Goal: Task Accomplishment & Management: Manage account settings

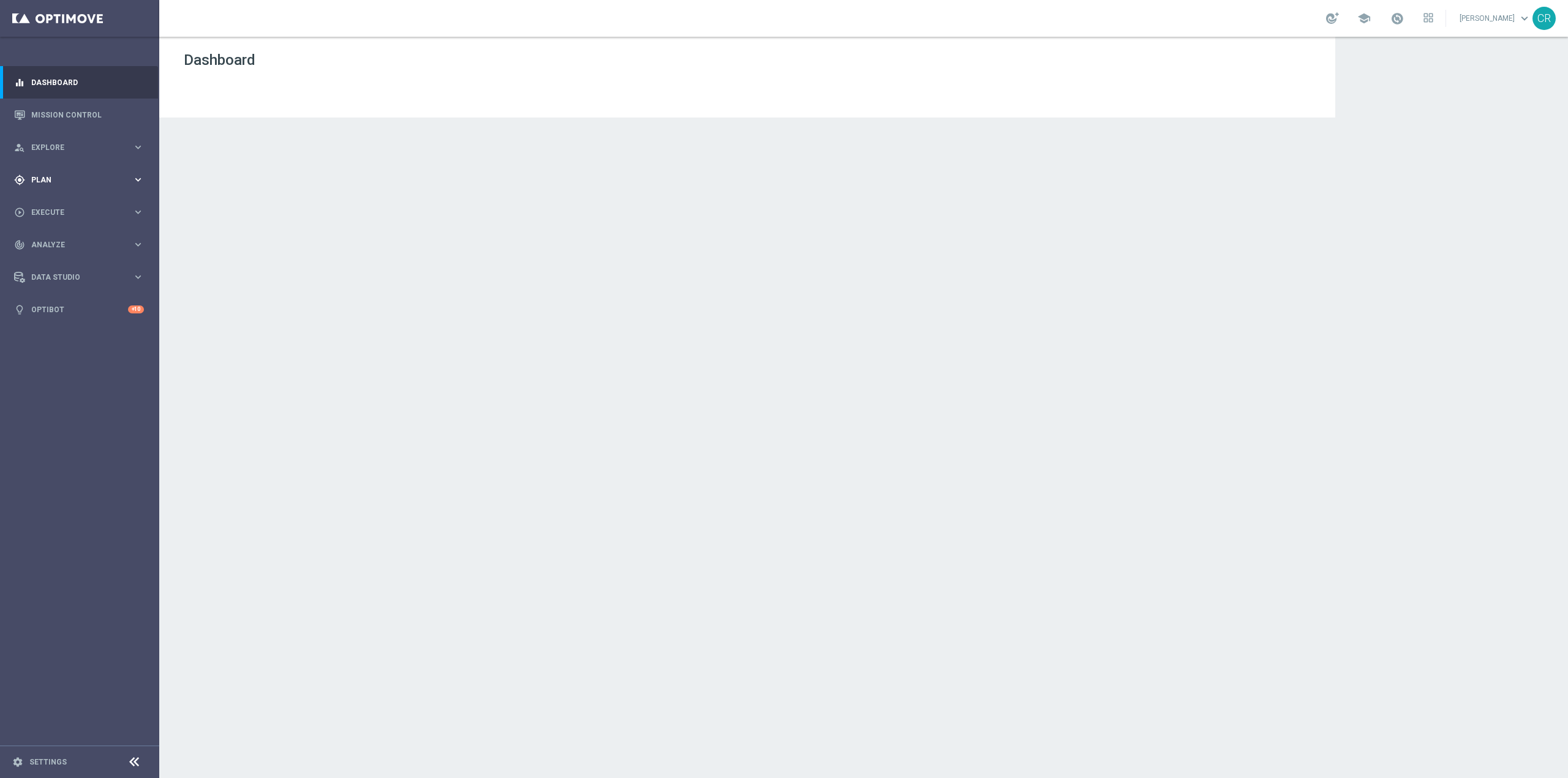
click at [97, 169] on div "gps_fixed Plan keyboard_arrow_right" at bounding box center [79, 180] width 158 height 33
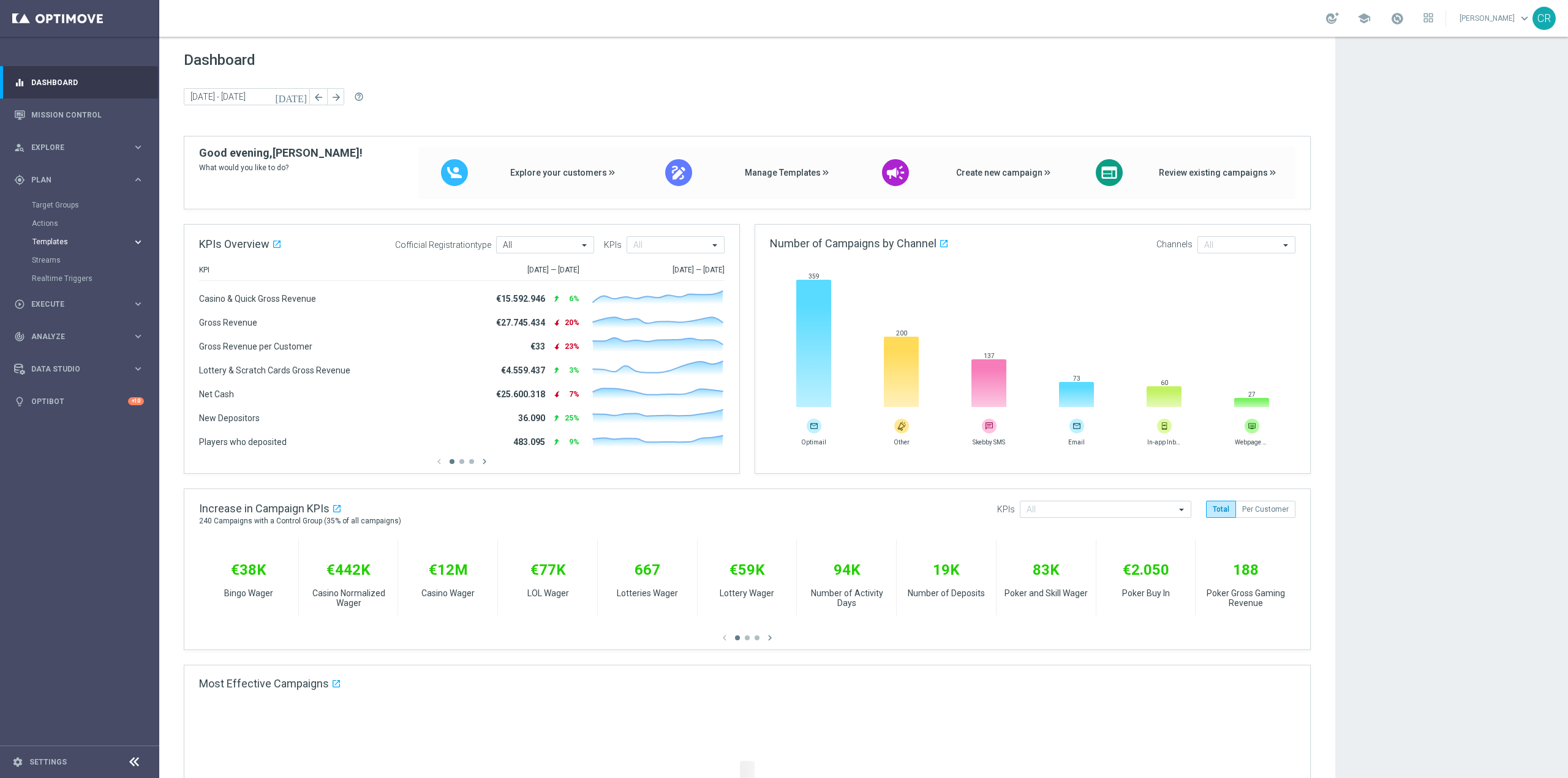
click at [88, 245] on span "Templates" at bounding box center [76, 241] width 88 height 7
click at [67, 259] on link "Optimail" at bounding box center [83, 260] width 89 height 10
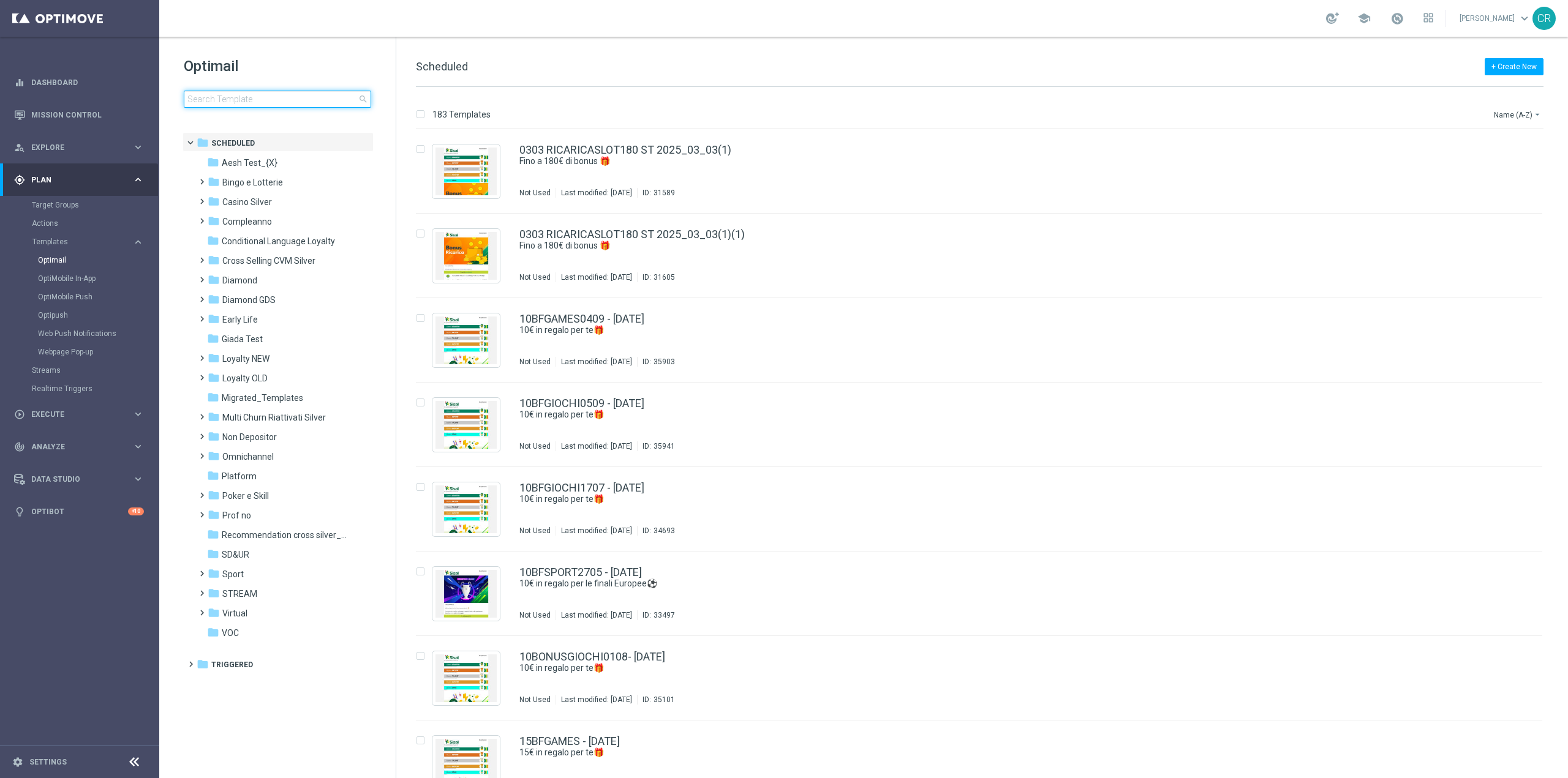
click at [268, 106] on input at bounding box center [277, 98] width 187 height 17
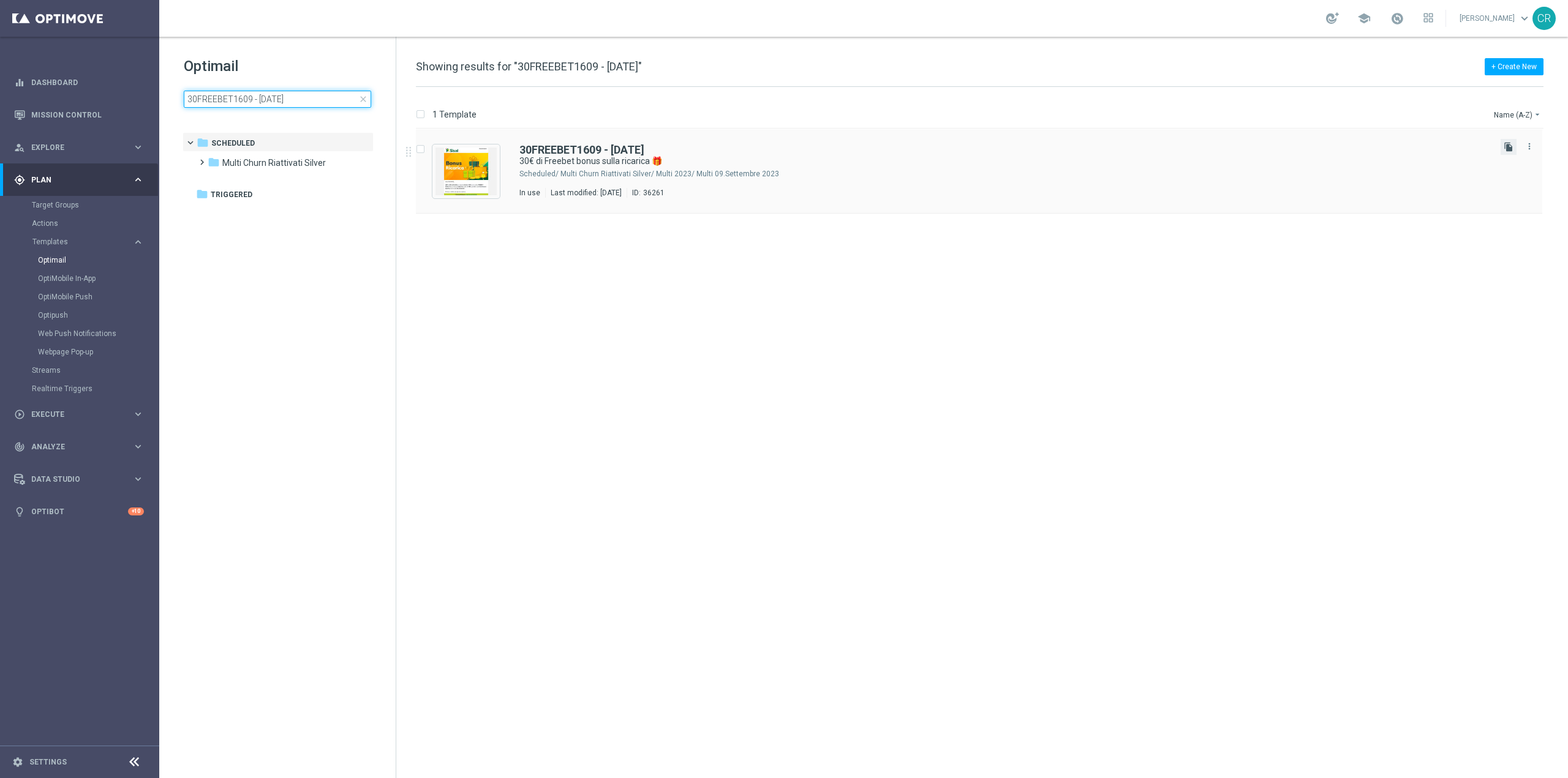
type input "30FREEBET1609 - 2025-09-16"
click at [1506, 147] on icon "file_copy" at bounding box center [1509, 147] width 10 height 10
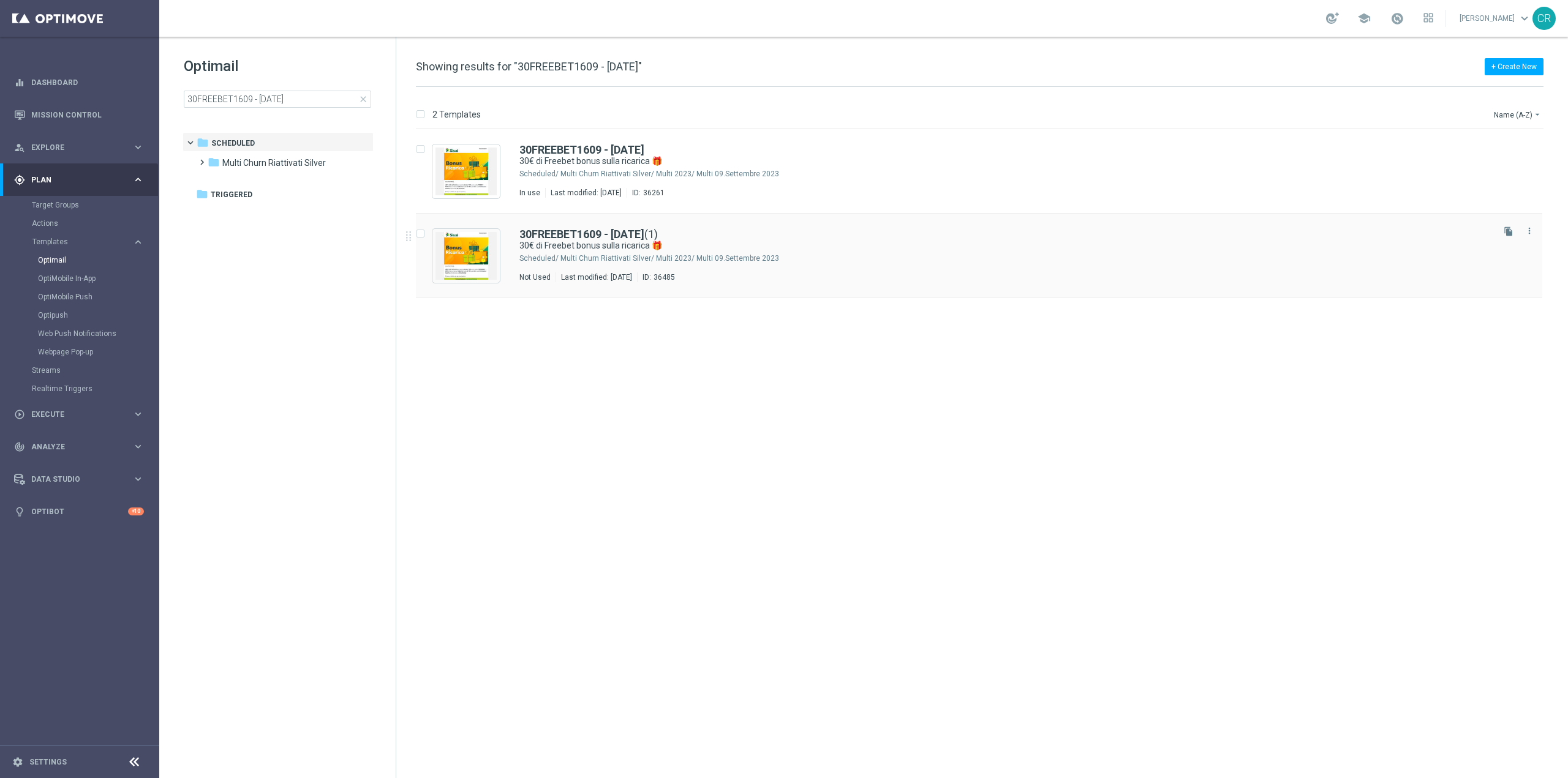
click at [918, 252] on div "30FREEBET1609 - 2025-09-16 (1) 30€ di Freebet bonus sulla ricarica 🎁 Scheduled/…" at bounding box center [1005, 256] width 972 height 54
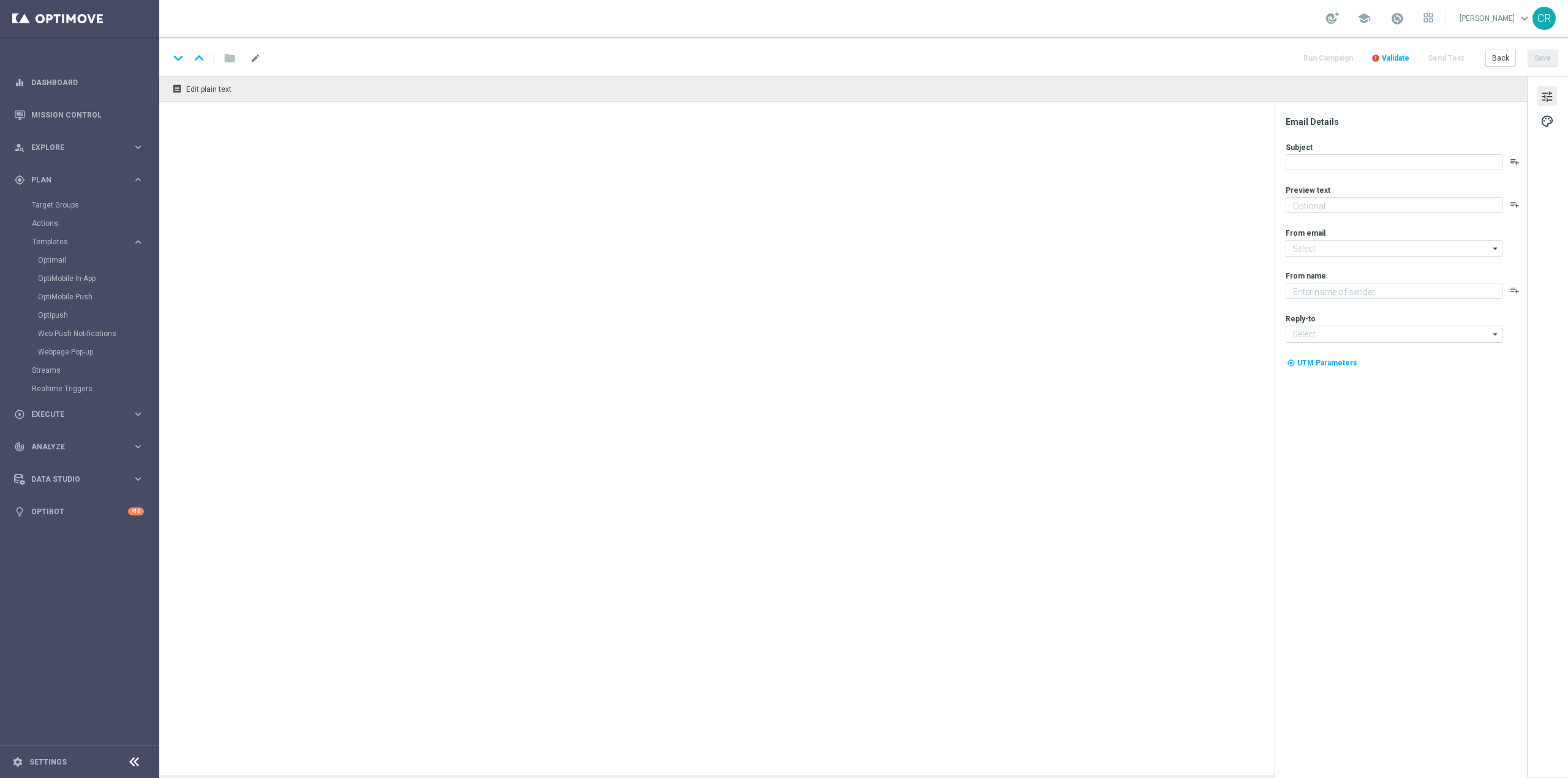
type input "30FREEBET1609 - 2025-09-16(1)"
type textarea "Per divertirti [PERSON_NAME] Sport ⚽"
type input "[EMAIL_ADDRESS][DOMAIN_NAME]"
type textarea "Sisal"
type input "[EMAIL_ADDRESS][DOMAIN_NAME]"
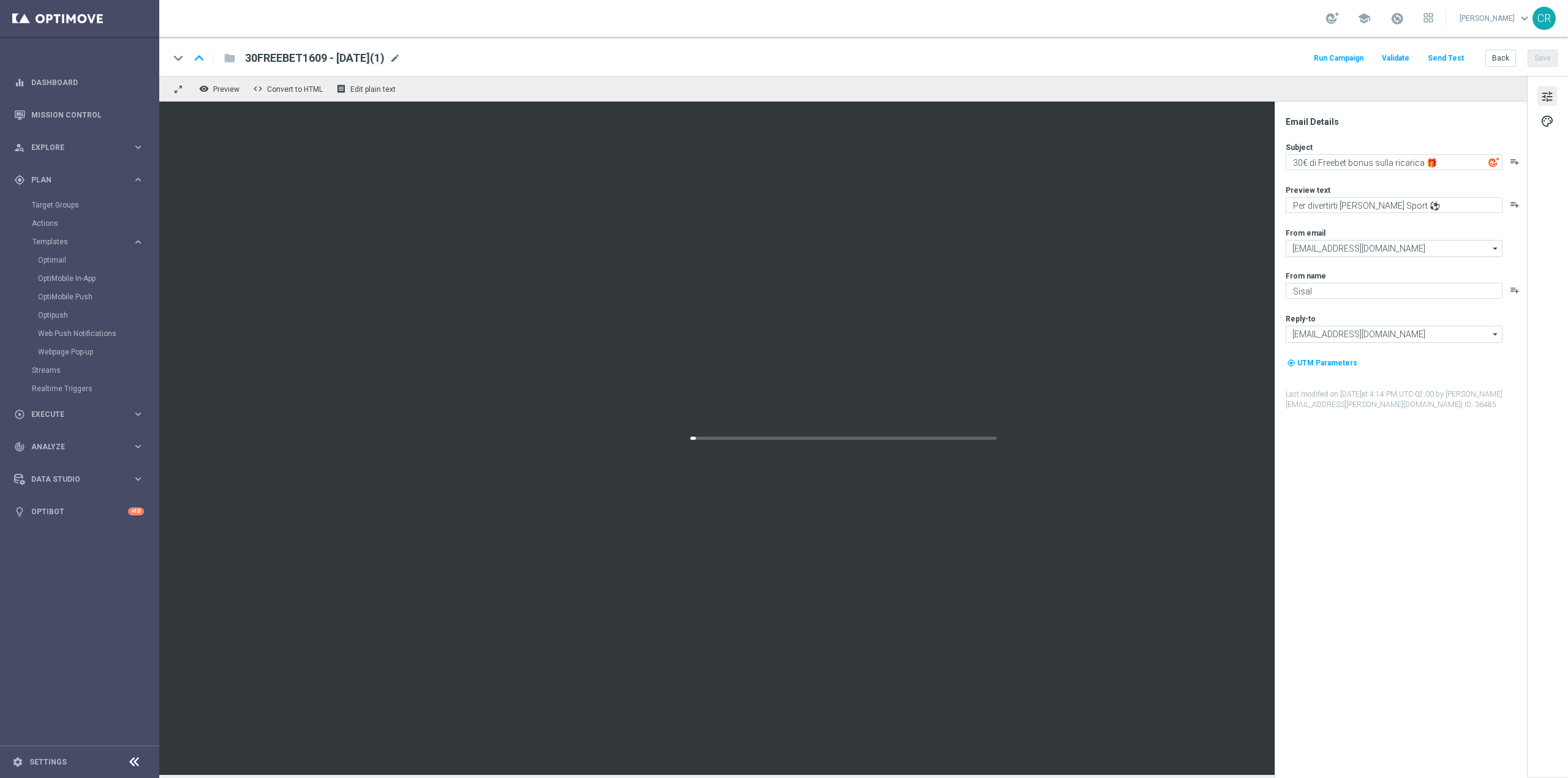
click at [321, 57] on span "30FREEBET1609 - 2025-09-16(1)" at bounding box center [315, 59] width 140 height 15
drag, startPoint x: 315, startPoint y: 59, endPoint x: 182, endPoint y: 59, distance: 133.0
click at [185, 59] on div "keyboard_arrow_down keyboard_arrow_up folder 30FREEBET1609 - 2025-09-16(1)" at bounding box center [359, 59] width 380 height 16
paste input "100FREEBET25"
click at [406, 59] on input "100FREEBET2509 - 2025-09-16(1)" at bounding box center [397, 59] width 304 height 16
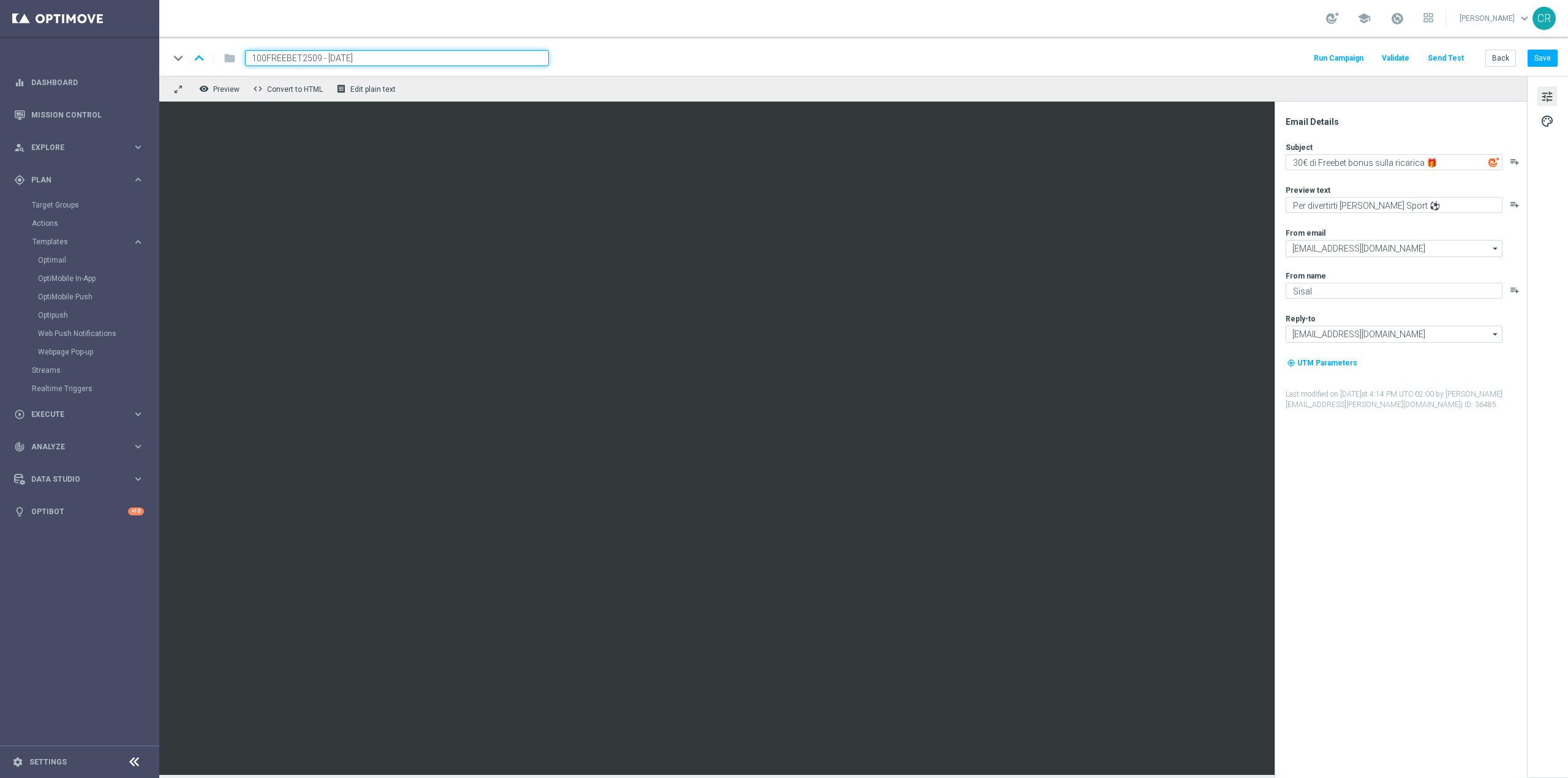
type input "100FREEBET2509 - [DATE]"
click at [1540, 52] on button "Save" at bounding box center [1542, 58] width 30 height 17
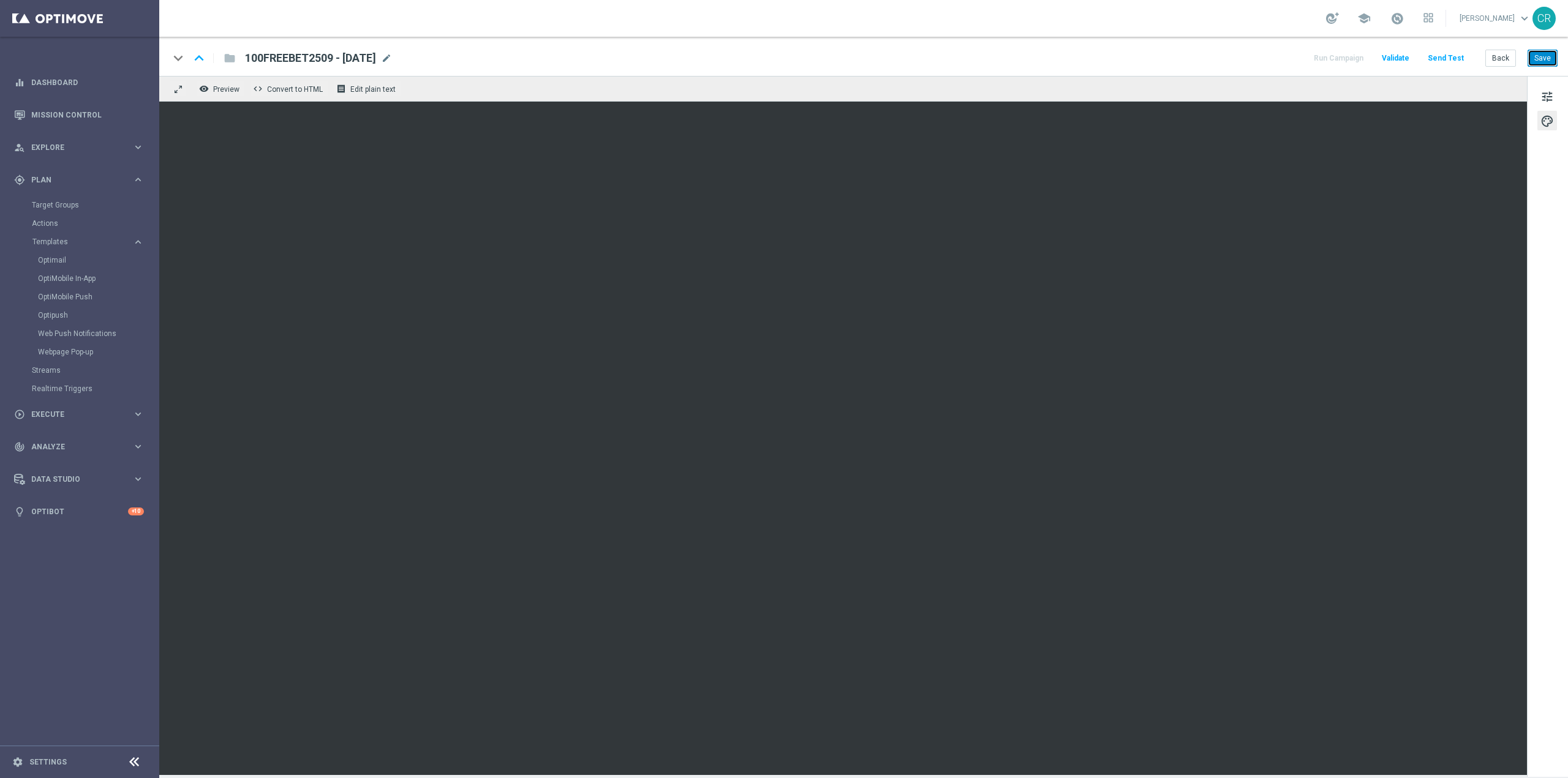
click at [1543, 59] on button "Save" at bounding box center [1542, 58] width 30 height 17
click at [1546, 93] on span "tune" at bounding box center [1547, 97] width 14 height 16
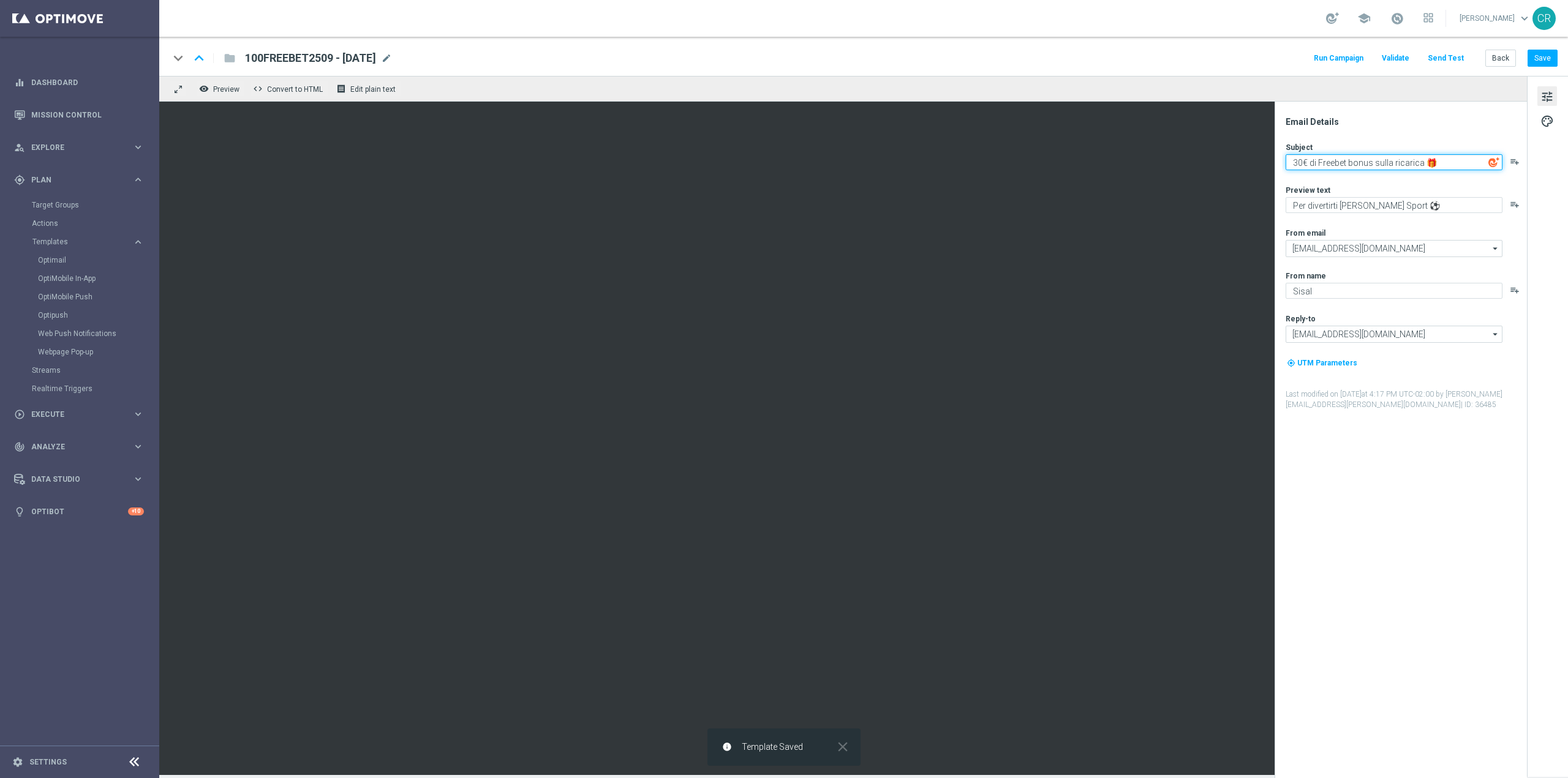
click at [1297, 163] on textarea "30€ di Freebet bonus sulla ricarica 🎁" at bounding box center [1394, 163] width 217 height 16
type textarea "20€ di Freebet bonus sulla ricarica 🎁"
click at [1548, 56] on button "Save" at bounding box center [1542, 58] width 30 height 17
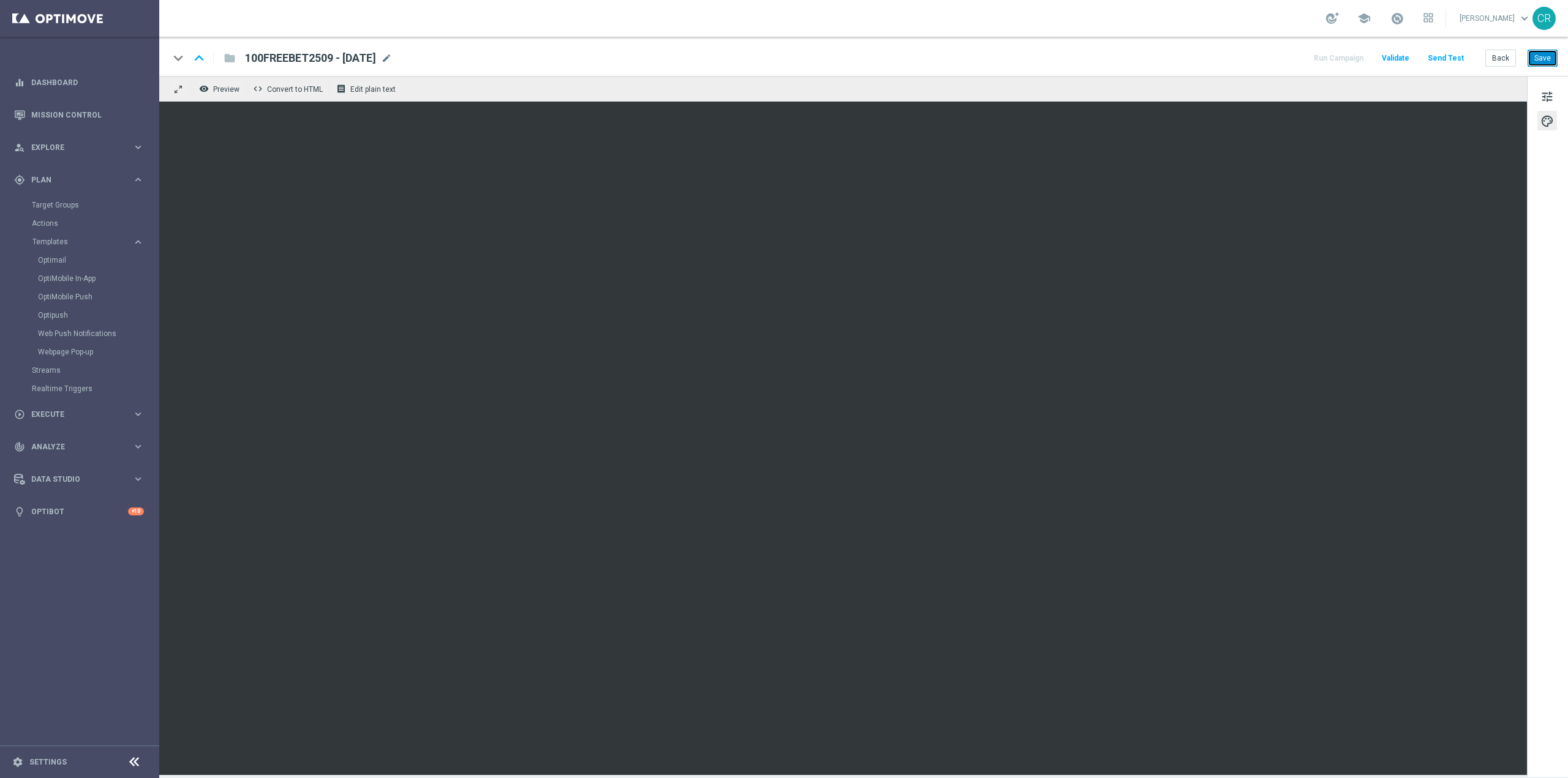
click at [1543, 54] on button "Save" at bounding box center [1542, 58] width 30 height 17
click at [1391, 19] on span at bounding box center [1397, 18] width 14 height 14
click at [1391, 17] on span at bounding box center [1397, 18] width 14 height 14
click at [1543, 54] on button "Save" at bounding box center [1542, 58] width 30 height 17
click at [1538, 59] on button "Save" at bounding box center [1542, 58] width 30 height 17
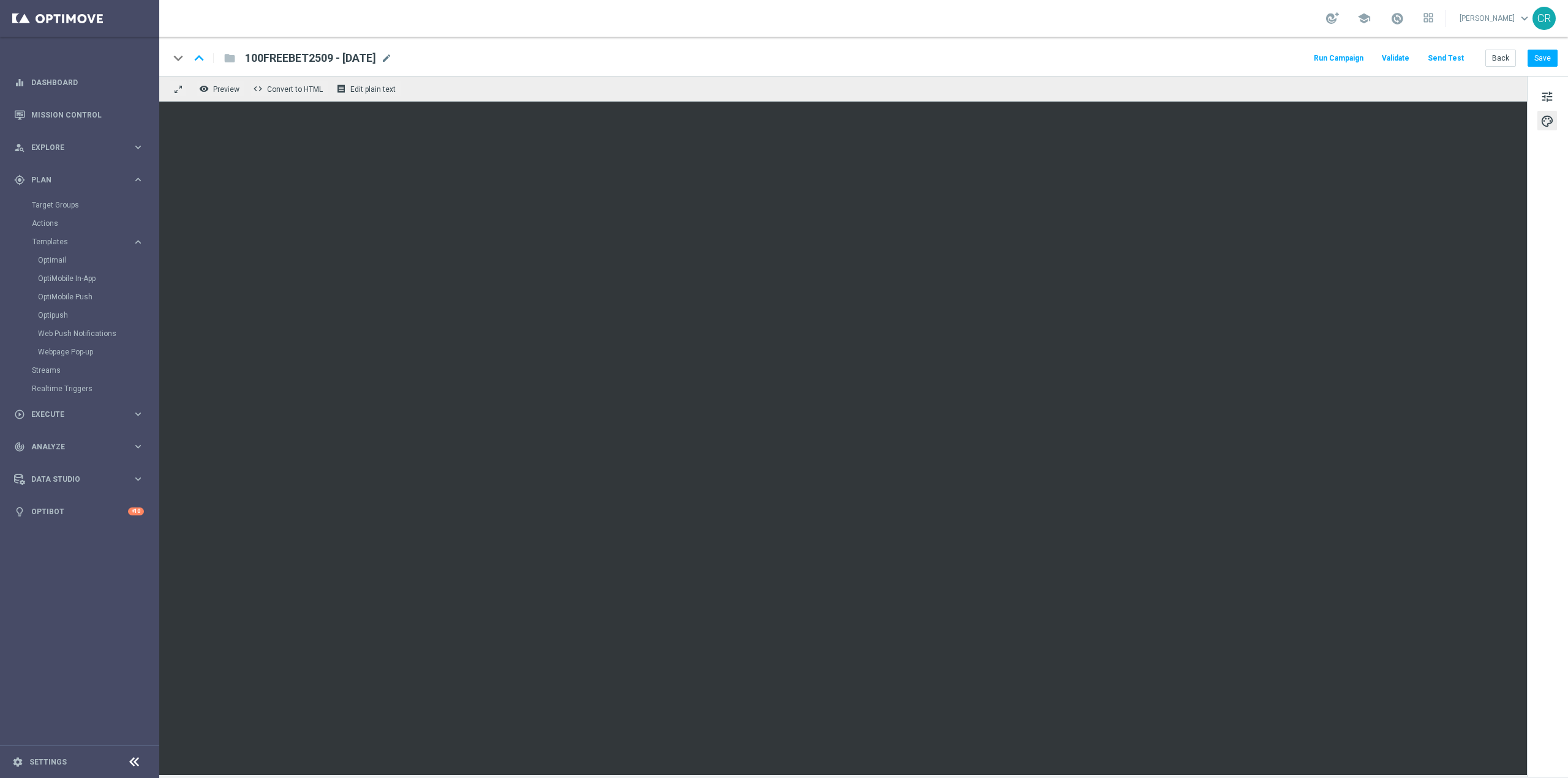
click at [309, 53] on span "100FREEBET2509 - [DATE]" at bounding box center [310, 59] width 131 height 15
drag, startPoint x: 389, startPoint y: 63, endPoint x: -75, endPoint y: 76, distance: 464.2
click at [0, 76] on html "equalizer Dashboard Mission Control" at bounding box center [784, 389] width 1568 height 778
click at [83, 172] on div "gps_fixed Plan keyboard_arrow_right" at bounding box center [79, 180] width 158 height 33
click at [99, 142] on div "person_search Explore" at bounding box center [72, 148] width 118 height 11
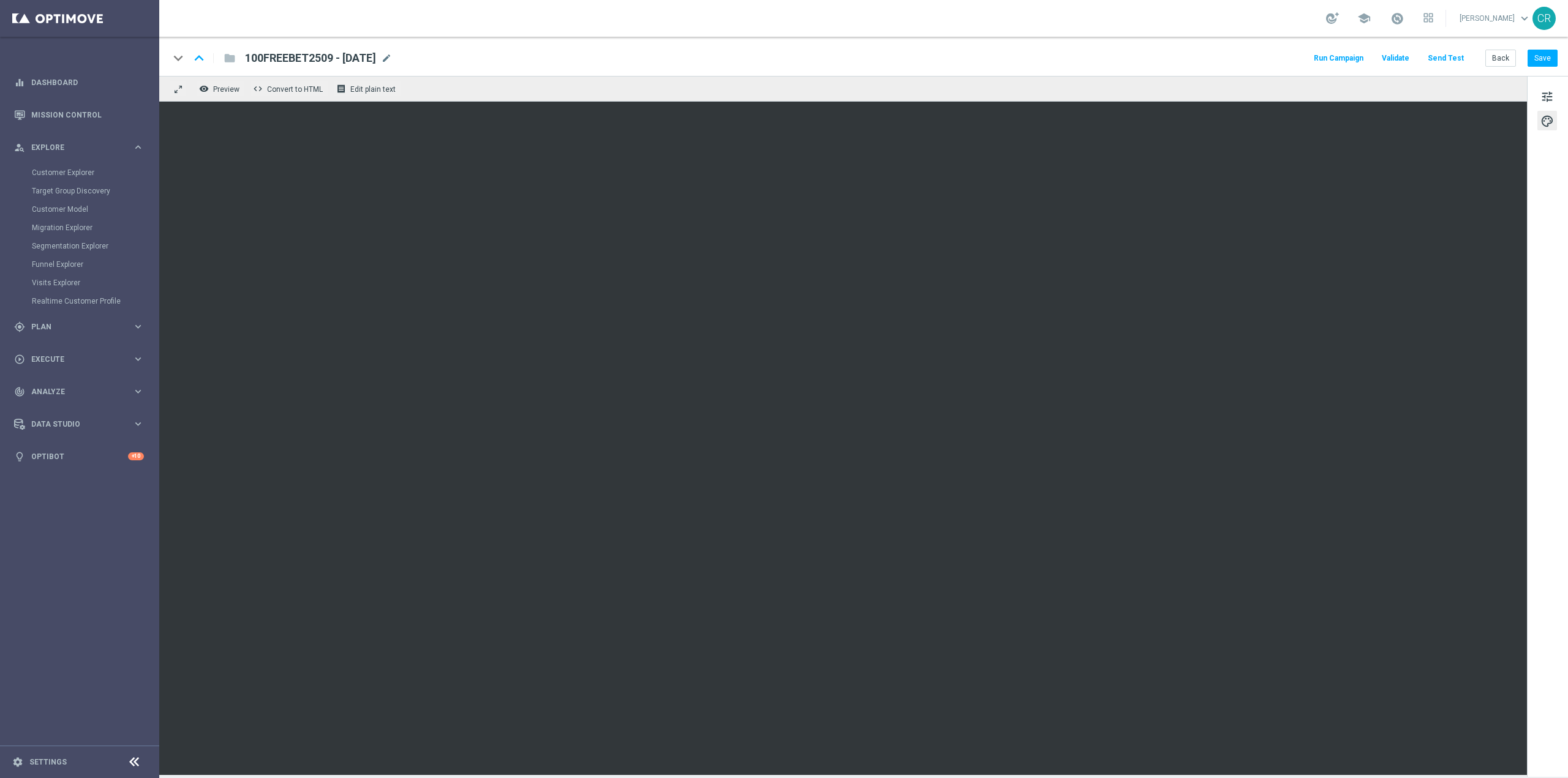
click at [76, 165] on div "Customer Explorer" at bounding box center [94, 172] width 126 height 19
click at [76, 170] on link "Customer Explorer" at bounding box center [79, 172] width 95 height 10
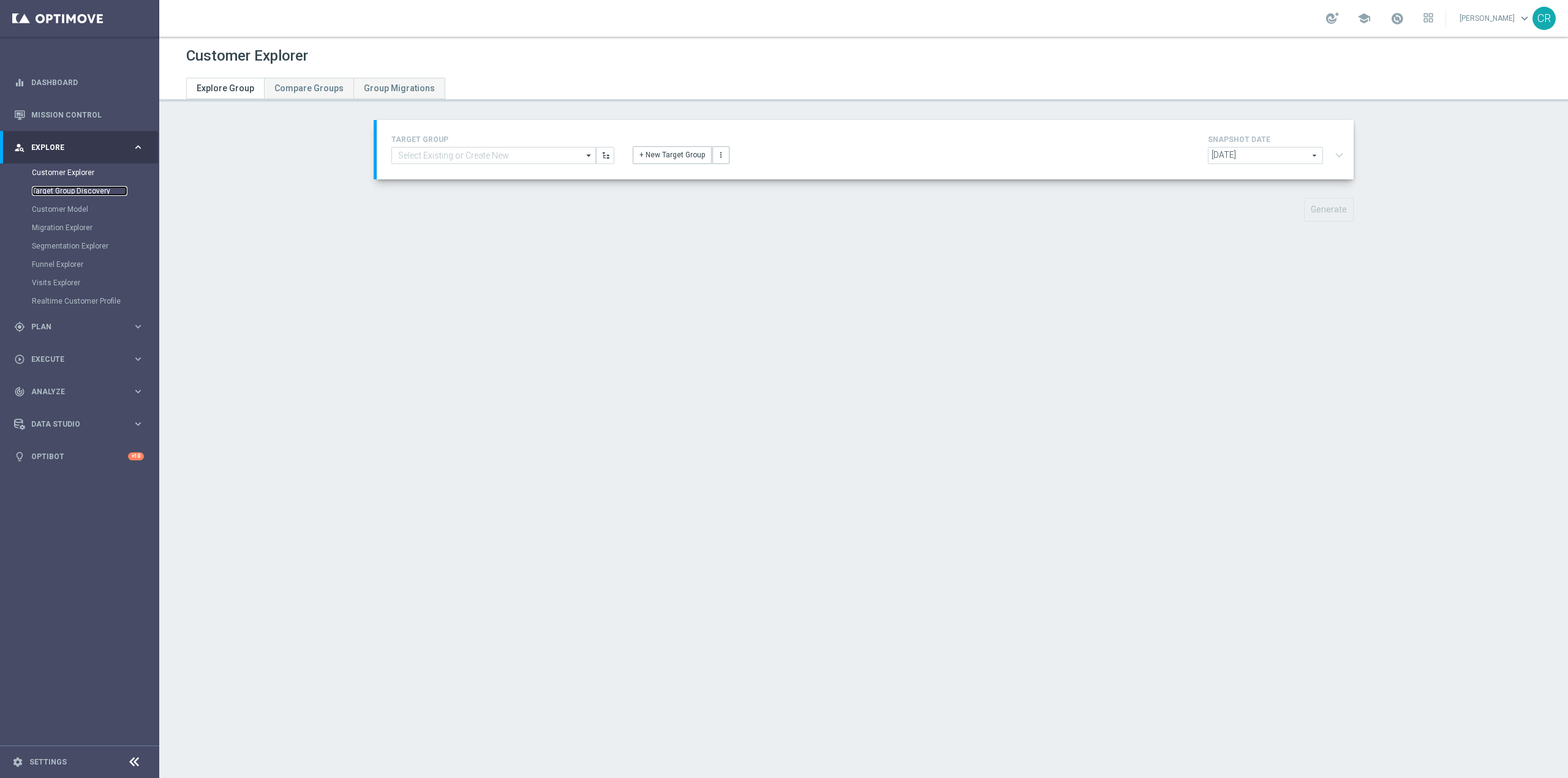
click at [85, 195] on link "Target Group Discovery" at bounding box center [79, 191] width 95 height 10
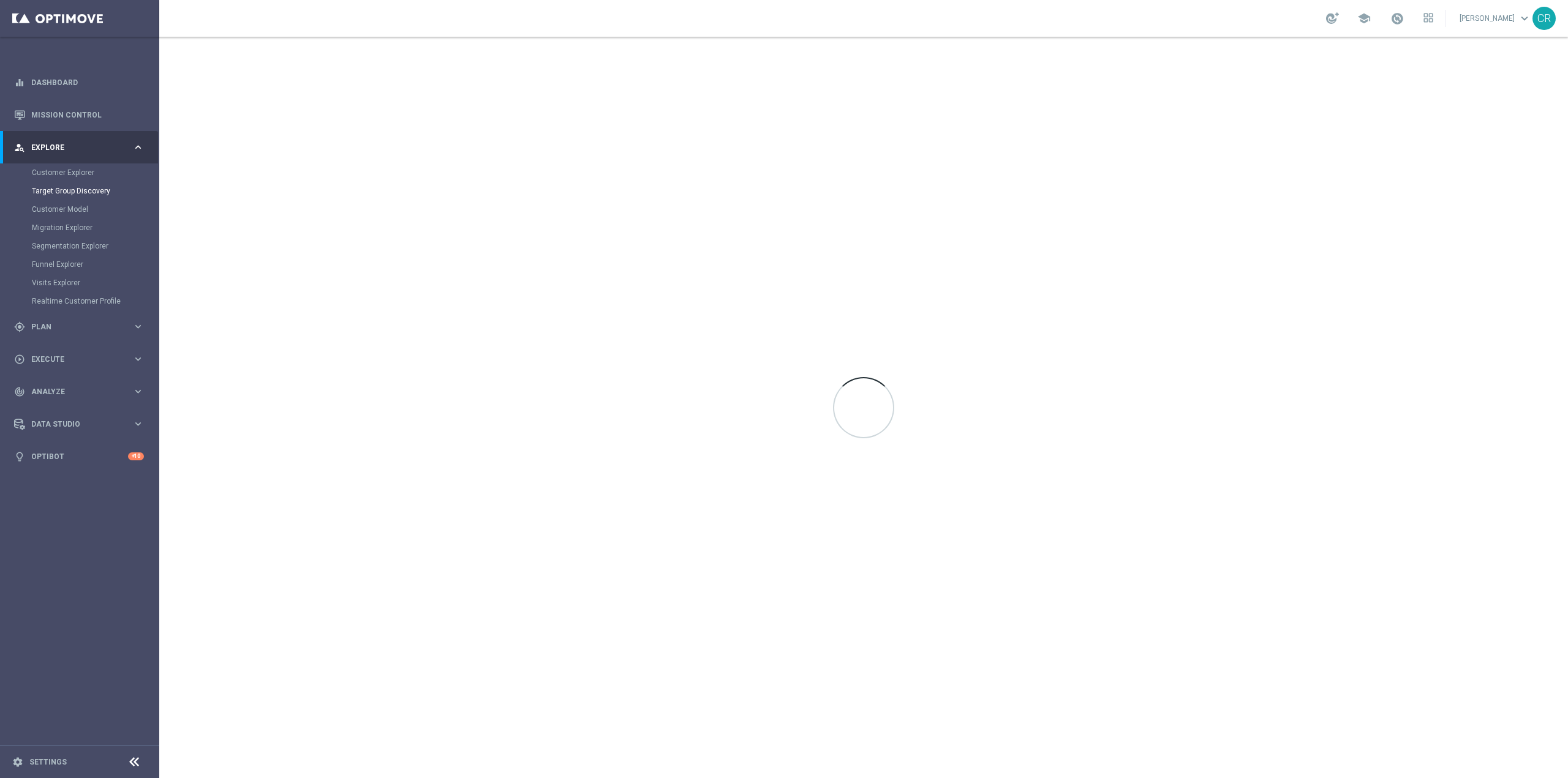
click at [84, 204] on div "Customer Model" at bounding box center [94, 209] width 126 height 19
click at [81, 208] on link "Customer Model" at bounding box center [79, 210] width 95 height 10
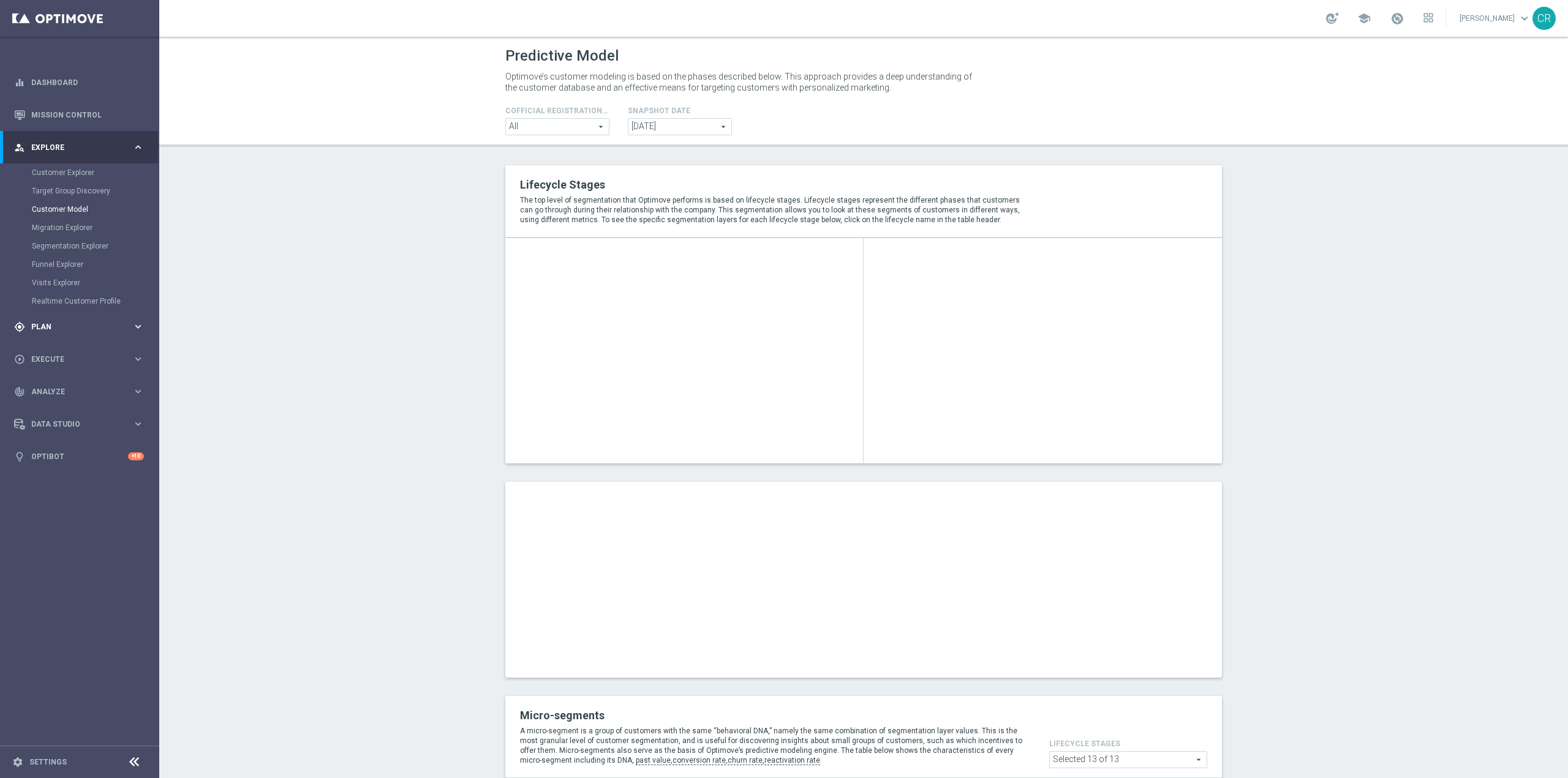
click at [49, 334] on div "gps_fixed Plan keyboard_arrow_right" at bounding box center [79, 327] width 158 height 33
click at [51, 206] on link "Target Groups" at bounding box center [79, 205] width 95 height 10
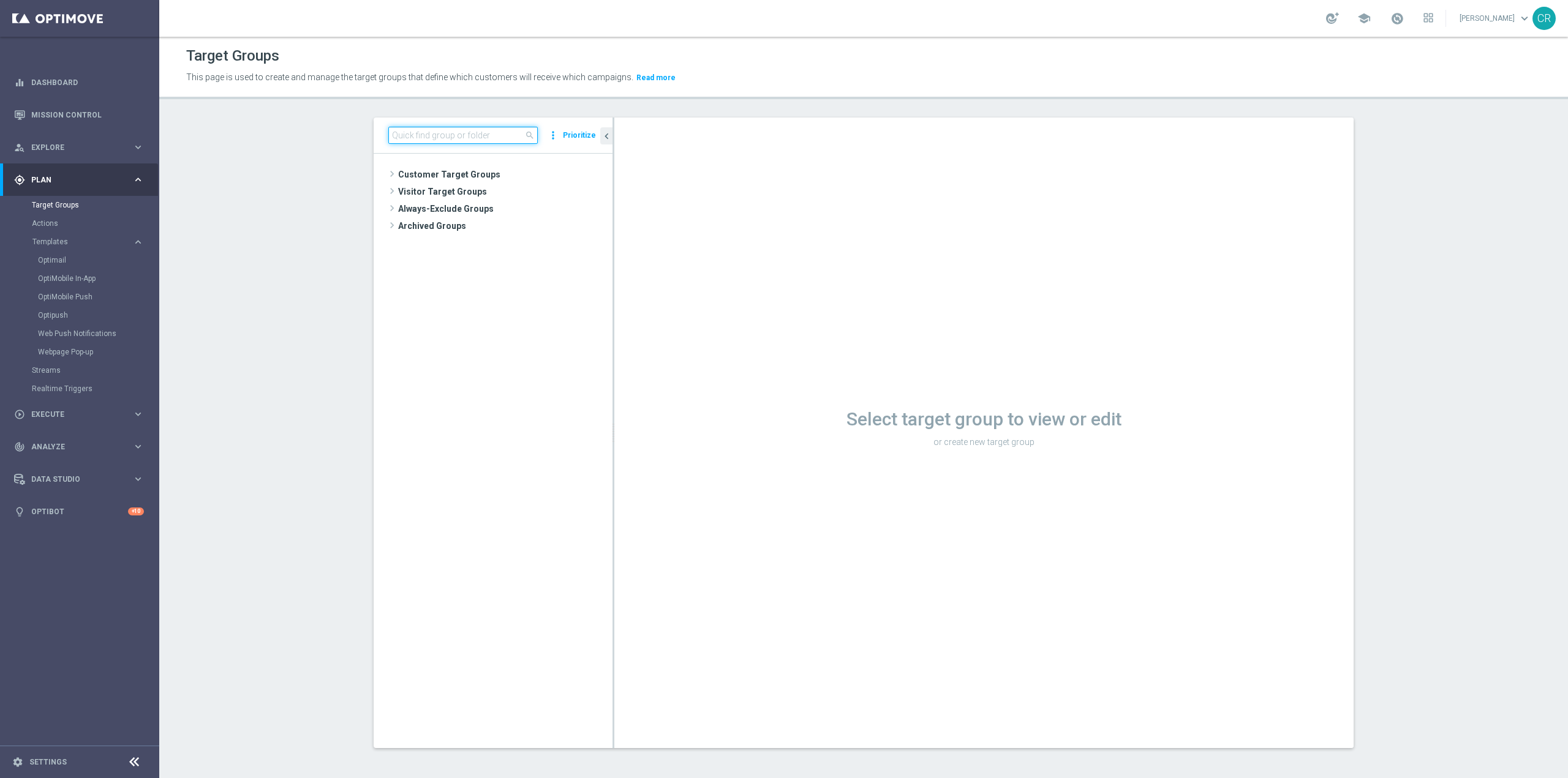
click at [458, 135] on input at bounding box center [464, 135] width 150 height 17
paste input "Multi Master Low 1st Sport lm saldo"
type input "Multi Master Low 1st Sport lm saldo"
click at [536, 203] on div "insert_drive_file Multi Master Low 1st Sport lm saldo" at bounding box center [503, 208] width 160 height 17
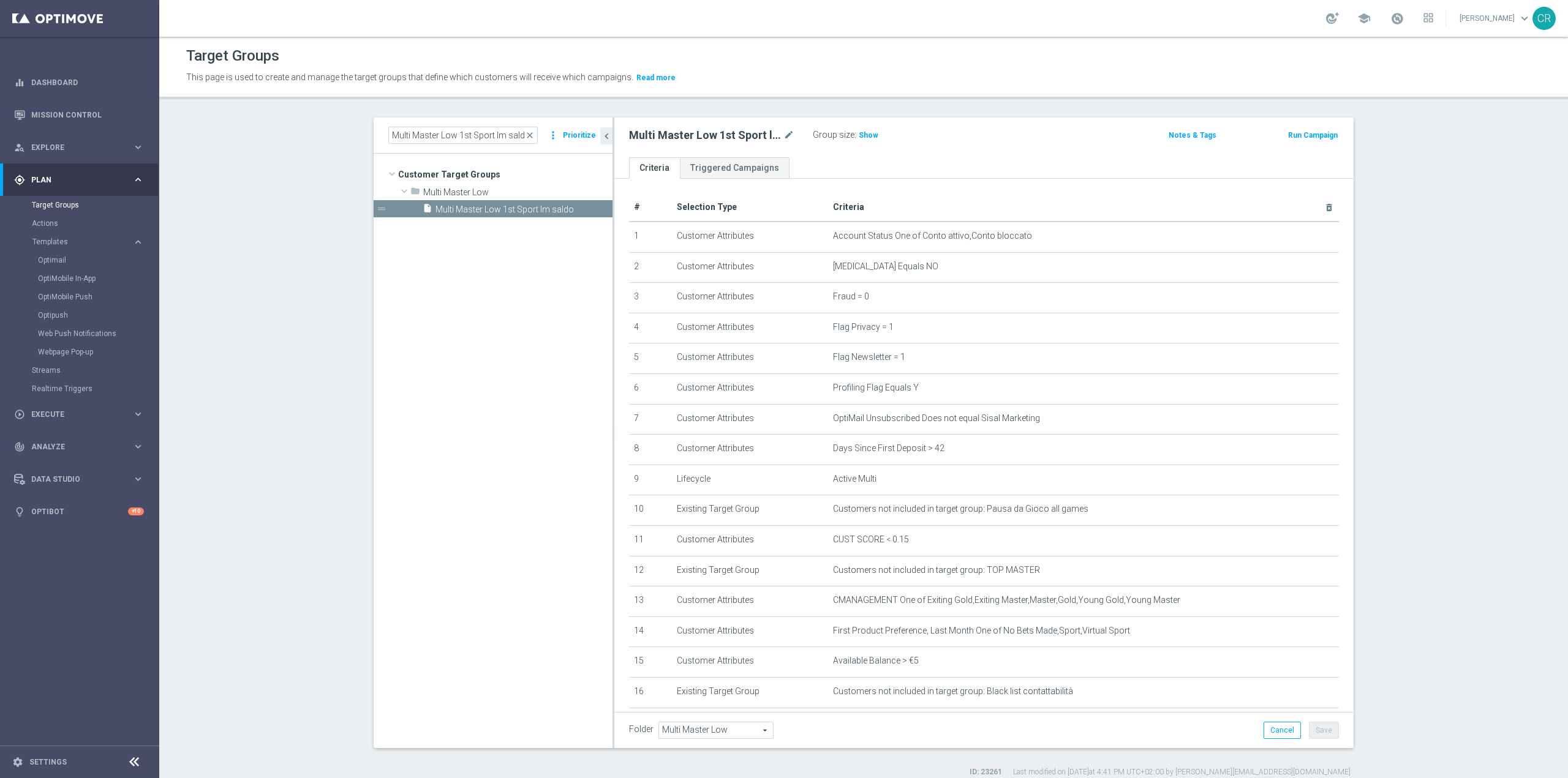
click at [1322, 131] on button "Run Campaign" at bounding box center [1313, 135] width 52 height 14
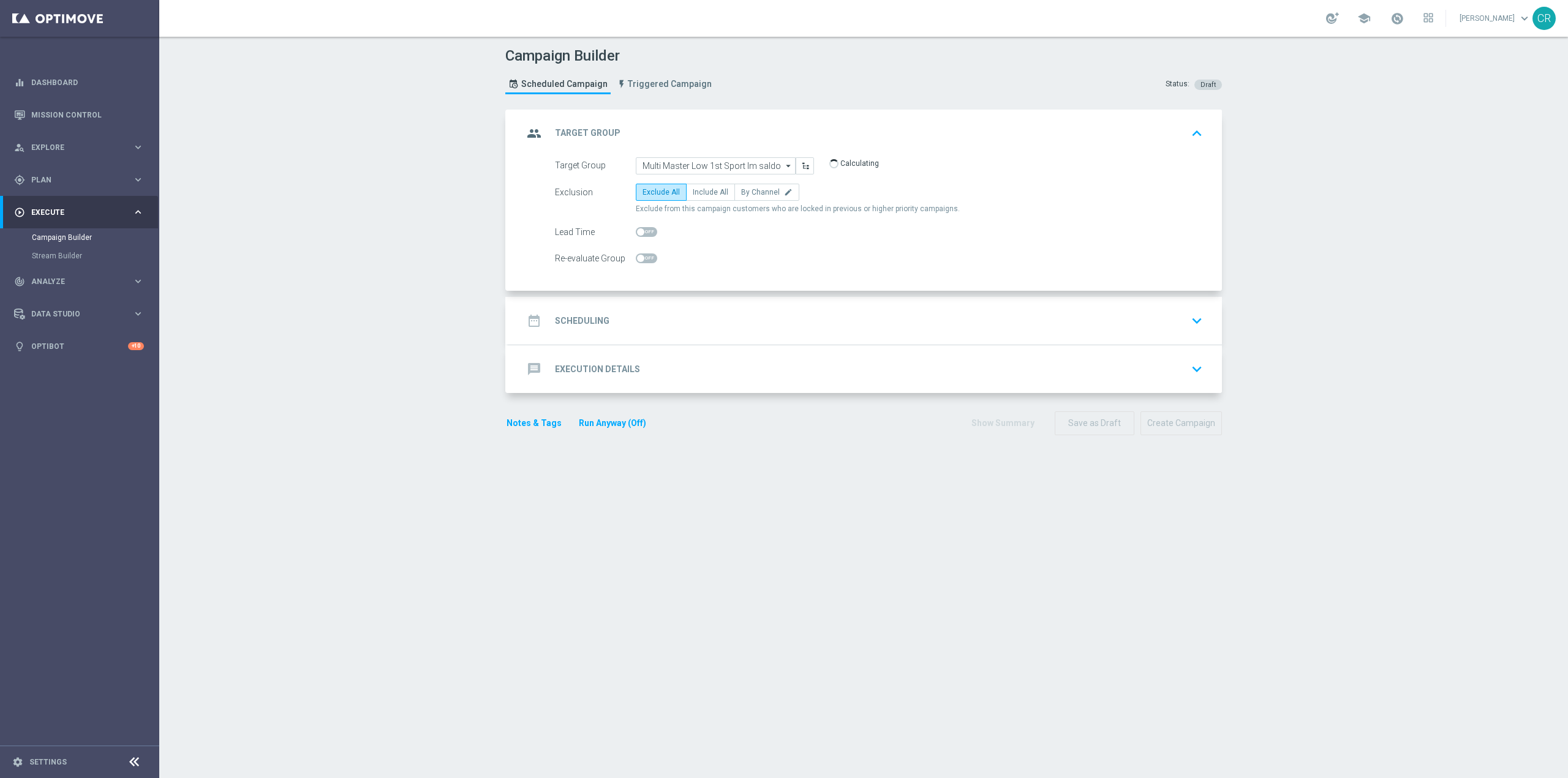
click at [1198, 324] on icon "keyboard_arrow_down" at bounding box center [1196, 320] width 19 height 19
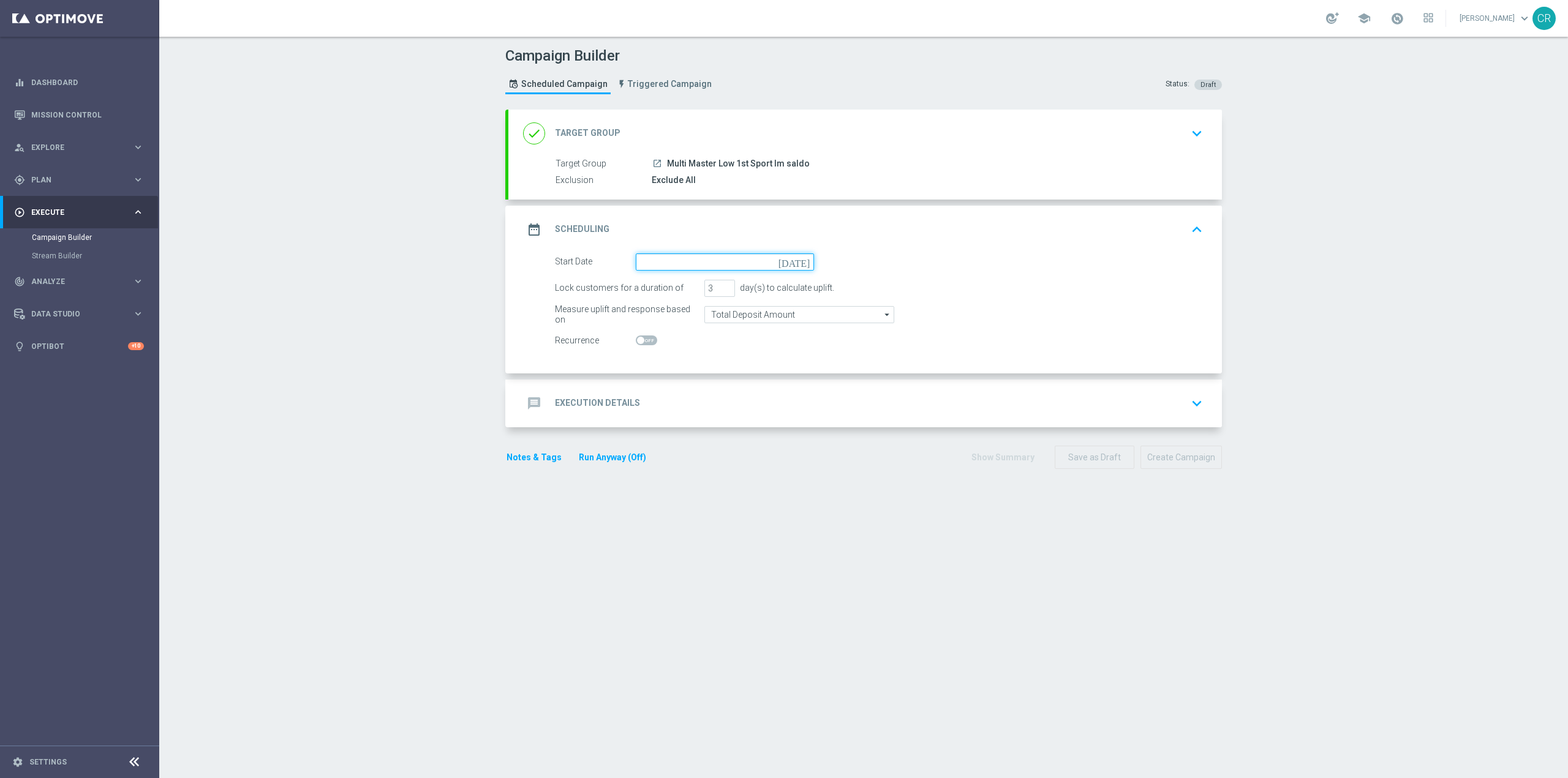
click at [663, 263] on input at bounding box center [725, 262] width 178 height 17
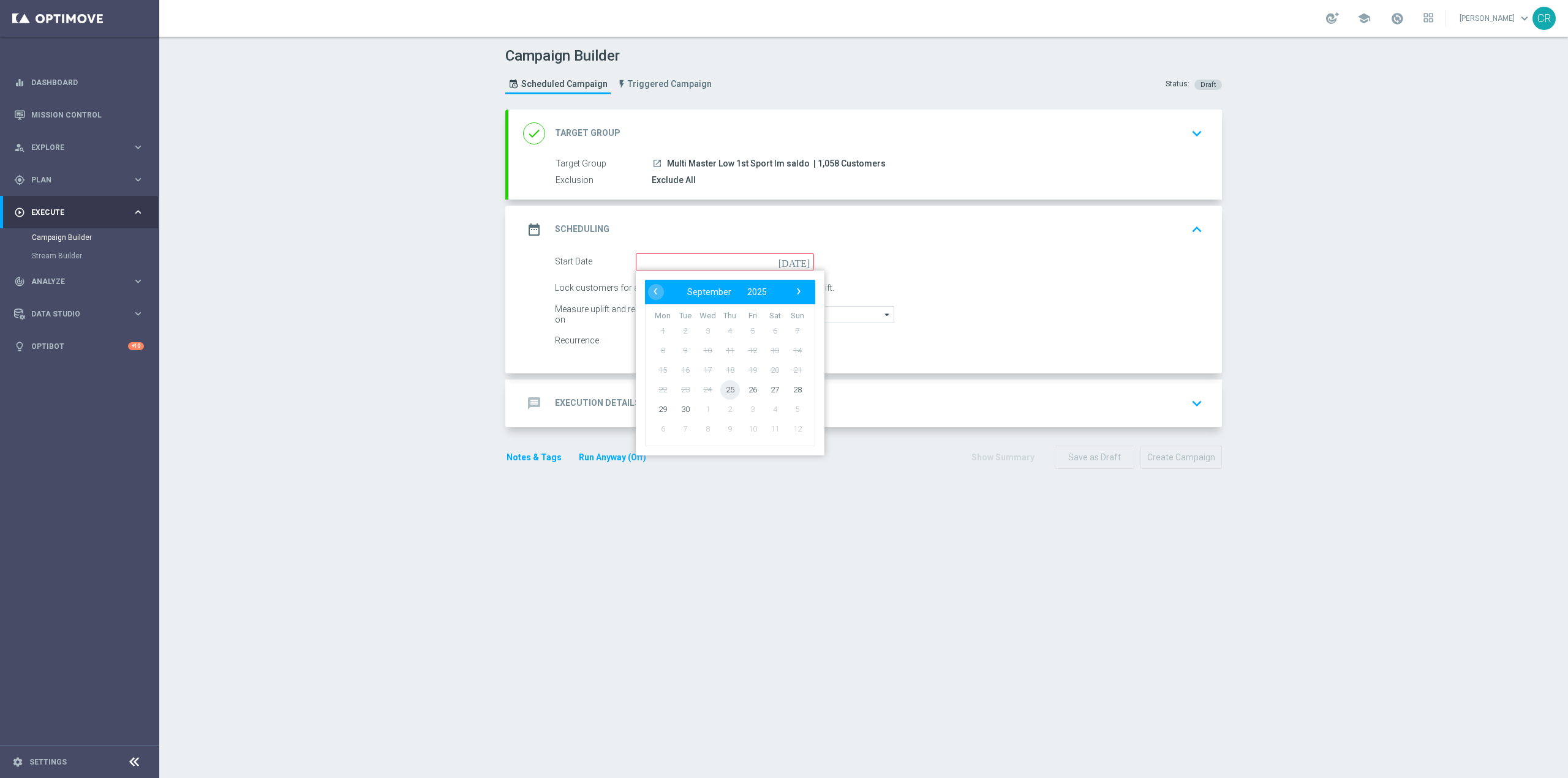
click at [727, 389] on span "25" at bounding box center [730, 389] width 20 height 20
type input "[DATE]"
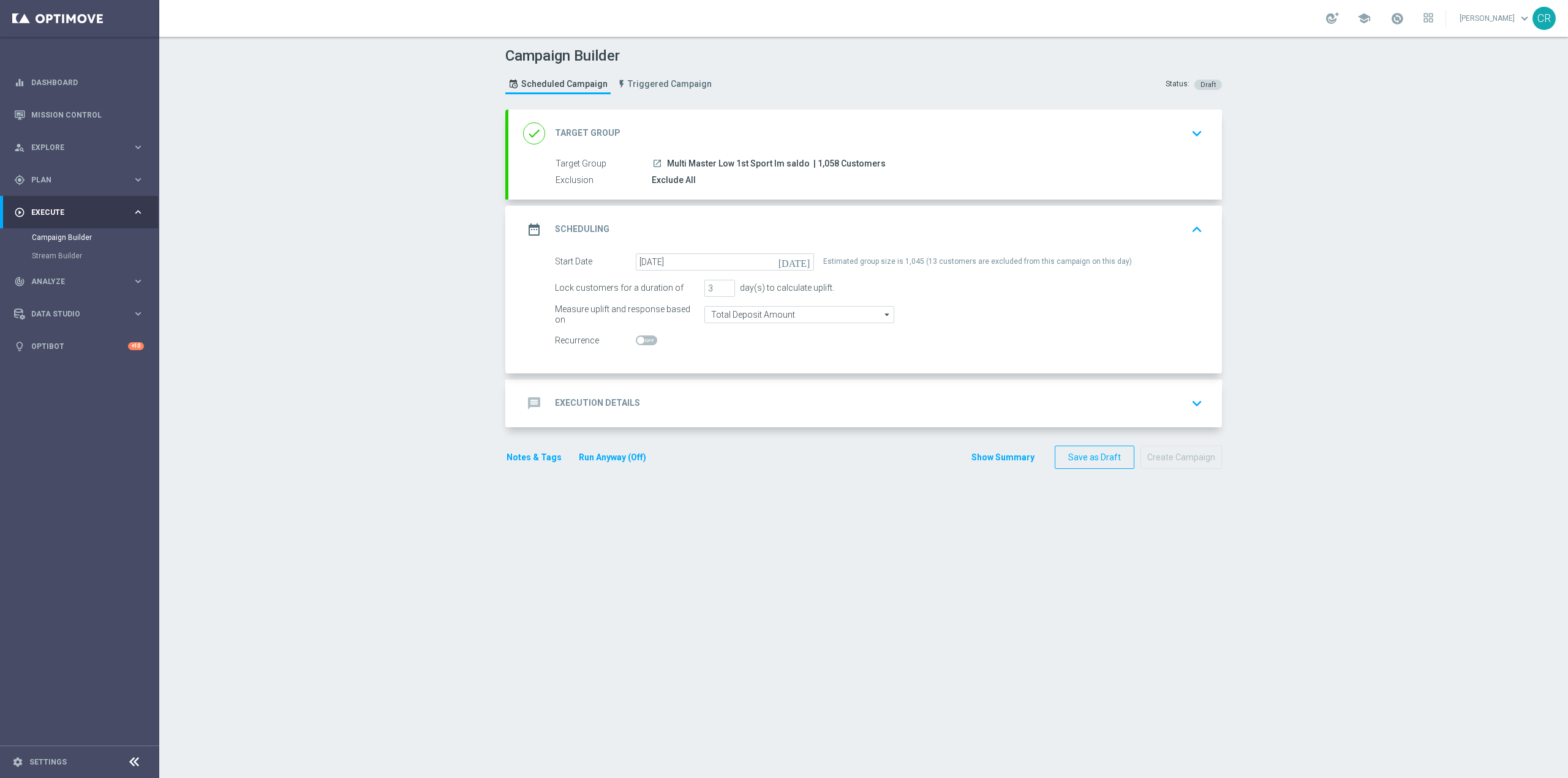
click at [1047, 163] on div "launch Multi Master Low 1st Sport lm saldo | 1,058 Customers" at bounding box center [925, 163] width 547 height 12
click at [1205, 118] on div "done Target Group keyboard_arrow_down" at bounding box center [865, 133] width 713 height 48
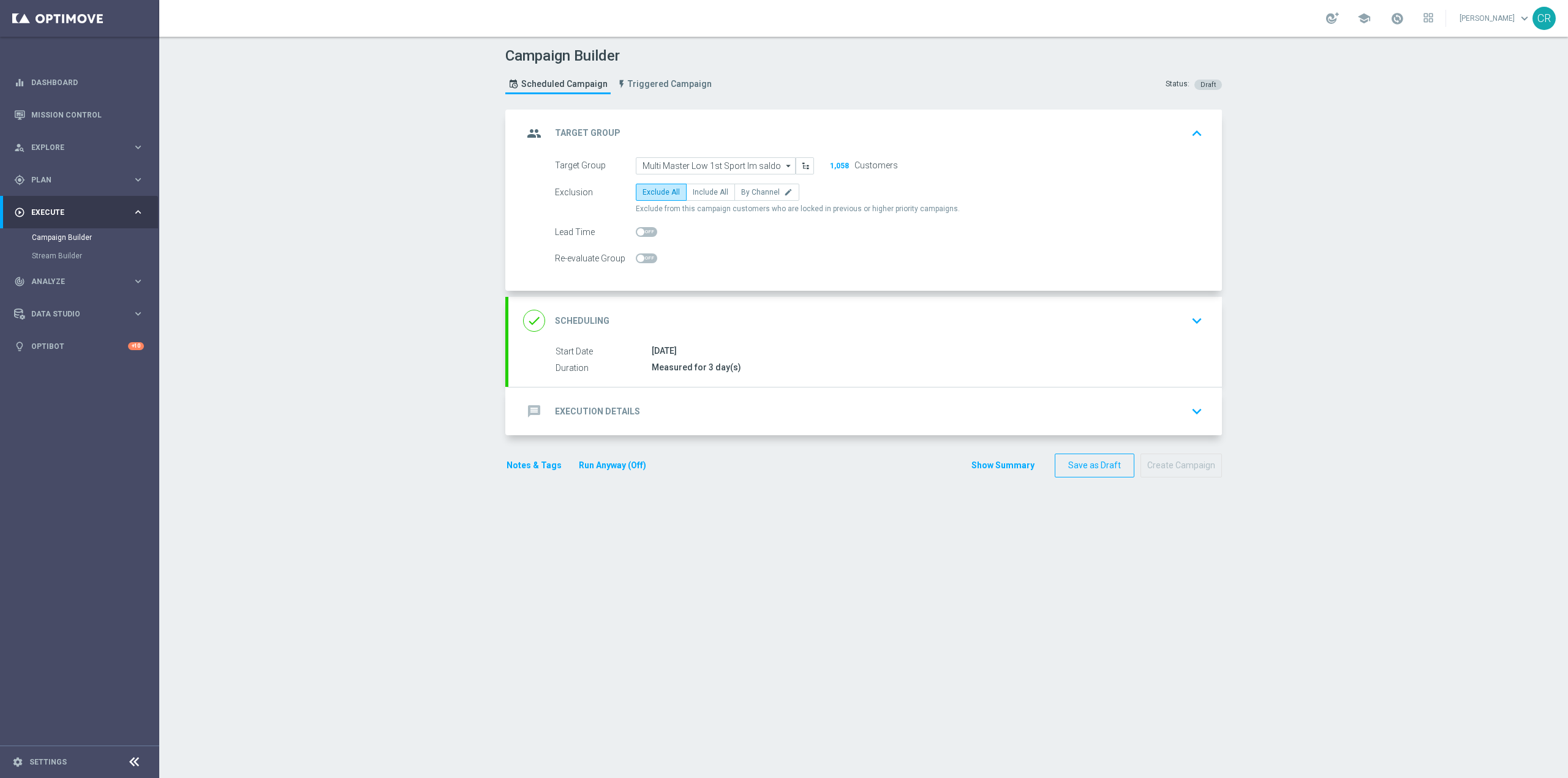
click at [1178, 337] on div "done Scheduling keyboard_arrow_down" at bounding box center [865, 320] width 713 height 48
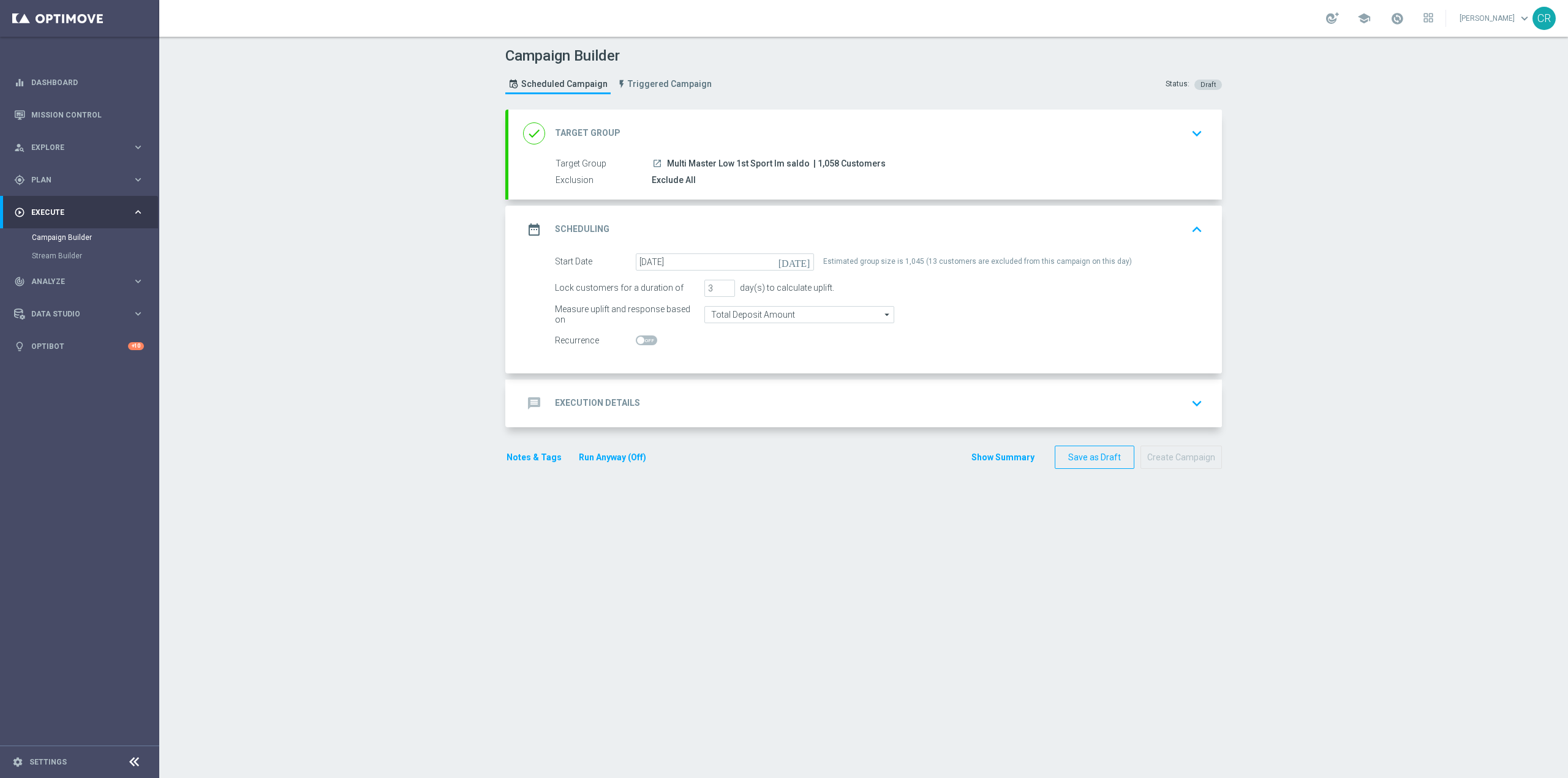
click at [941, 409] on div "message Execution Details keyboard_arrow_down" at bounding box center [865, 403] width 684 height 24
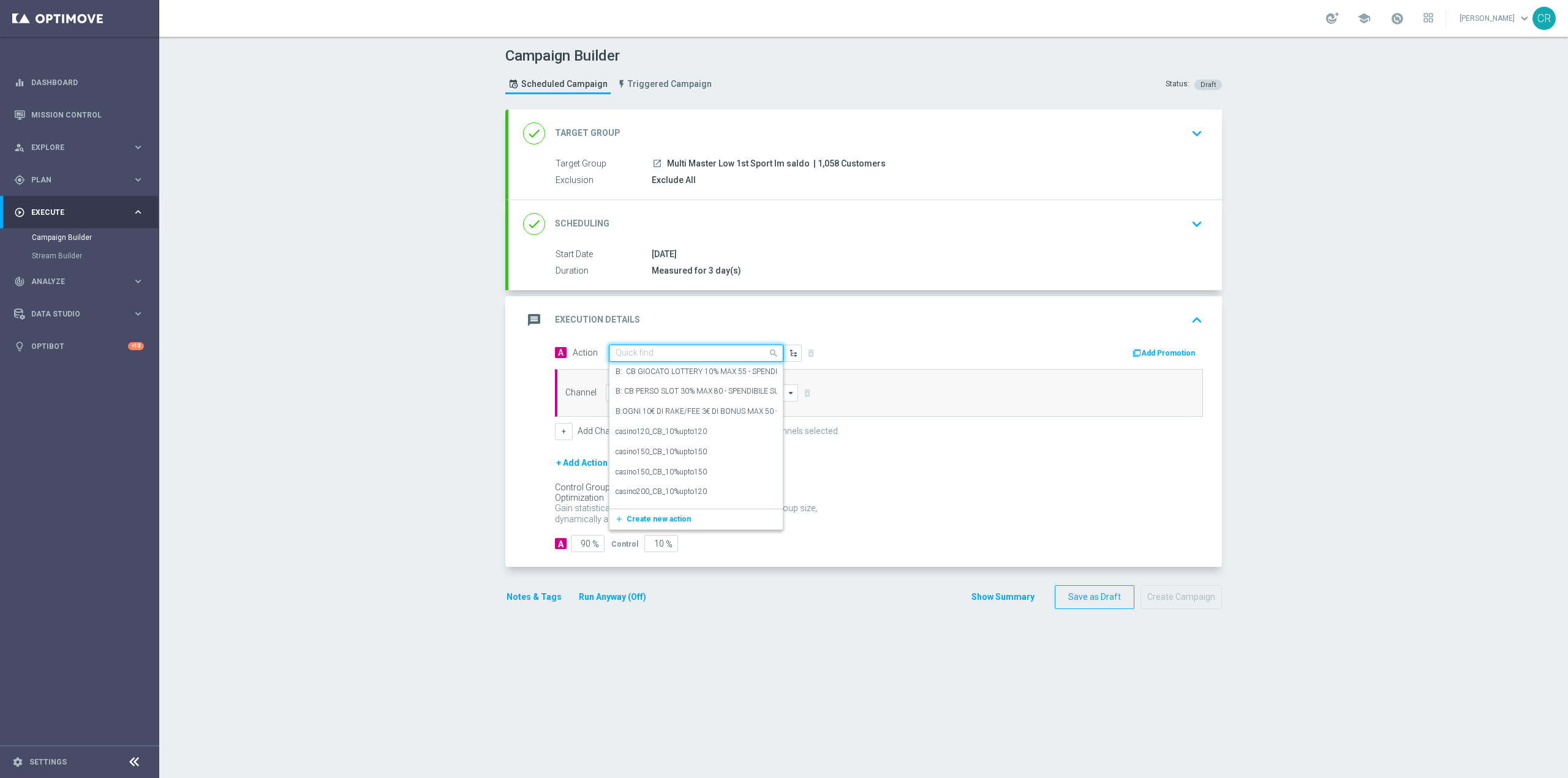
click at [706, 352] on input "text" at bounding box center [684, 354] width 137 height 11
click at [672, 343] on div "message Execution Details keyboard_arrow_up" at bounding box center [865, 320] width 713 height 48
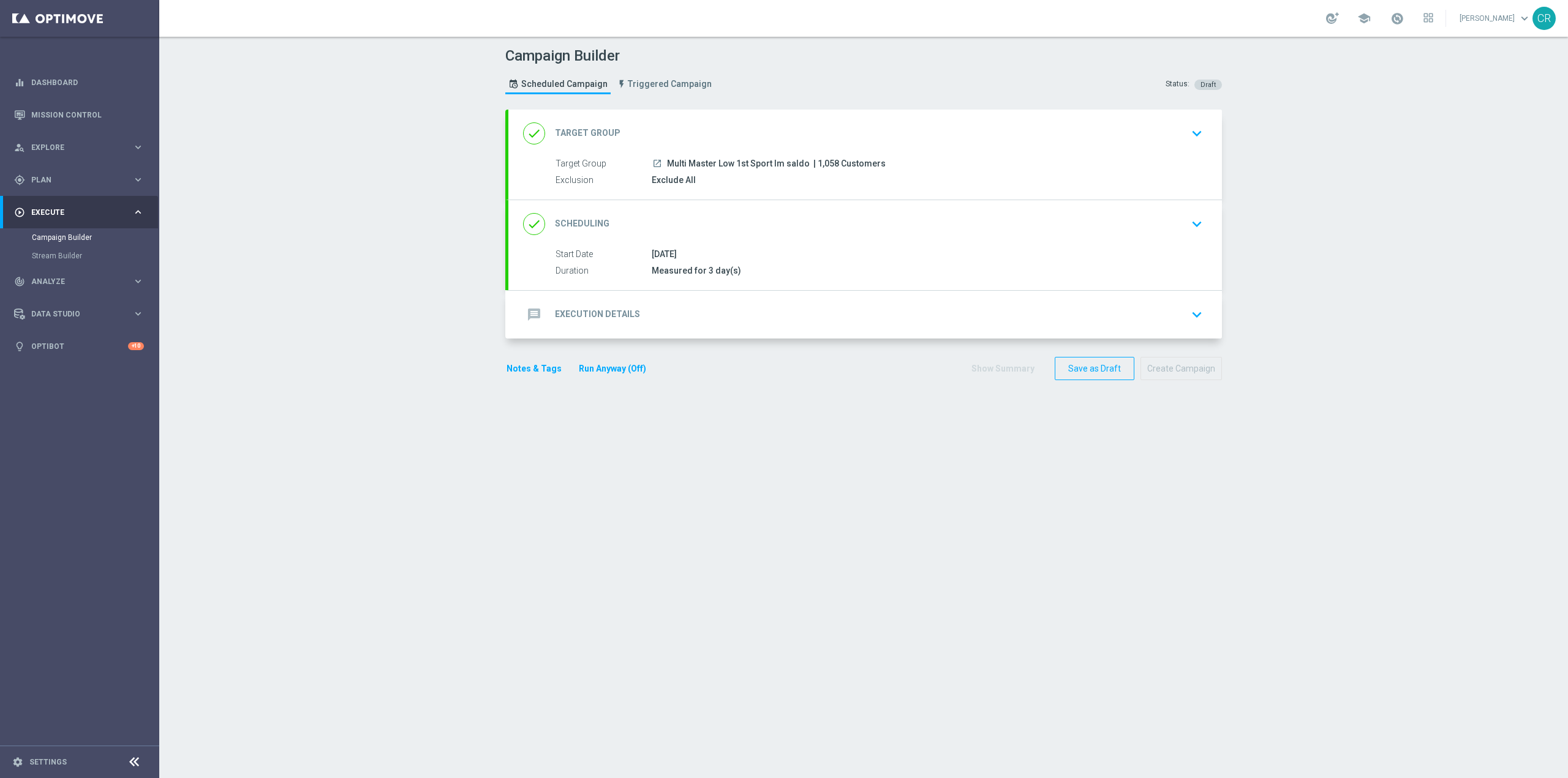
click at [1203, 324] on div "message Execution Details keyboard_arrow_down" at bounding box center [865, 315] width 713 height 48
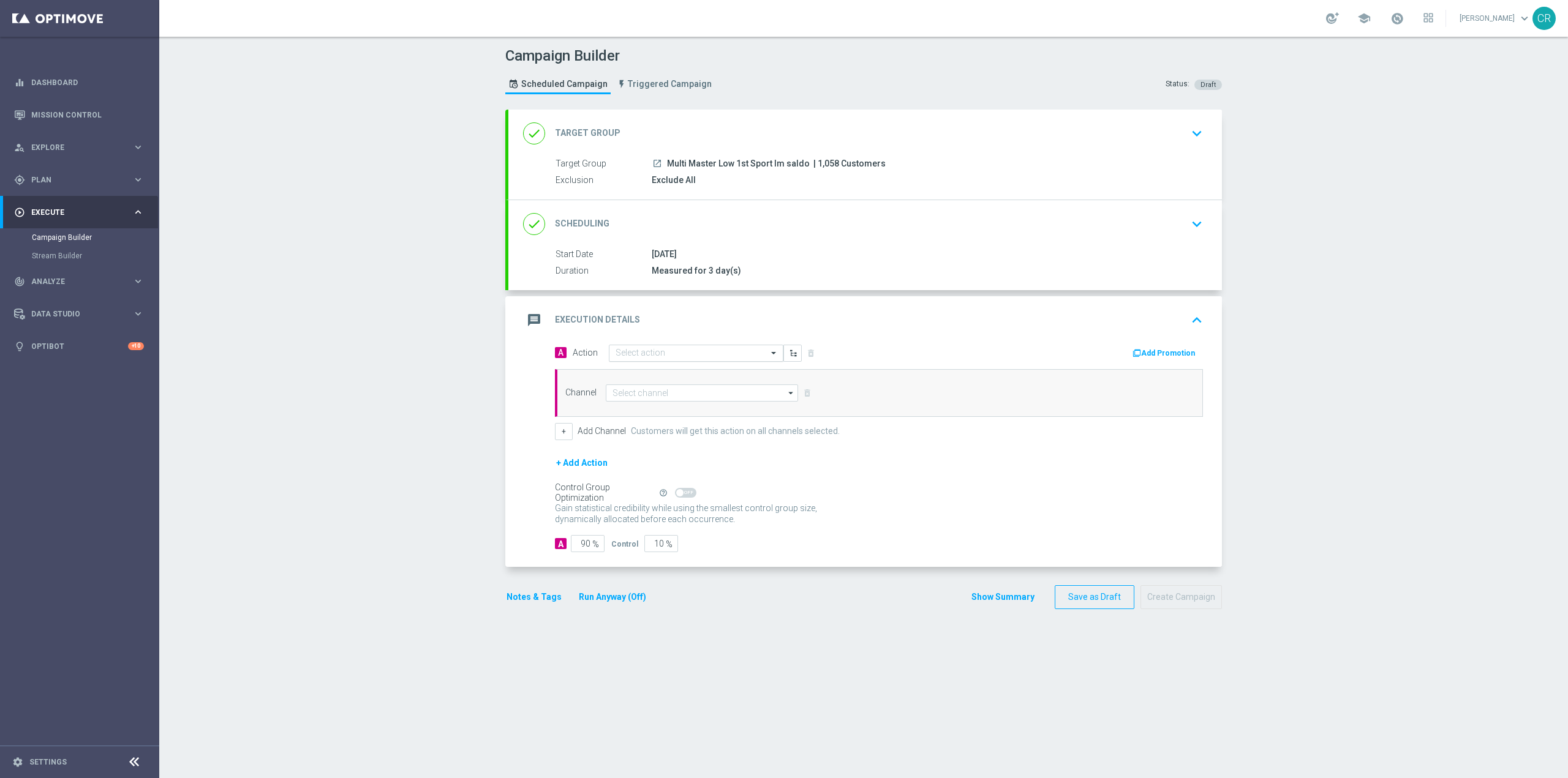
click at [742, 351] on input "text" at bounding box center [684, 354] width 137 height 11
paste input "Ricarica 100€ ricevi 20€ Freebet QeL4"
type input "Ricarica 100€ ricevi 20€ Freebet QeL4"
click at [656, 393] on span "Create new action" at bounding box center [659, 391] width 64 height 9
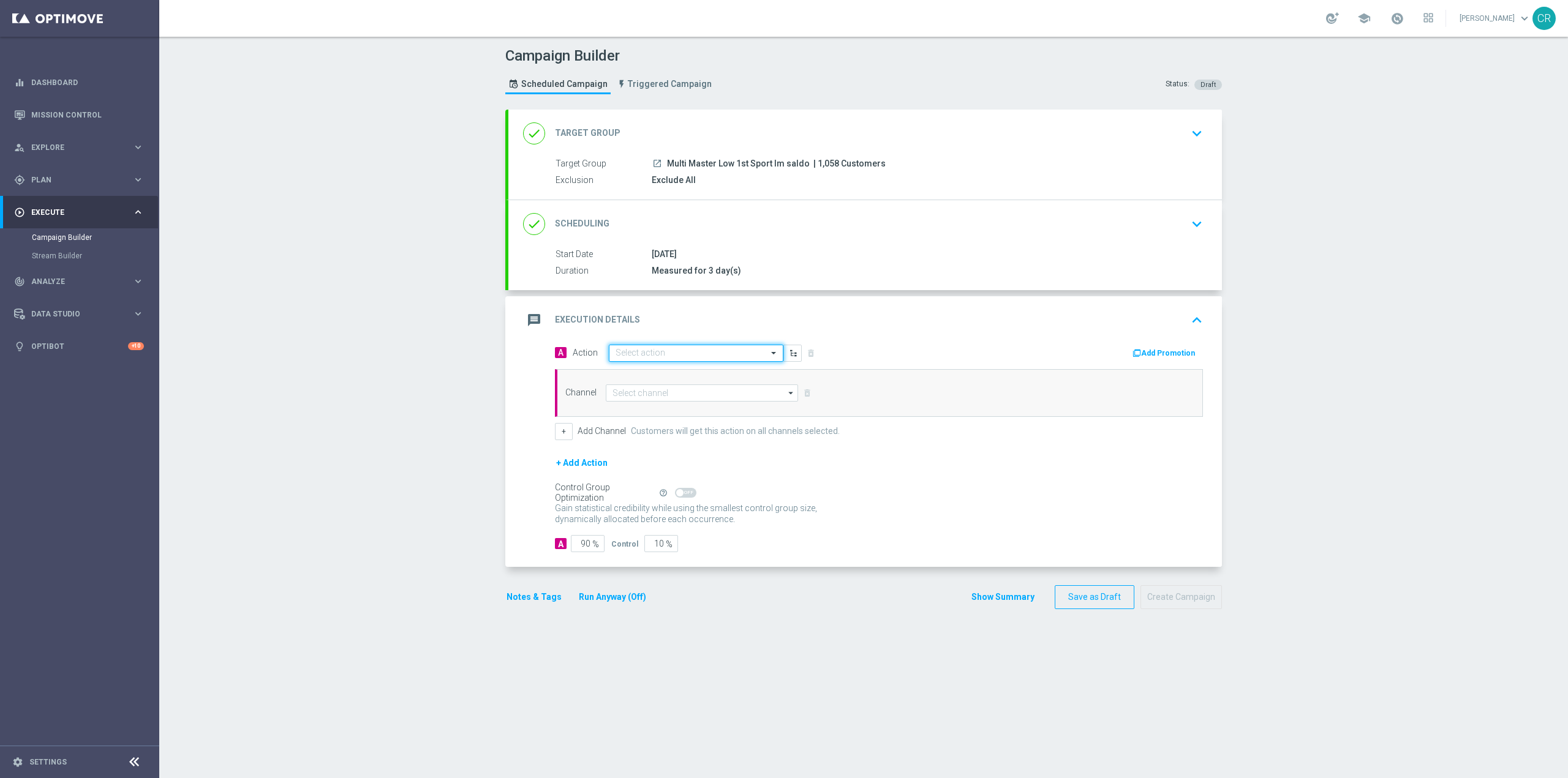
scroll to position [0, 0]
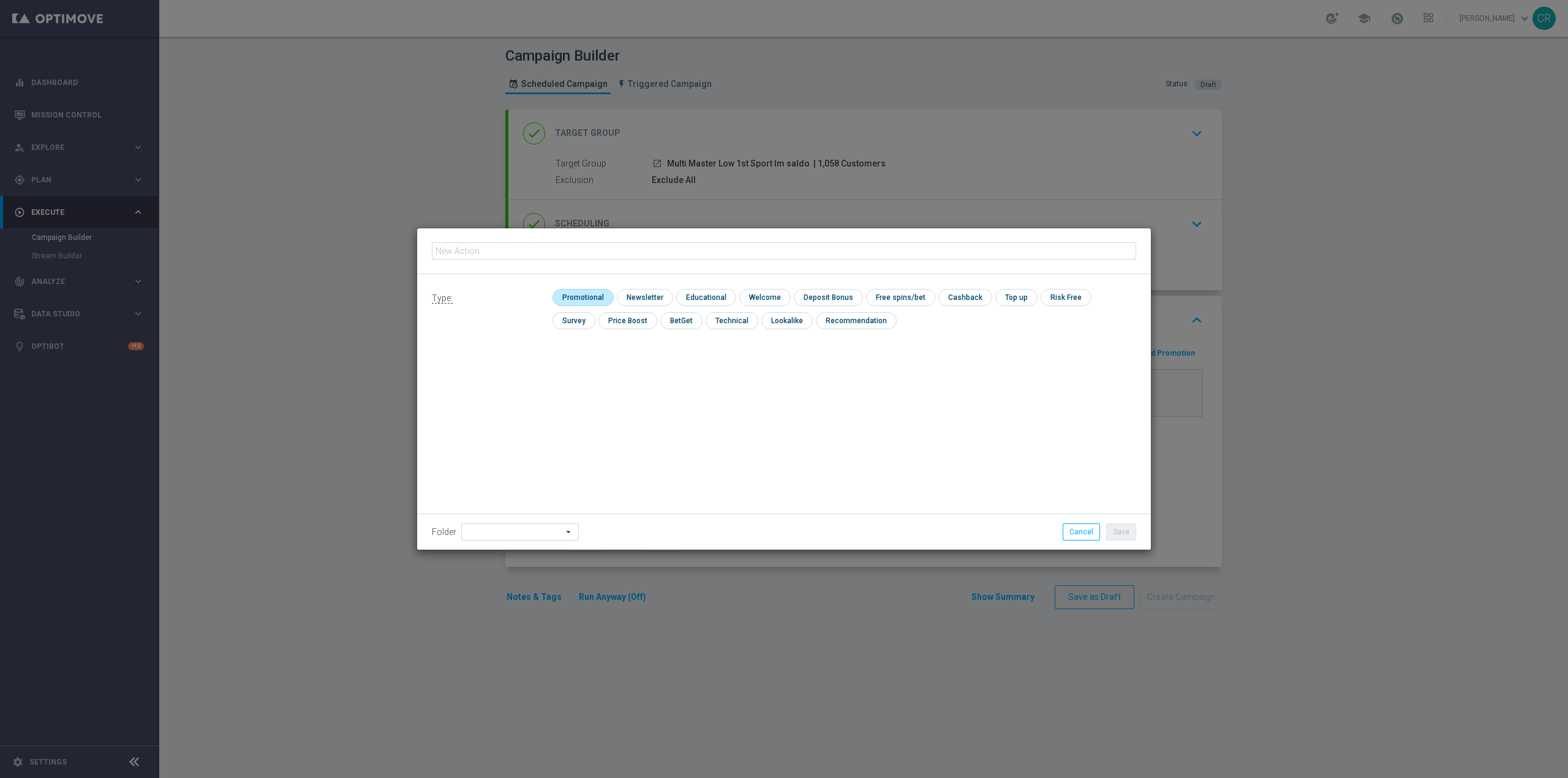
type input "Ricarica 100€ ricevi 20€ Freebet QeL4"
click at [590, 302] on input "checkbox" at bounding box center [581, 298] width 59 height 16
checkbox input "true"
click at [812, 301] on input "checkbox" at bounding box center [838, 298] width 66 height 16
checkbox input "true"
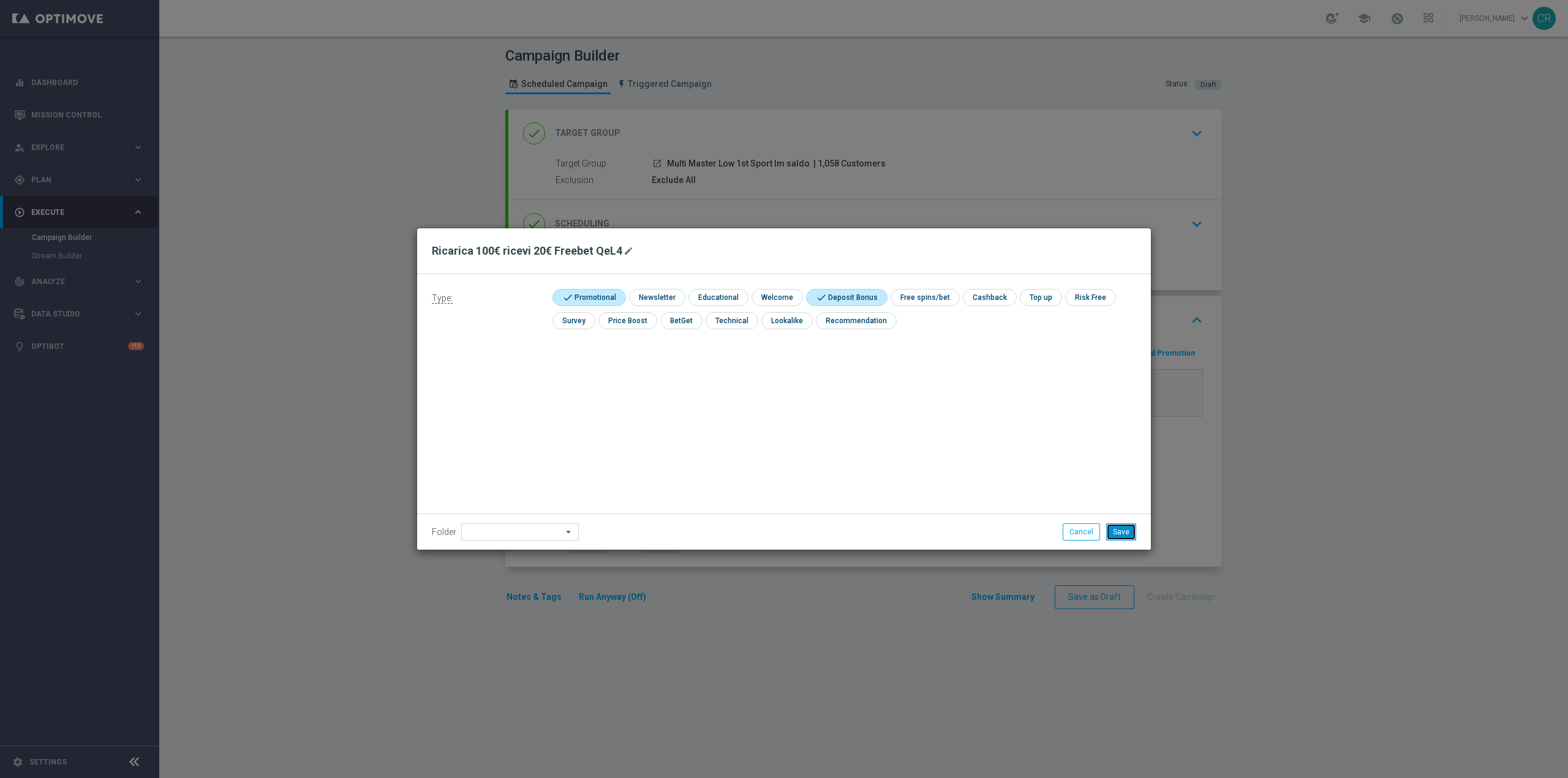
click at [1130, 533] on button "Save" at bounding box center [1121, 532] width 30 height 17
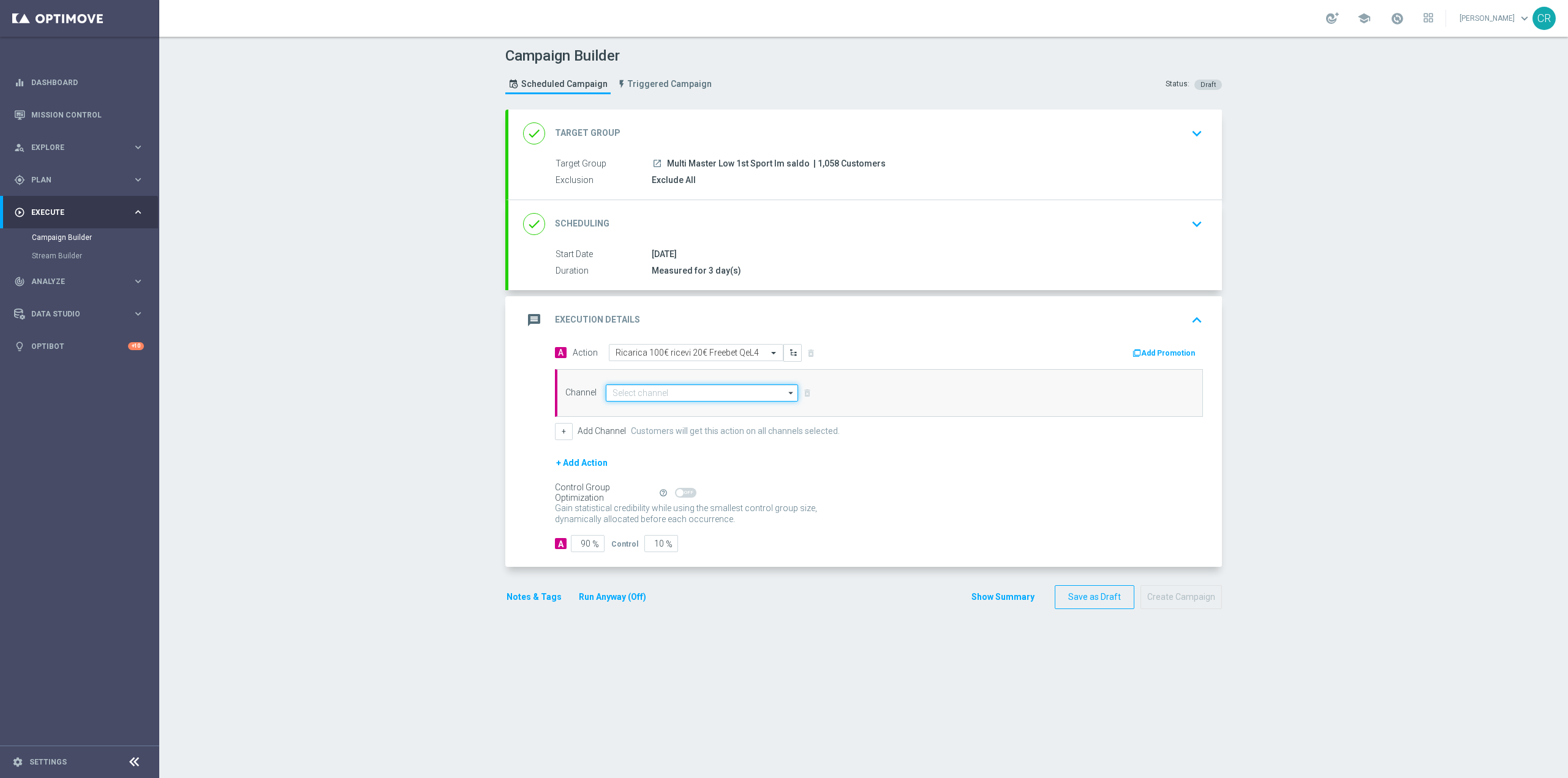
click at [693, 396] on input at bounding box center [702, 393] width 193 height 17
click at [684, 406] on div "Optimail" at bounding box center [697, 411] width 182 height 17
type input "Optimail"
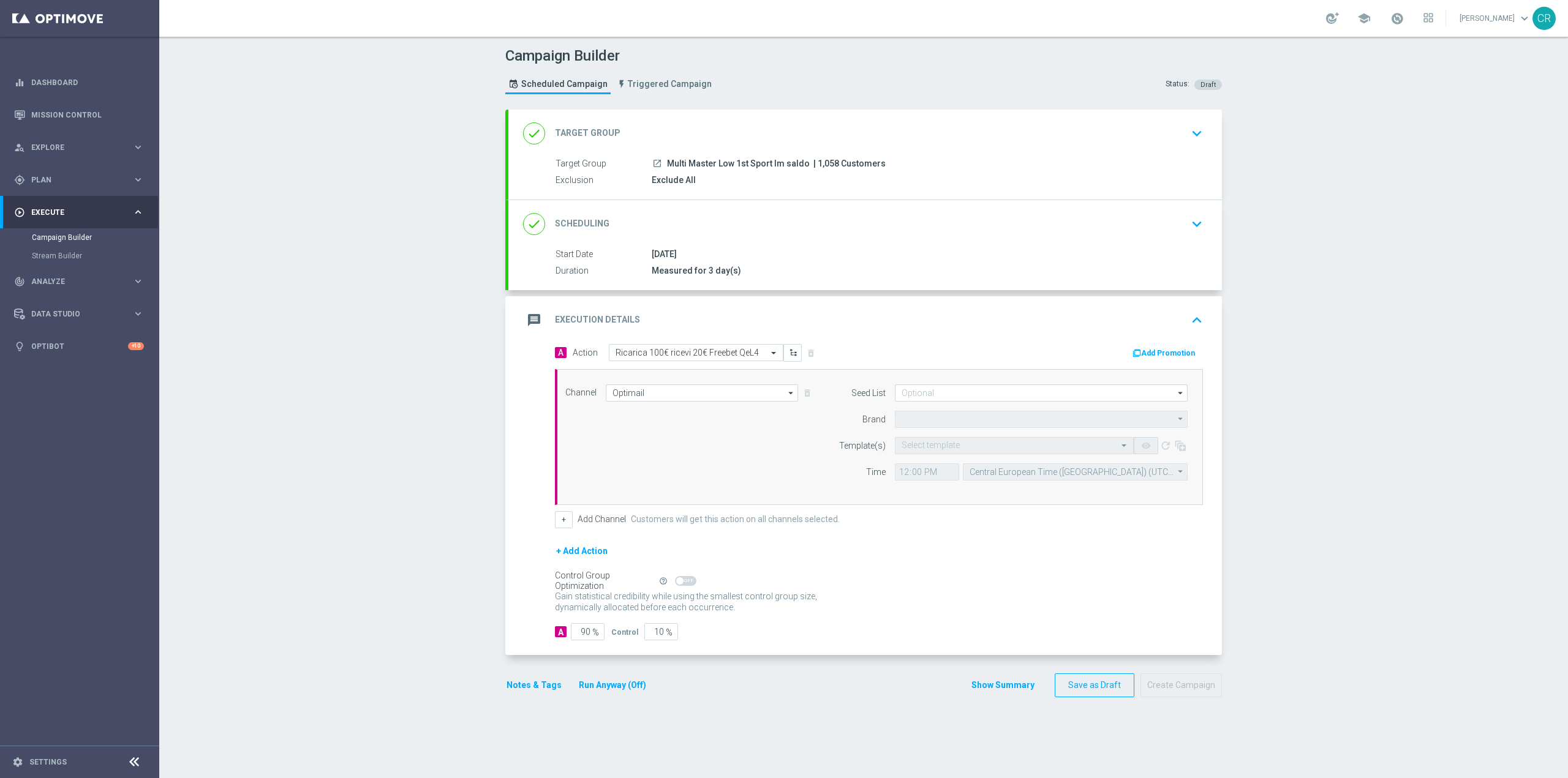
type input "Sisal Marketing"
click at [926, 393] on input at bounding box center [1041, 393] width 293 height 17
click at [1303, 411] on div "Campaign Builder Scheduled Campaign Triggered Campaign Status: Draft done Targe…" at bounding box center [864, 407] width 1409 height 741
click at [939, 441] on input "text" at bounding box center [1002, 446] width 201 height 11
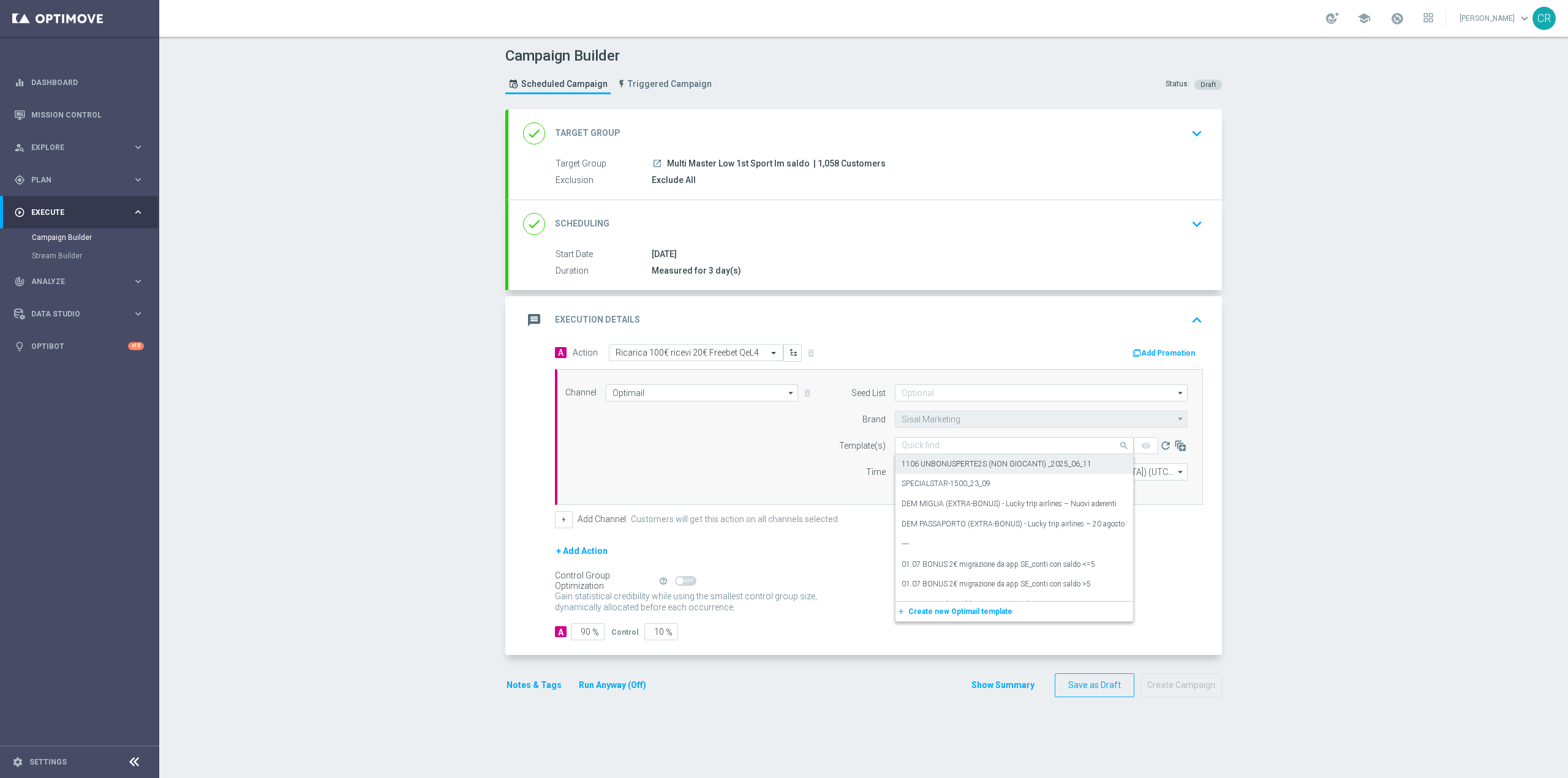
click at [944, 448] on input "text" at bounding box center [1002, 446] width 201 height 11
paste input "100FREEBET2509 - 2025-09-25"
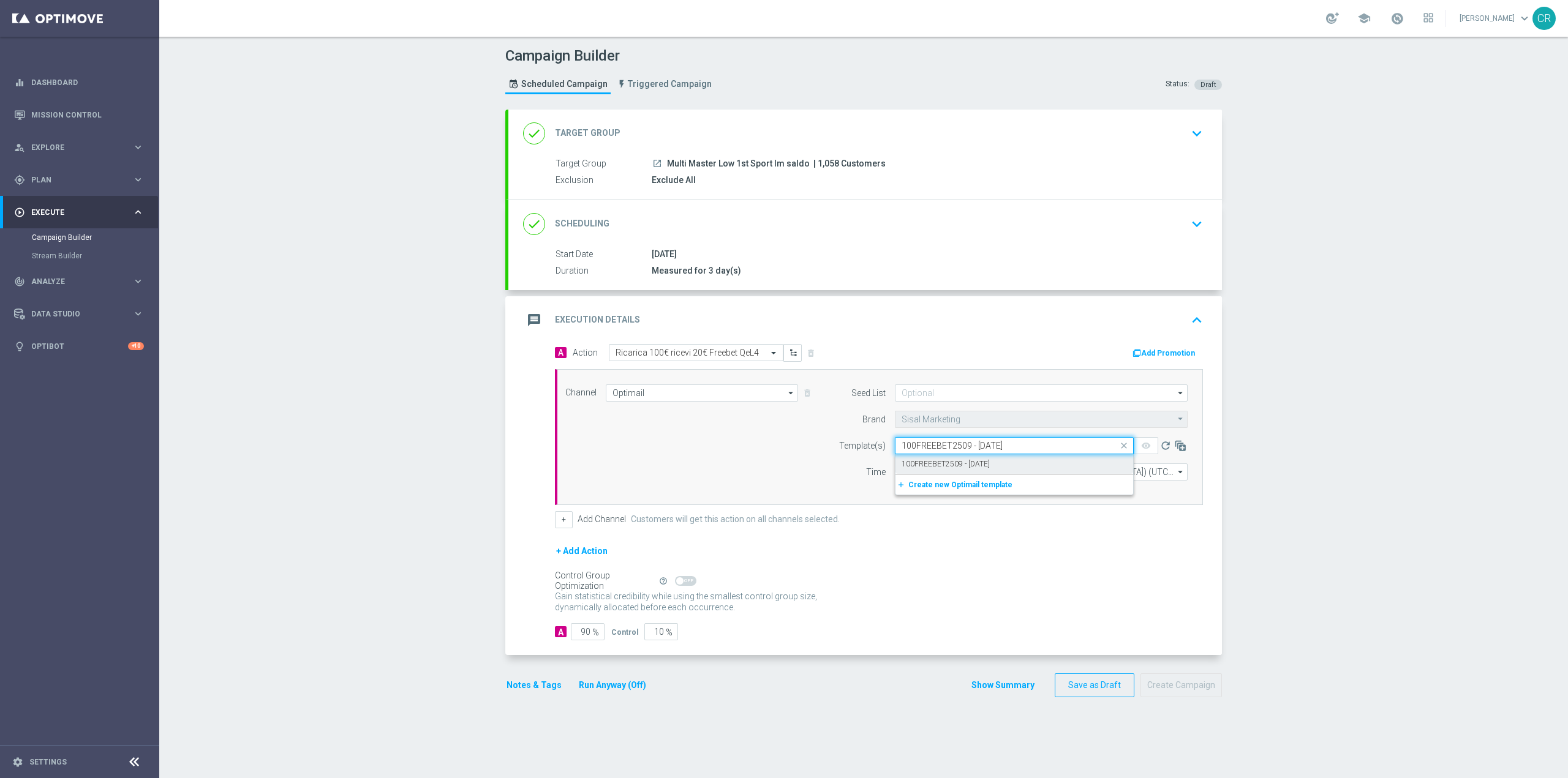
click at [948, 457] on div "100FREEBET2509 - 2025-09-25" at bounding box center [1014, 464] width 225 height 20
type input "100FREEBET2509 - 2025-09-25"
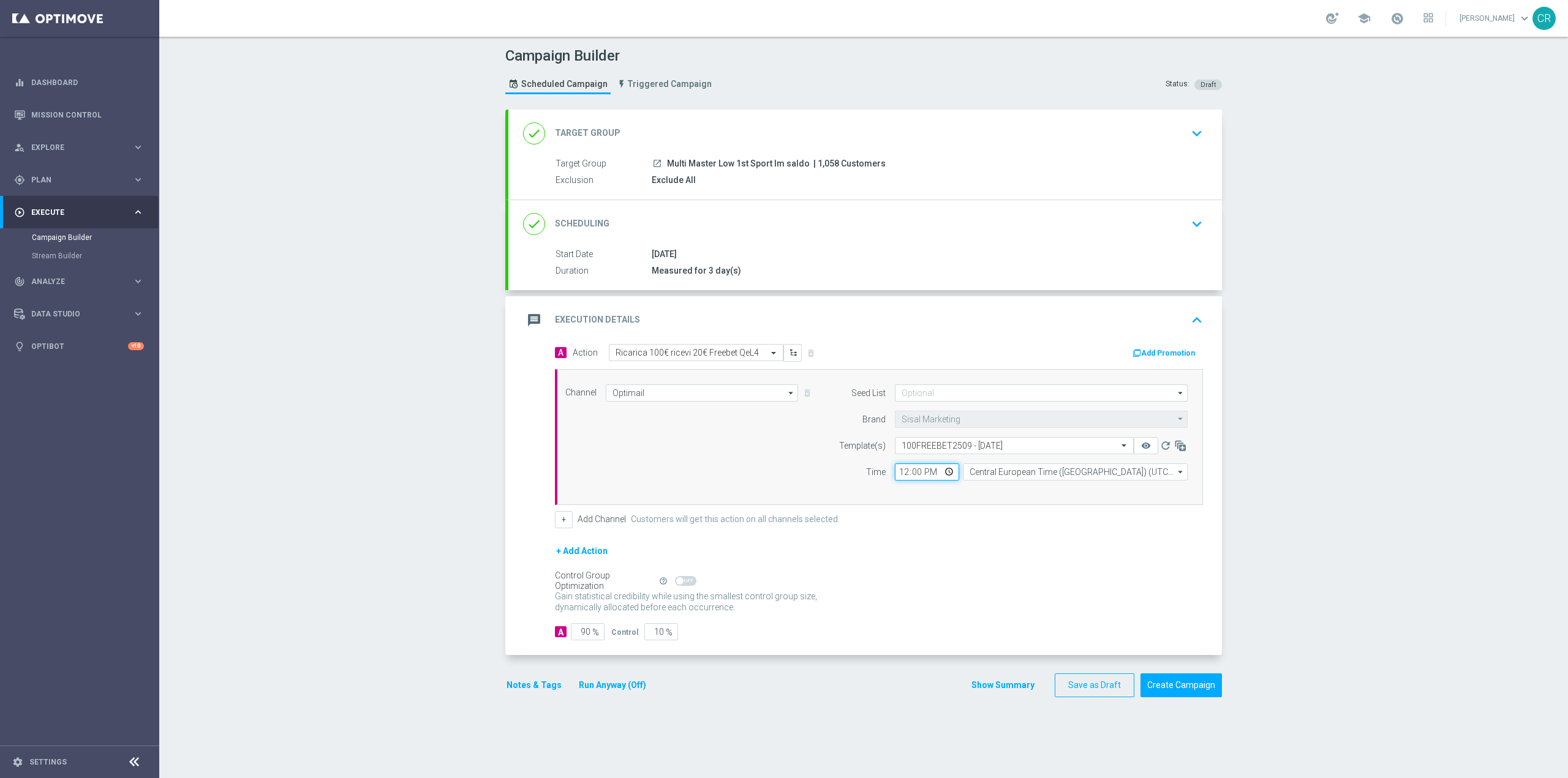
click at [944, 467] on input "12:00" at bounding box center [926, 472] width 64 height 17
type input "18:00"
click at [1036, 576] on div "Control Group Optimization Self Optimizing Campaign help_outline" at bounding box center [878, 581] width 648 height 14
click at [528, 687] on button "Notes & Tags" at bounding box center [534, 685] width 58 height 15
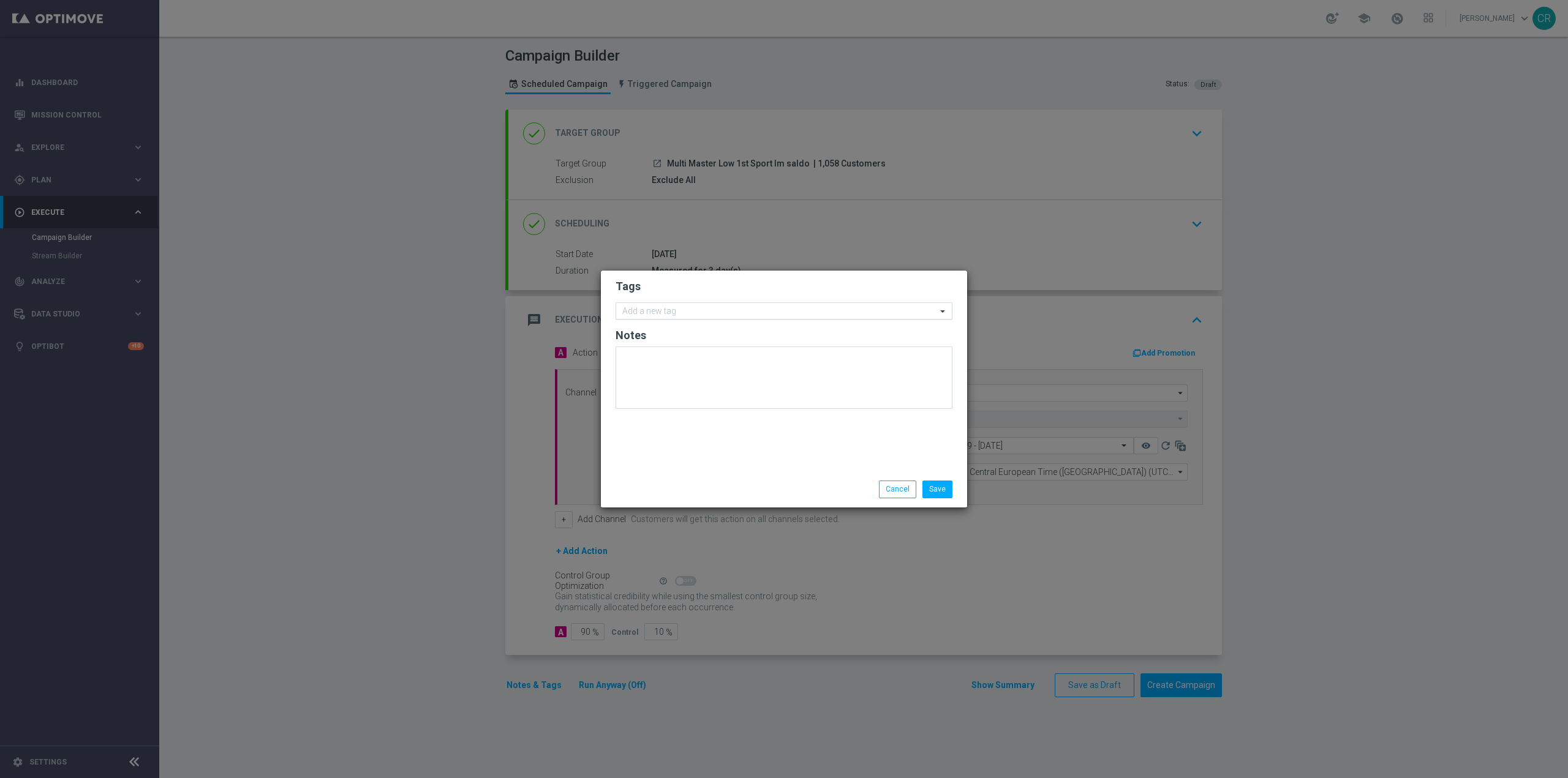
click at [694, 308] on input "text" at bounding box center [779, 311] width 314 height 11
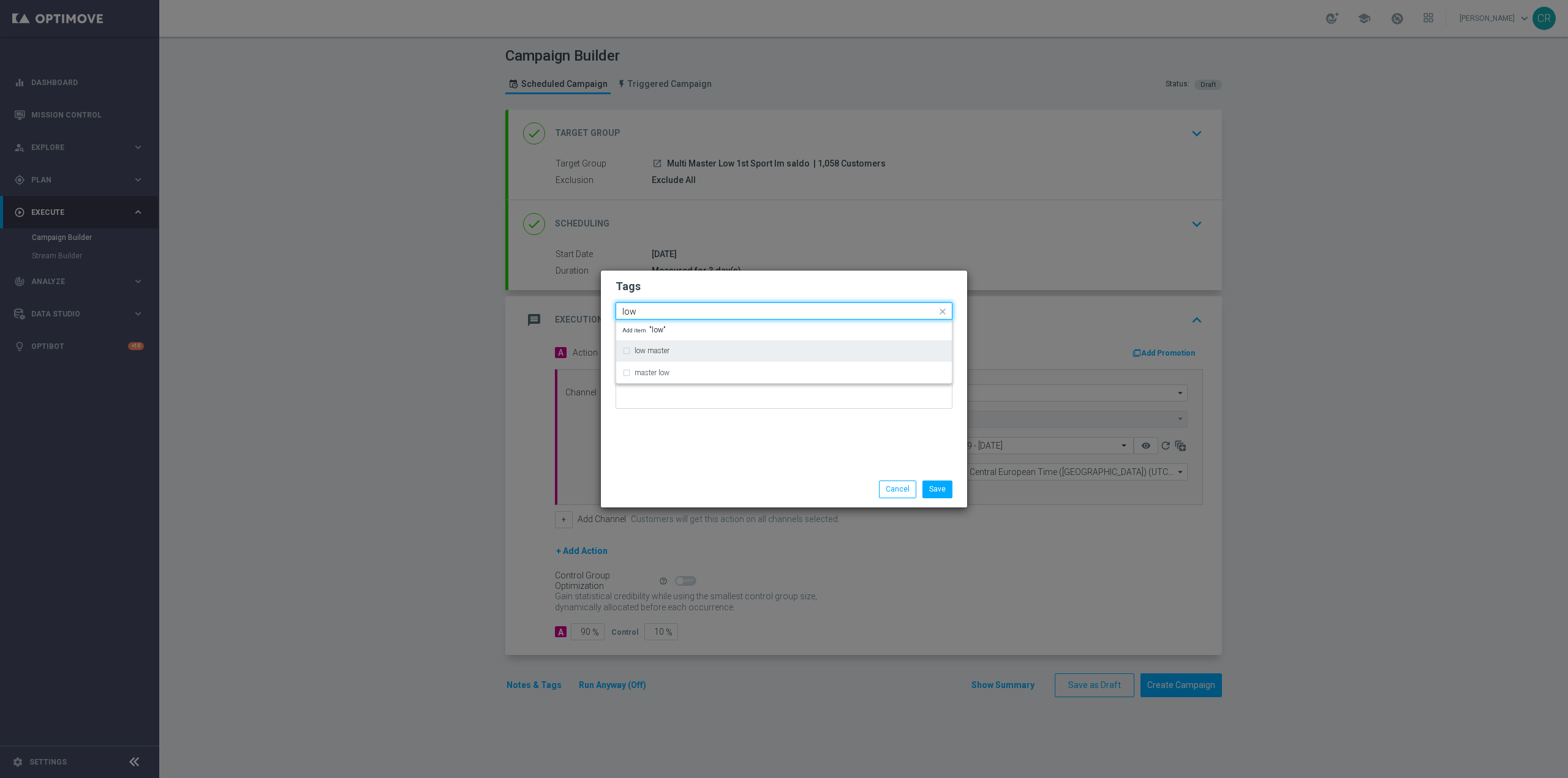
click at [638, 354] on label "low master" at bounding box center [651, 350] width 35 height 7
type input "low"
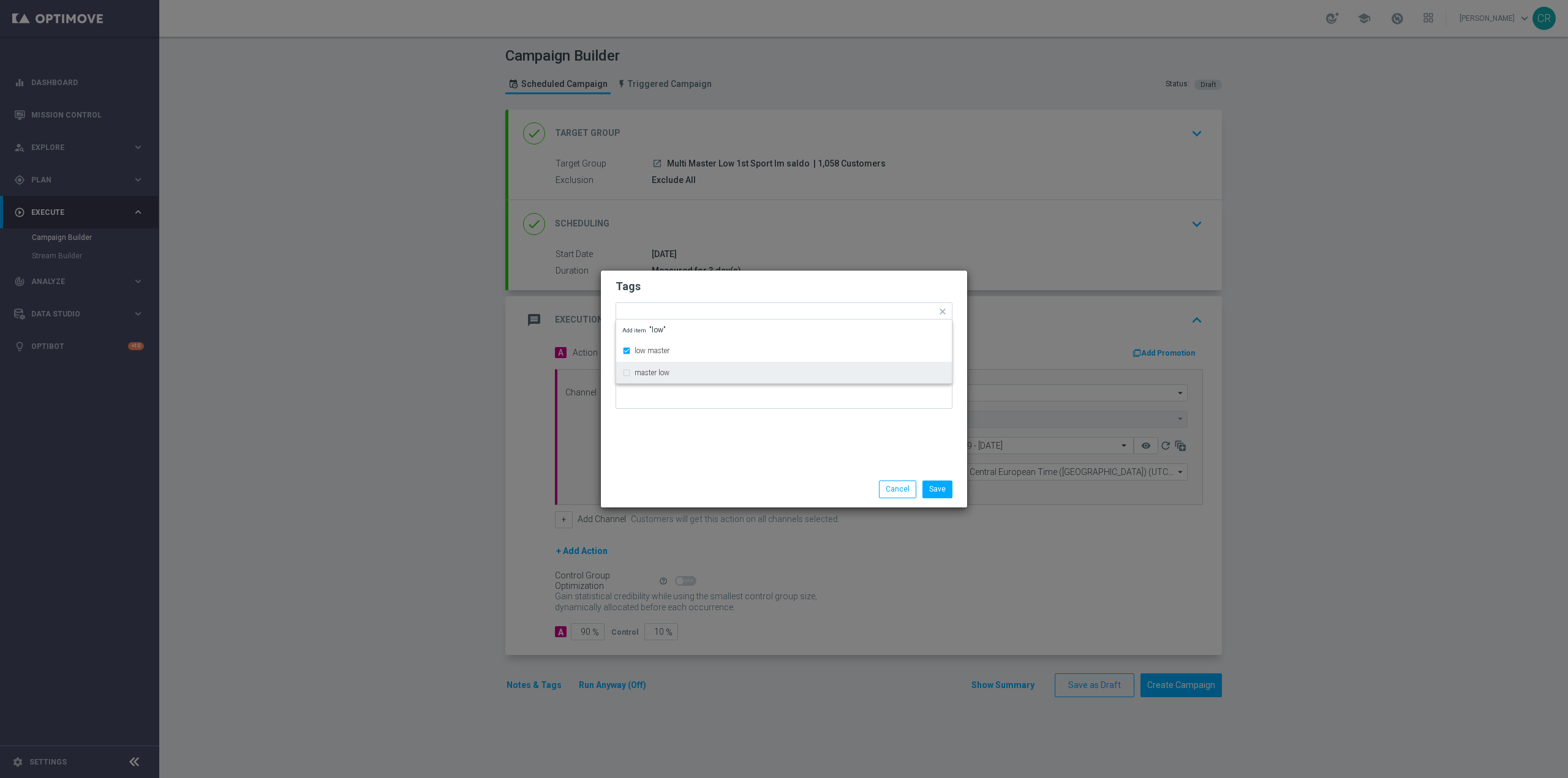
click at [814, 446] on div "Tags Quick find × low master low master master low Add item "low" Notes" at bounding box center [784, 371] width 366 height 201
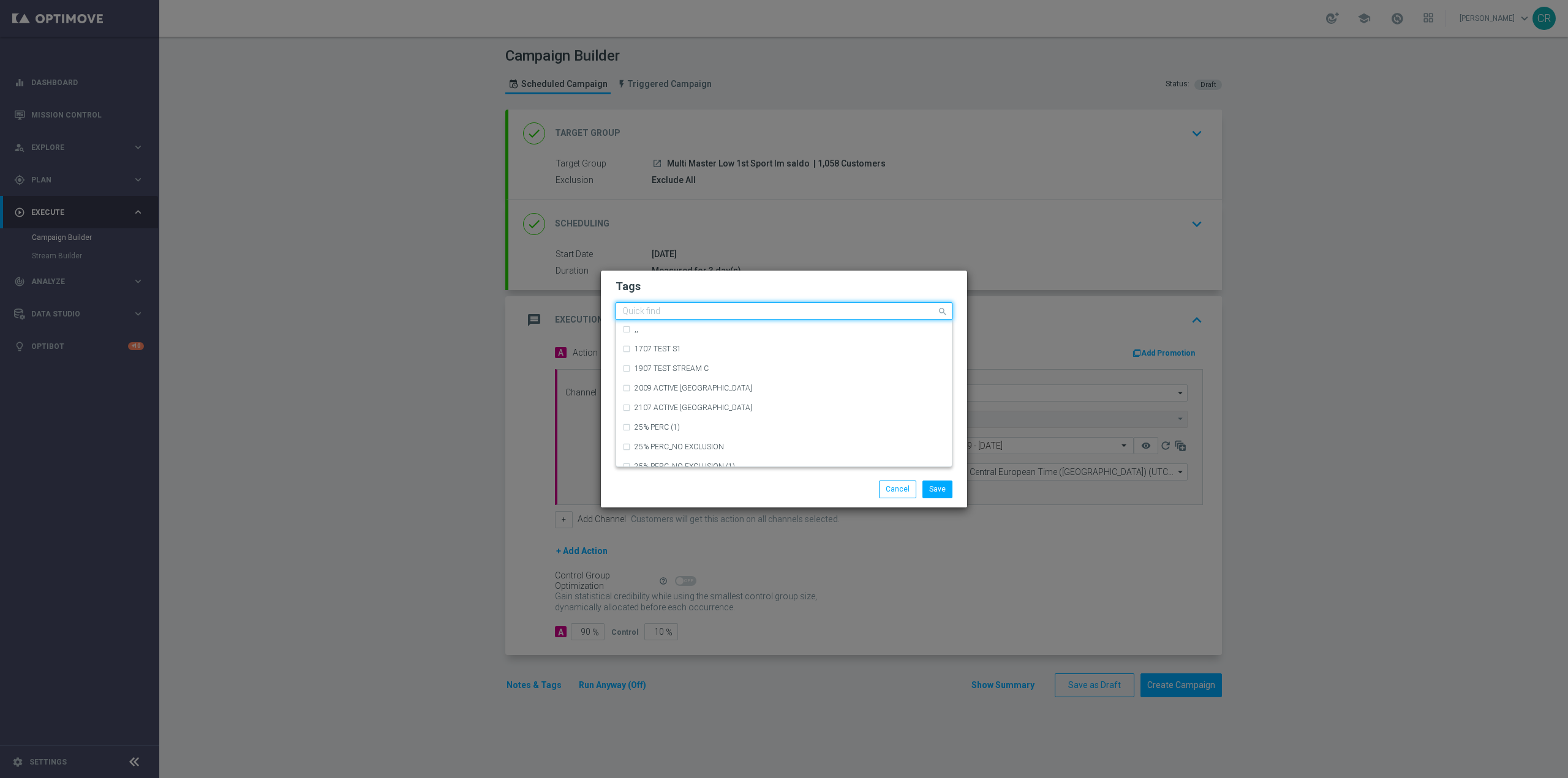
click at [772, 310] on input "text" at bounding box center [779, 311] width 314 height 11
click at [687, 311] on input "text" at bounding box center [779, 311] width 314 height 11
click at [652, 358] on div "up-selling" at bounding box center [784, 349] width 324 height 20
type input "up-sell"
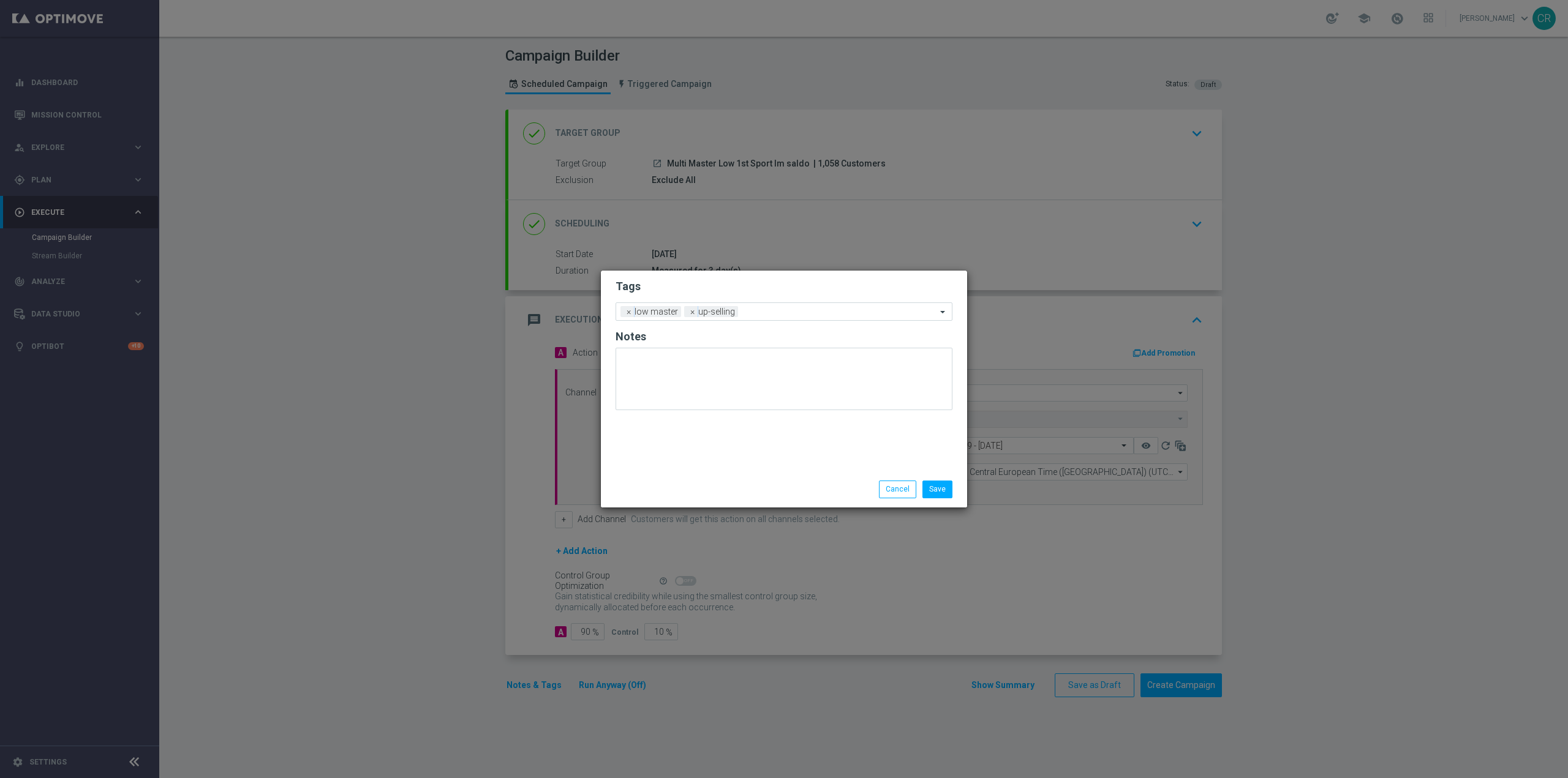
click at [658, 433] on div "Tags Add a new tag × low master × up-selling Notes" at bounding box center [784, 371] width 366 height 201
click at [775, 314] on input "text" at bounding box center [840, 312] width 194 height 11
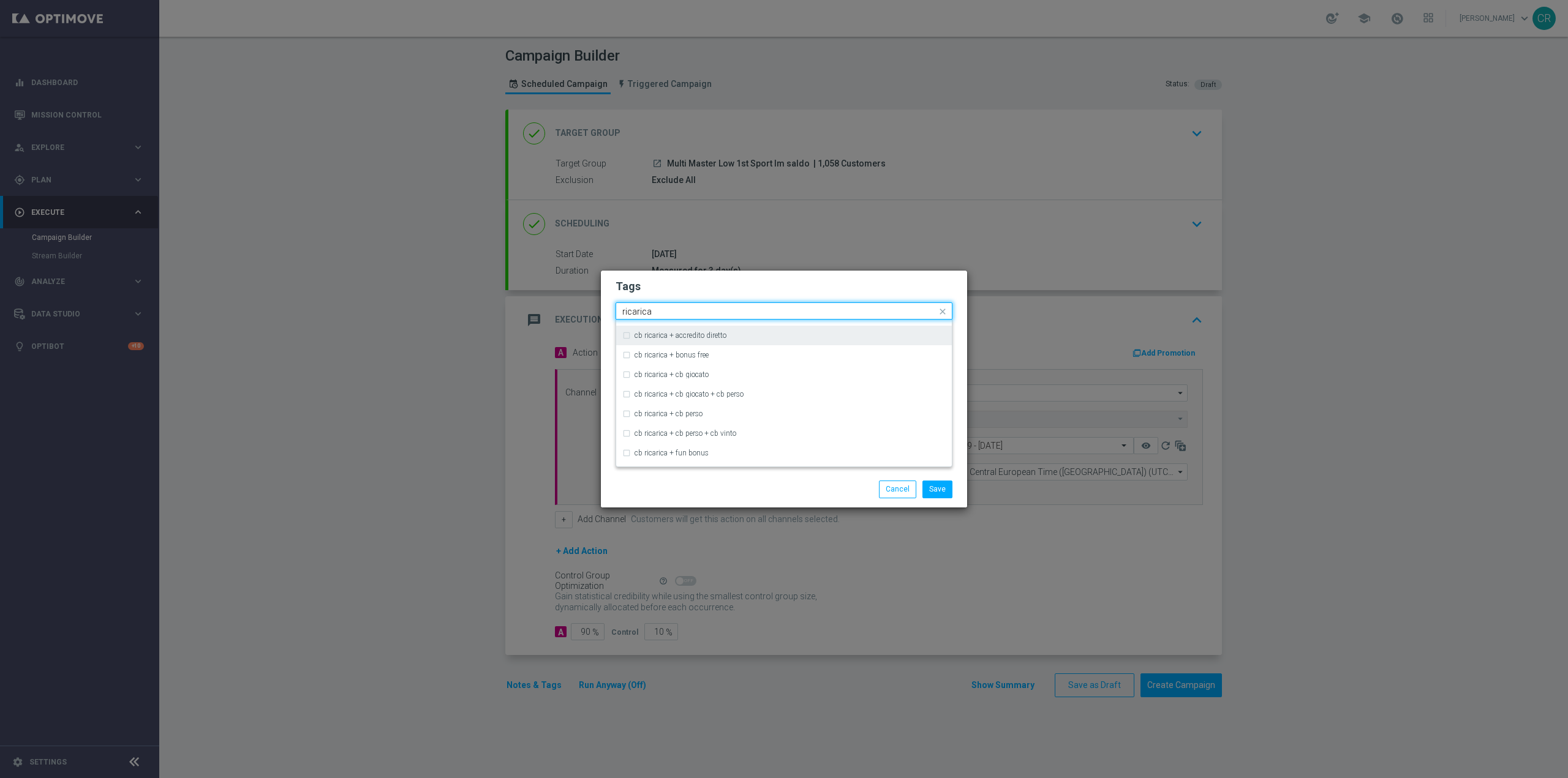
scroll to position [306, 0]
click at [795, 433] on div "ricarica" at bounding box center [790, 434] width 311 height 7
type input "ricarica"
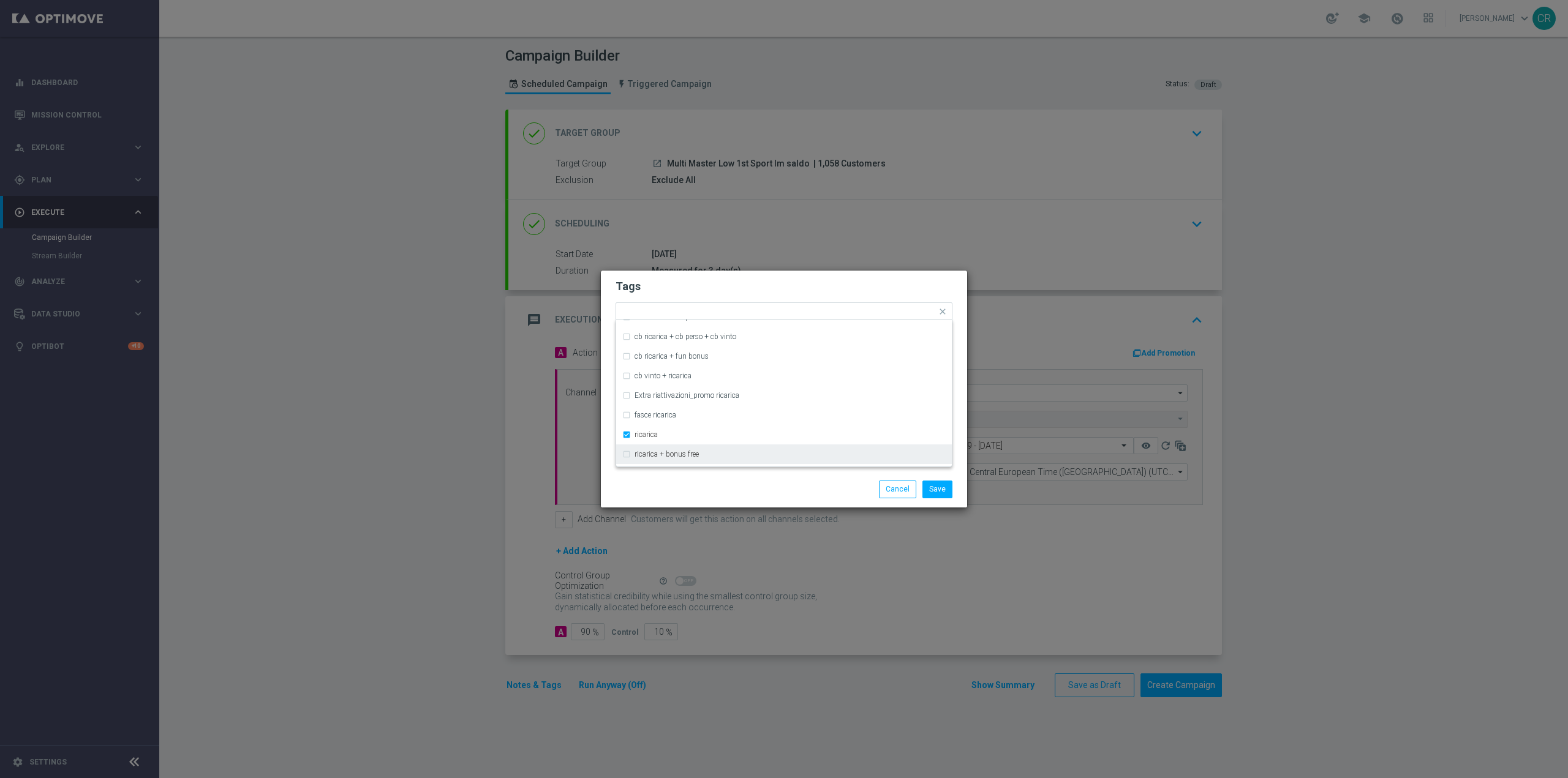
click at [826, 495] on div "Save Cancel" at bounding box center [843, 489] width 237 height 17
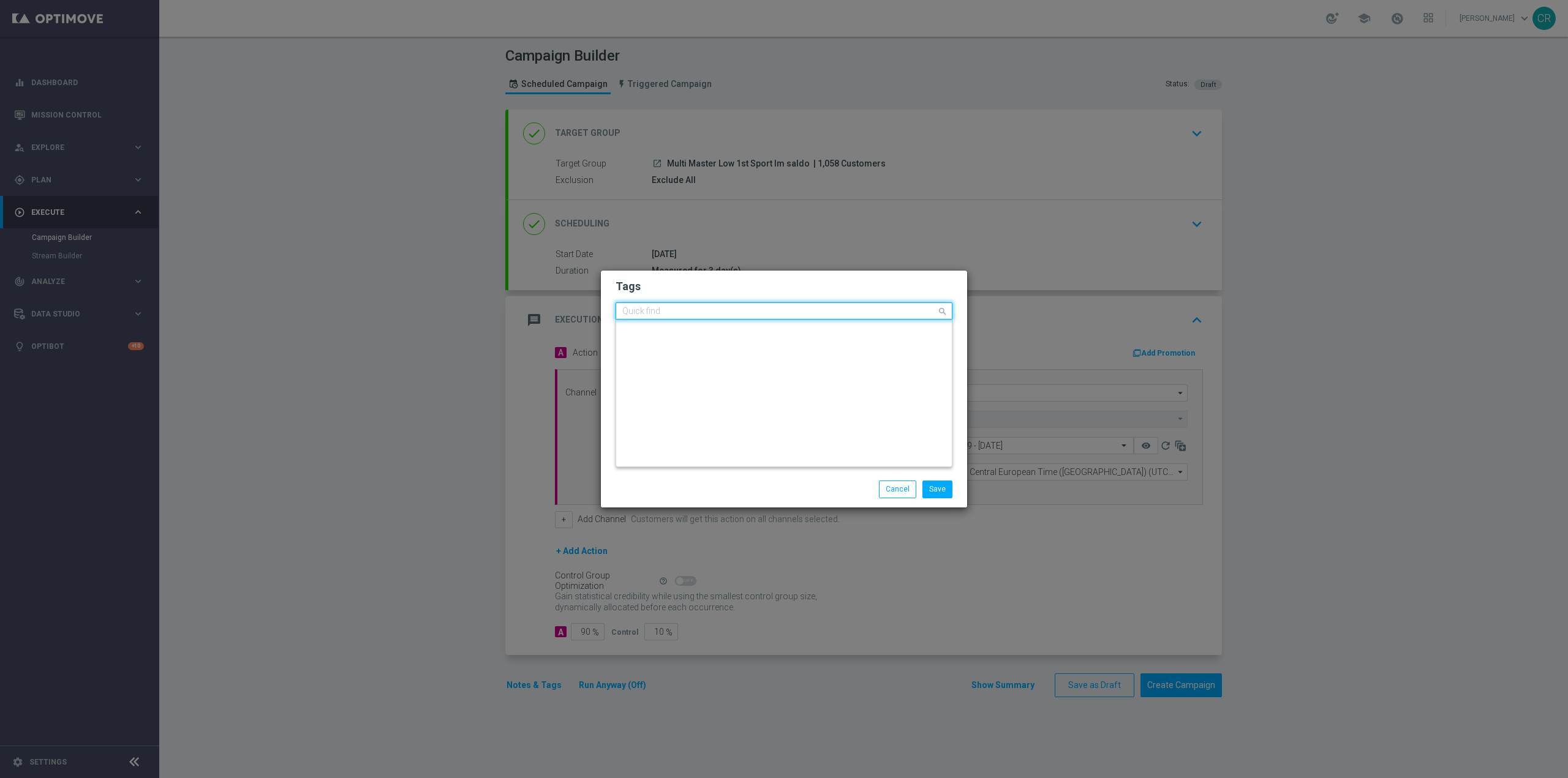
click at [860, 311] on input "text" at bounding box center [779, 311] width 314 height 11
click at [701, 336] on div "betting" at bounding box center [784, 329] width 324 height 20
type input "betting"
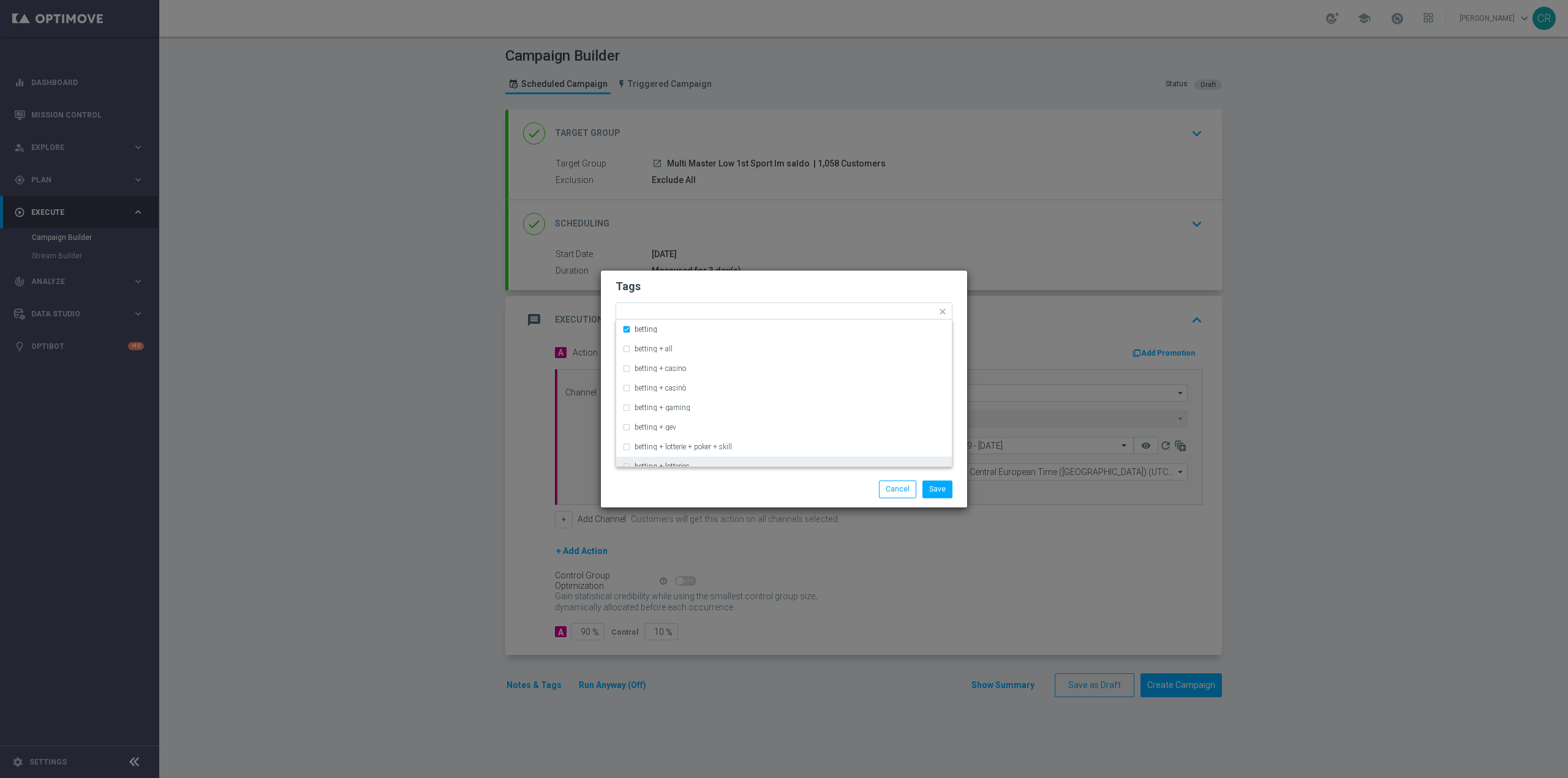
click at [751, 488] on div "Save Cancel" at bounding box center [843, 489] width 237 height 17
click at [882, 303] on div "Add a new tag × low master × up-selling × ricarica × betting" at bounding box center [784, 311] width 337 height 19
click at [684, 304] on div "Quick find × low master × up-selling × ricarica × betting" at bounding box center [777, 311] width 320 height 15
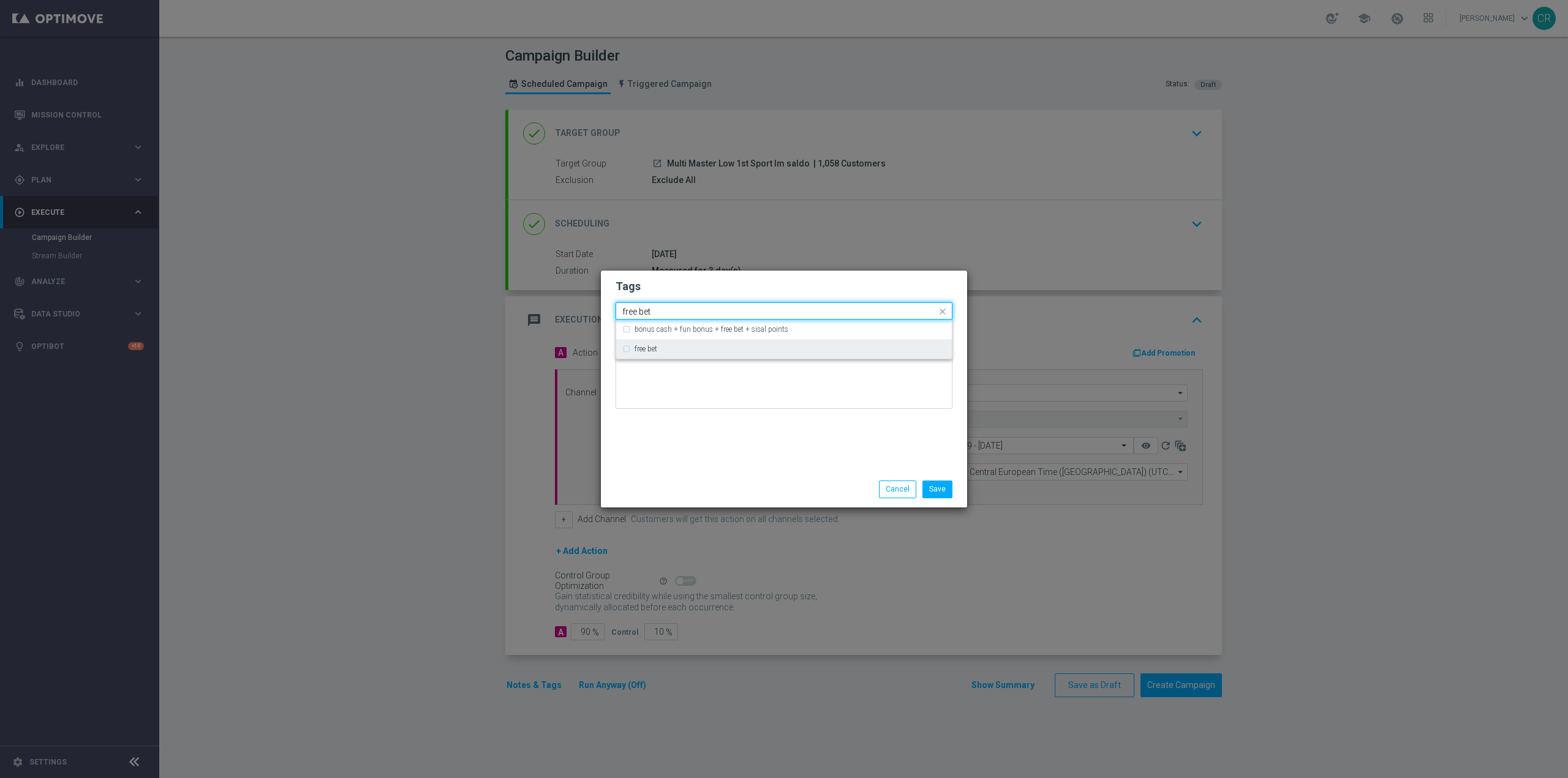
click at [679, 346] on div "free bet" at bounding box center [790, 349] width 311 height 7
type input "free bet"
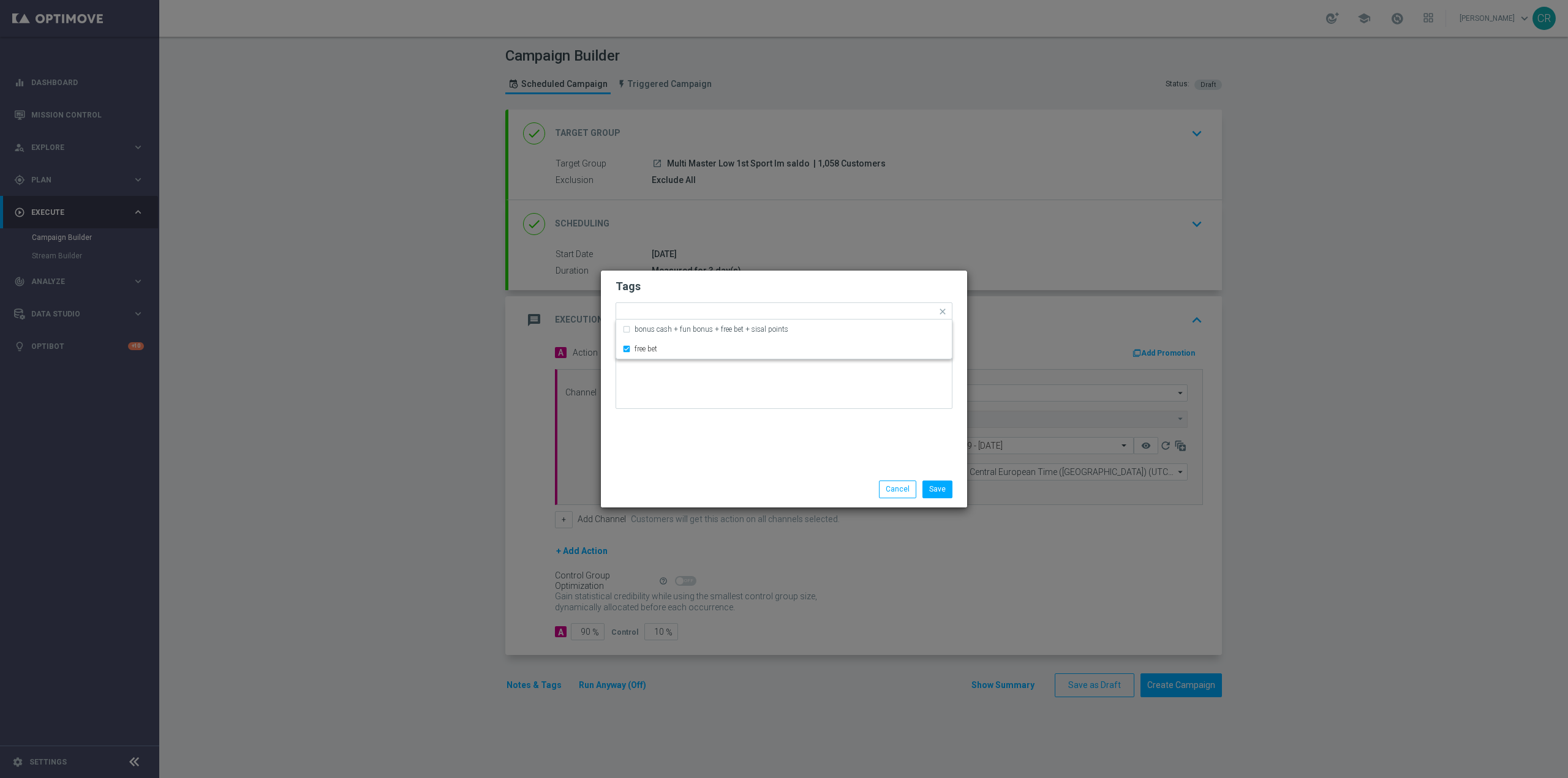
click at [850, 473] on div "Save Cancel" at bounding box center [784, 489] width 366 height 36
click at [939, 486] on button "Save" at bounding box center [937, 489] width 30 height 17
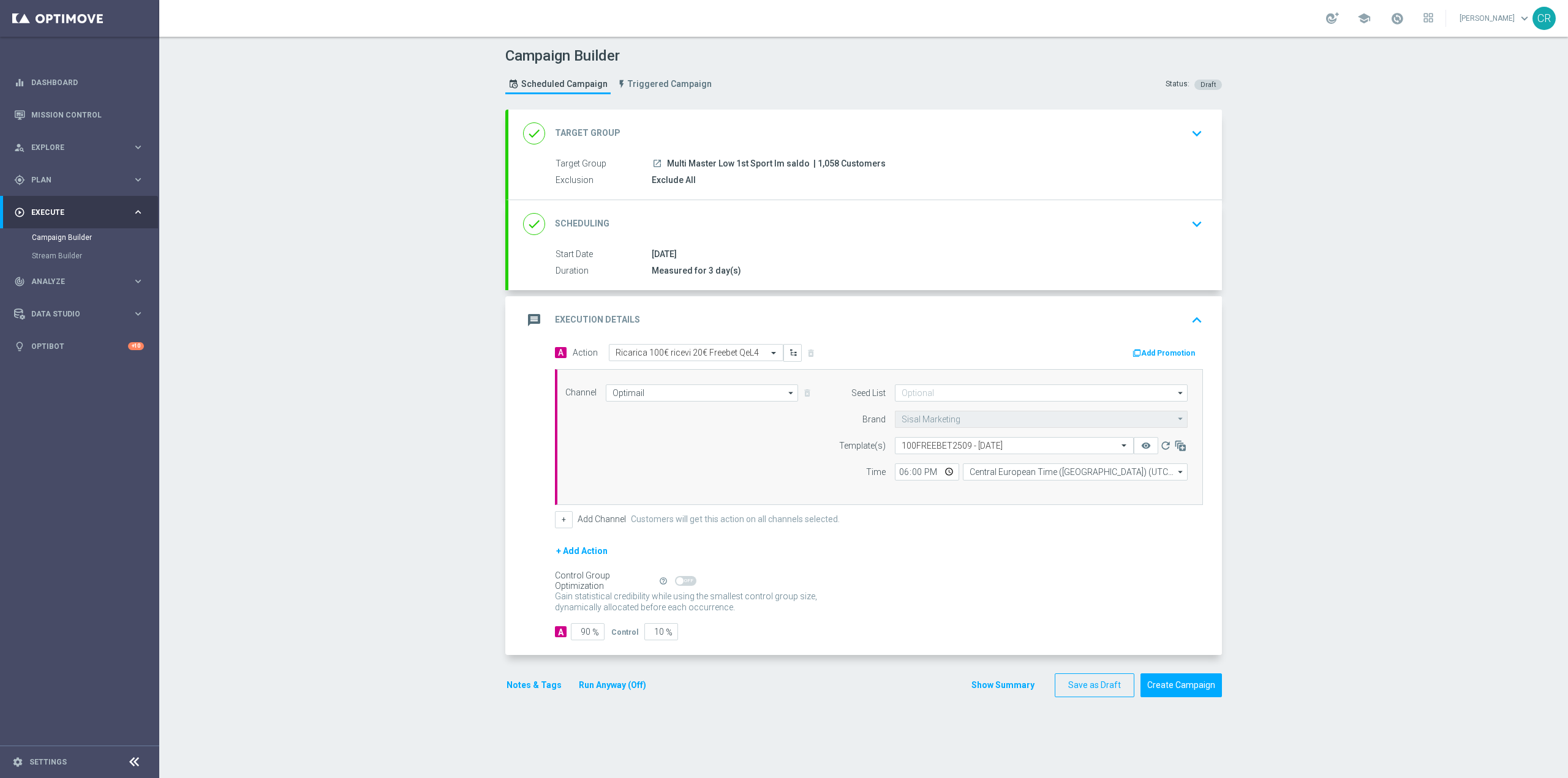
click at [1118, 573] on div "+ Add Action" at bounding box center [878, 559] width 648 height 31
click at [1331, 567] on div "Campaign Builder Scheduled Campaign Triggered Campaign Status: Draft done Targe…" at bounding box center [864, 407] width 1409 height 741
click at [1200, 322] on icon "keyboard_arrow_up" at bounding box center [1196, 320] width 19 height 19
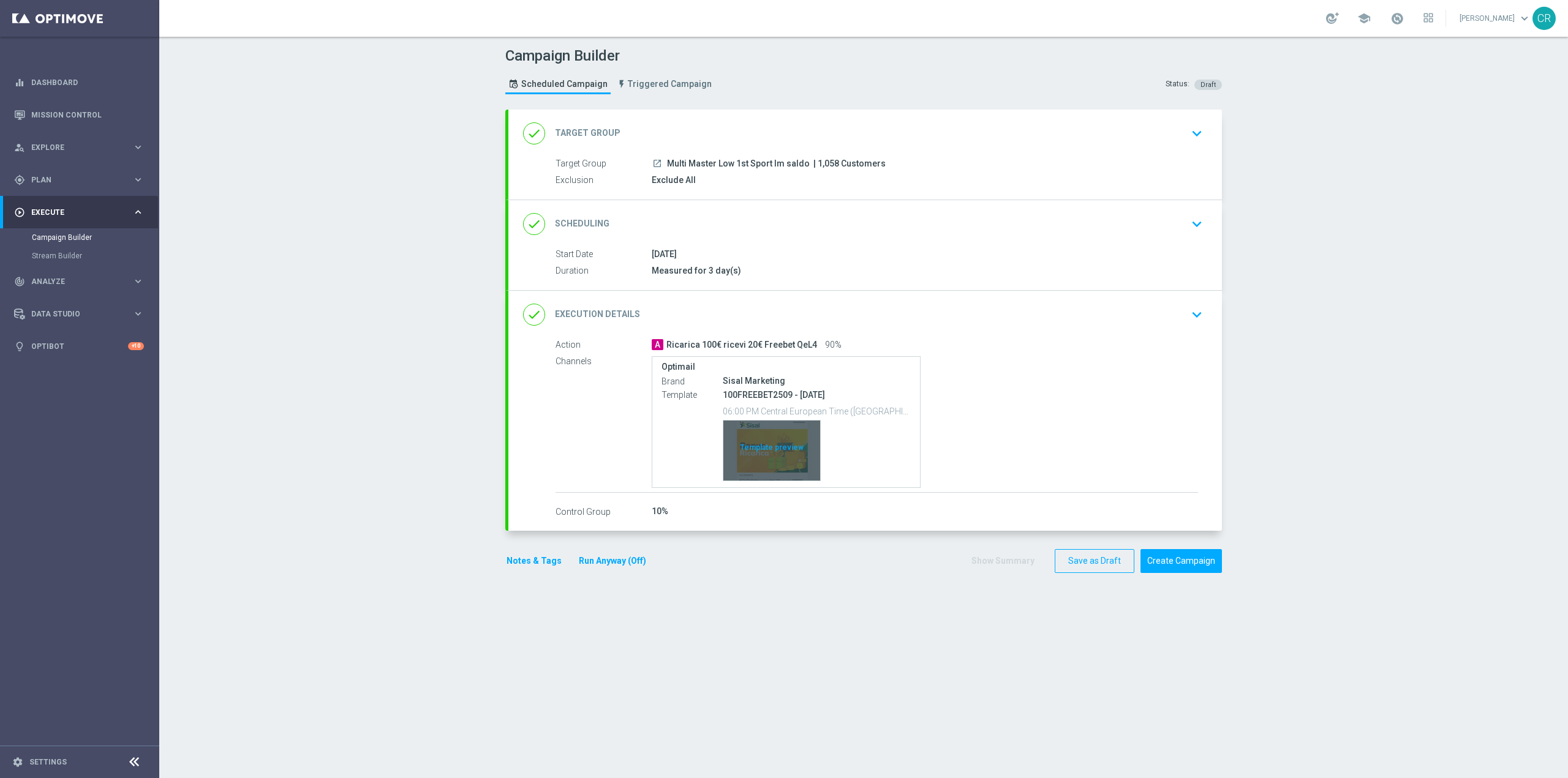
click at [786, 443] on div "Template preview" at bounding box center [772, 450] width 97 height 60
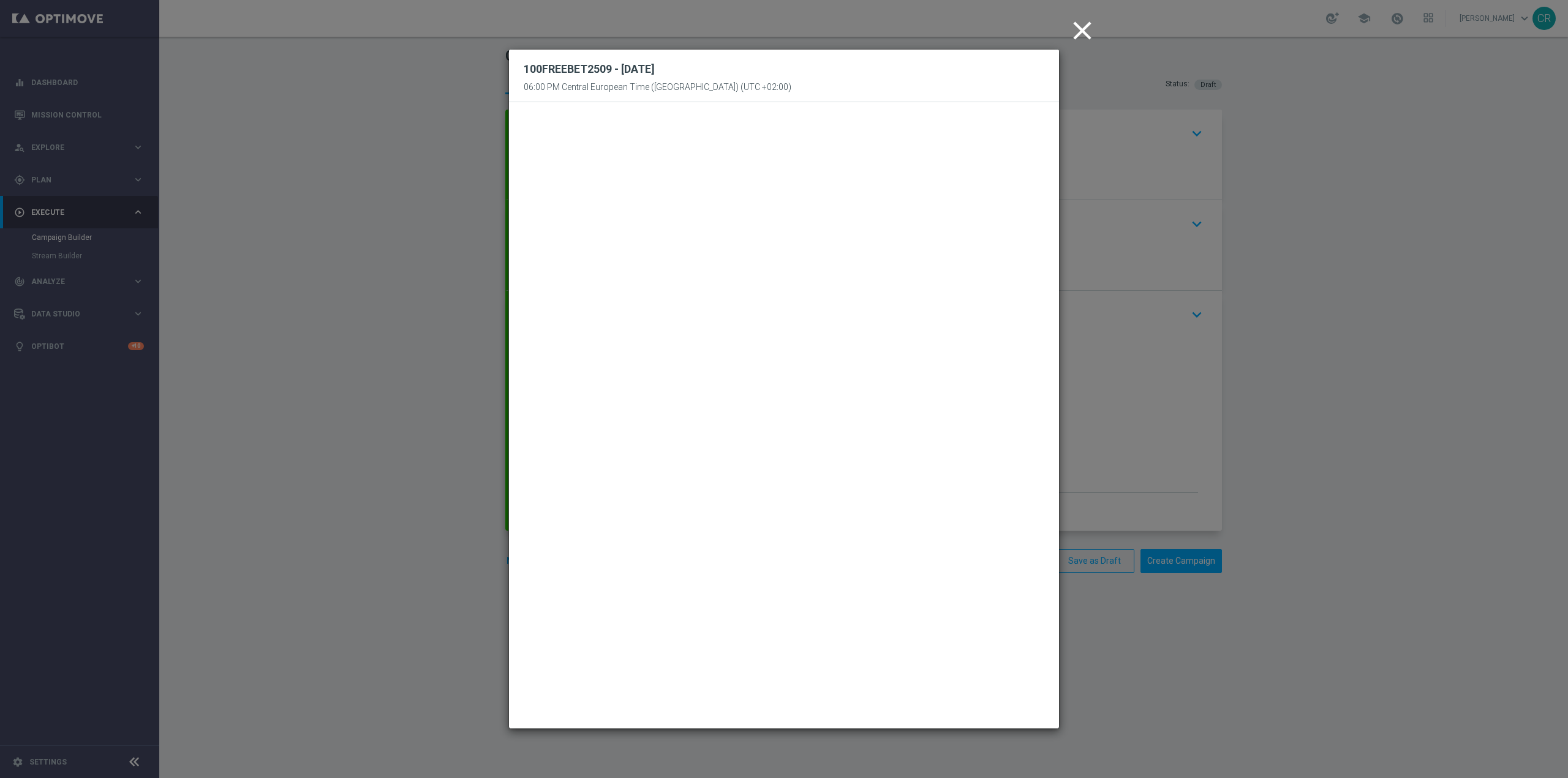
click at [1082, 28] on icon "close" at bounding box center [1082, 31] width 31 height 31
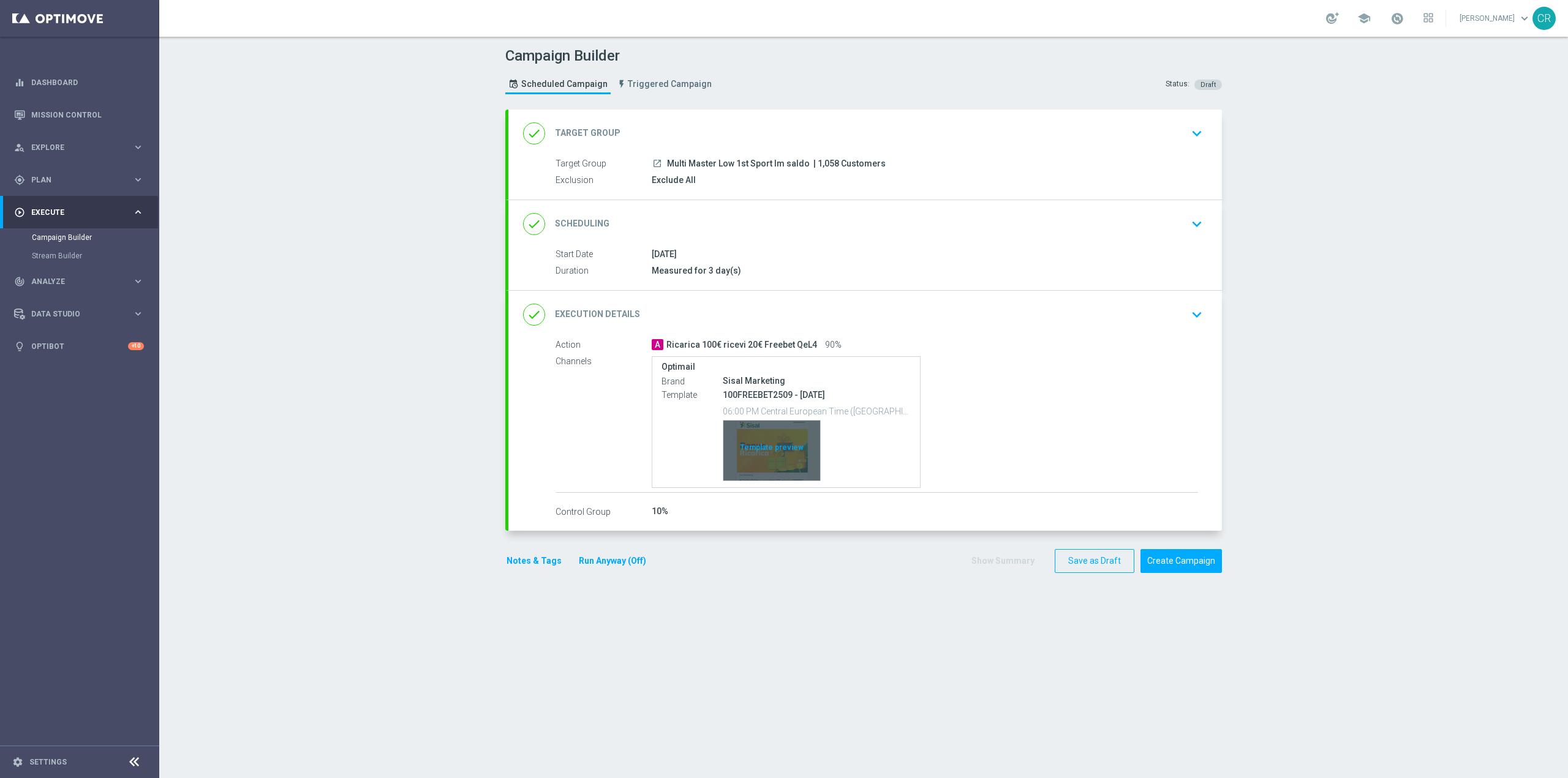
click at [769, 437] on div "Template preview" at bounding box center [772, 450] width 97 height 60
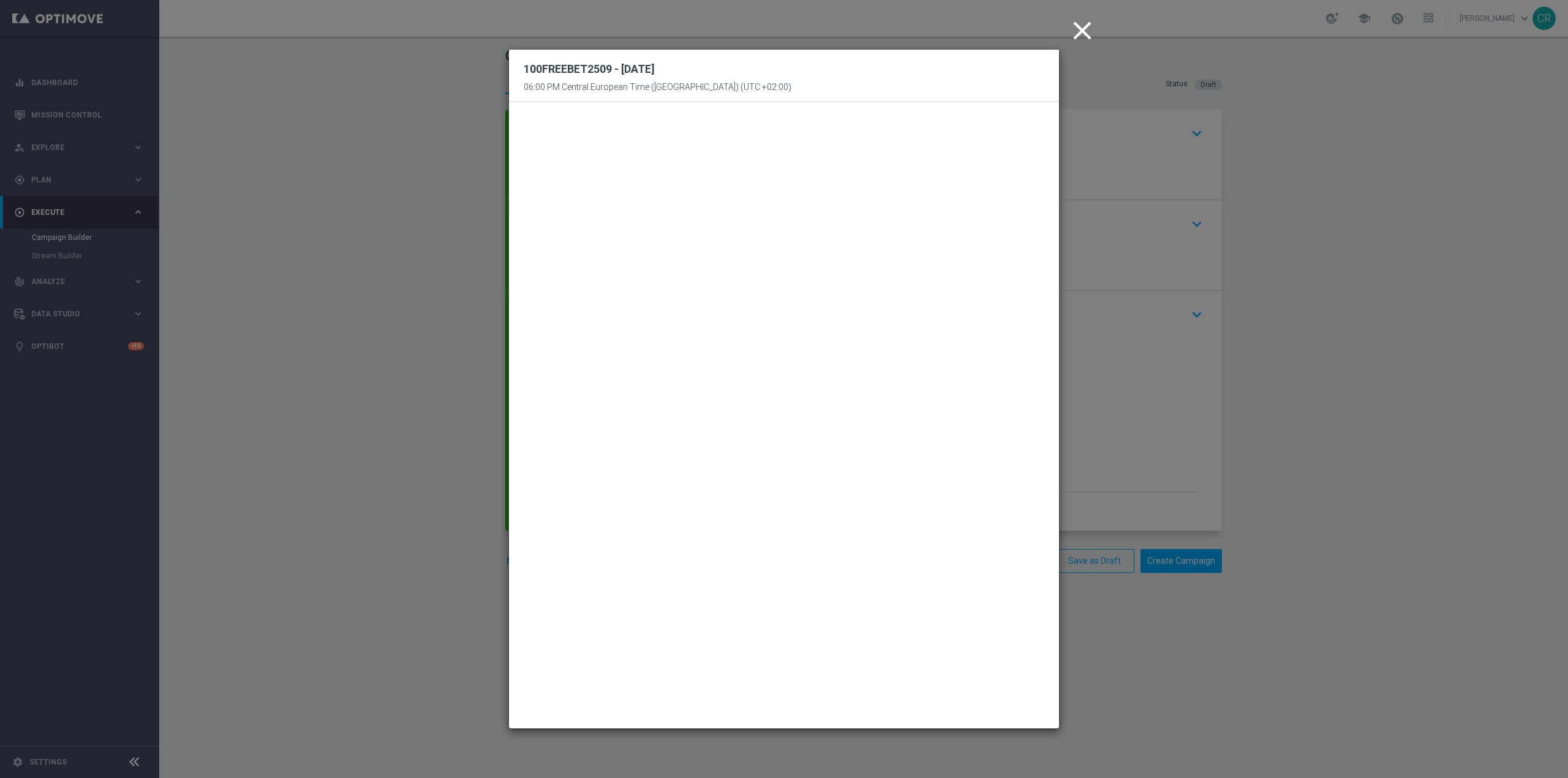
click at [1095, 22] on icon "close" at bounding box center [1082, 31] width 31 height 31
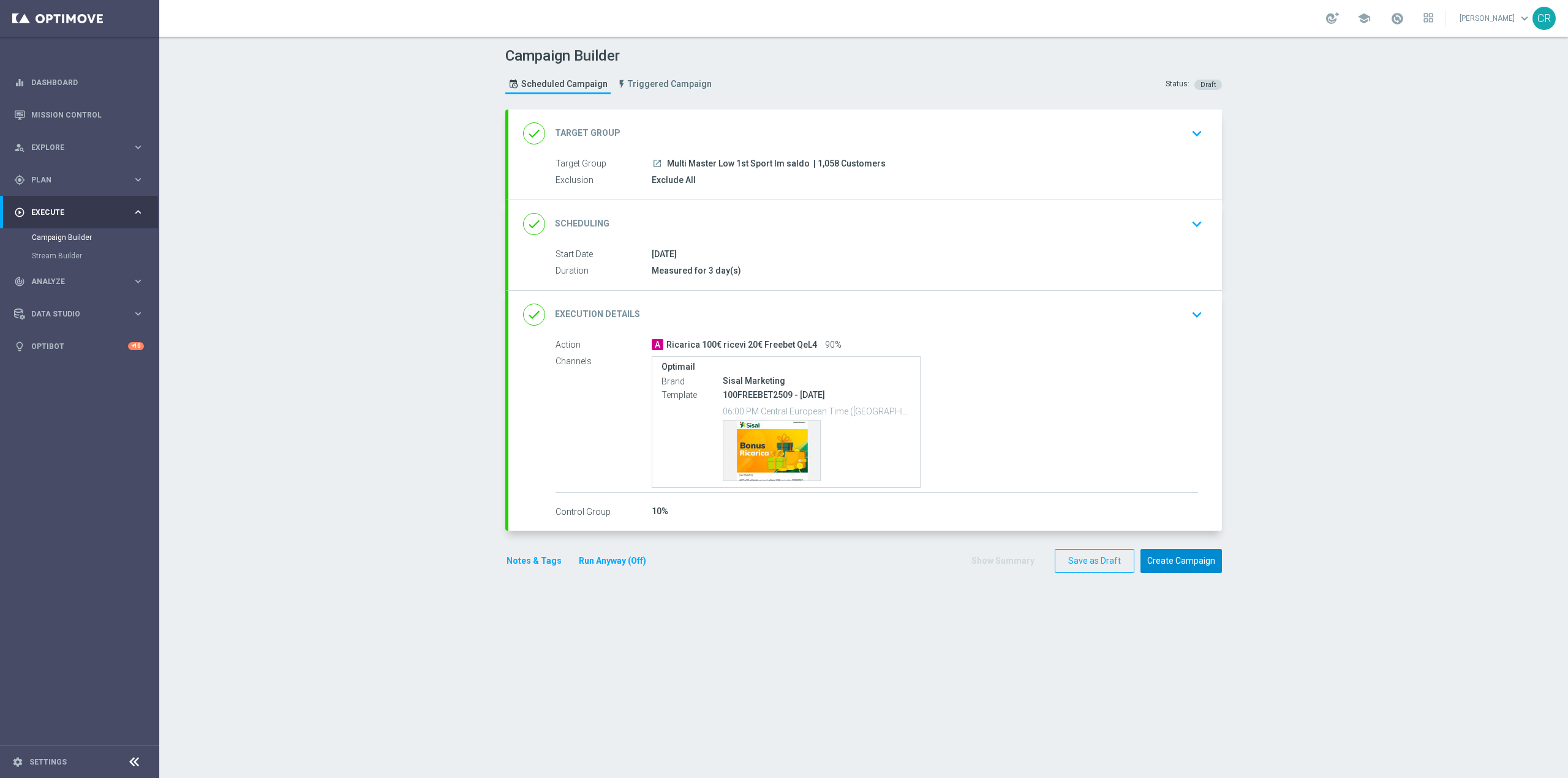
click at [1191, 567] on button "Create Campaign" at bounding box center [1181, 561] width 81 height 24
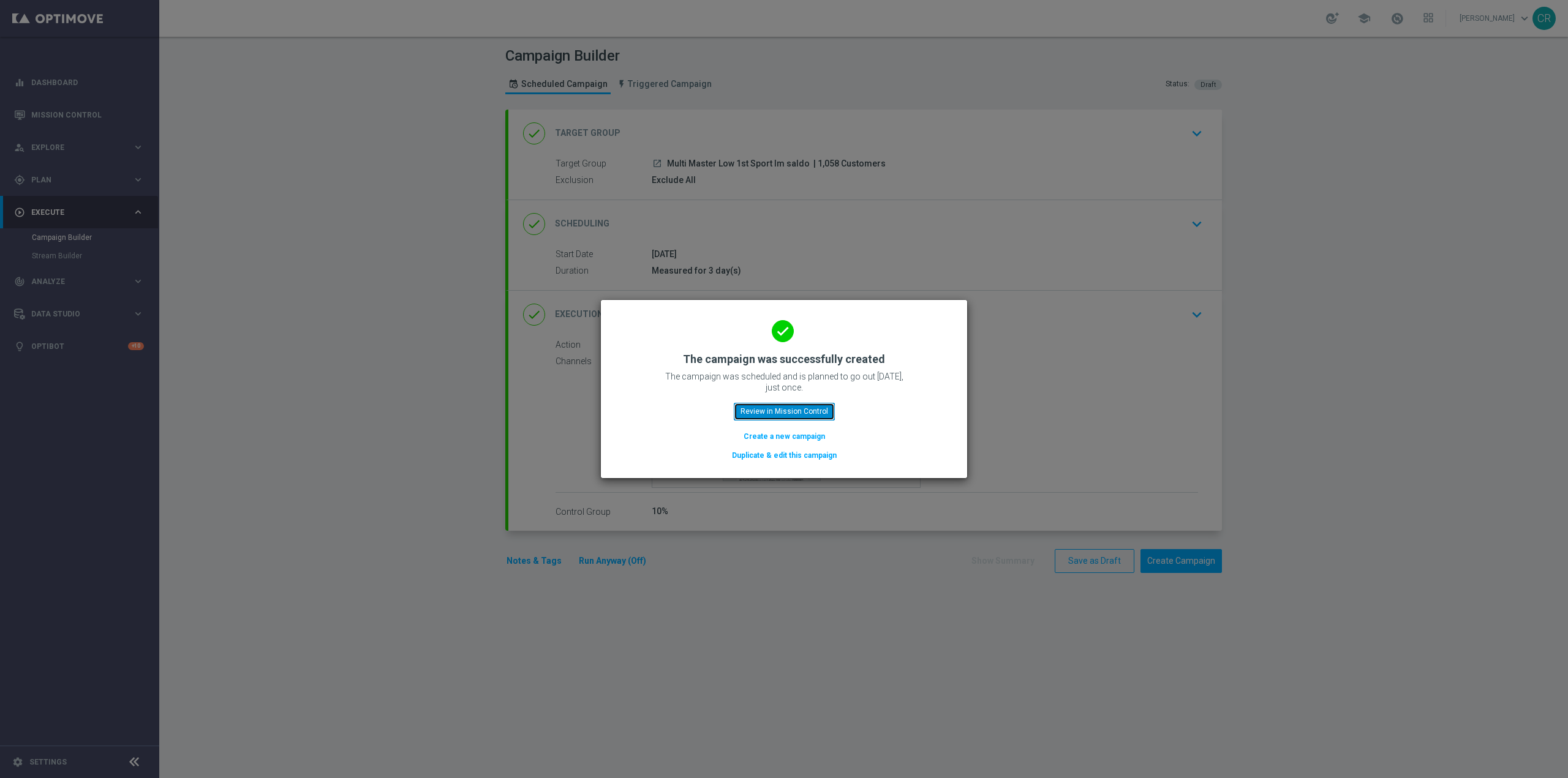
click at [807, 413] on button "Review in Mission Control" at bounding box center [784, 411] width 101 height 17
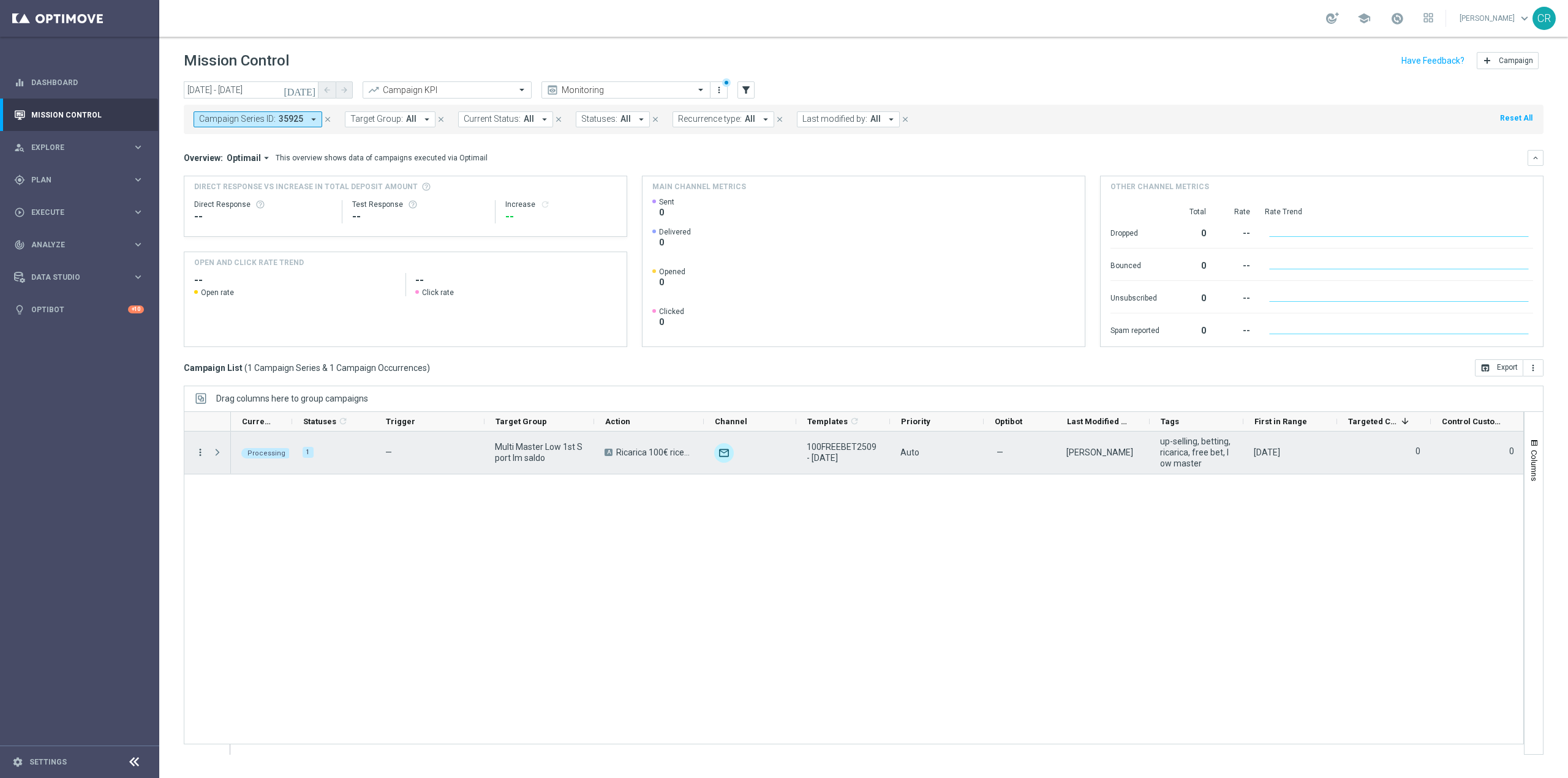
click at [199, 458] on icon "more_vert" at bounding box center [201, 453] width 11 height 11
click at [297, 552] on div "Duplicate and Edit" at bounding box center [281, 551] width 114 height 9
click at [219, 451] on span "Press SPACE to select this row." at bounding box center [218, 453] width 11 height 10
click at [200, 452] on icon "more_vert" at bounding box center [201, 453] width 11 height 11
drag, startPoint x: 1376, startPoint y: 453, endPoint x: 196, endPoint y: 451, distance: 1180.0
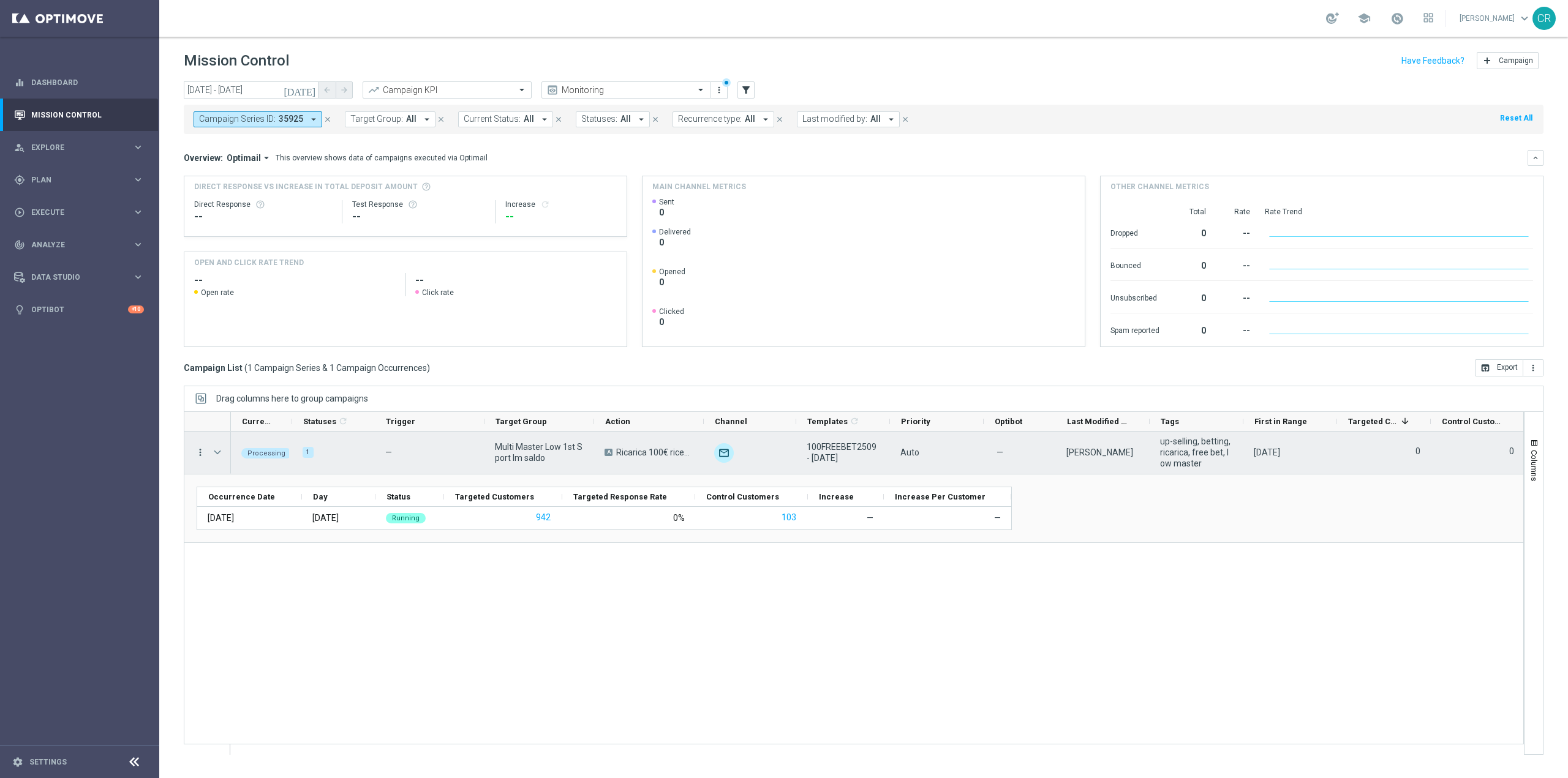
click at [196, 451] on icon "more_vert" at bounding box center [201, 453] width 11 height 11
click at [441, 470] on div "—" at bounding box center [429, 453] width 110 height 42
click at [218, 450] on span "Press SPACE to select this row." at bounding box center [218, 453] width 11 height 10
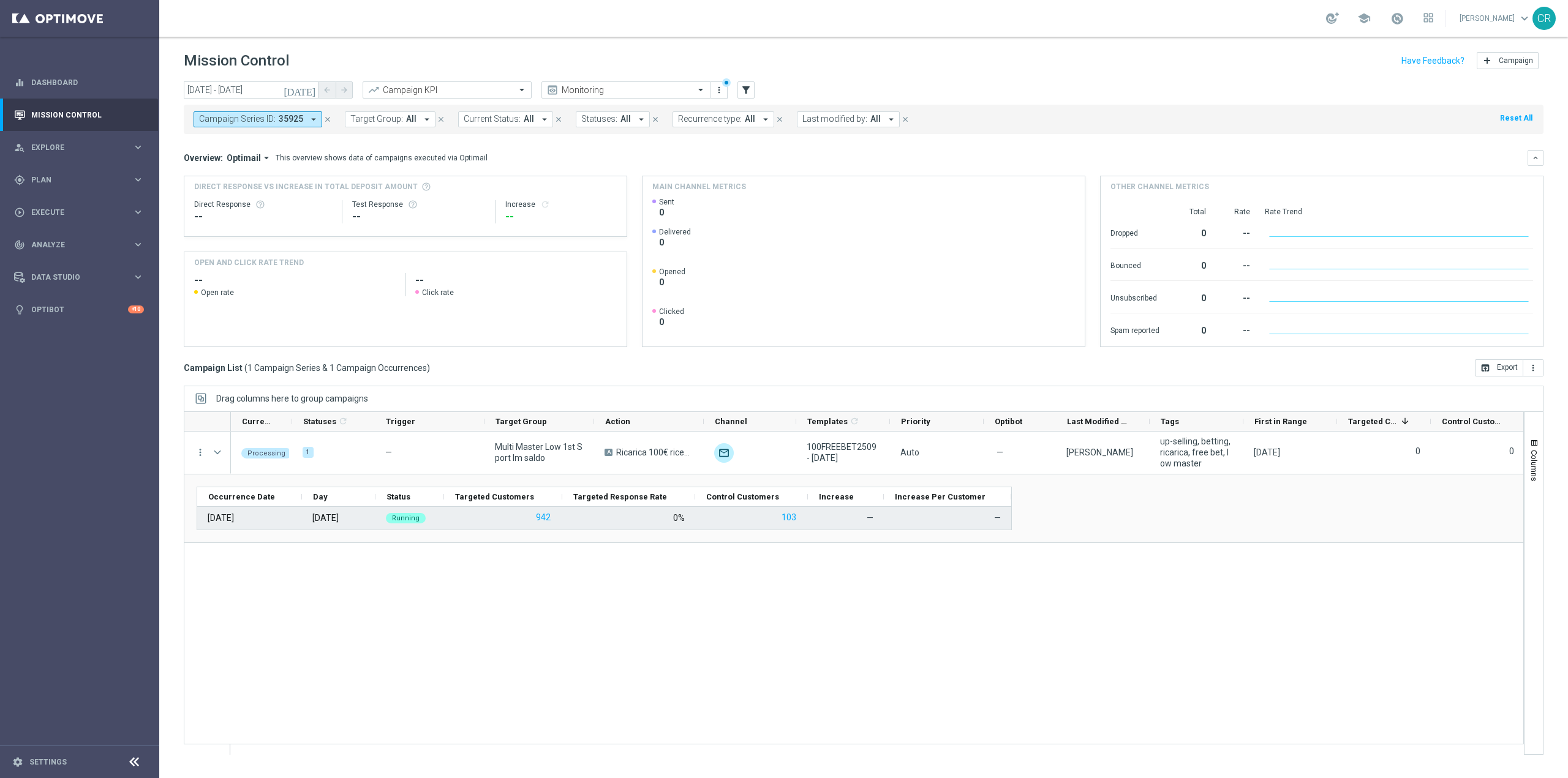
click at [274, 520] on div "[DATE]" at bounding box center [250, 518] width 105 height 22
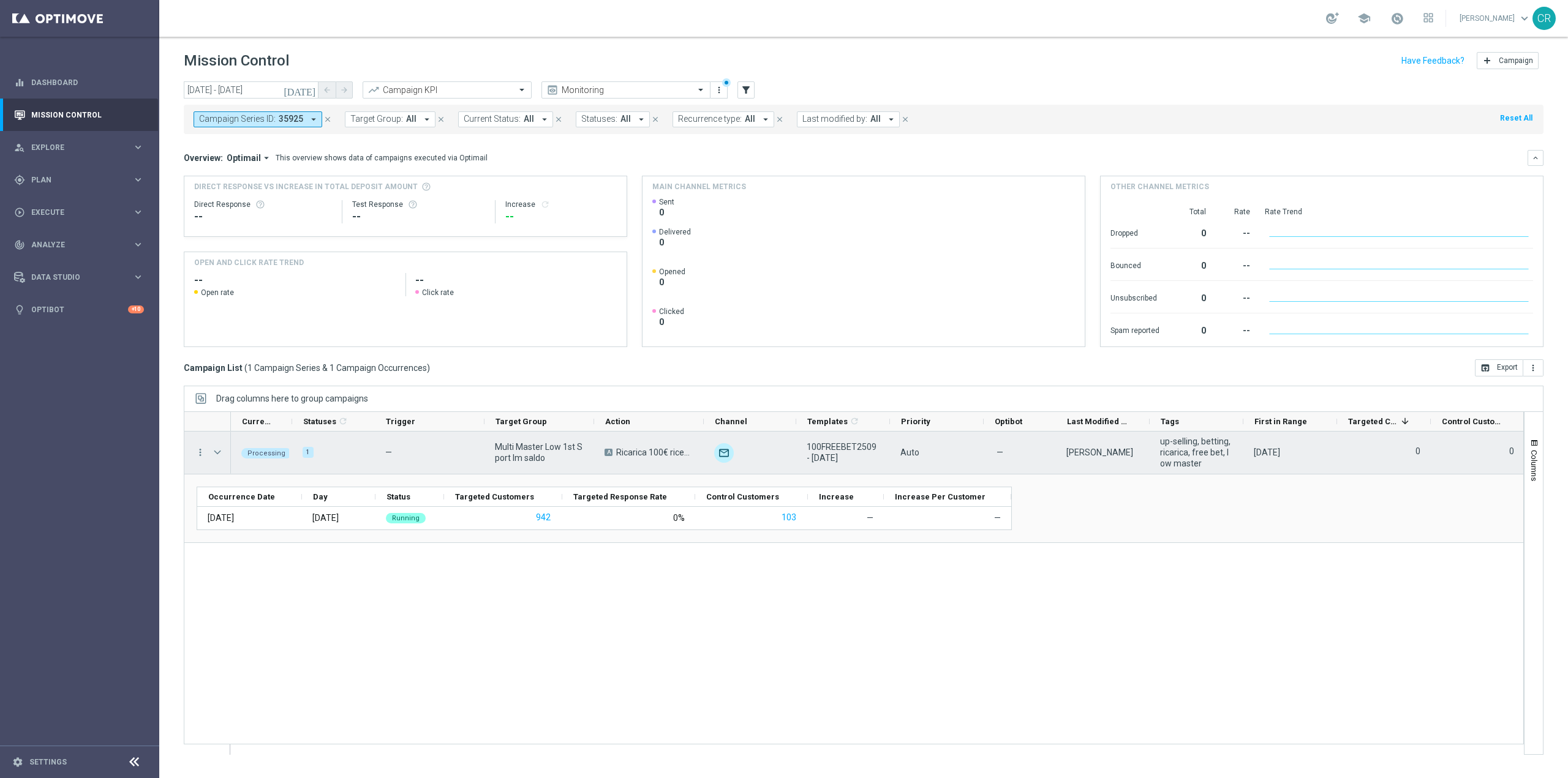
click at [216, 454] on span "Press SPACE to select this row." at bounding box center [218, 453] width 11 height 10
click at [197, 453] on icon "more_vert" at bounding box center [201, 453] width 11 height 11
click at [240, 550] on span "Duplicate and Edit" at bounding box center [256, 551] width 63 height 9
click at [202, 454] on icon "more_vert" at bounding box center [201, 453] width 11 height 11
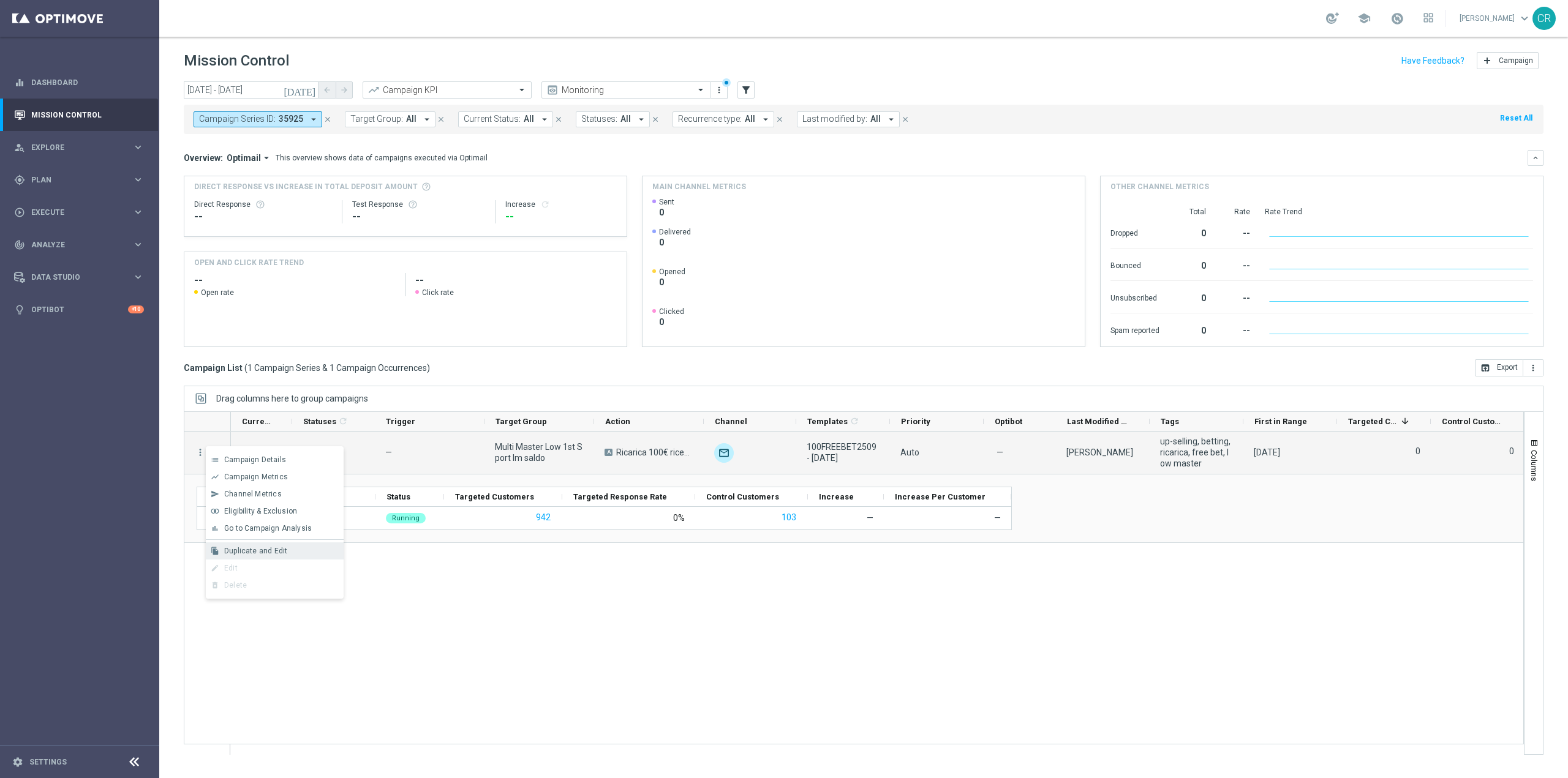
click at [257, 552] on span "Duplicate and Edit" at bounding box center [256, 551] width 63 height 9
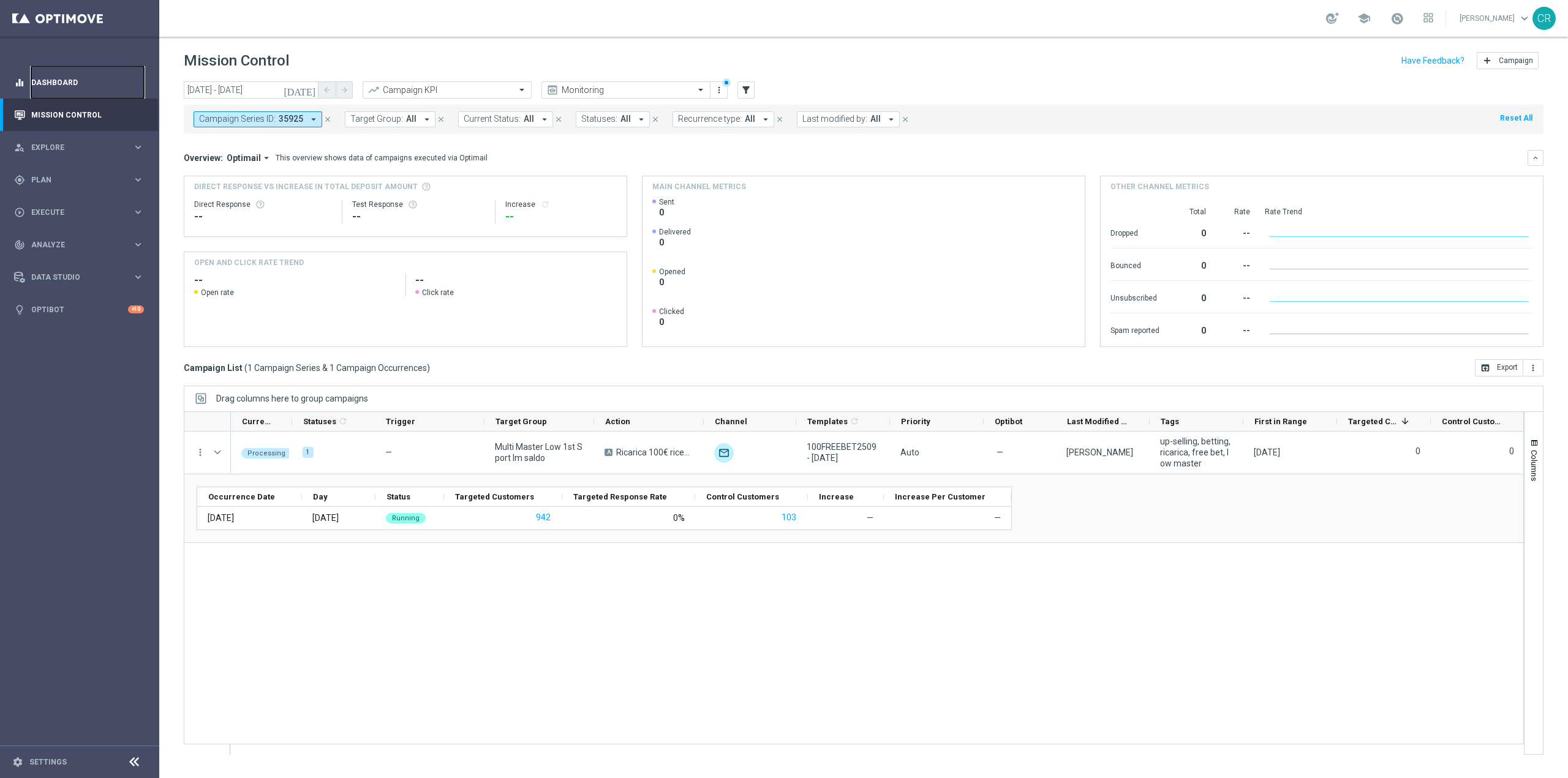
click at [48, 80] on link "Dashboard" at bounding box center [87, 82] width 113 height 33
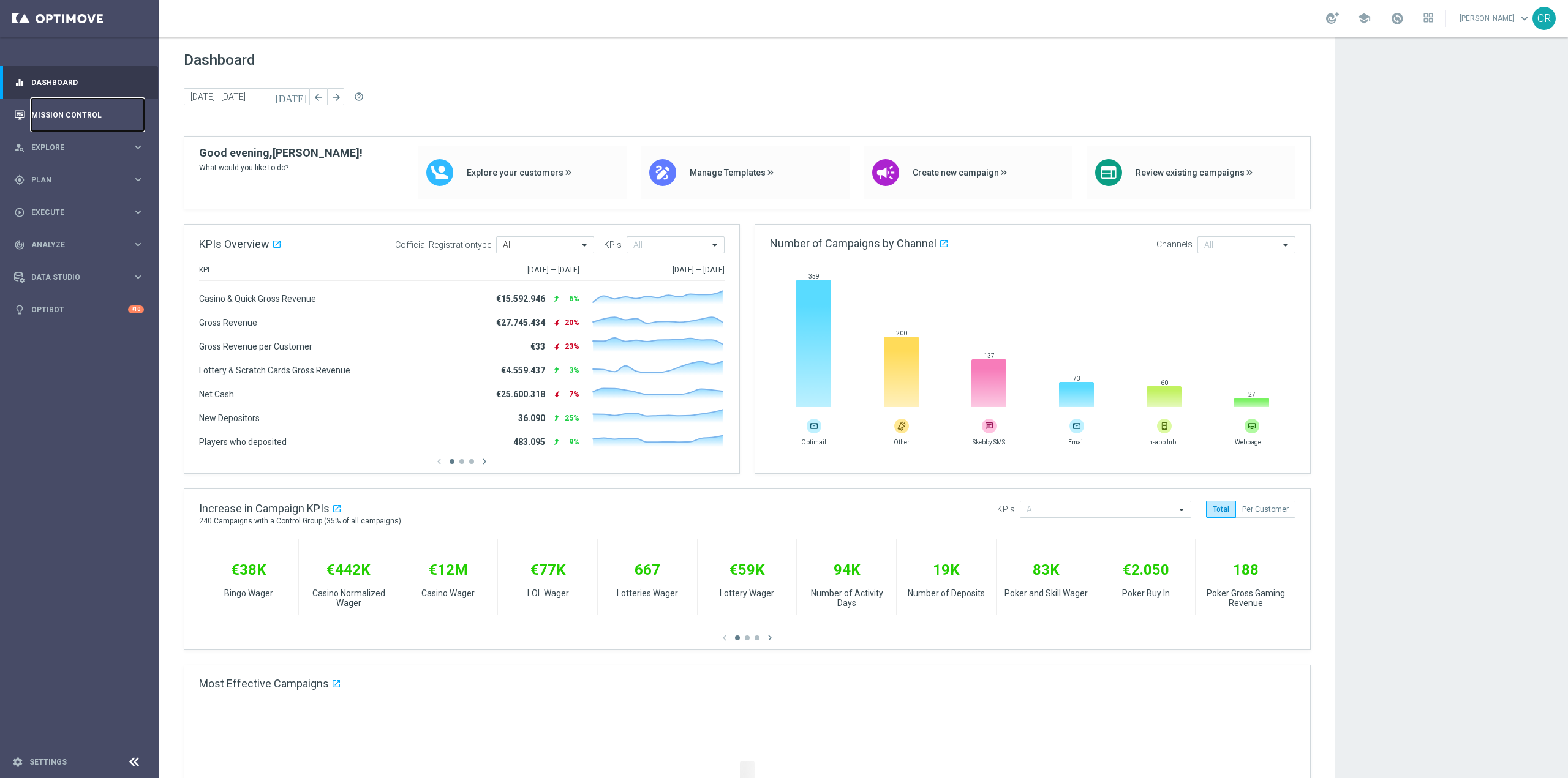
click at [73, 111] on link "Mission Control" at bounding box center [87, 115] width 113 height 33
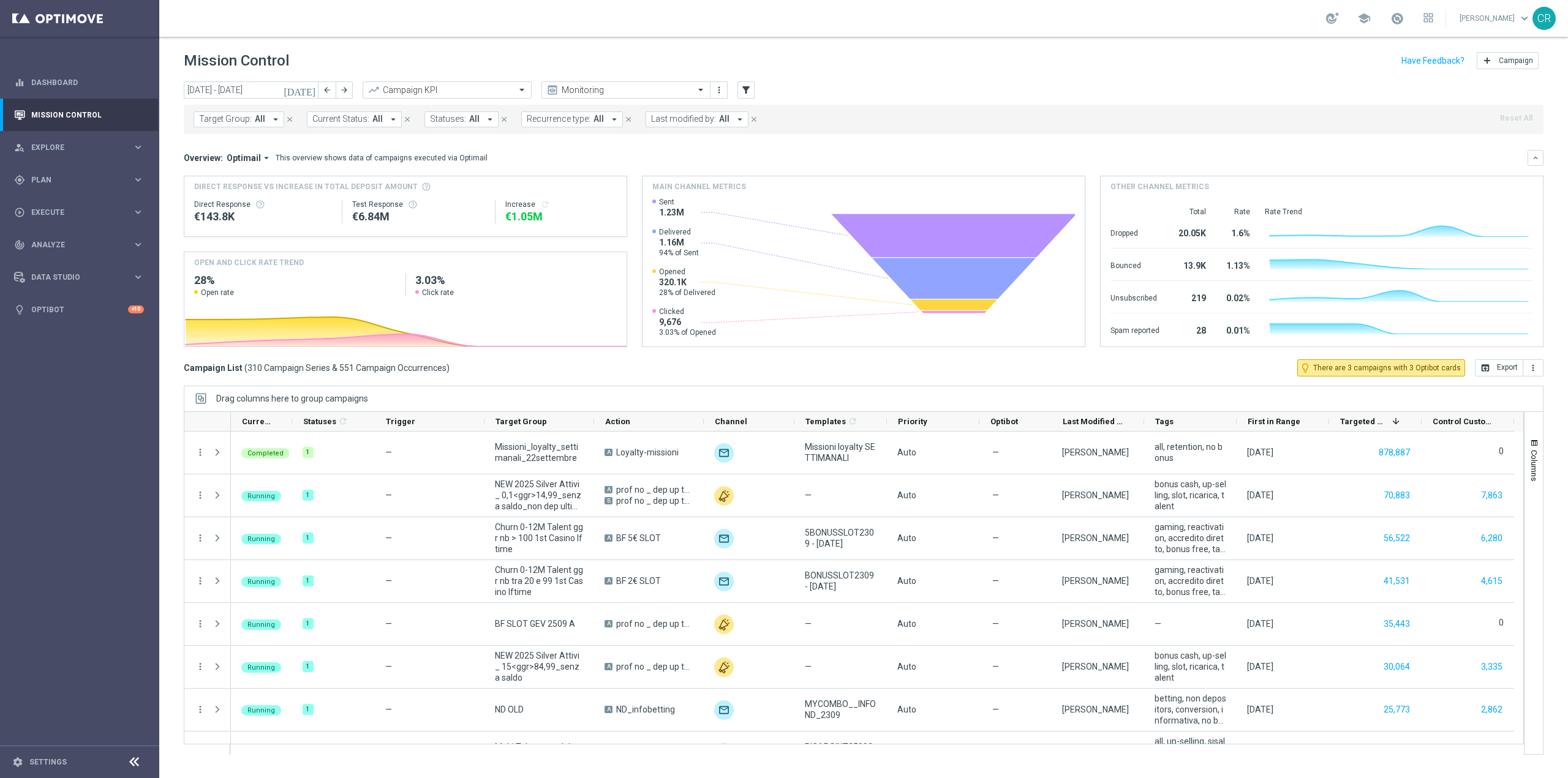
click at [309, 91] on icon "[DATE]" at bounding box center [300, 90] width 33 height 11
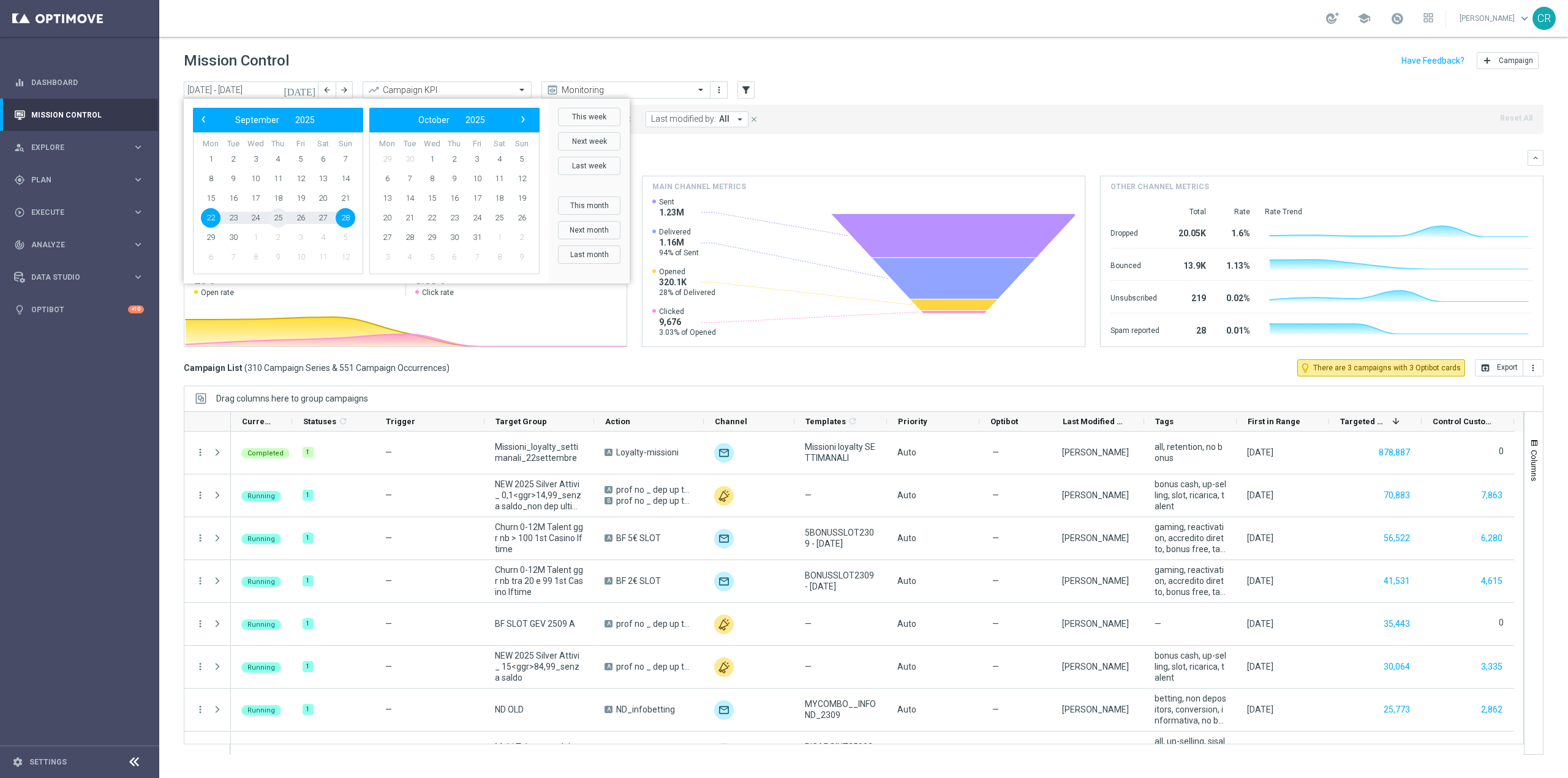
click at [279, 213] on span "25" at bounding box center [278, 218] width 20 height 20
type input "25 Sep 2025 - 25 Sep 2025"
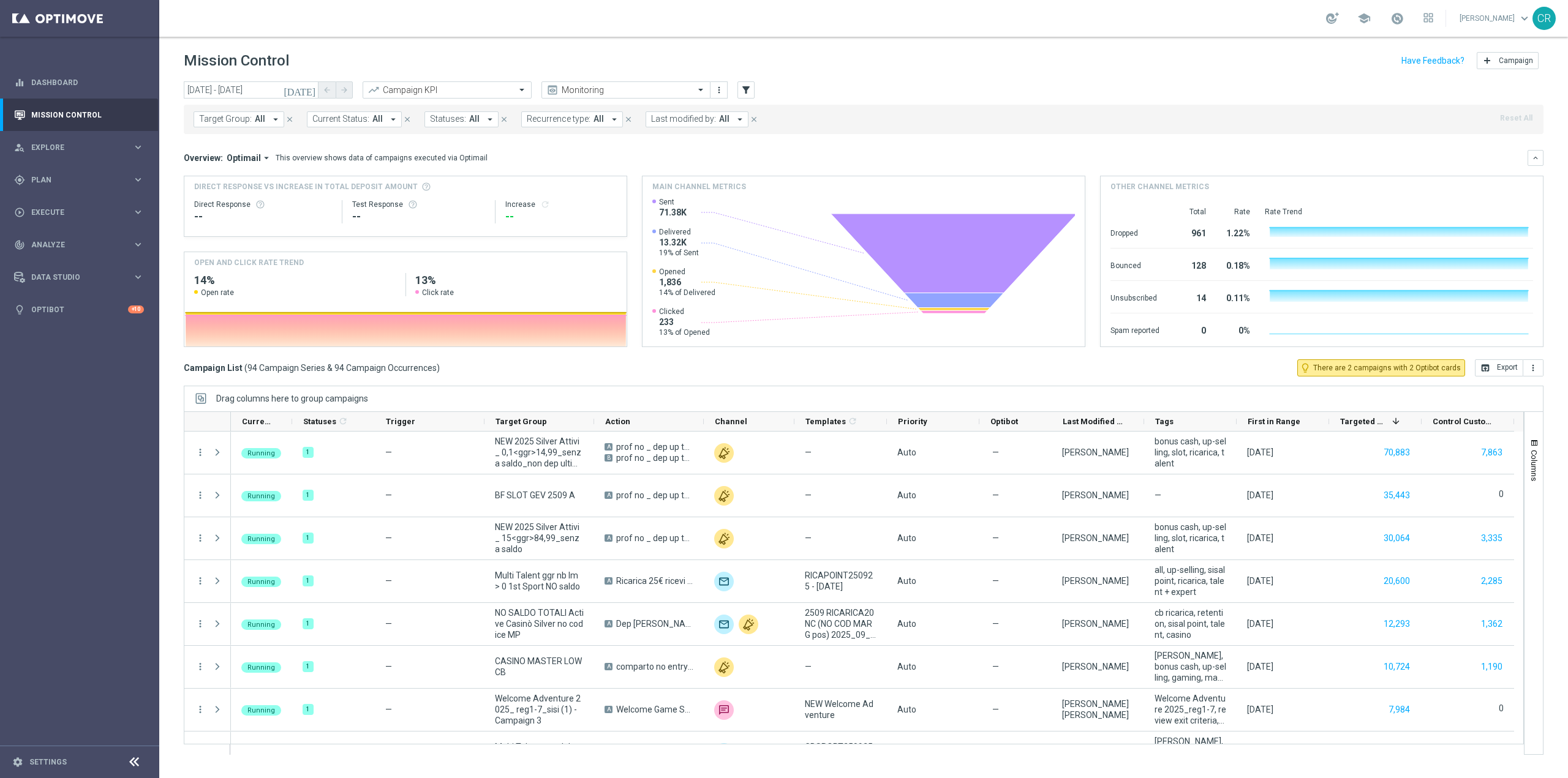
click at [681, 117] on span "Last modified by:" at bounding box center [684, 119] width 65 height 11
click at [718, 198] on label "[PERSON_NAME]" at bounding box center [692, 202] width 57 height 7
type input "raffo"
click at [962, 146] on mini-dashboard "Overview: Optimail arrow_drop_down This overview shows data of campaigns execut…" at bounding box center [864, 246] width 1360 height 225
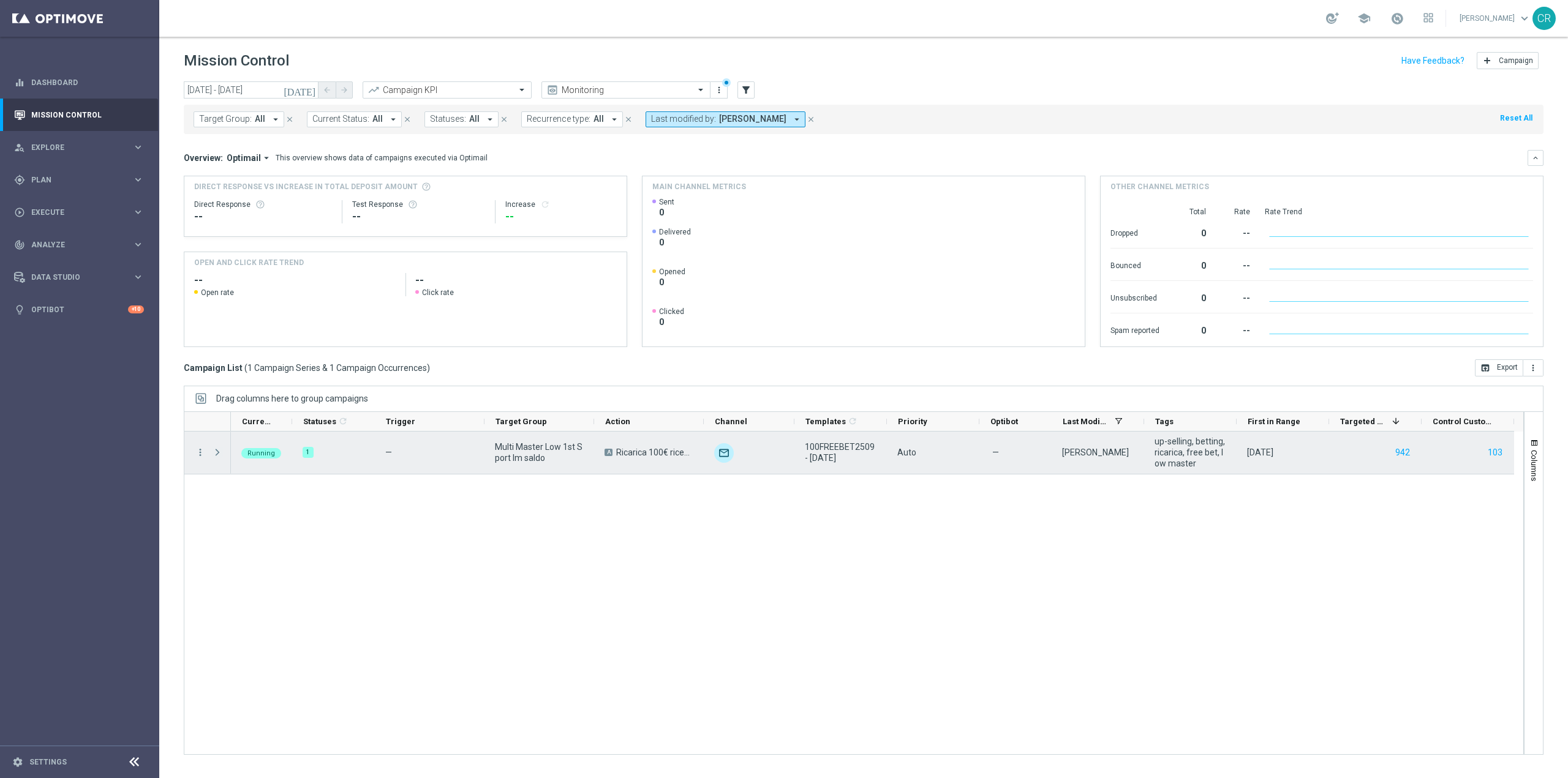
click at [216, 450] on span at bounding box center [218, 453] width 11 height 10
click at [212, 453] on span at bounding box center [218, 453] width 11 height 10
click at [215, 441] on span at bounding box center [219, 453] width 14 height 24
click at [215, 444] on span at bounding box center [219, 453] width 14 height 24
click at [198, 450] on icon "more_vert" at bounding box center [201, 453] width 11 height 11
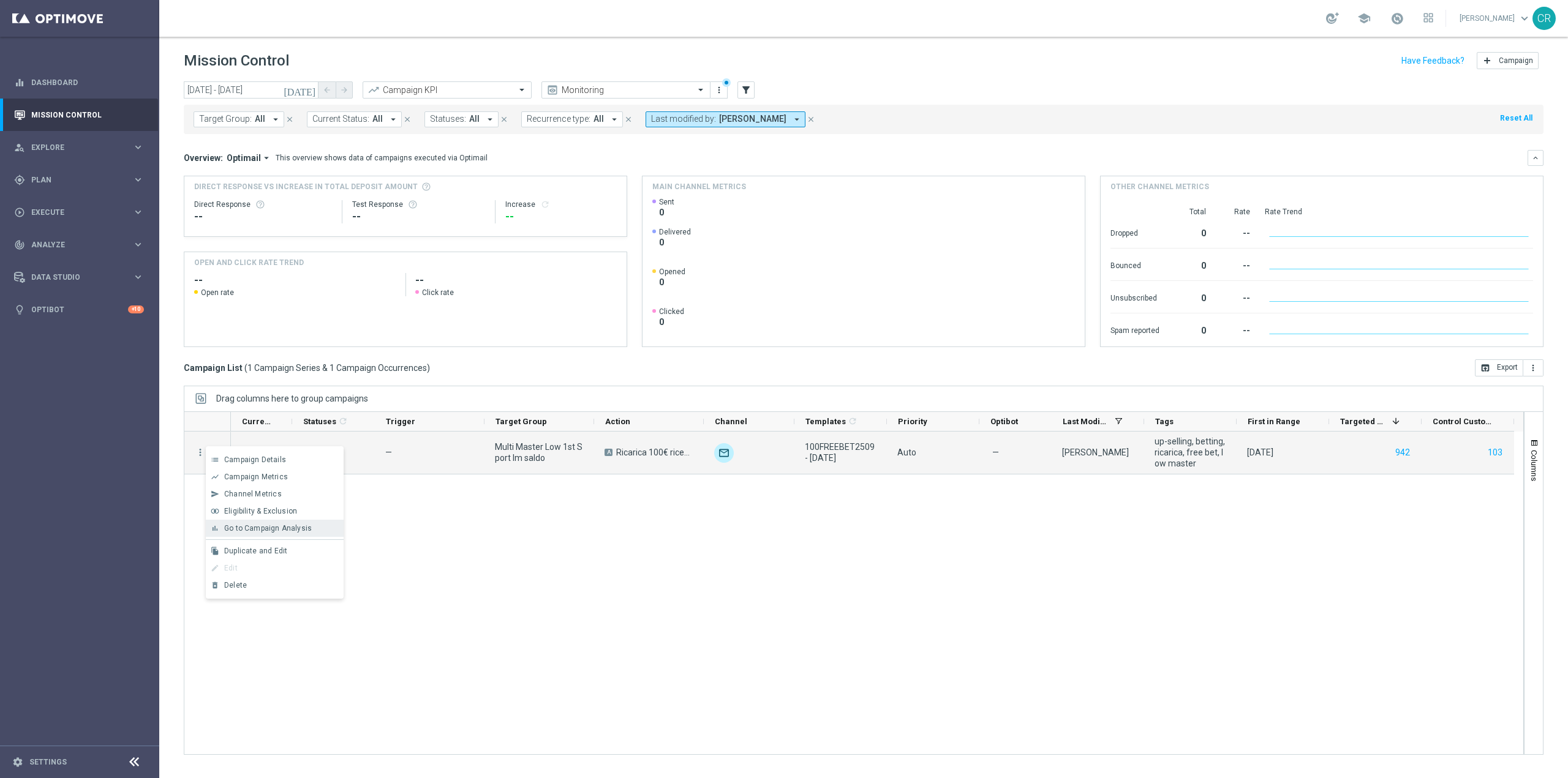
click at [275, 526] on span "Go to Campaign Analysis" at bounding box center [268, 528] width 88 height 9
click at [1406, 450] on button "942" at bounding box center [1402, 453] width 17 height 15
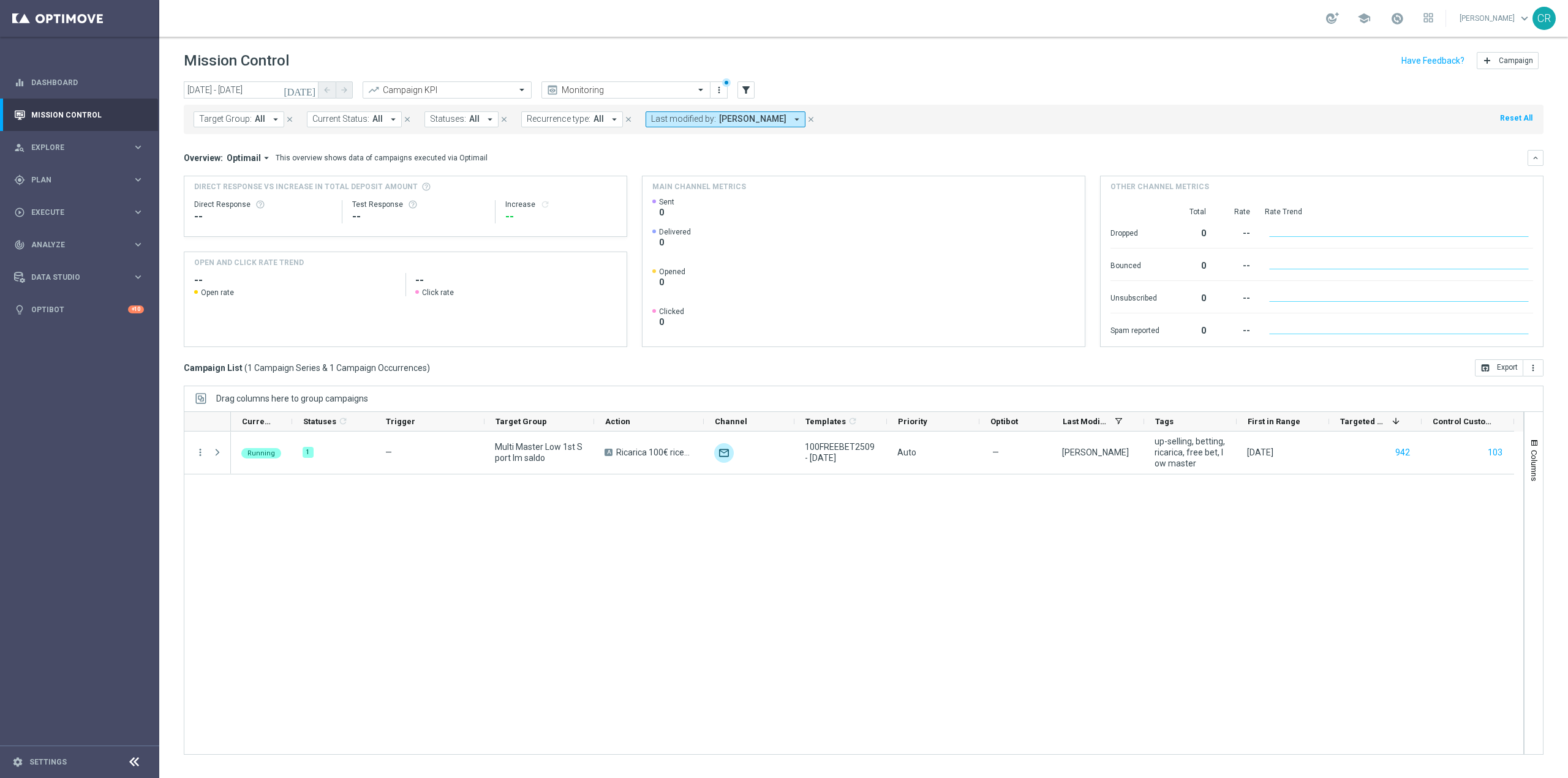
click at [1232, 564] on div "Running 1 — Multi Master Low 1st Sport lm saldo A Ricarica 100€ ricevi 20€ Free…" at bounding box center [877, 593] width 1292 height 323
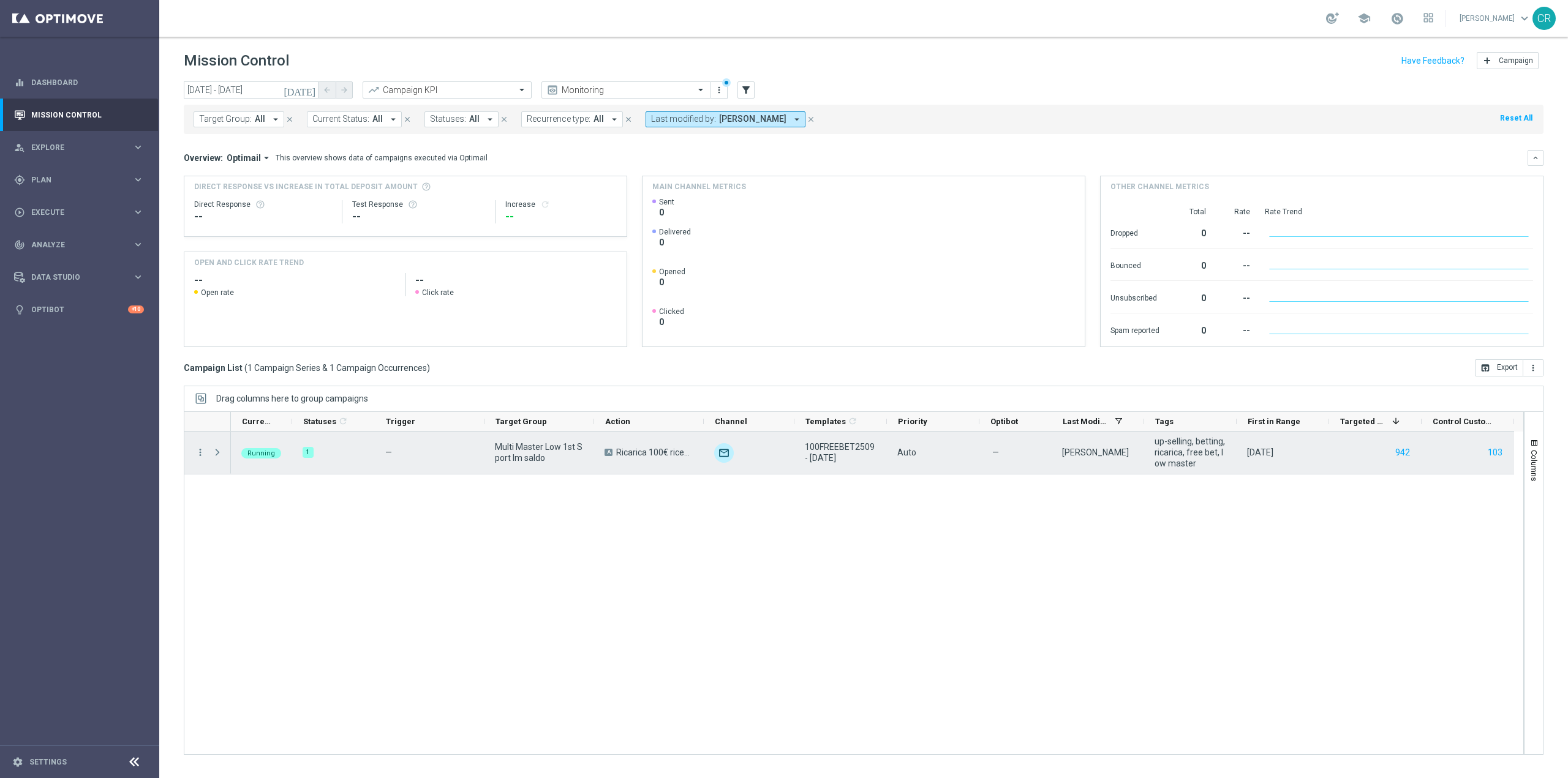
click at [416, 450] on div "—" at bounding box center [429, 453] width 110 height 42
click at [217, 455] on span "Press SPACE to select this row." at bounding box center [218, 453] width 11 height 10
click at [198, 453] on icon "more_vert" at bounding box center [201, 453] width 11 height 11
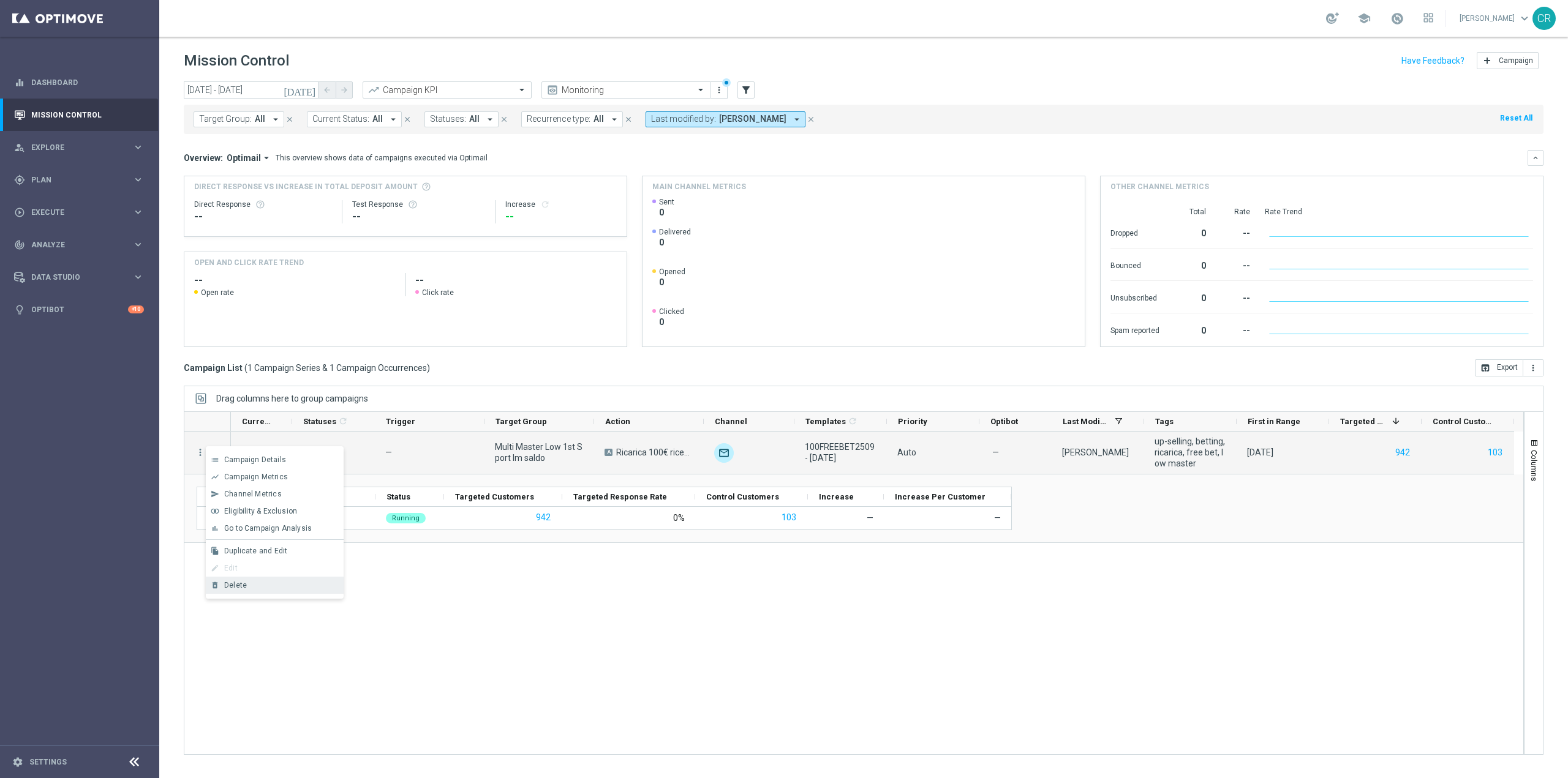
click at [236, 585] on span "Delete" at bounding box center [236, 585] width 23 height 9
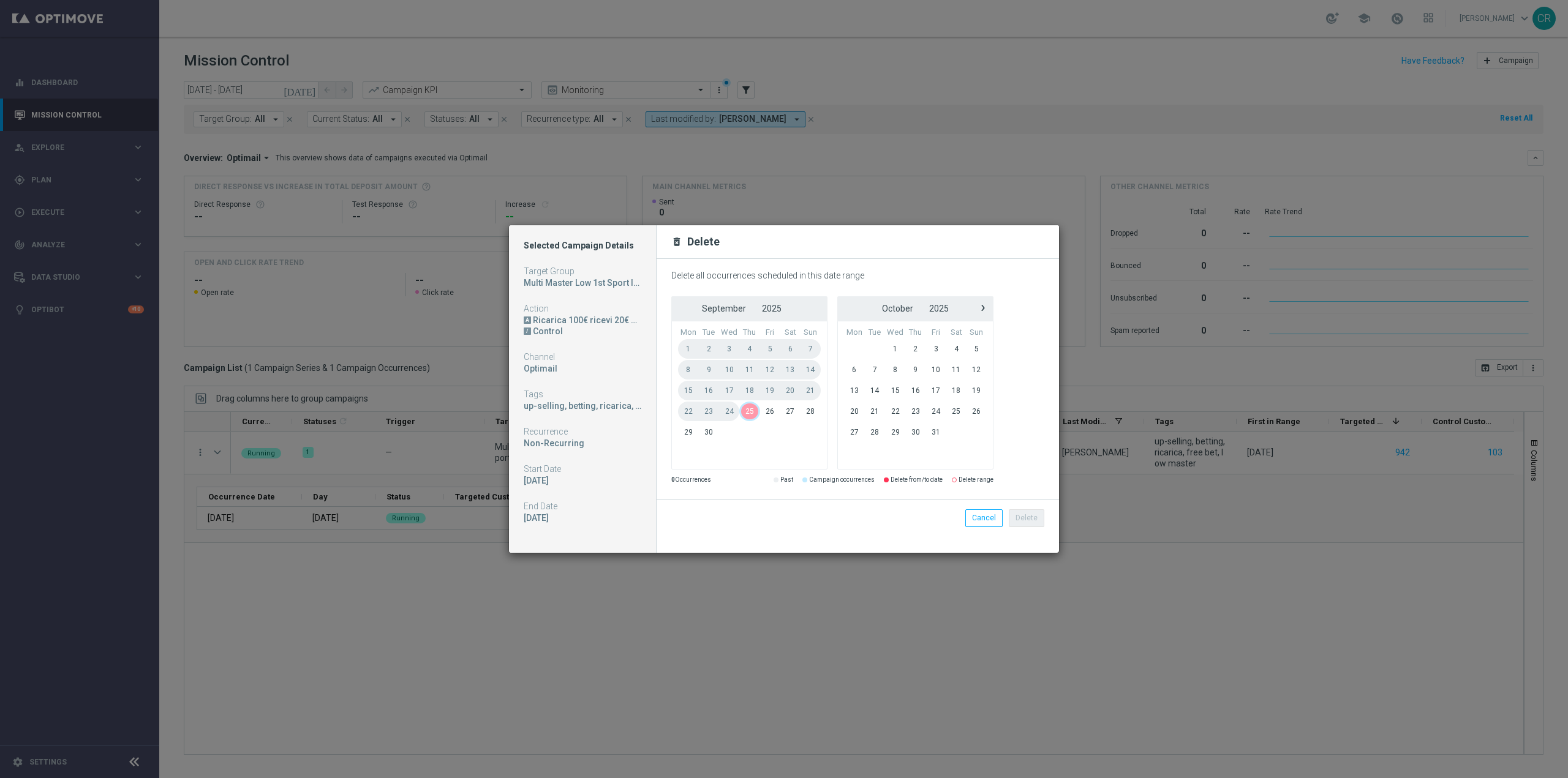
click at [752, 415] on span "25" at bounding box center [749, 411] width 20 height 20
click at [592, 245] on h1 "Selected Campaign Details" at bounding box center [582, 246] width 118 height 11
click at [572, 279] on div "Multi Master Low 1st Sport lm saldo" at bounding box center [582, 283] width 118 height 11
drag, startPoint x: 580, startPoint y: 392, endPoint x: 588, endPoint y: 403, distance: 13.6
click at [580, 393] on div "Tags" at bounding box center [582, 394] width 118 height 11
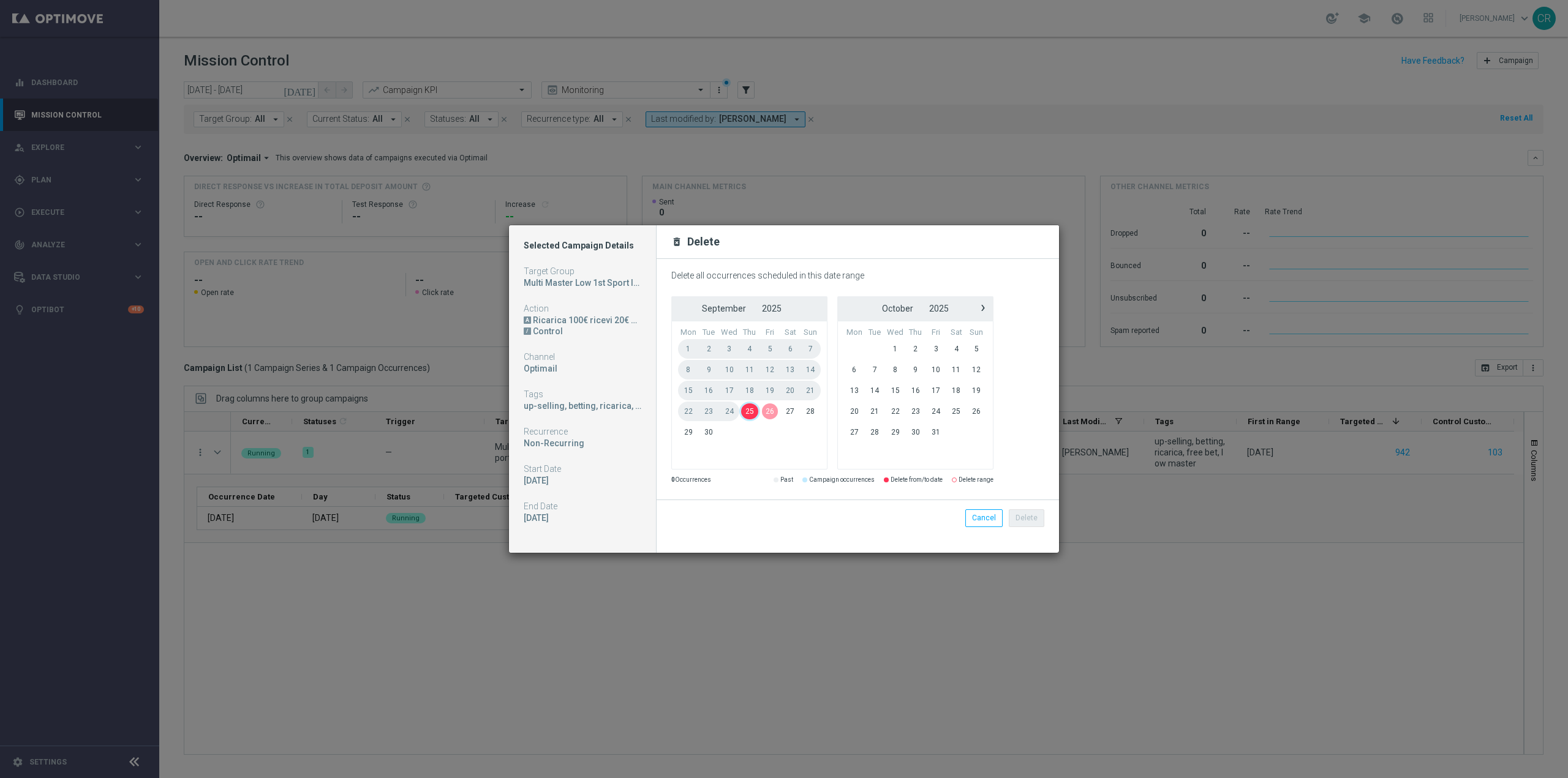
click at [812, 408] on span "28" at bounding box center [810, 411] width 20 height 20
click at [1036, 522] on button "Delete" at bounding box center [1027, 518] width 36 height 17
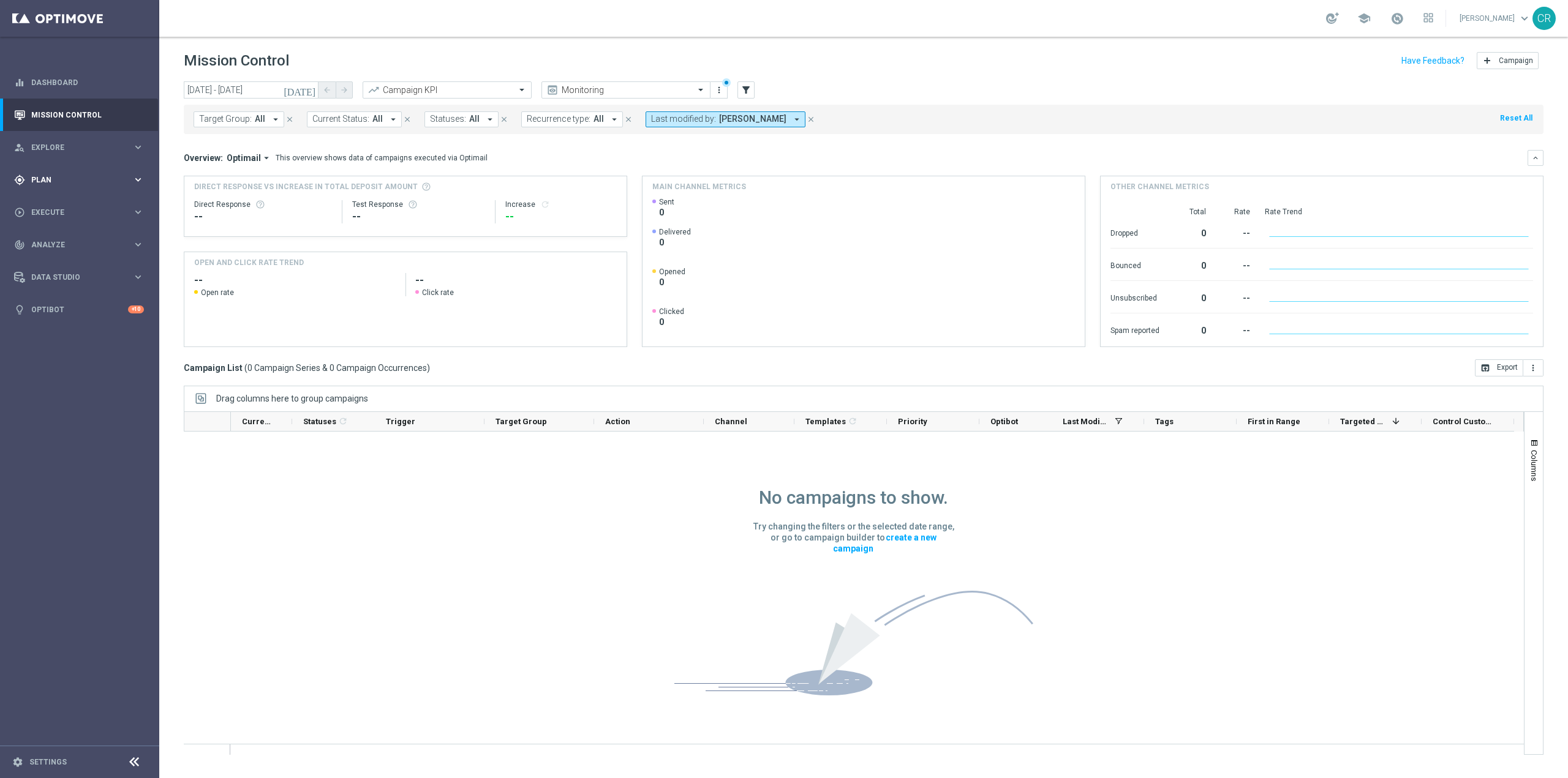
click at [78, 180] on span "Plan" at bounding box center [81, 180] width 101 height 7
click at [64, 150] on span "Explore" at bounding box center [81, 147] width 101 height 7
click at [62, 170] on link "Customer Explorer" at bounding box center [79, 172] width 95 height 10
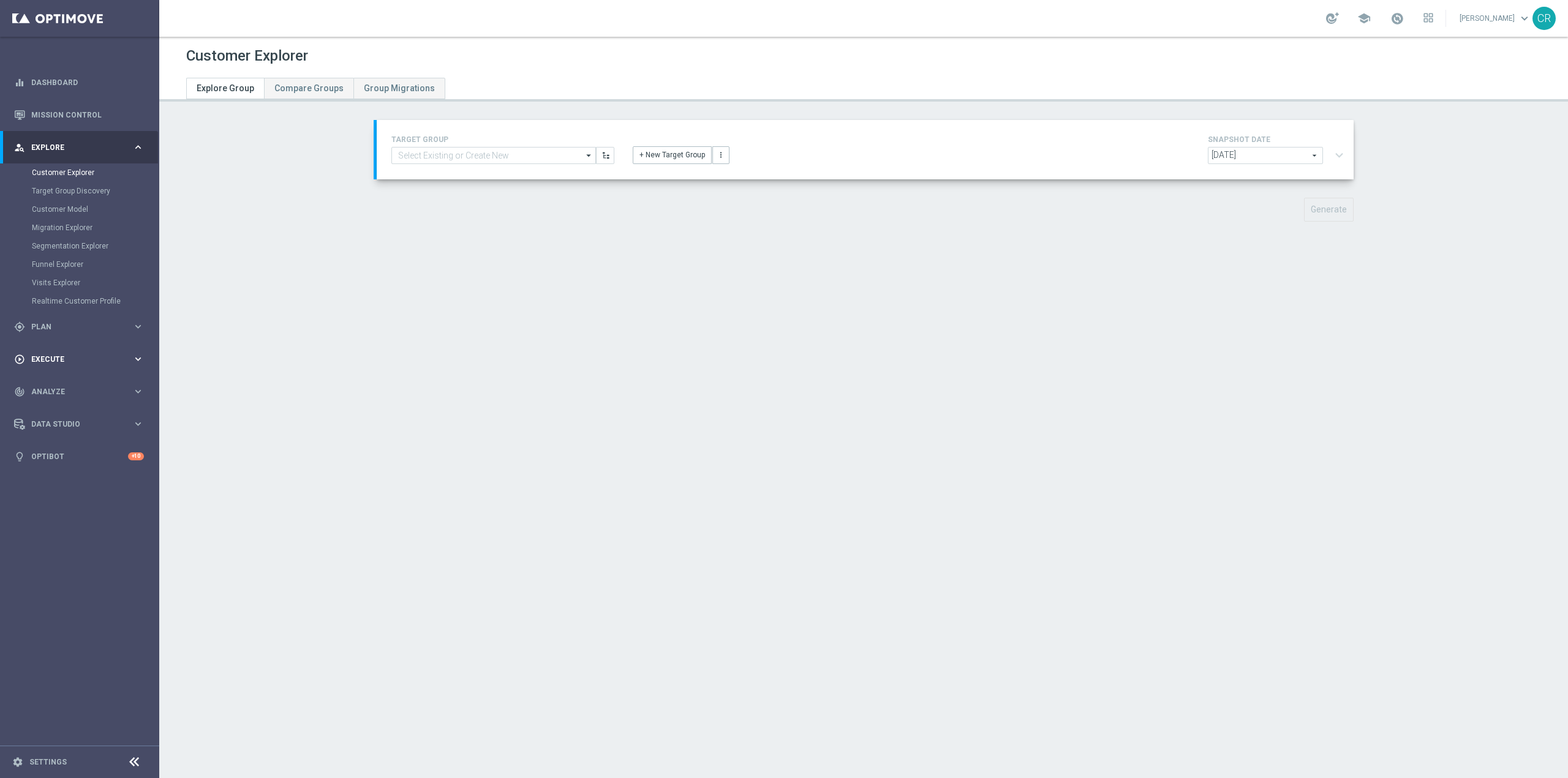
click at [51, 351] on div "play_circle_outline Execute keyboard_arrow_right" at bounding box center [79, 359] width 158 height 33
click at [69, 180] on span "Plan" at bounding box center [81, 180] width 101 height 7
click at [71, 202] on link "Target Groups" at bounding box center [79, 205] width 95 height 10
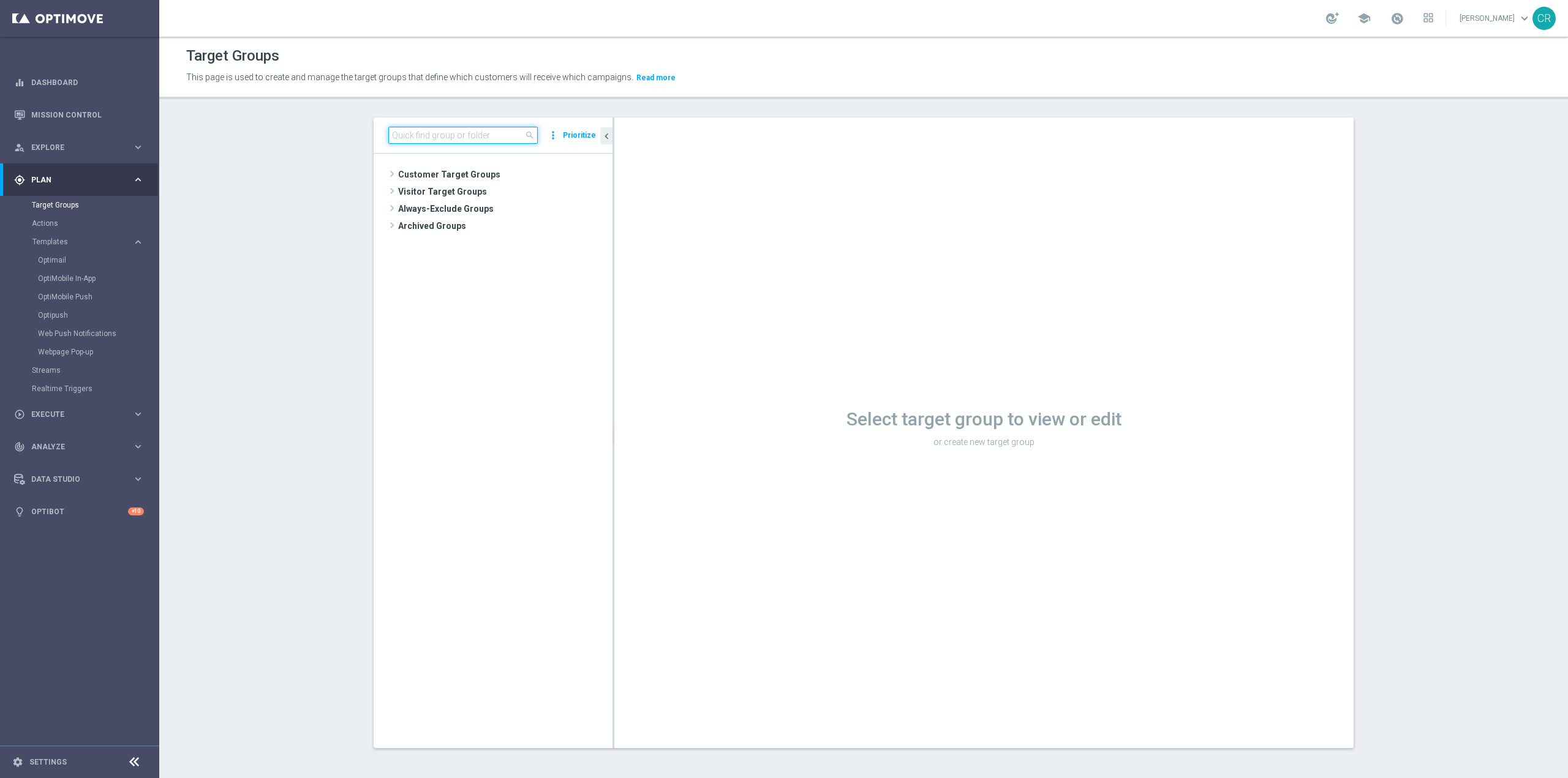
click at [408, 133] on input at bounding box center [464, 135] width 150 height 17
paste input "Multi Master Low 1st Sport lm saldo"
type input "Multi Master Low 1st Sport lm saldo"
click at [528, 214] on span "Multi Master Low 1st Sport lm saldo" at bounding box center [510, 210] width 148 height 11
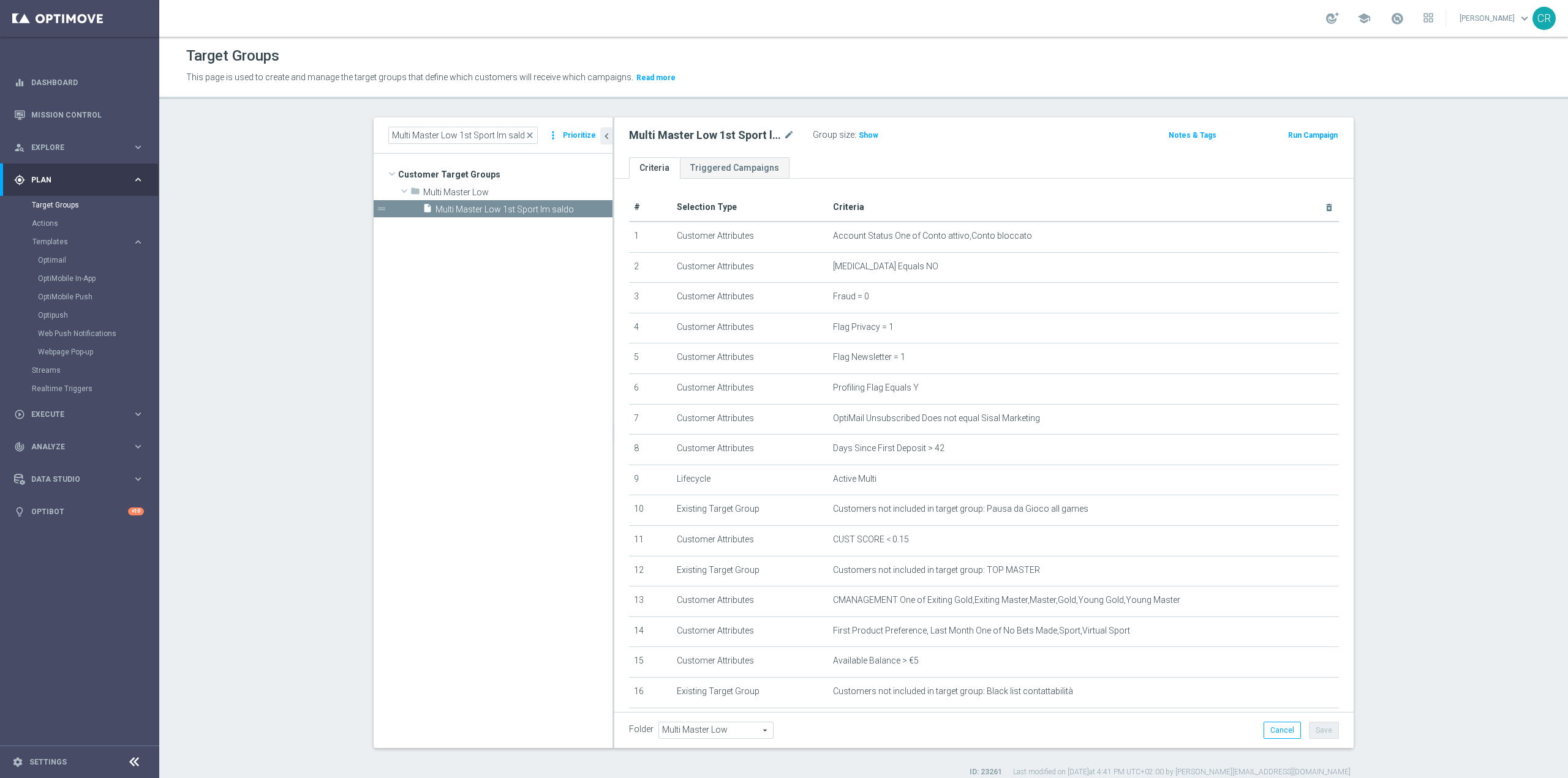
click at [1302, 129] on button "Run Campaign" at bounding box center [1313, 135] width 52 height 14
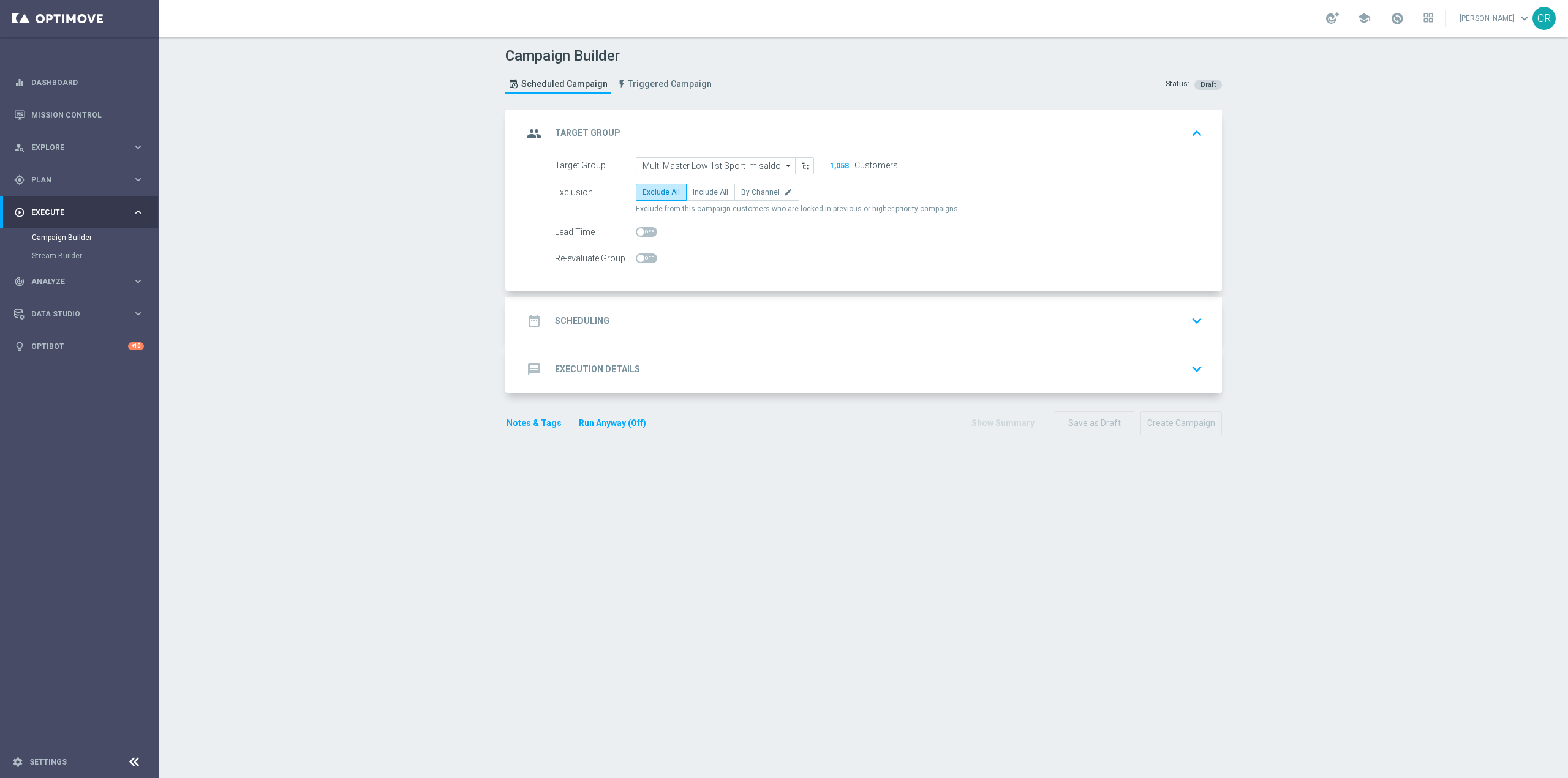
click at [1163, 324] on div "date_range Scheduling keyboard_arrow_down" at bounding box center [865, 320] width 684 height 24
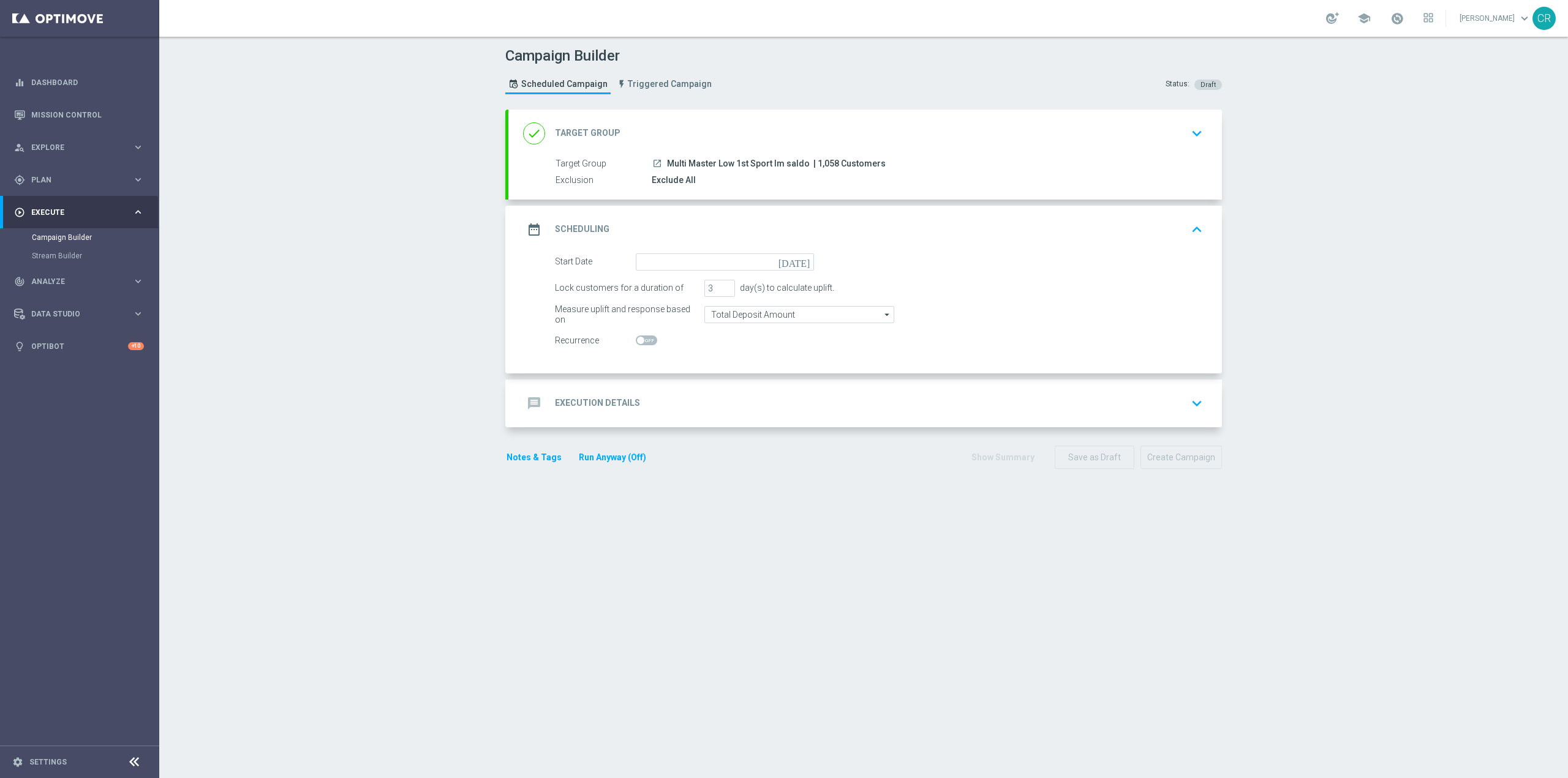
click at [801, 260] on icon "[DATE]" at bounding box center [796, 260] width 36 height 14
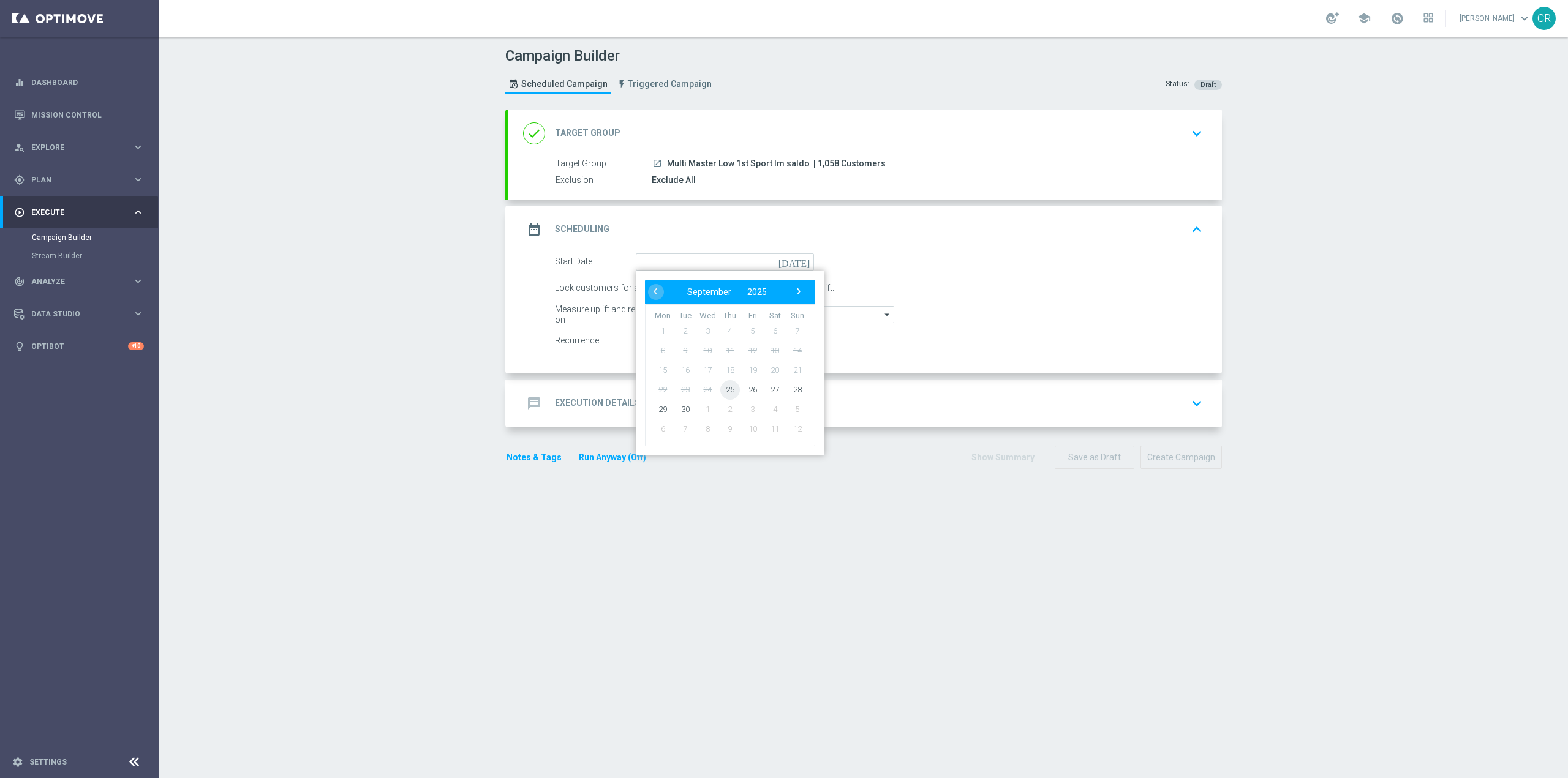
click at [723, 391] on span "25" at bounding box center [730, 389] width 20 height 20
type input "[DATE]"
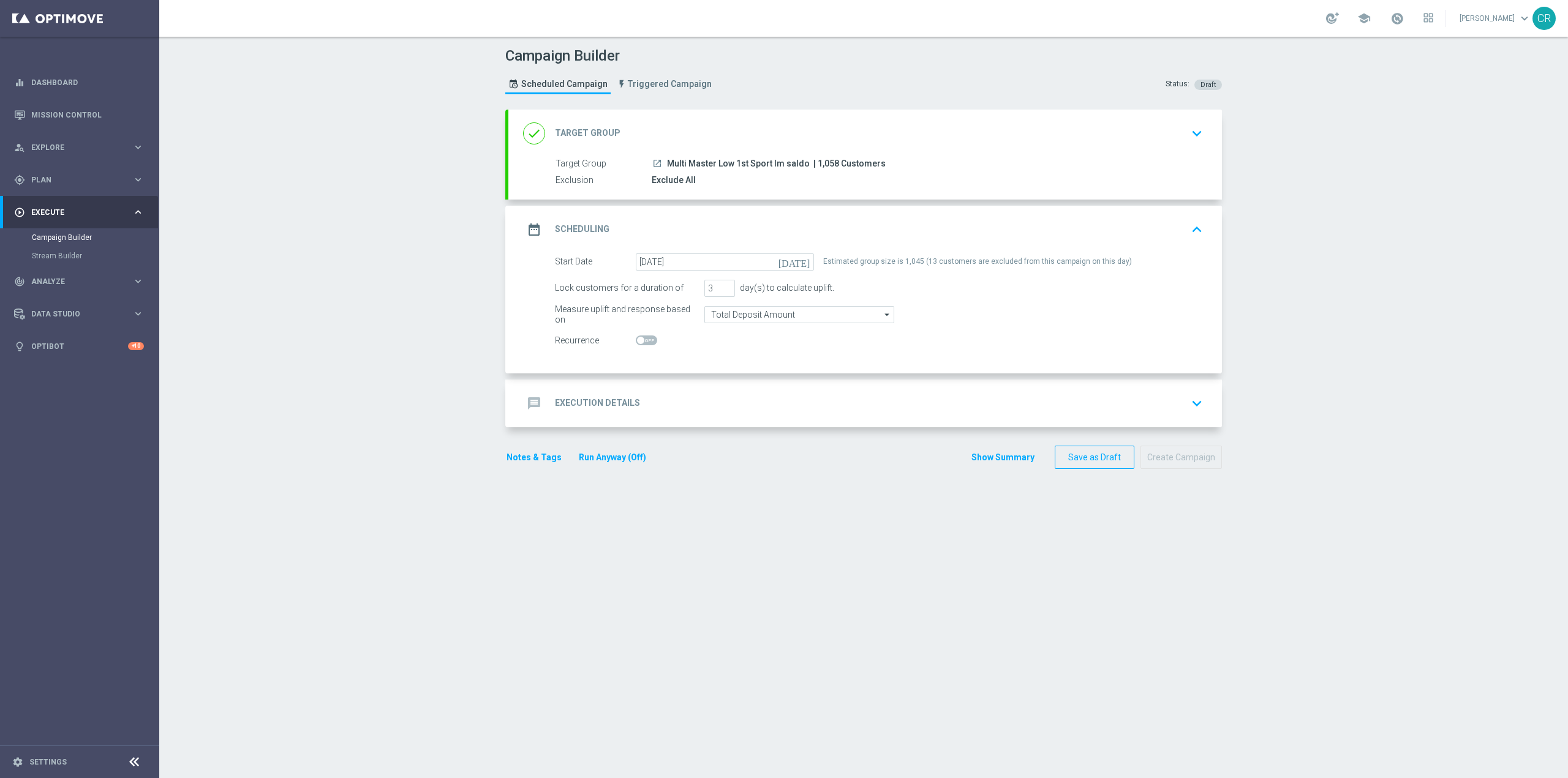
click at [1187, 402] on icon "keyboard_arrow_down" at bounding box center [1196, 403] width 19 height 19
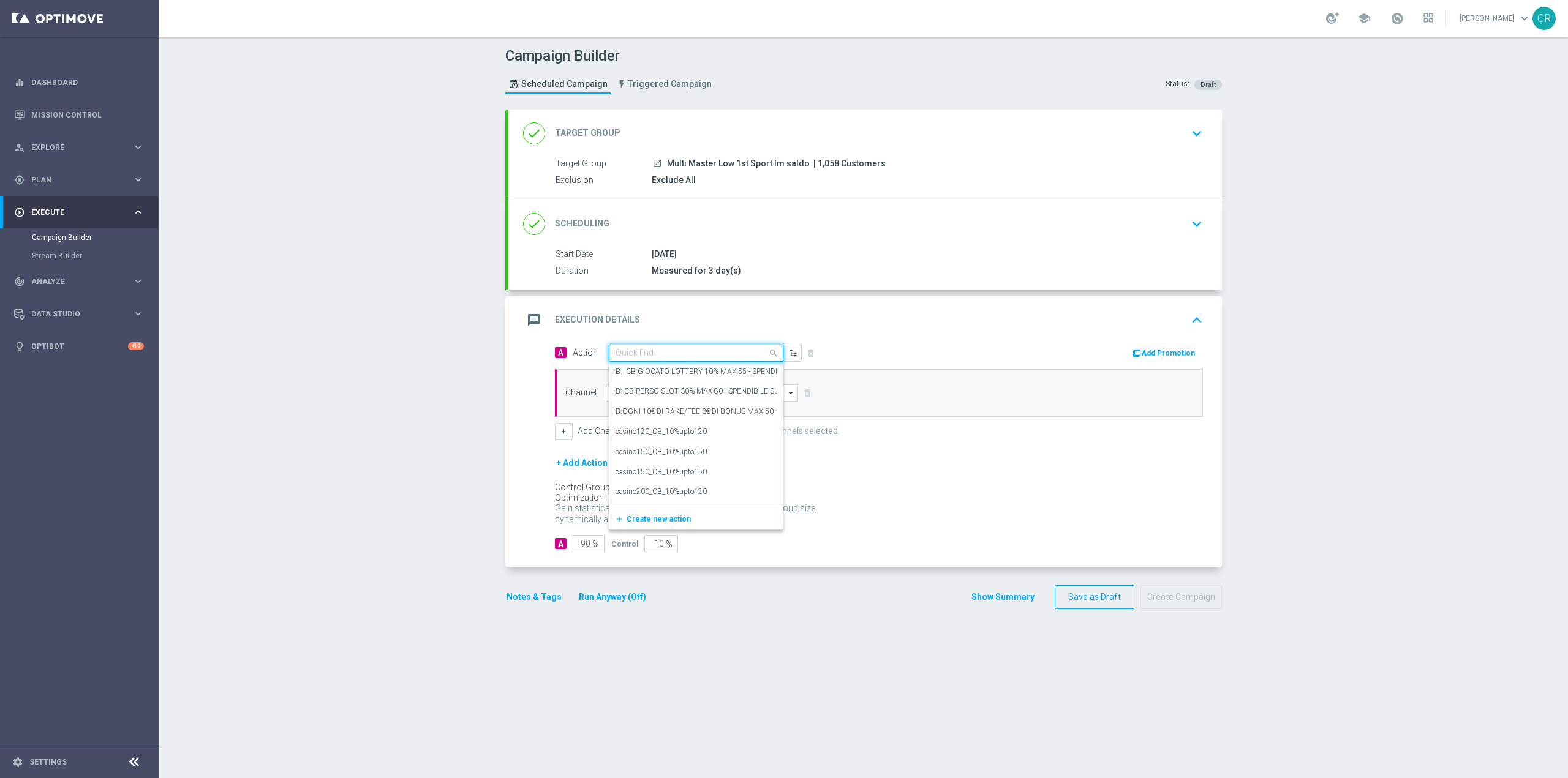
click at [753, 354] on div at bounding box center [695, 354] width 173 height 11
click at [661, 349] on input "text" at bounding box center [684, 354] width 137 height 11
paste input "Ricarica 100€ ricevi 20€ Freebet QeL4"
type input "Ricarica 100€ ricevi 20€ Freebet QeL4"
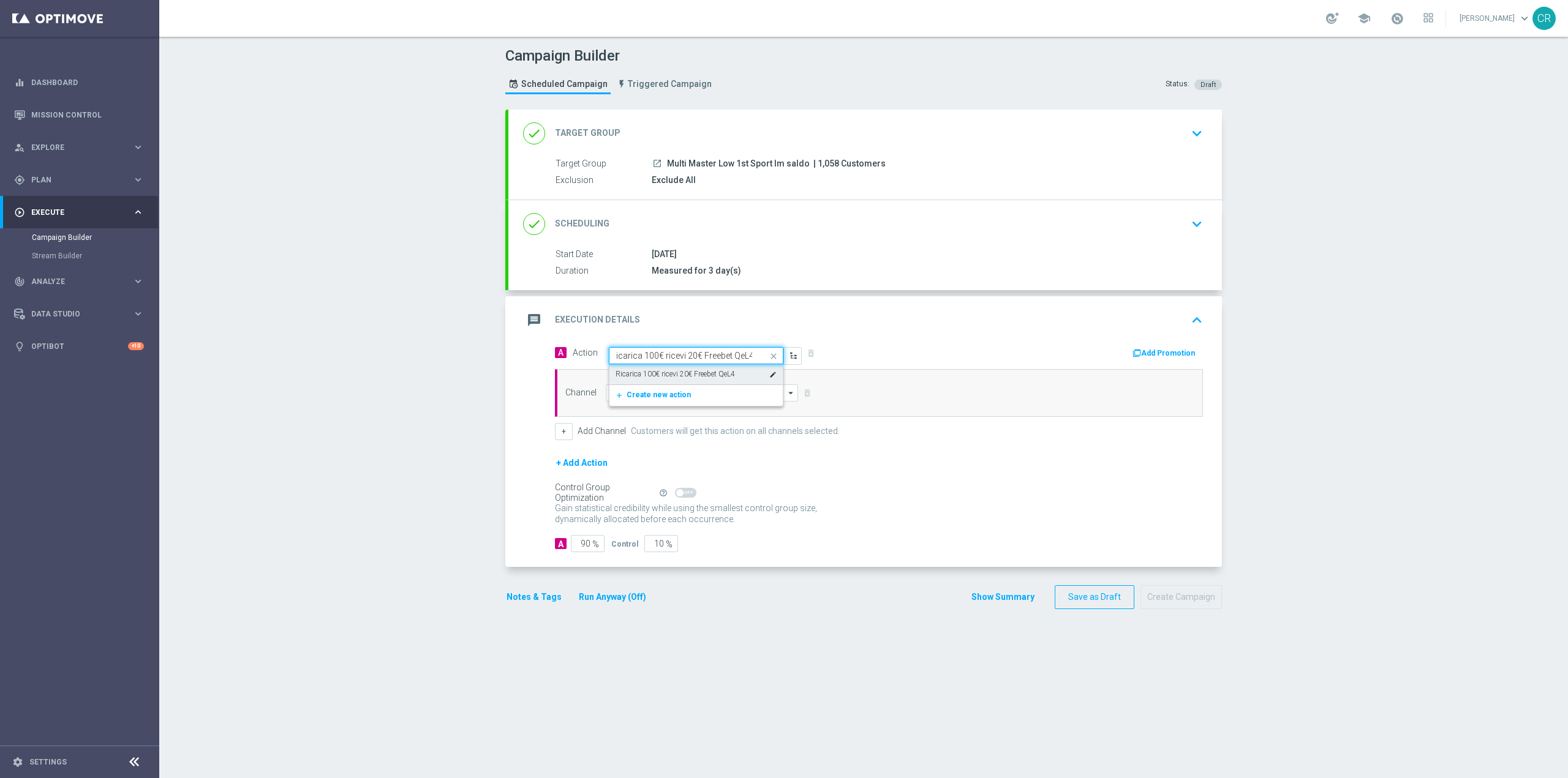
click at [664, 376] on label "Ricarica 100€ ricevi 20€ Freebet QeL4" at bounding box center [675, 374] width 120 height 11
click at [747, 393] on input at bounding box center [702, 393] width 193 height 17
click at [701, 413] on div "Optimail" at bounding box center [697, 411] width 182 height 19
type input "Optimail"
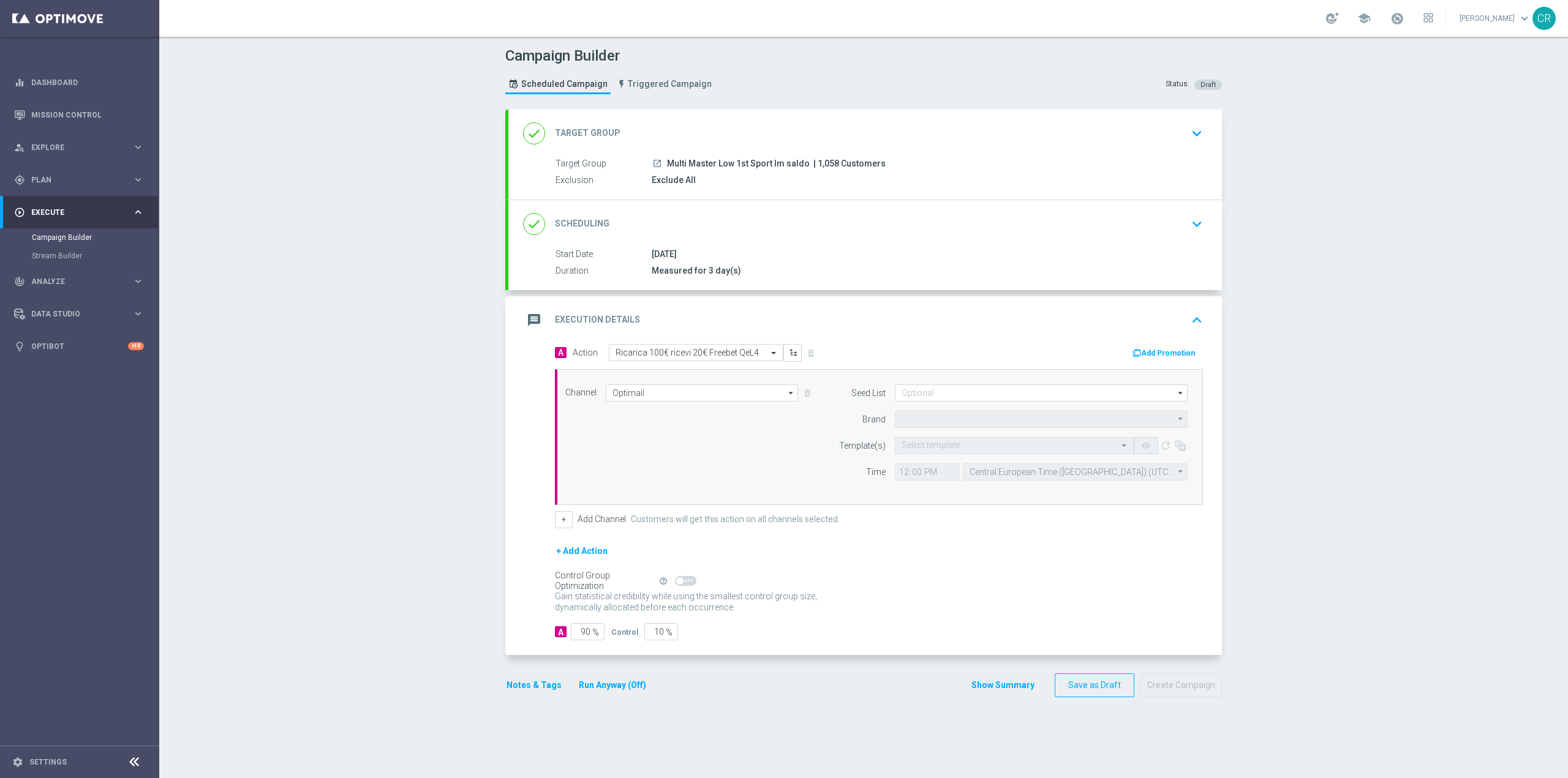
type input "Sisal Marketing"
click at [1174, 354] on button "Add Promotion" at bounding box center [1165, 353] width 68 height 14
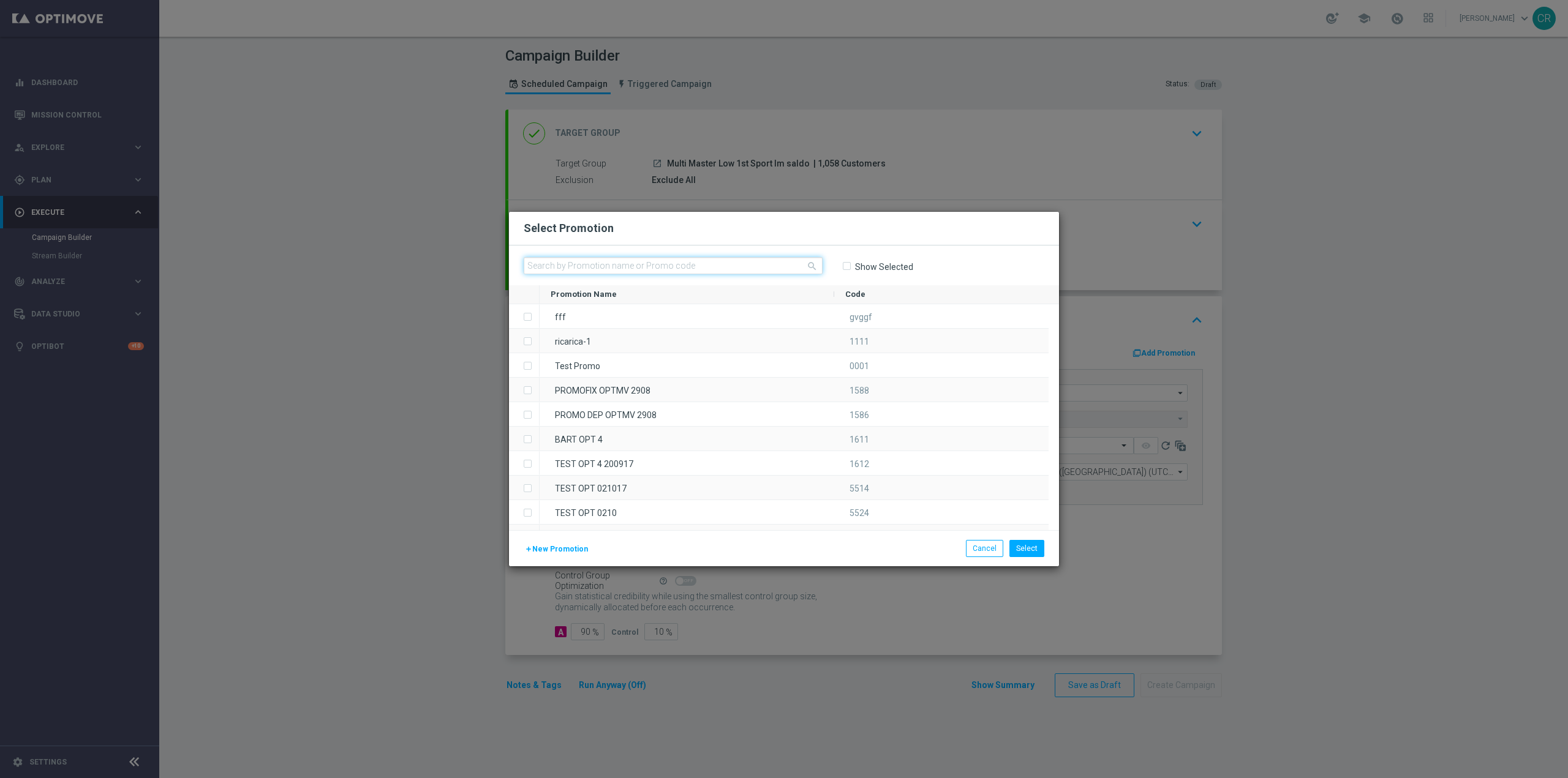
click at [604, 264] on input "text" at bounding box center [673, 265] width 299 height 17
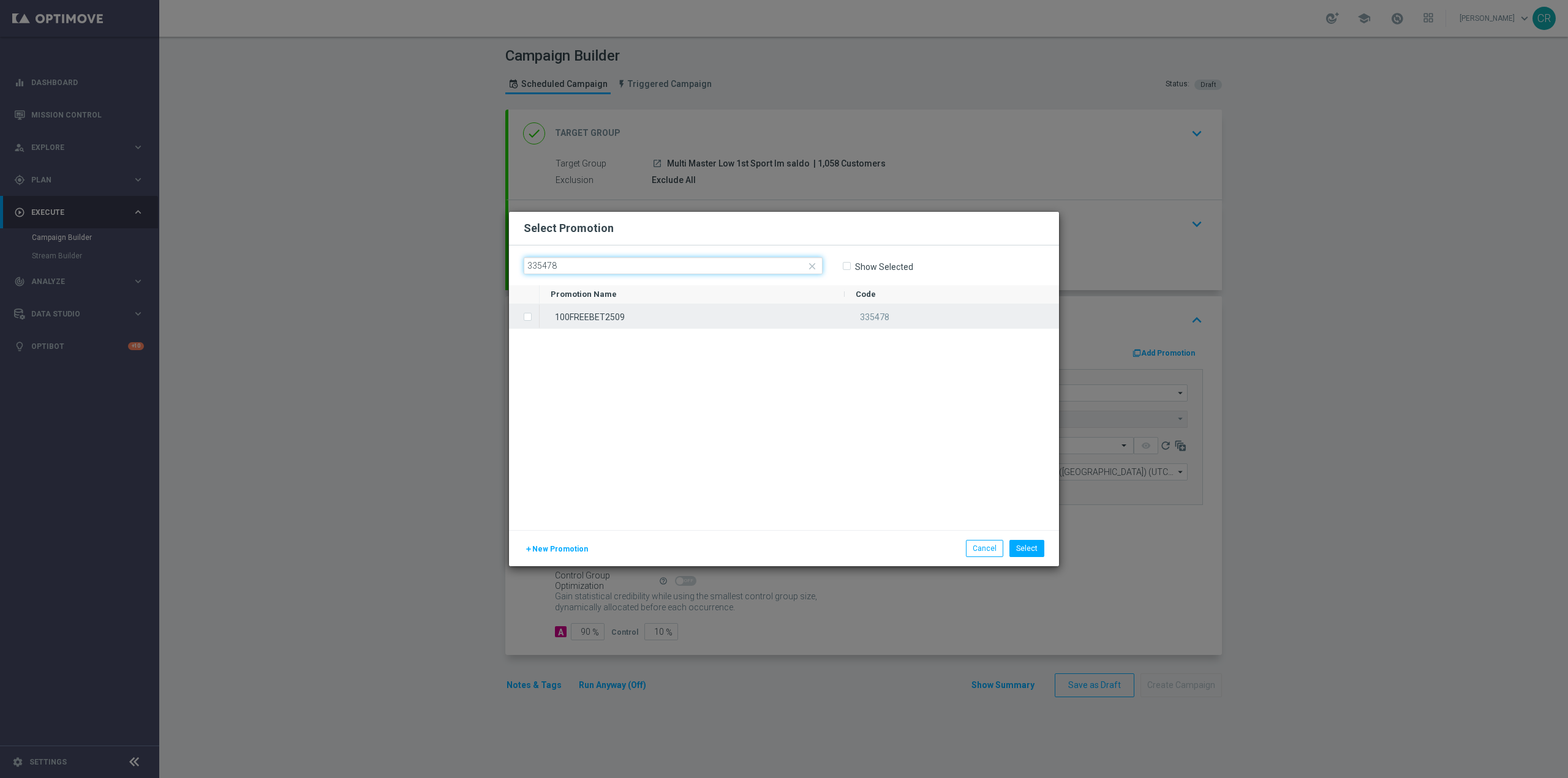
type input "335478"
click at [530, 310] on span "Press SPACE to select this row." at bounding box center [529, 317] width 12 height 24
click at [1033, 549] on button "Select" at bounding box center [1026, 548] width 35 height 17
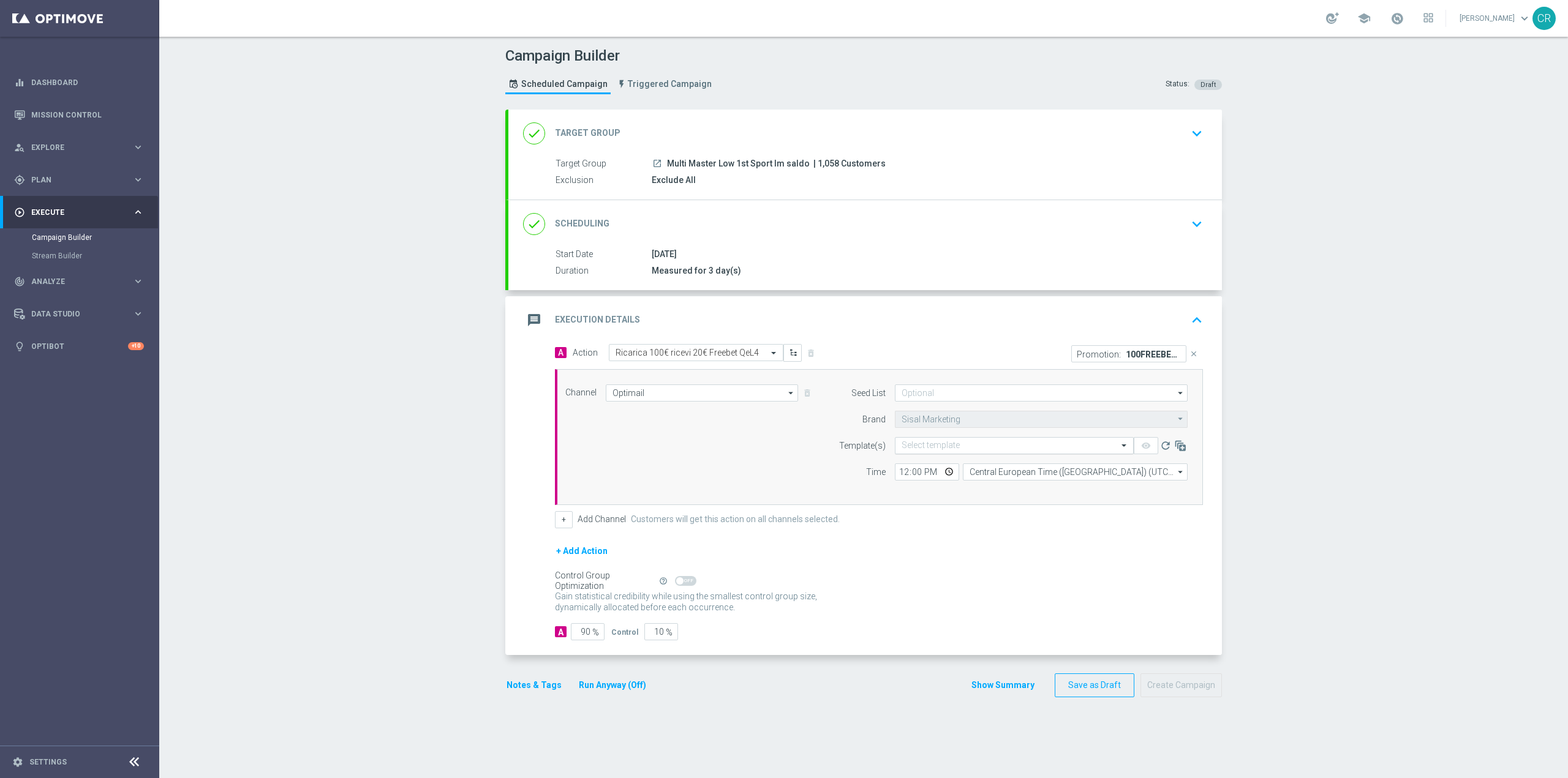
click at [1022, 444] on input "text" at bounding box center [1002, 446] width 201 height 11
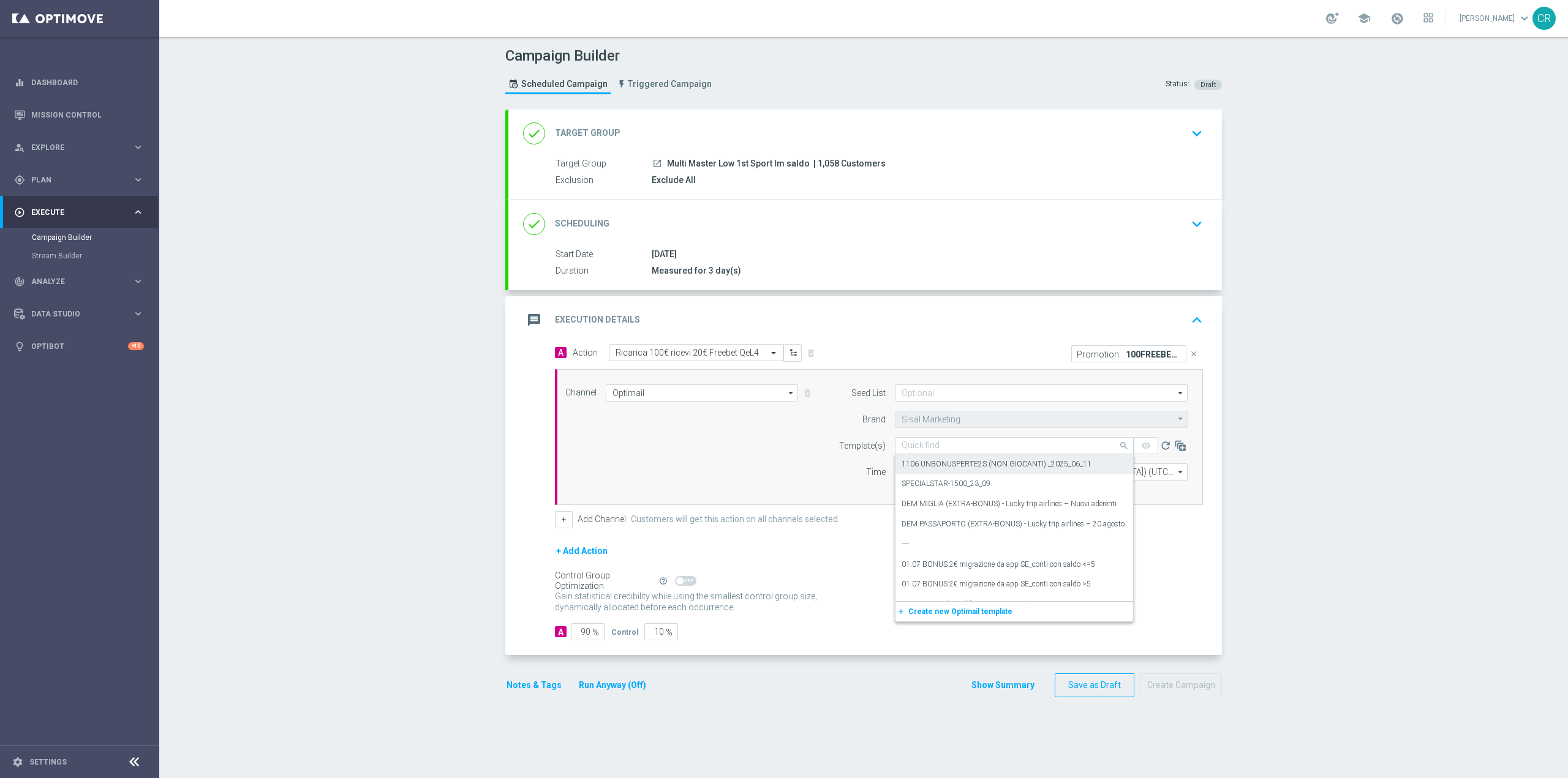
click at [1054, 442] on input "text" at bounding box center [1002, 446] width 201 height 11
paste input "100FREEBET2509 - 2025-09-25"
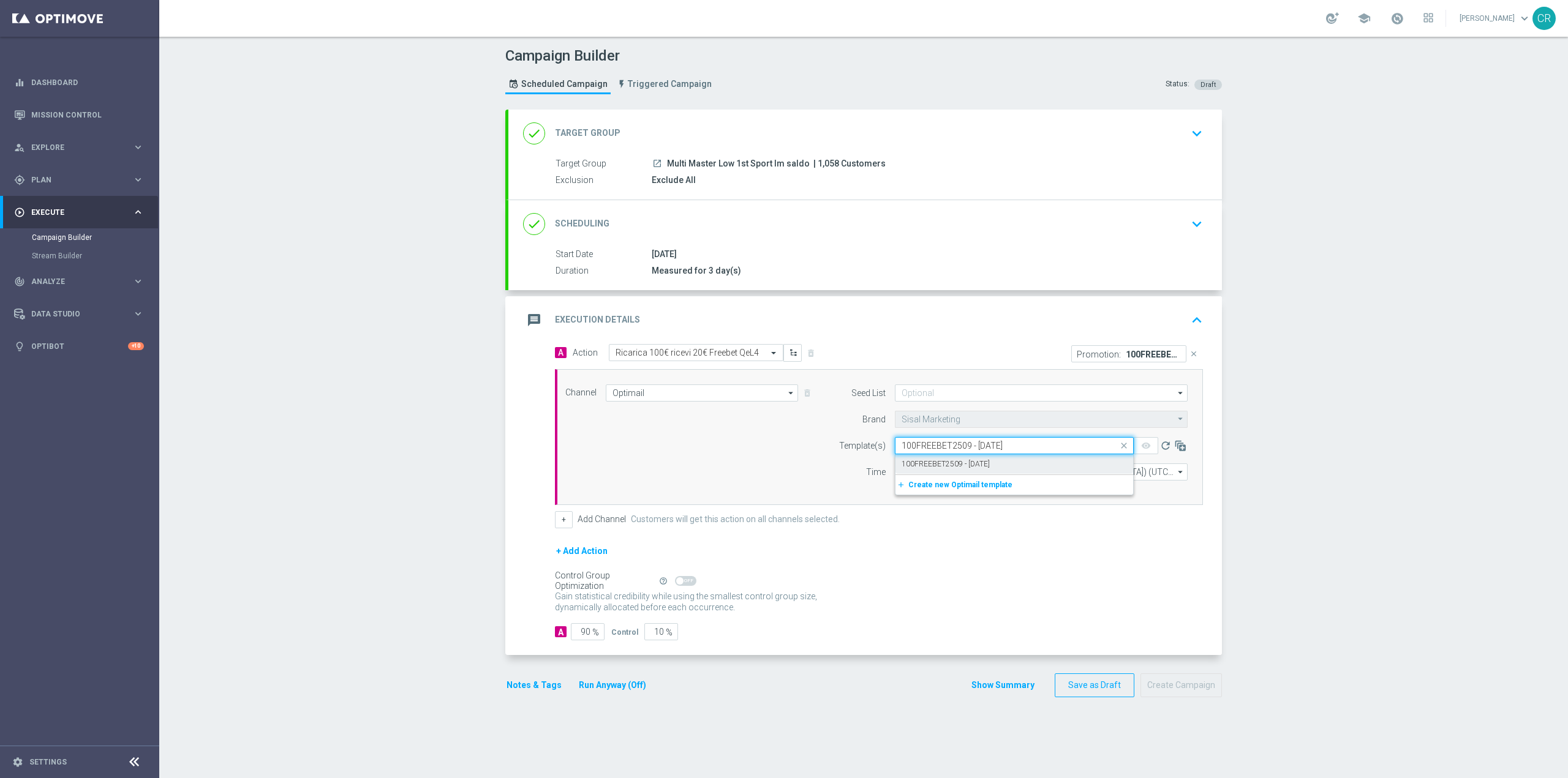
click at [1042, 467] on div "100FREEBET2509 - 2025-09-25" at bounding box center [1014, 464] width 225 height 20
type input "100FREEBET2509 - 2025-09-25"
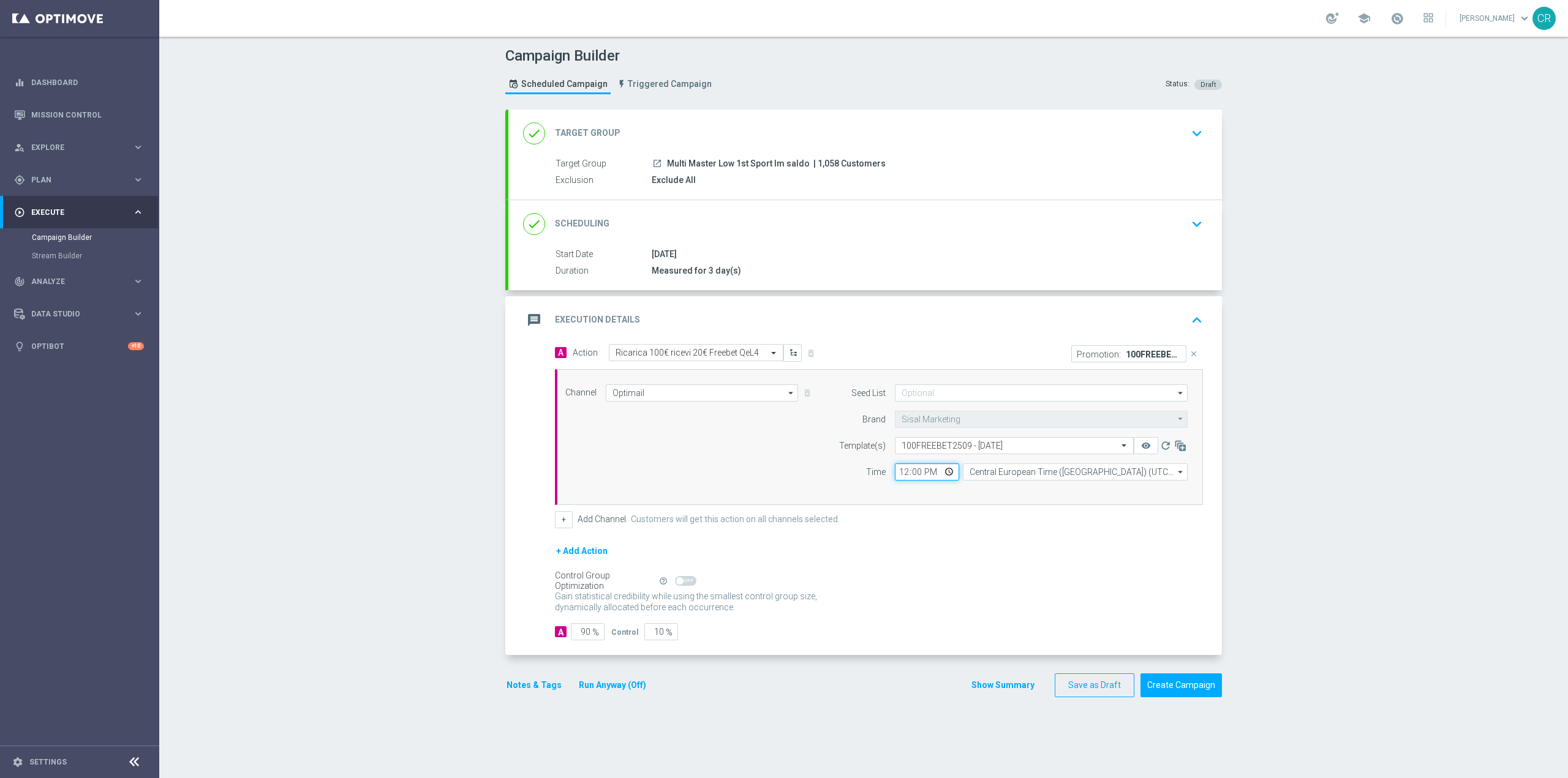
click at [939, 471] on input "12:00" at bounding box center [926, 472] width 64 height 17
type input "18:00"
click at [1012, 585] on div "Control Group Optimization Self Optimizing Campaign help_outline" at bounding box center [878, 581] width 648 height 14
click at [535, 680] on button "Notes & Tags" at bounding box center [534, 685] width 58 height 15
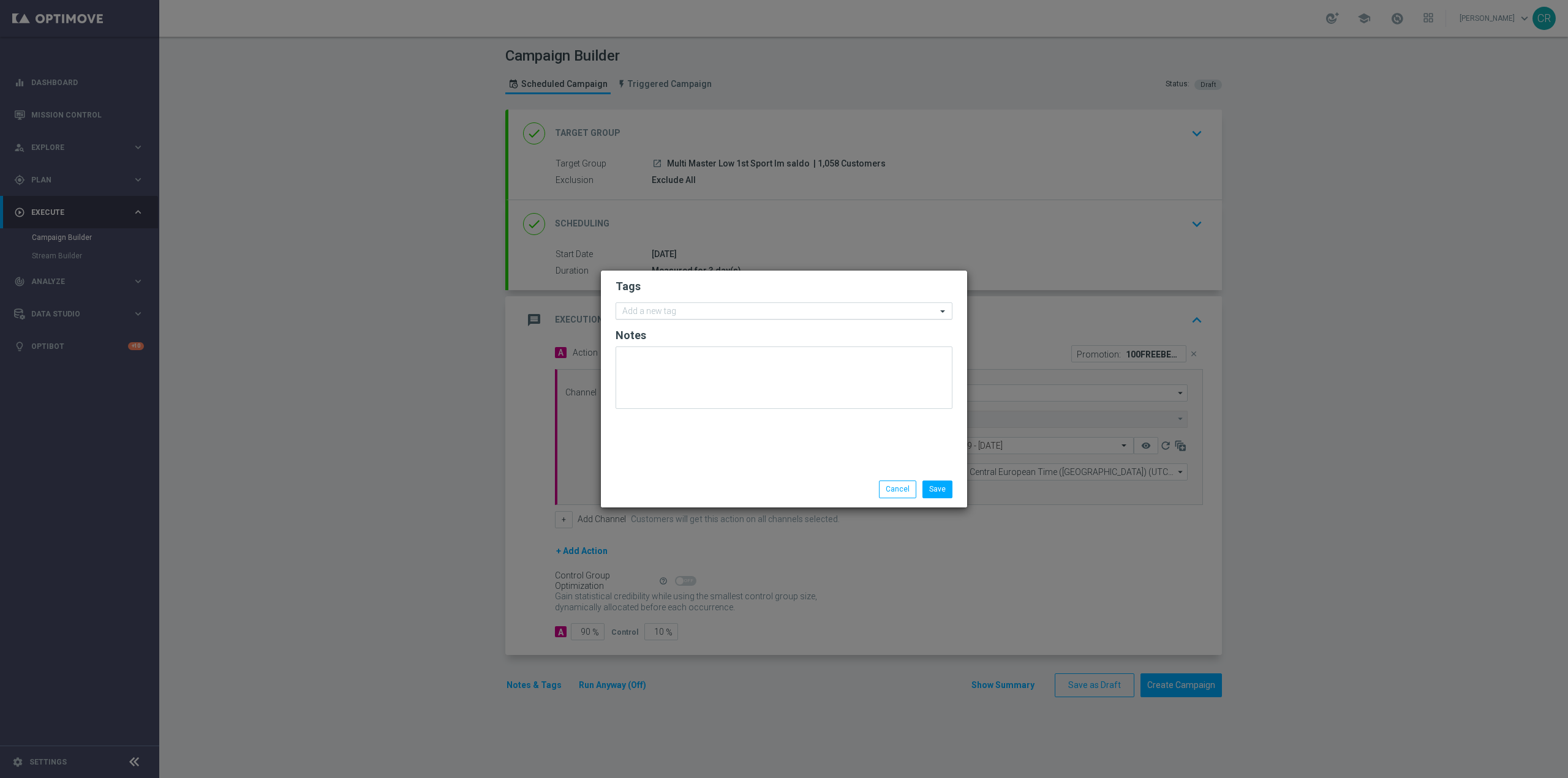
click at [704, 311] on input "text" at bounding box center [779, 311] width 314 height 11
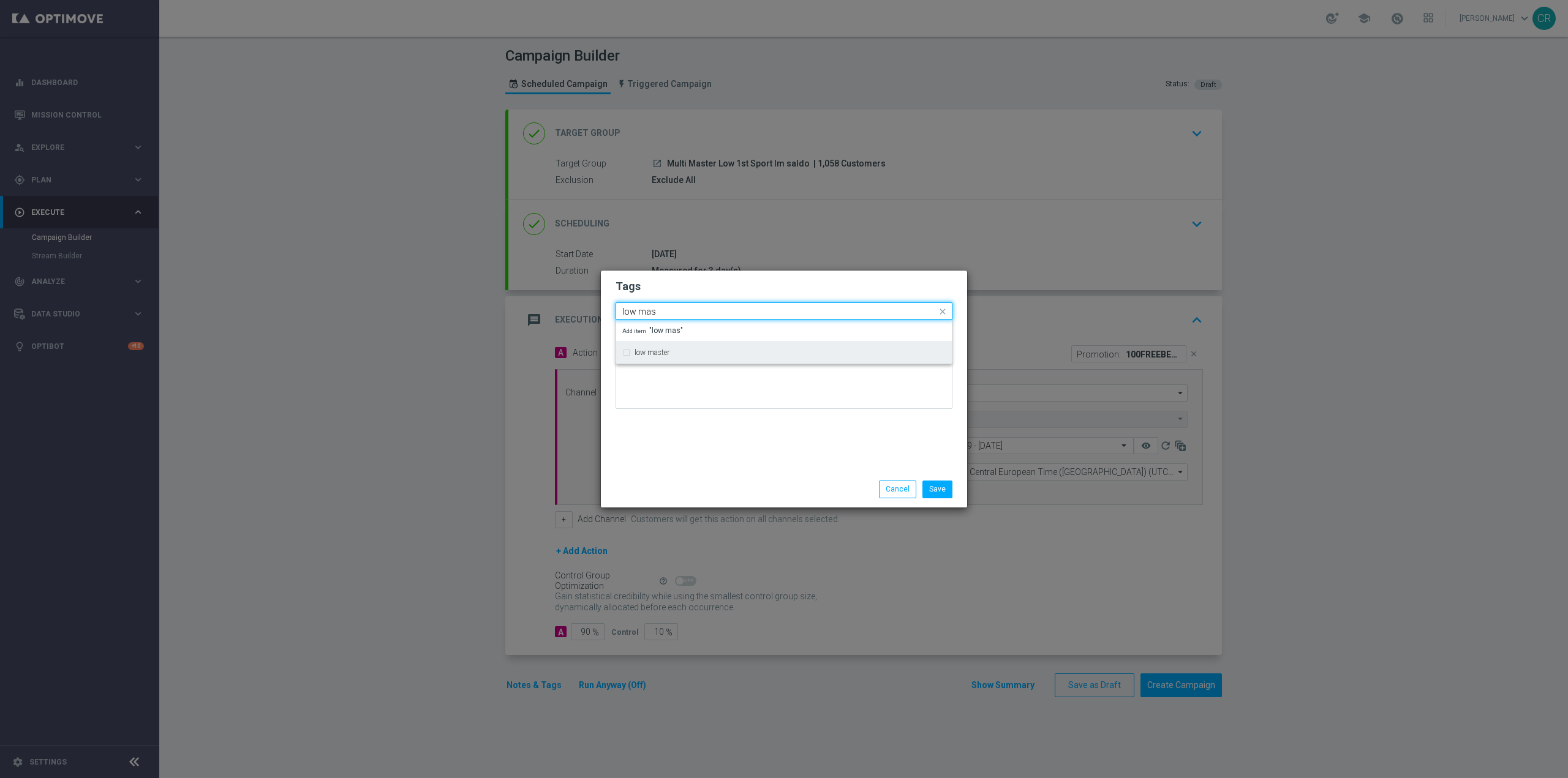
click at [713, 346] on div "low master" at bounding box center [784, 353] width 324 height 20
type input "low mas"
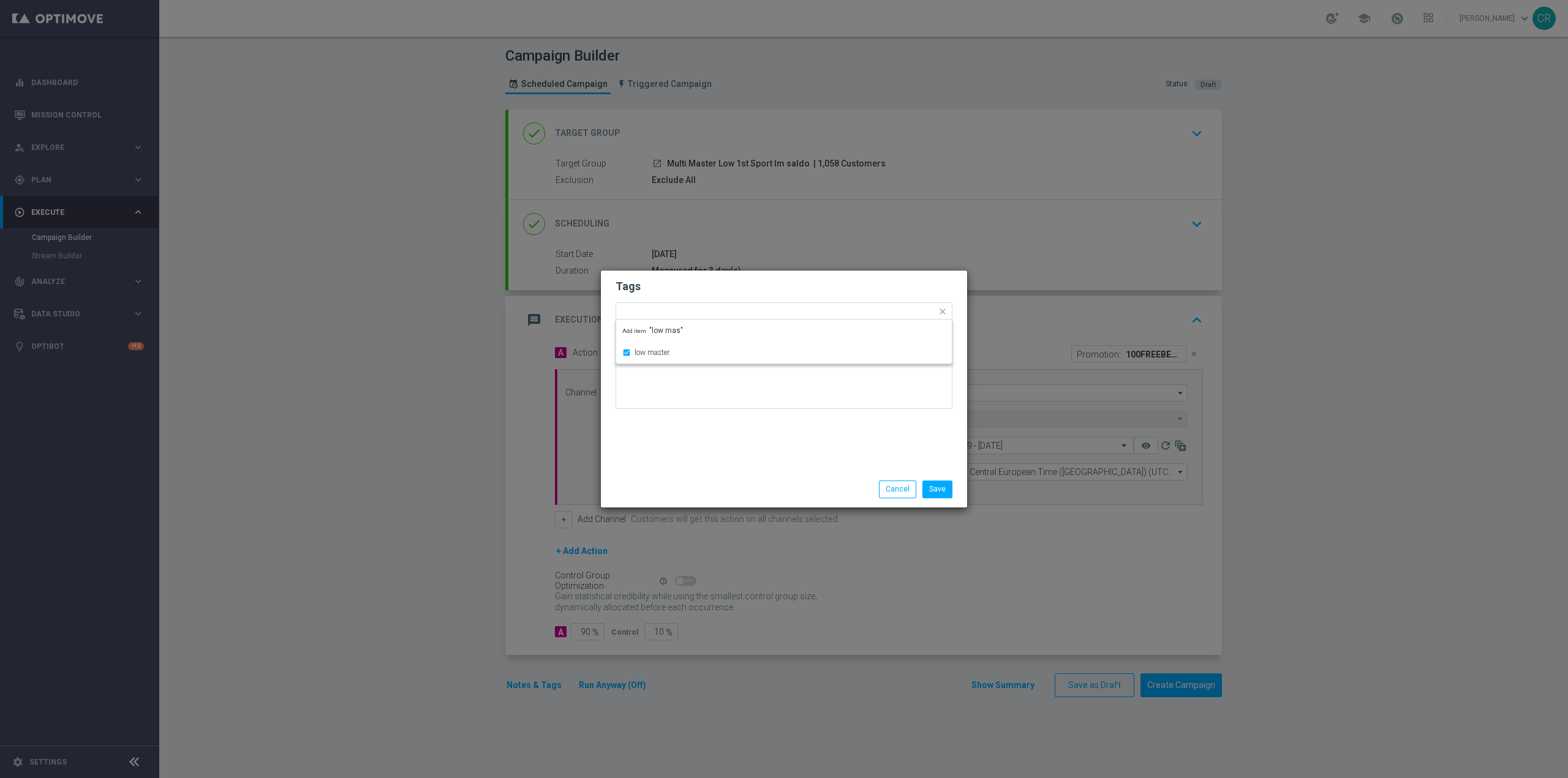
click at [797, 472] on div "Save Cancel" at bounding box center [784, 489] width 366 height 36
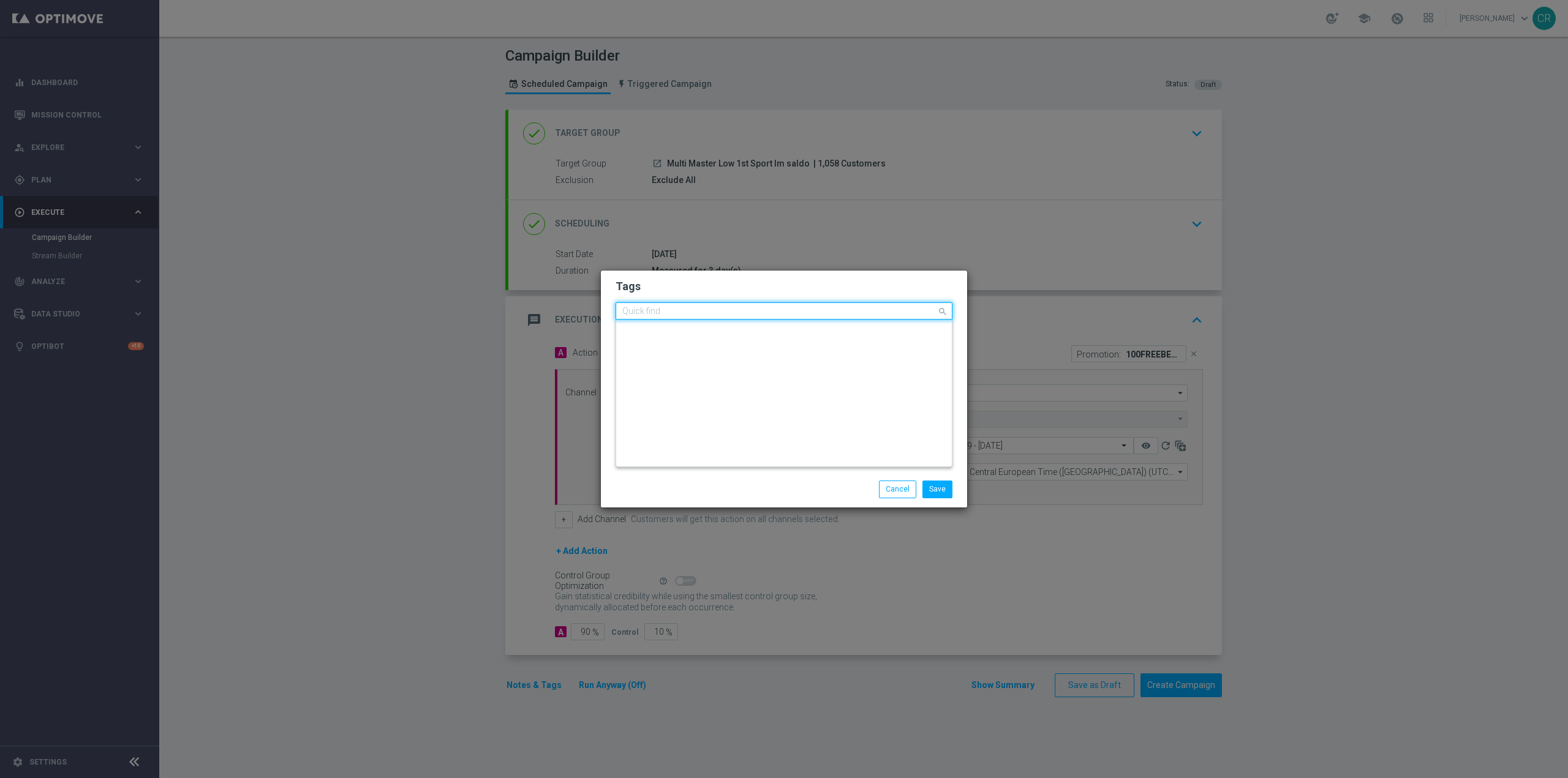
click at [769, 305] on div "Quick find × low master" at bounding box center [777, 311] width 320 height 15
type input "y"
click at [684, 354] on div "up-selling" at bounding box center [790, 350] width 311 height 7
type input "up-sellin"
click at [694, 429] on div "Tags Add a new tag × low master × up-selling Notes" at bounding box center [784, 371] width 366 height 201
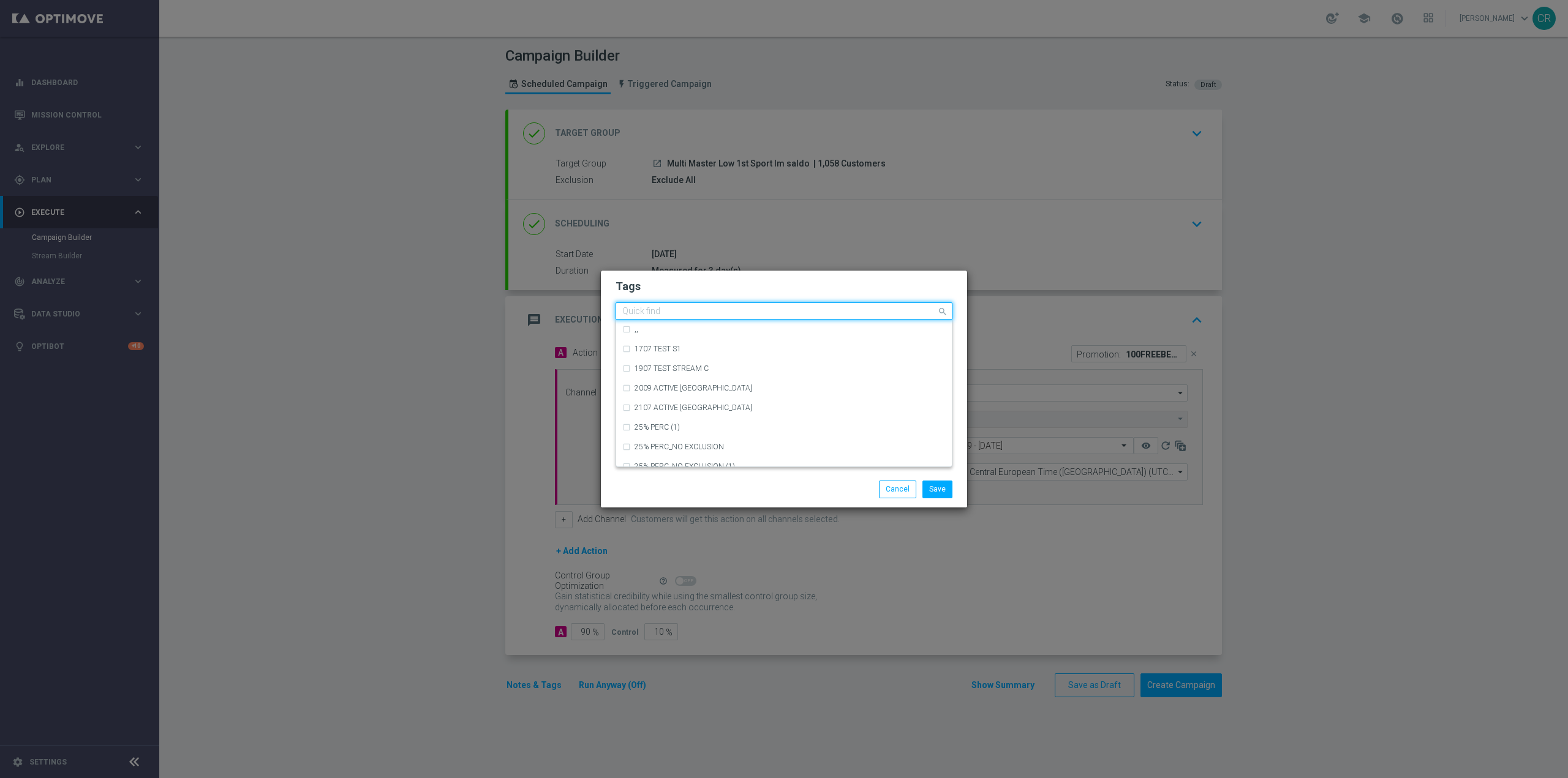
click at [830, 315] on input "text" at bounding box center [779, 311] width 314 height 11
click at [716, 430] on div "ricarica" at bounding box center [784, 435] width 324 height 20
type input "ricarica"
click at [716, 485] on div "Save Cancel" at bounding box center [784, 489] width 355 height 17
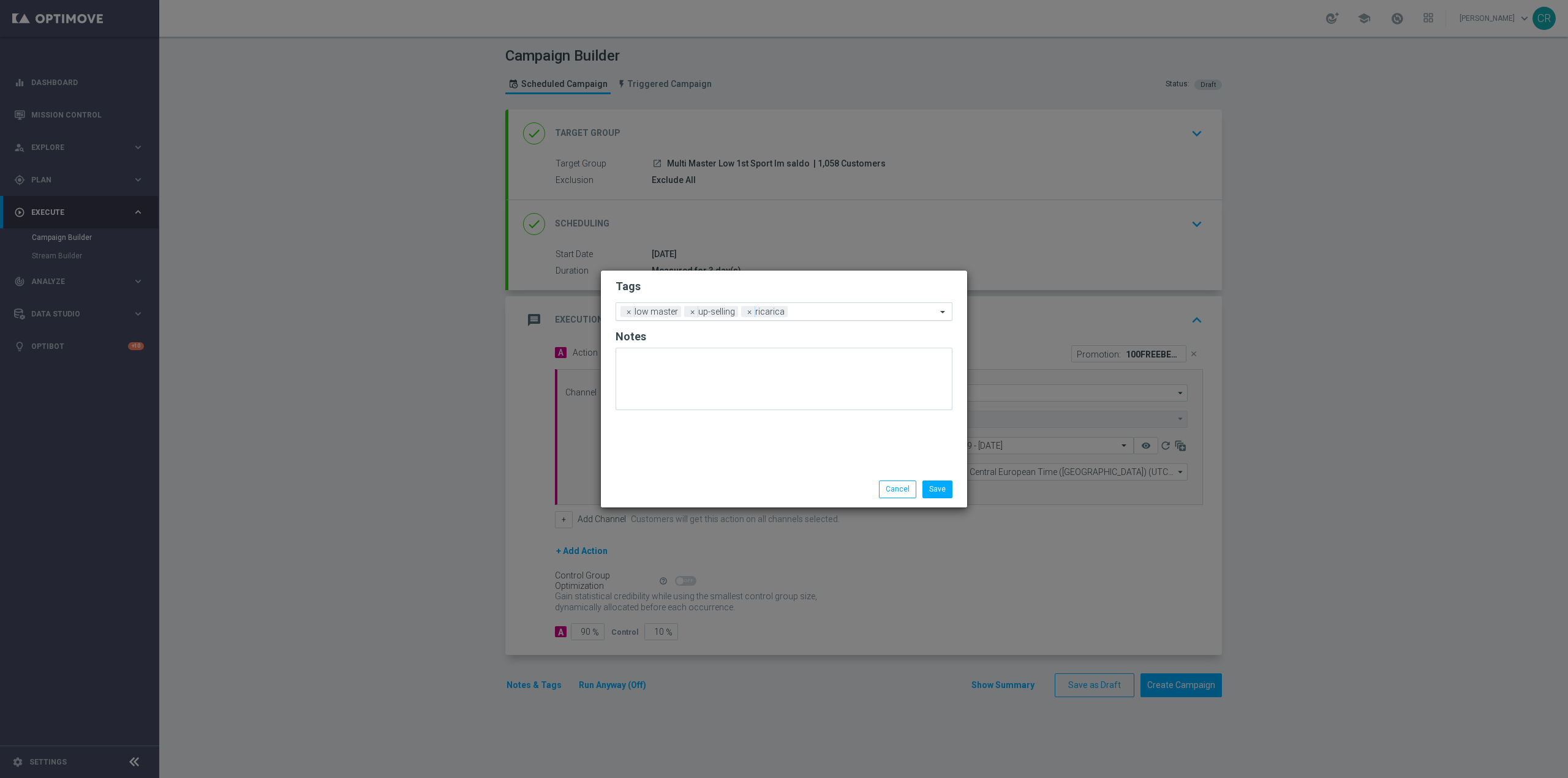
click at [860, 308] on input "text" at bounding box center [865, 312] width 144 height 11
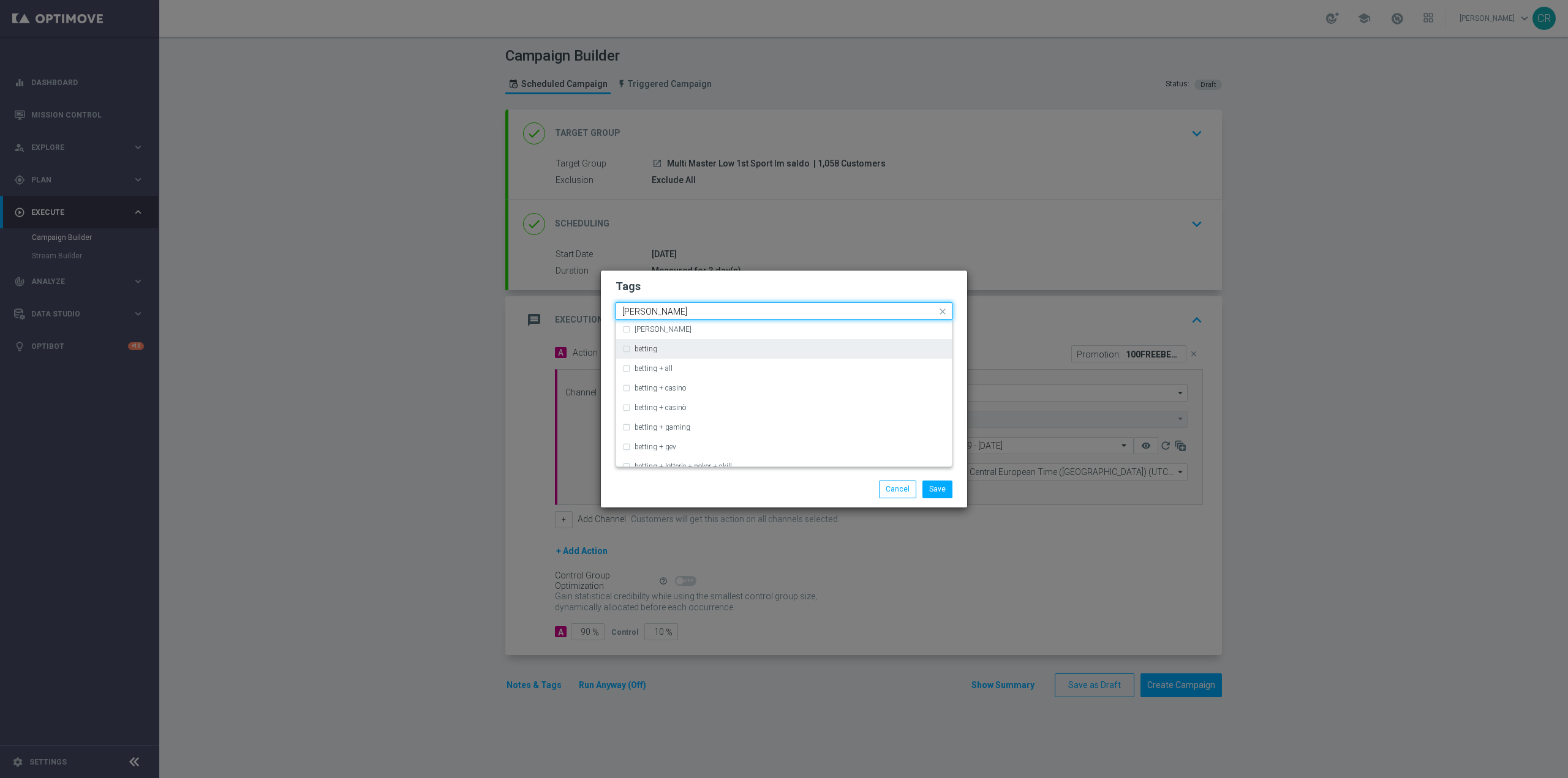
click at [782, 341] on div "betting" at bounding box center [784, 349] width 324 height 20
type input "bettin"
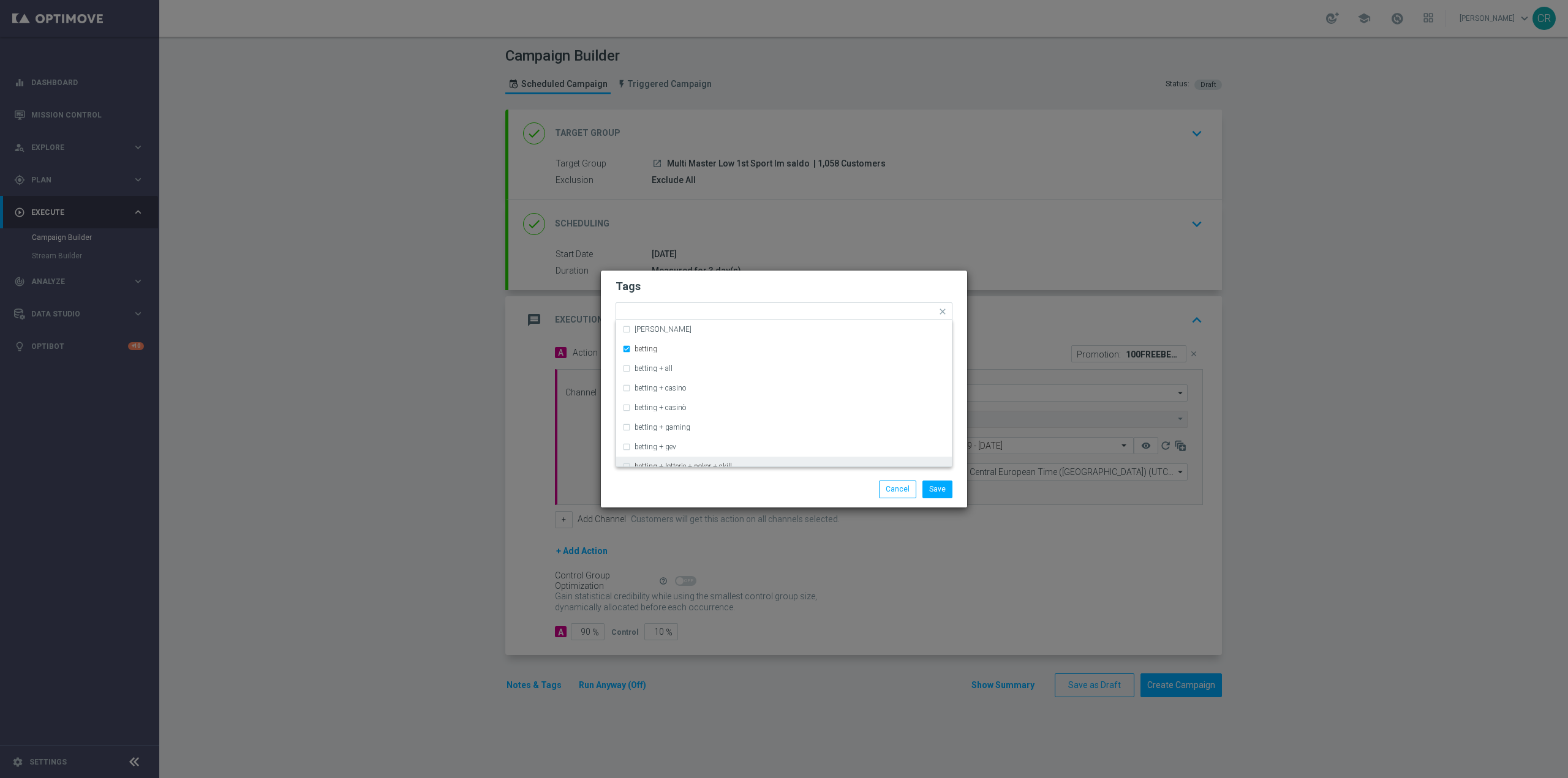
click at [769, 493] on div "Save Cancel" at bounding box center [843, 489] width 237 height 17
click at [870, 305] on div "Add a new tag × low master × up-selling × ricarica × betting" at bounding box center [777, 311] width 320 height 17
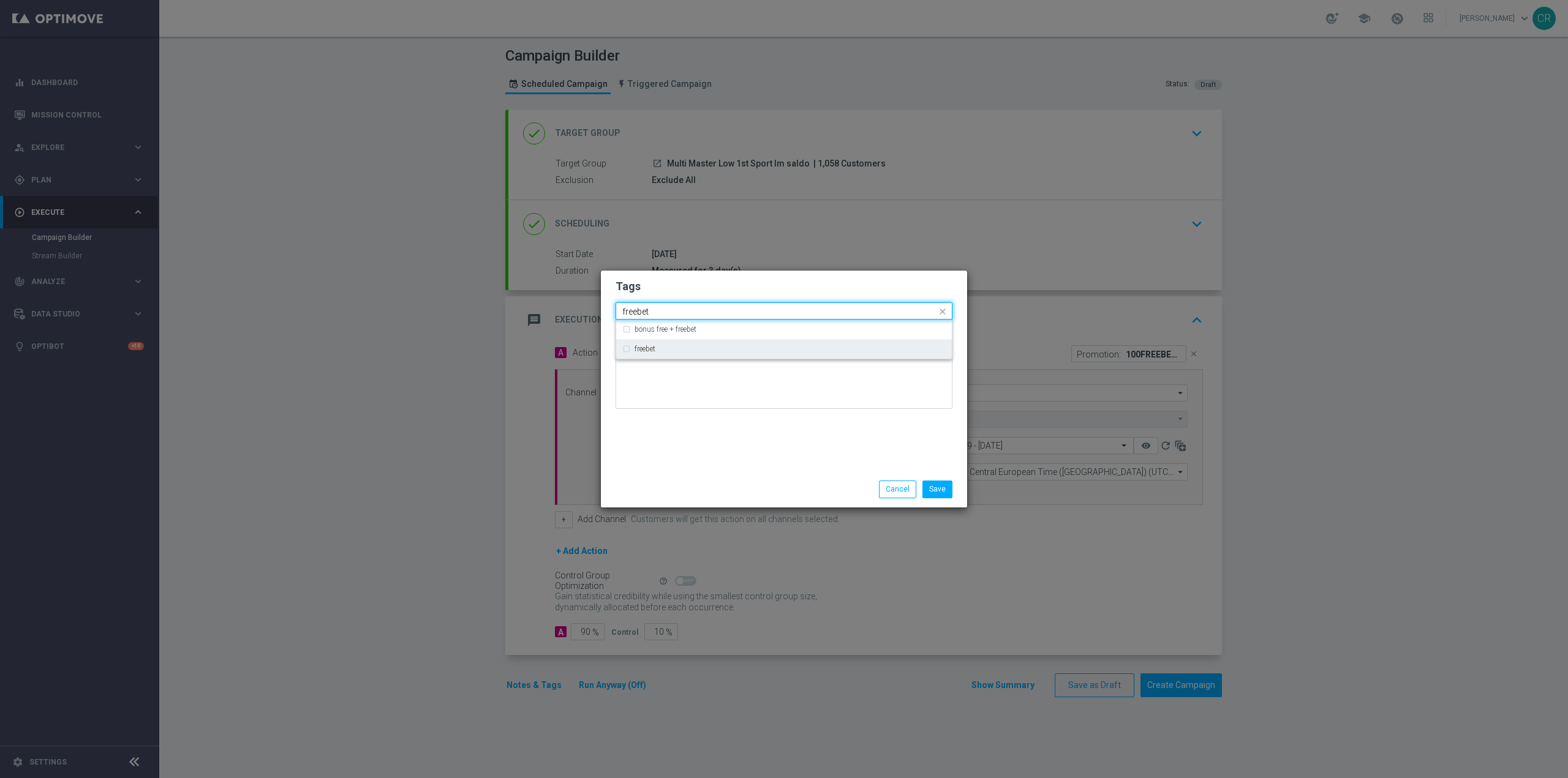
click at [688, 345] on div "freebet" at bounding box center [784, 349] width 324 height 20
type input "freebet"
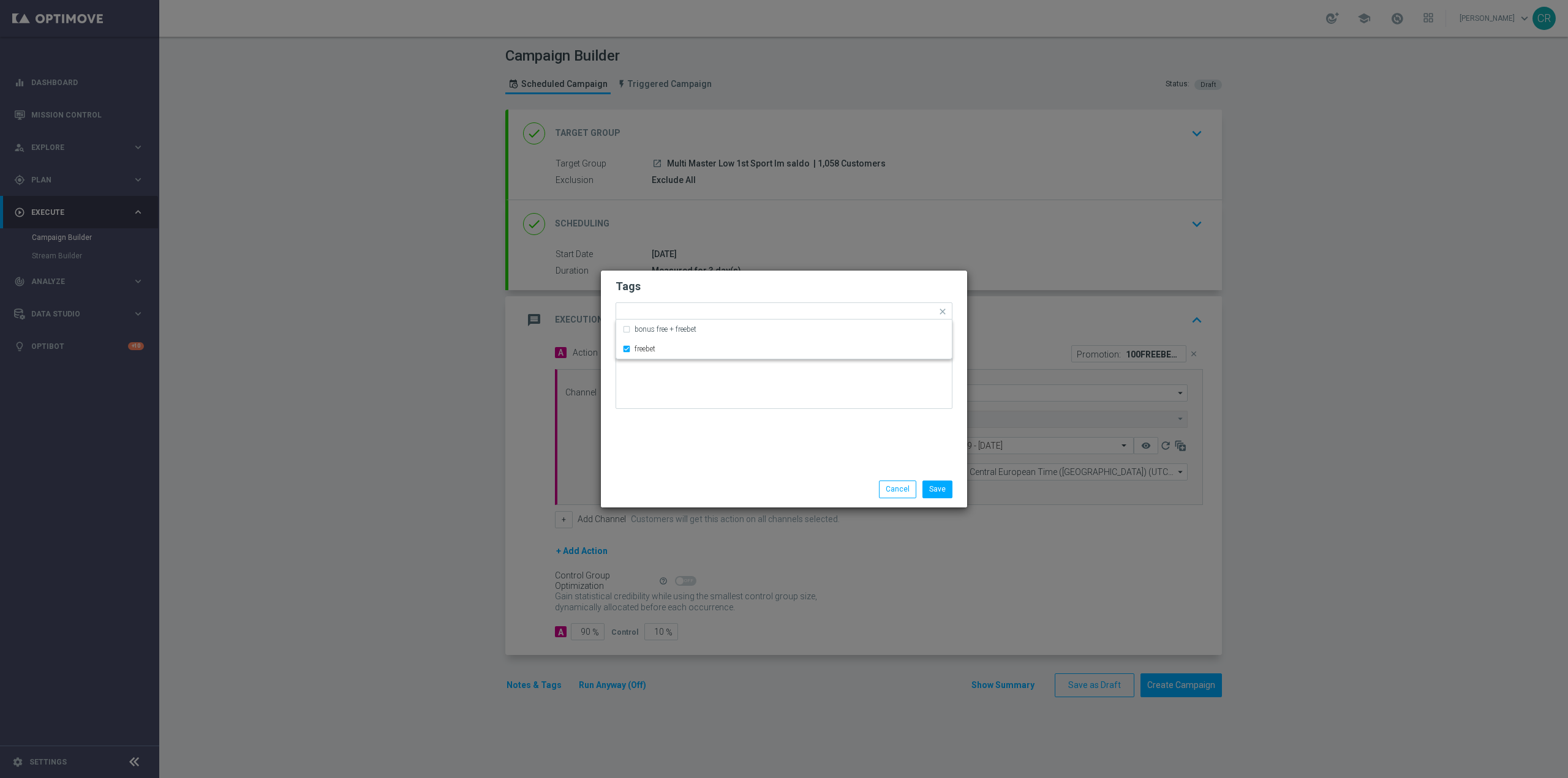
click at [768, 511] on modal-container "Tags Quick find × low master × up-selling × ricarica × betting × freebet bonus …" at bounding box center [784, 389] width 1568 height 778
click at [934, 493] on button "Save" at bounding box center [937, 489] width 30 height 17
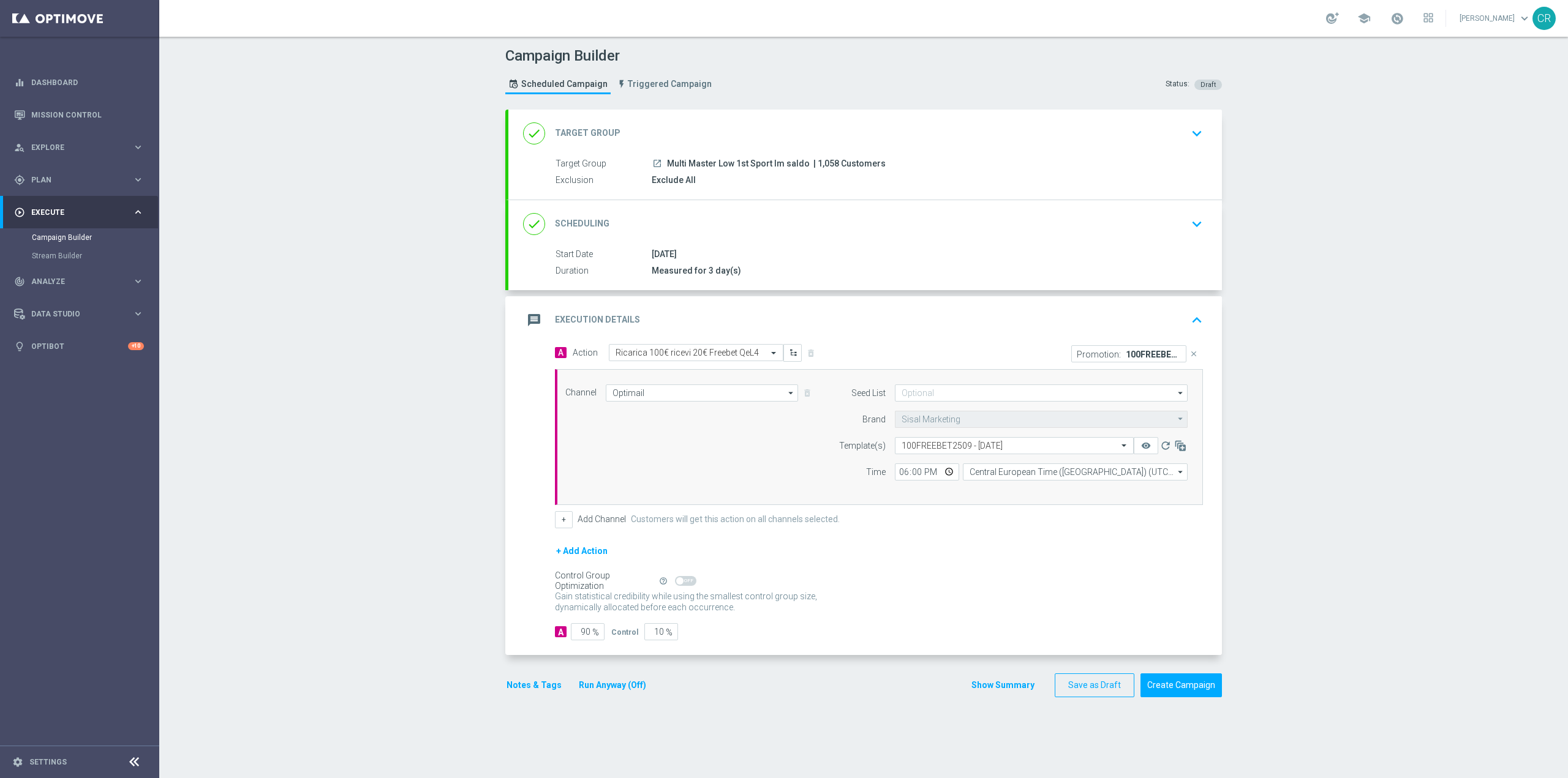
click at [1190, 222] on icon "keyboard_arrow_down" at bounding box center [1196, 224] width 19 height 19
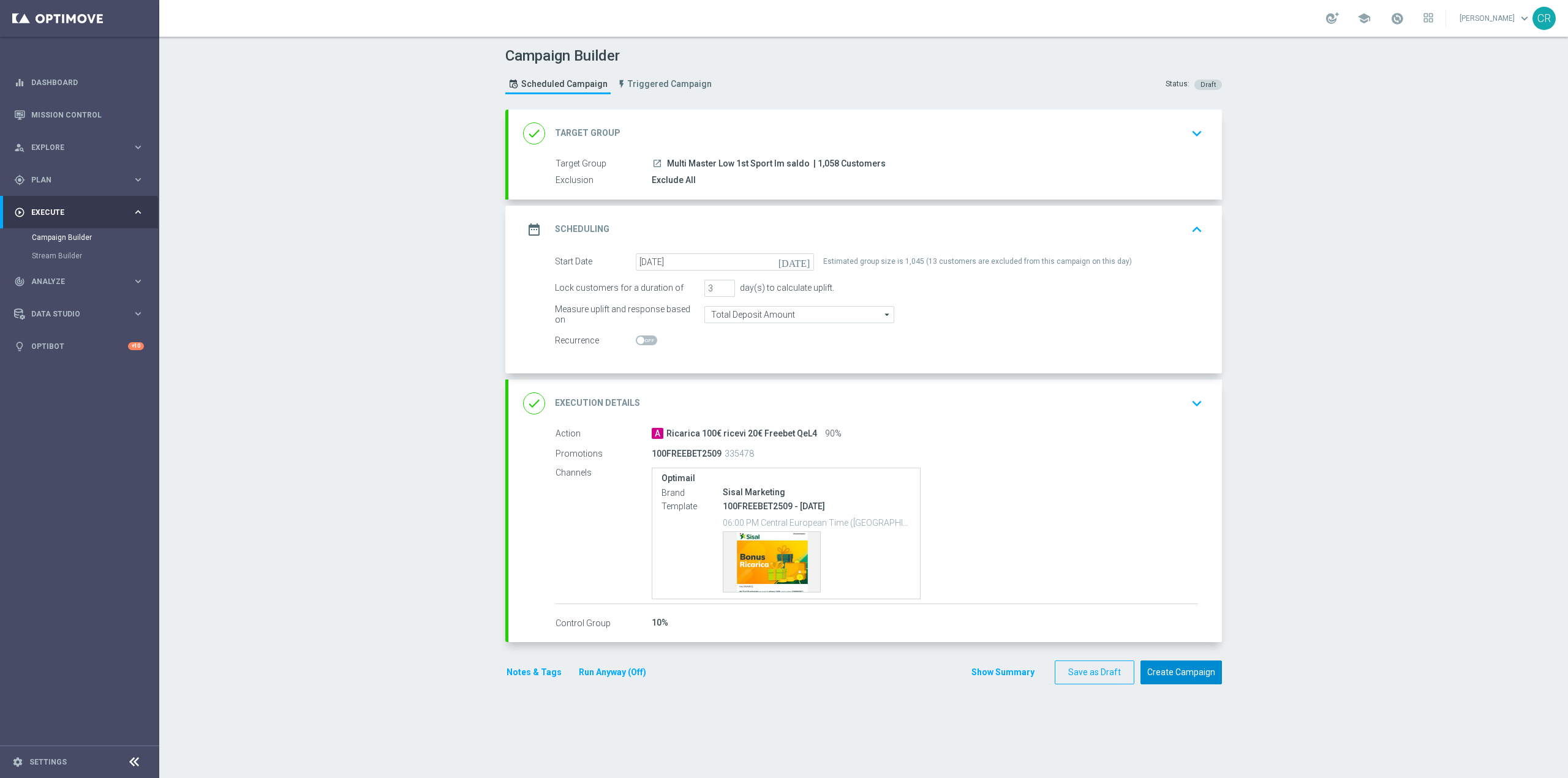
click at [1174, 672] on button "Create Campaign" at bounding box center [1181, 672] width 81 height 24
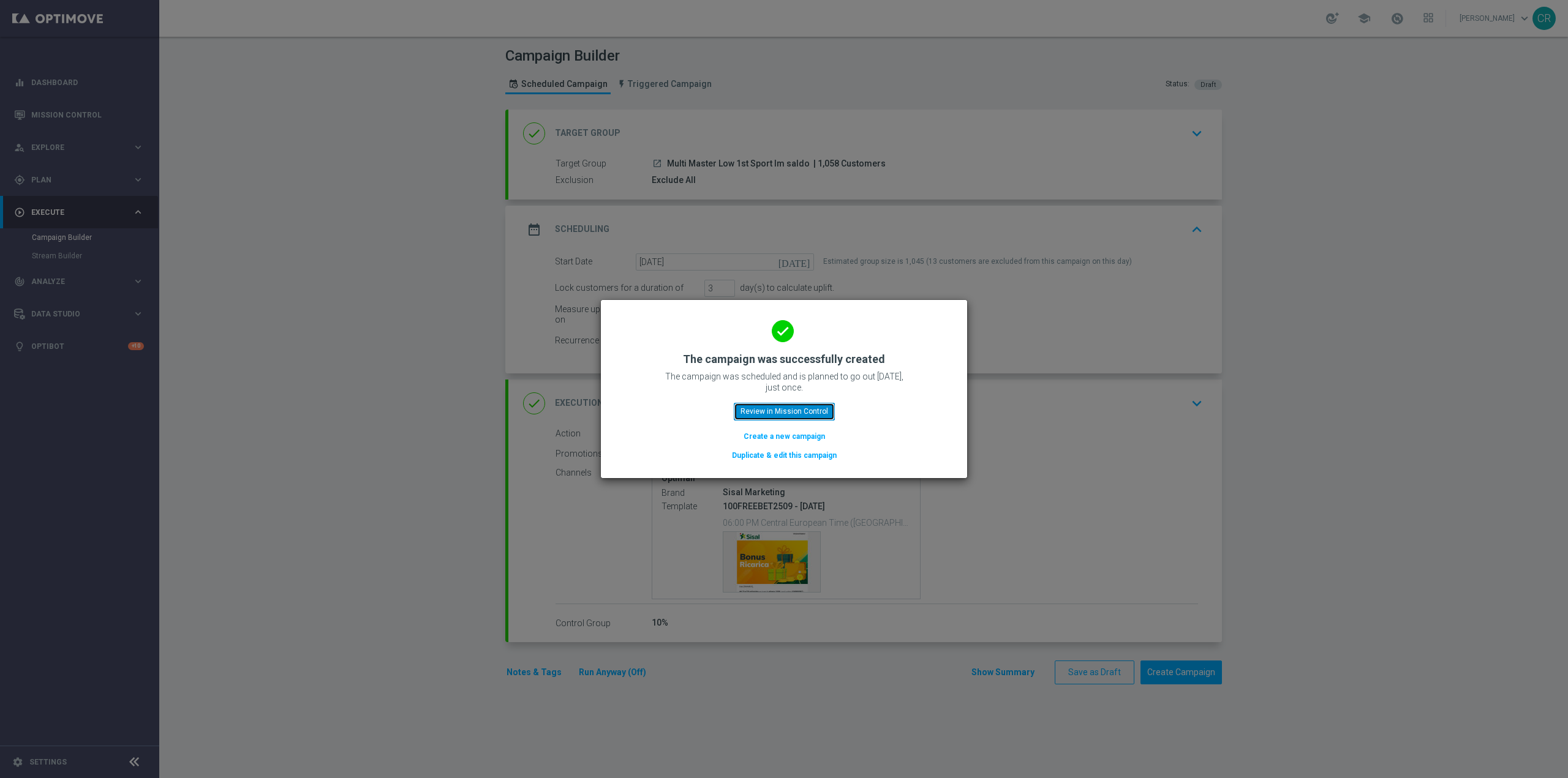
click at [805, 408] on button "Review in Mission Control" at bounding box center [784, 411] width 101 height 17
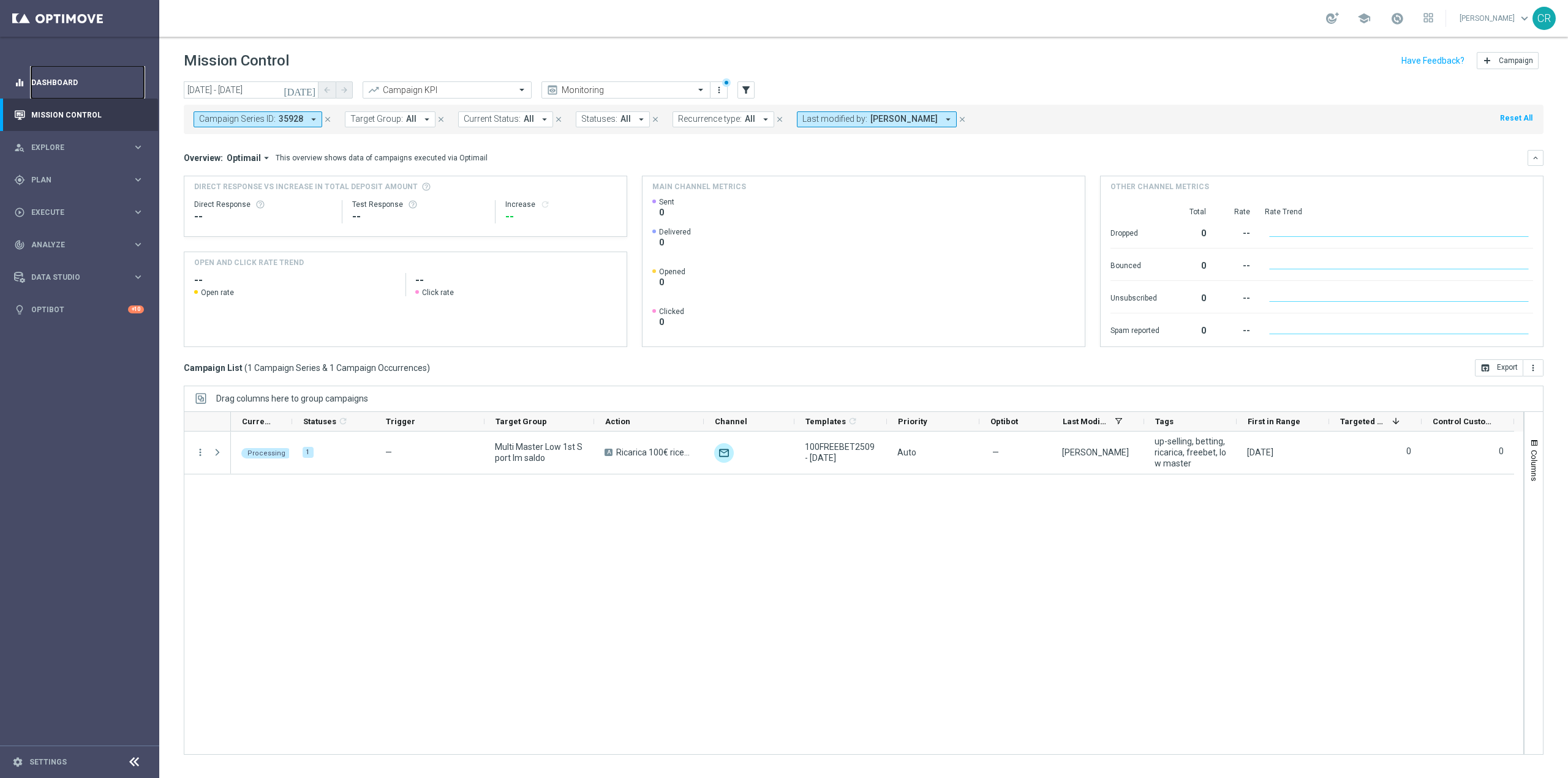
click at [66, 84] on link "Dashboard" at bounding box center [87, 82] width 113 height 33
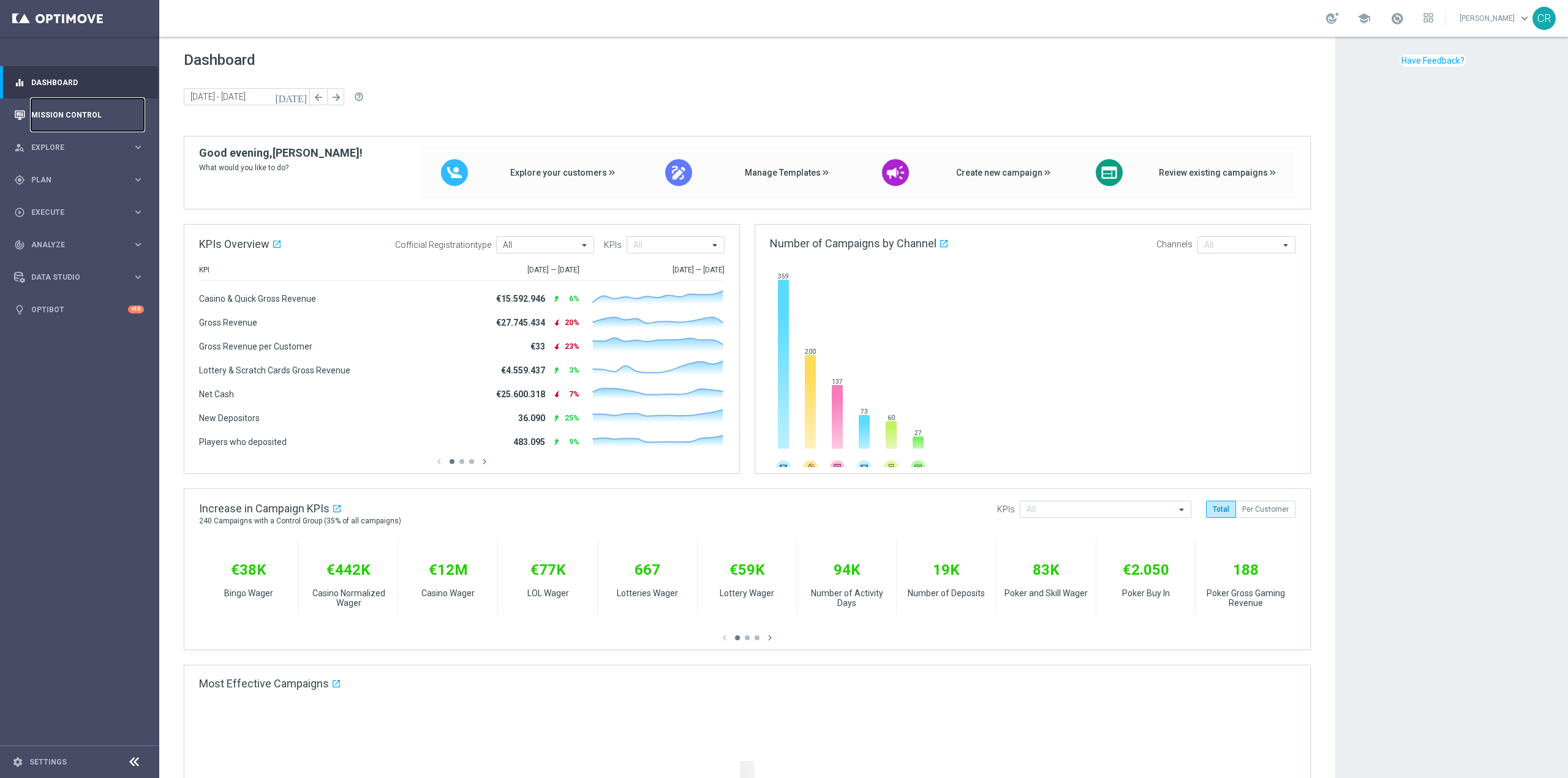
click at [66, 106] on link "Mission Control" at bounding box center [87, 115] width 113 height 33
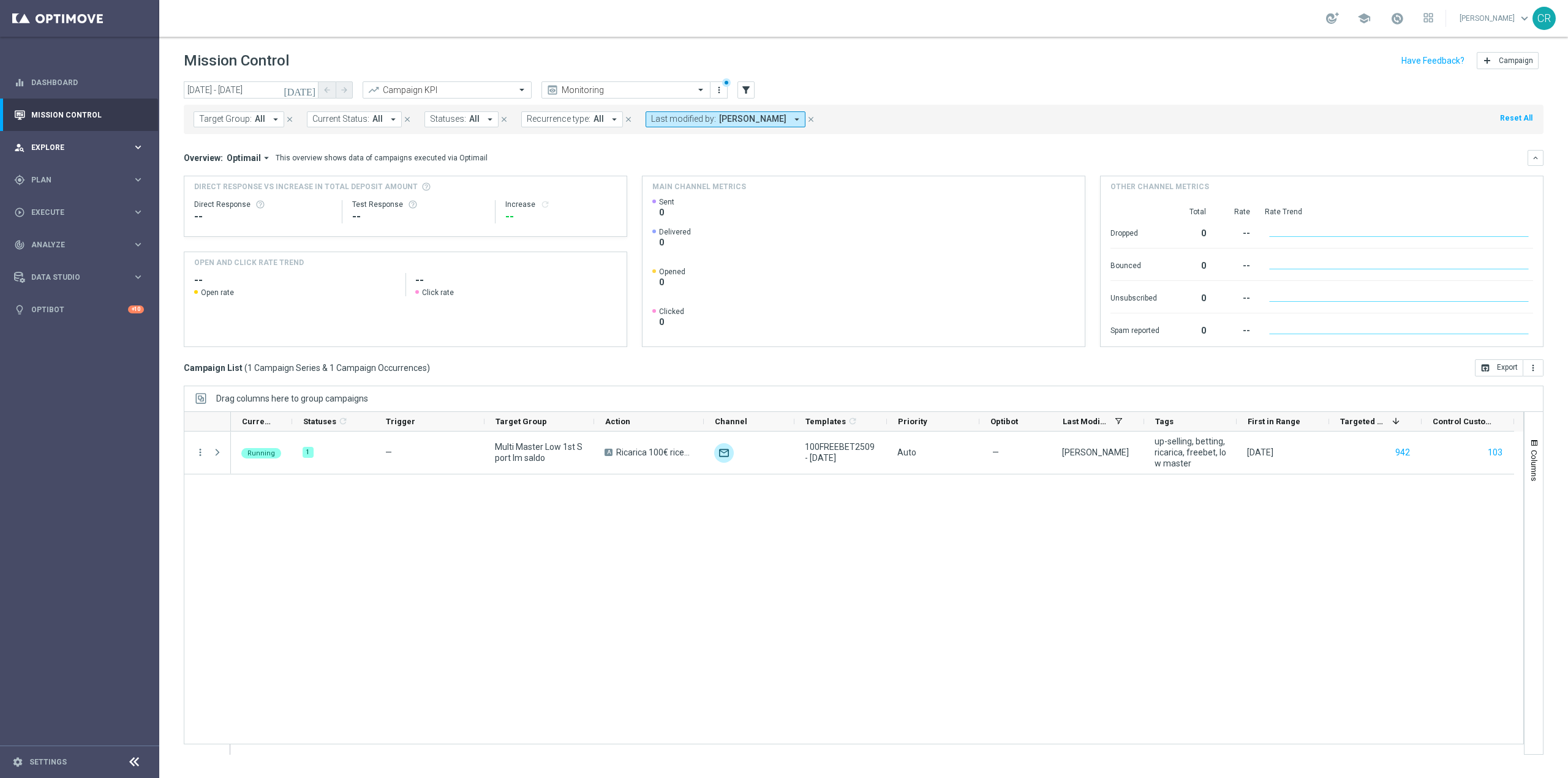
click at [60, 148] on span "Explore" at bounding box center [81, 147] width 101 height 7
click at [78, 332] on div "gps_fixed Plan keyboard_arrow_right" at bounding box center [79, 327] width 158 height 33
click at [120, 416] on span "Execute" at bounding box center [81, 414] width 101 height 7
click at [64, 170] on div "gps_fixed Plan keyboard_arrow_right" at bounding box center [79, 180] width 158 height 33
click at [67, 262] on link "Optimail" at bounding box center [83, 260] width 89 height 10
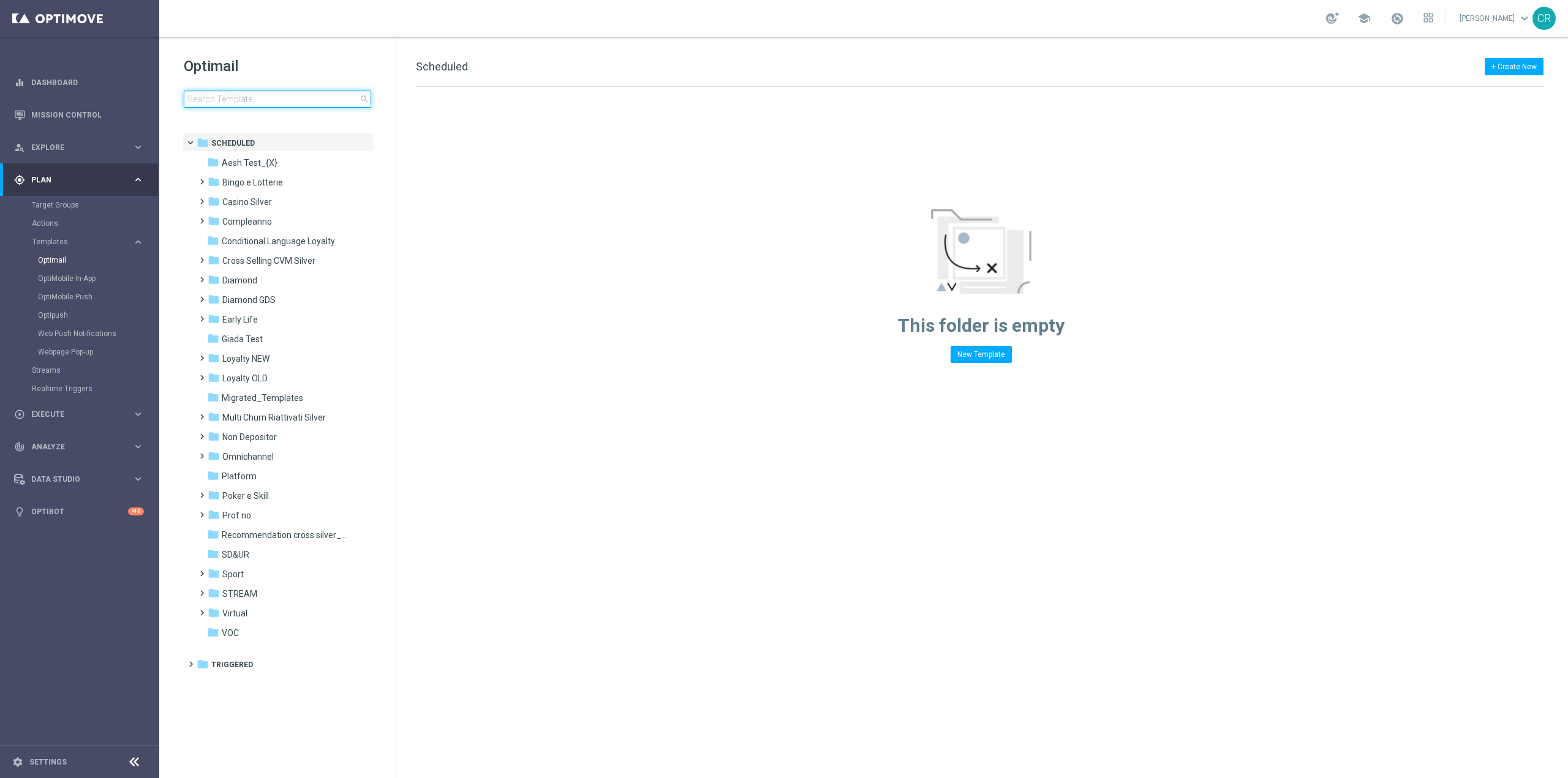
click at [258, 91] on input at bounding box center [277, 98] width 187 height 17
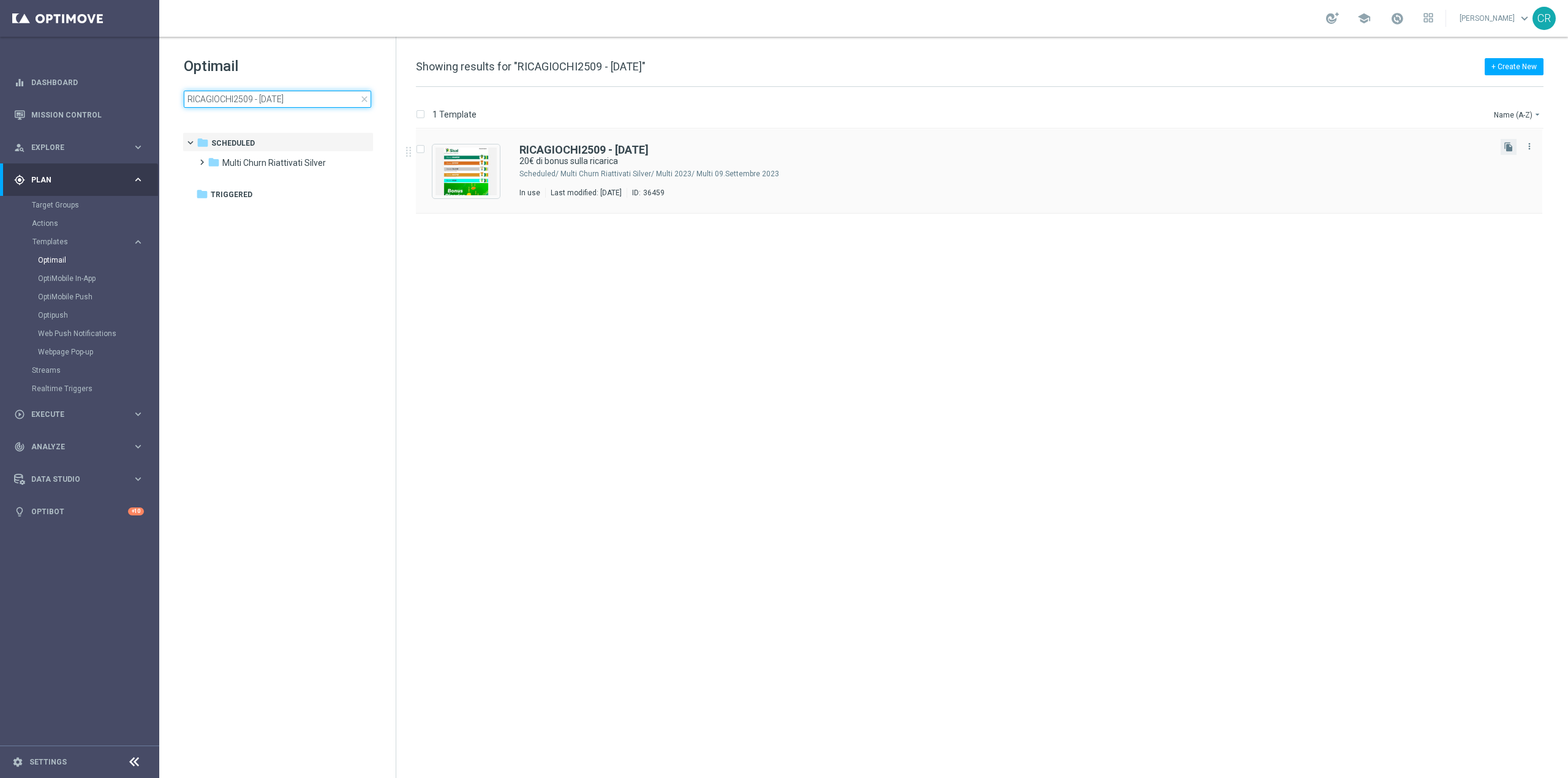
type input "RICAGIOCHI2509 - 2025-09-25"
click at [1514, 146] on button "file_copy" at bounding box center [1509, 147] width 16 height 16
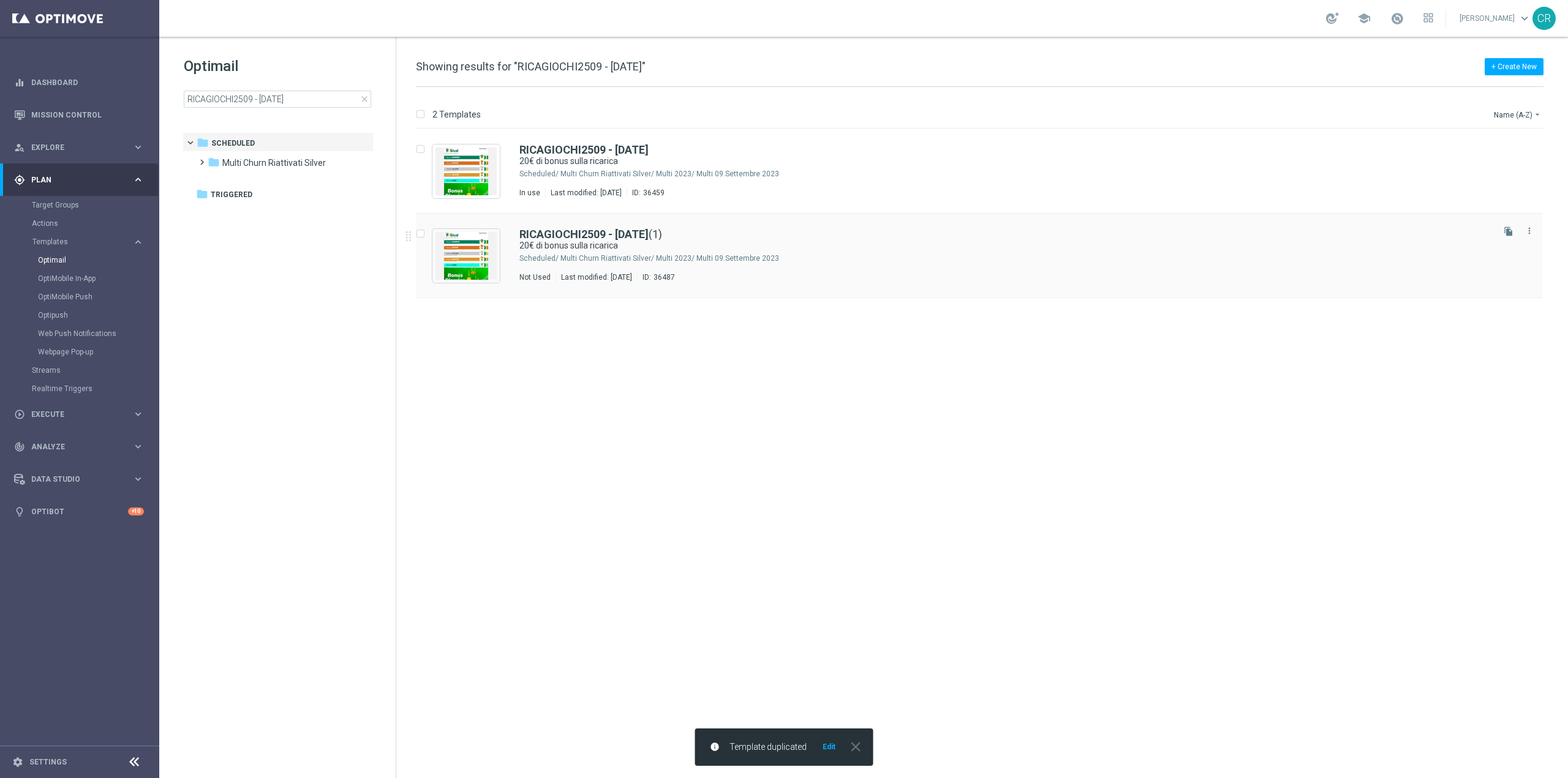
click at [847, 262] on div "Multi Churn Riattivati Silver/ Multi 2023/ Multi 09.Settembre 2023" at bounding box center [1026, 259] width 930 height 10
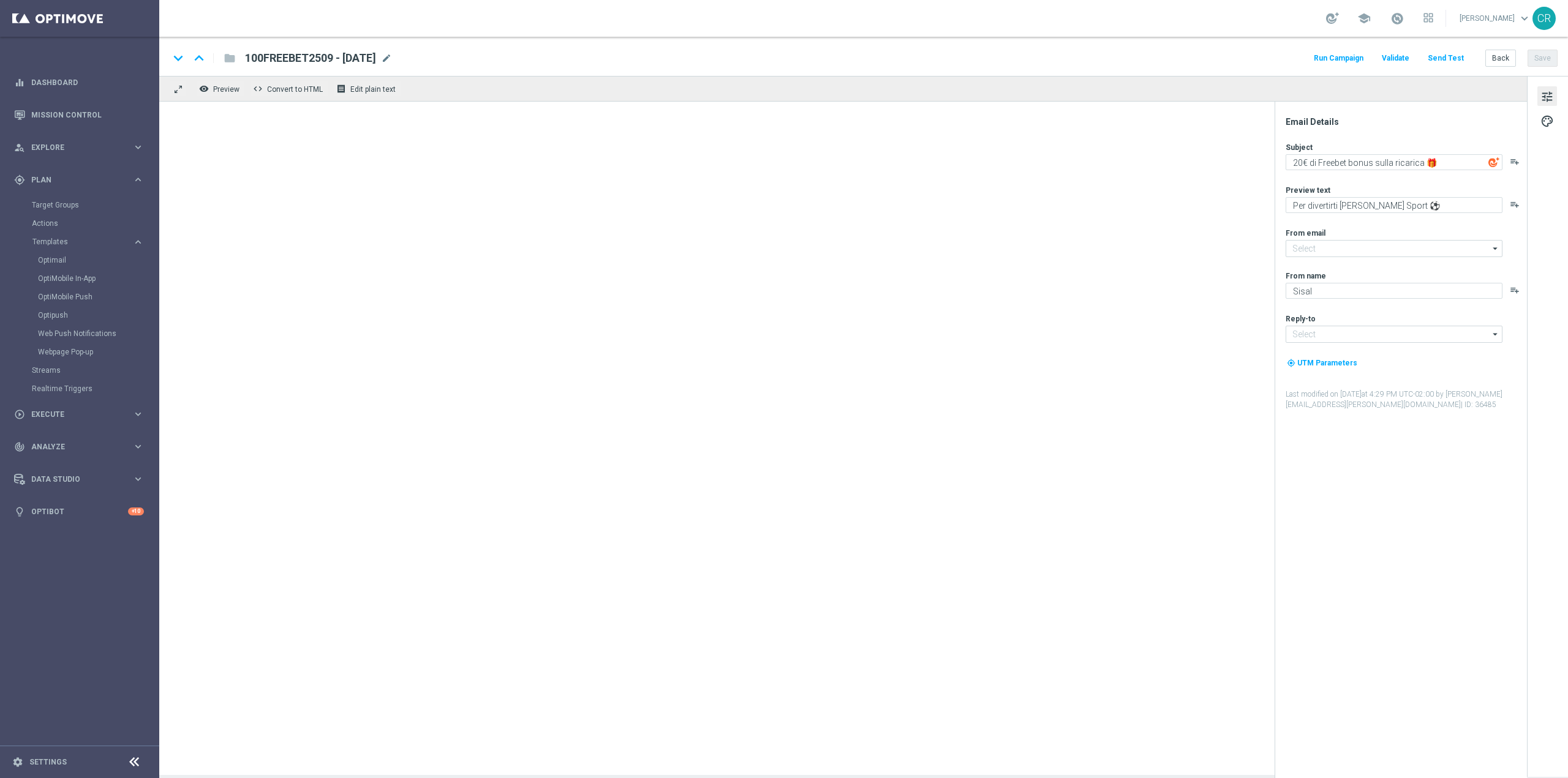
type input "newsletter@comunicazioni.sisal.it"
type input "info@sisal.it"
type textarea "20€ di bonus sulla ricarica"
type textarea "Scopri la nuova promozione 🎯"
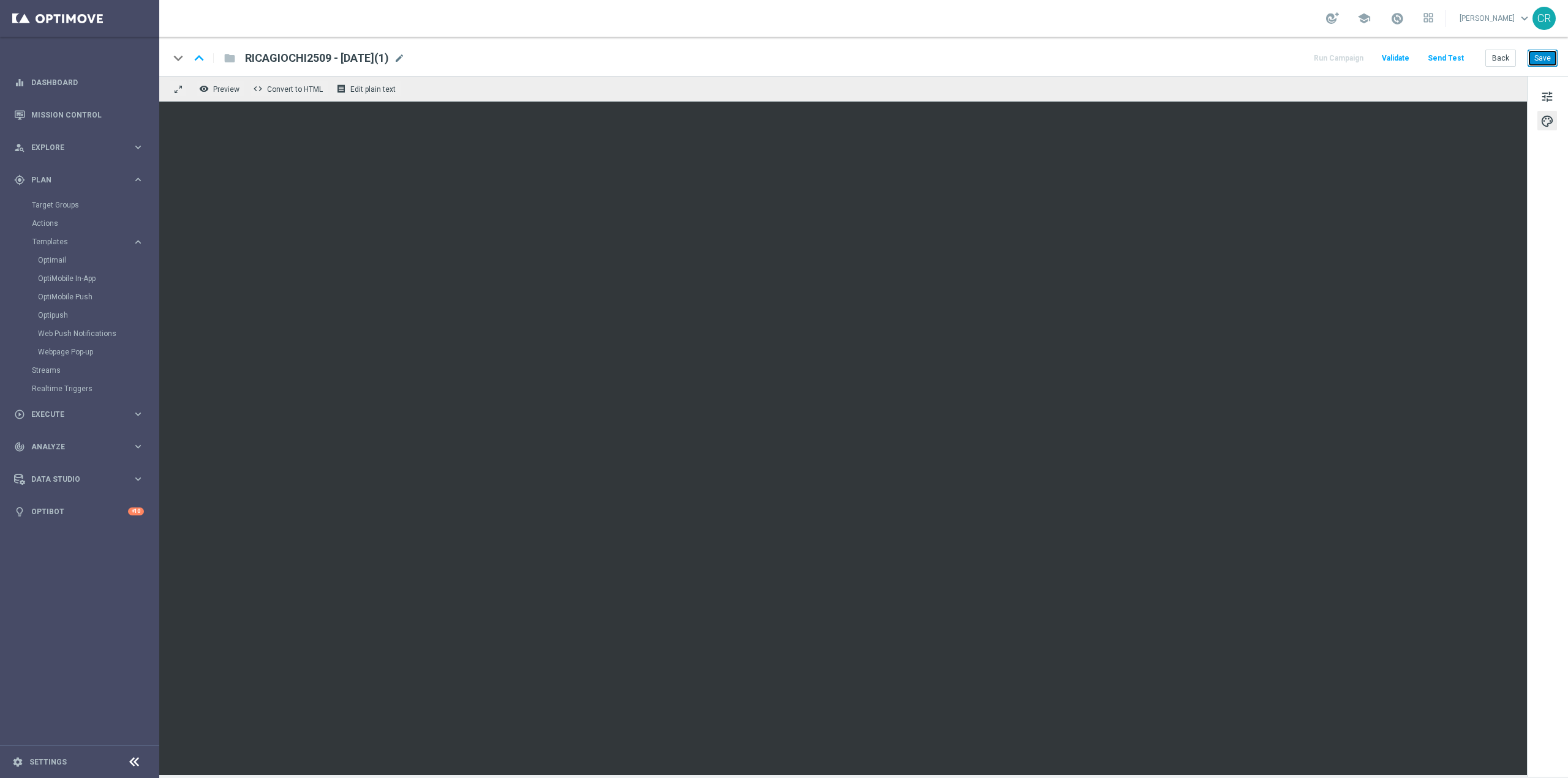
click at [1544, 59] on button "Save" at bounding box center [1542, 58] width 30 height 17
click at [389, 59] on span "RICAGIOCHI2509 - 2025-09-25(1)" at bounding box center [316, 59] width 144 height 15
drag, startPoint x: 316, startPoint y: 59, endPoint x: 89, endPoint y: 93, distance: 229.5
click at [103, 93] on main "equalizer Dashboard Mission Control" at bounding box center [784, 389] width 1568 height 778
paste input "SLOT"
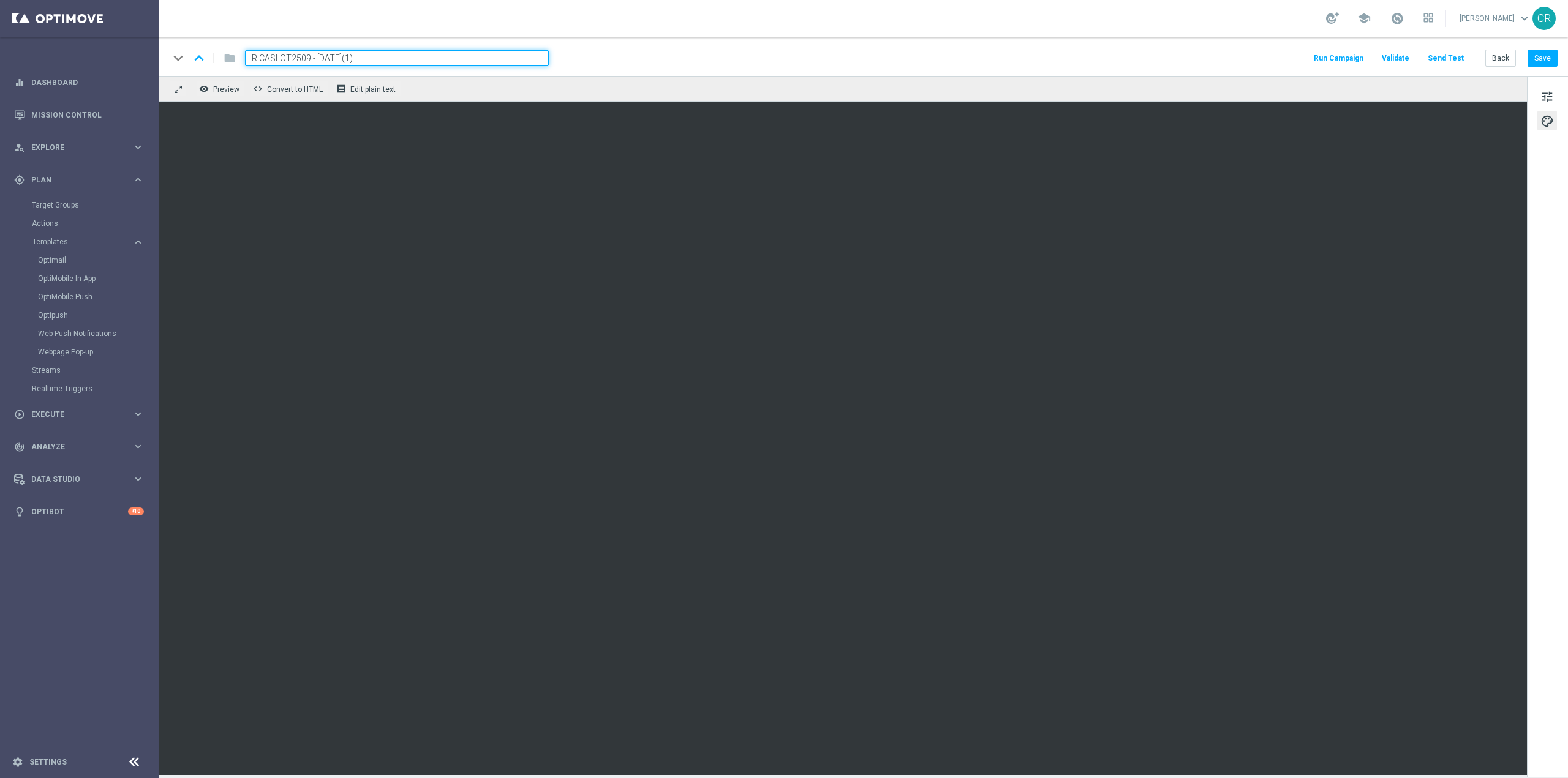
click at [400, 59] on input "RICASLOT2509 - 2025-09-25(1)" at bounding box center [397, 59] width 304 height 16
type input "RICASLOT2509 - 2025-09-25"
click at [1548, 59] on button "Save" at bounding box center [1542, 58] width 30 height 17
click at [1541, 93] on span "tune" at bounding box center [1547, 97] width 14 height 16
click at [72, 257] on link "Optimail" at bounding box center [83, 260] width 89 height 10
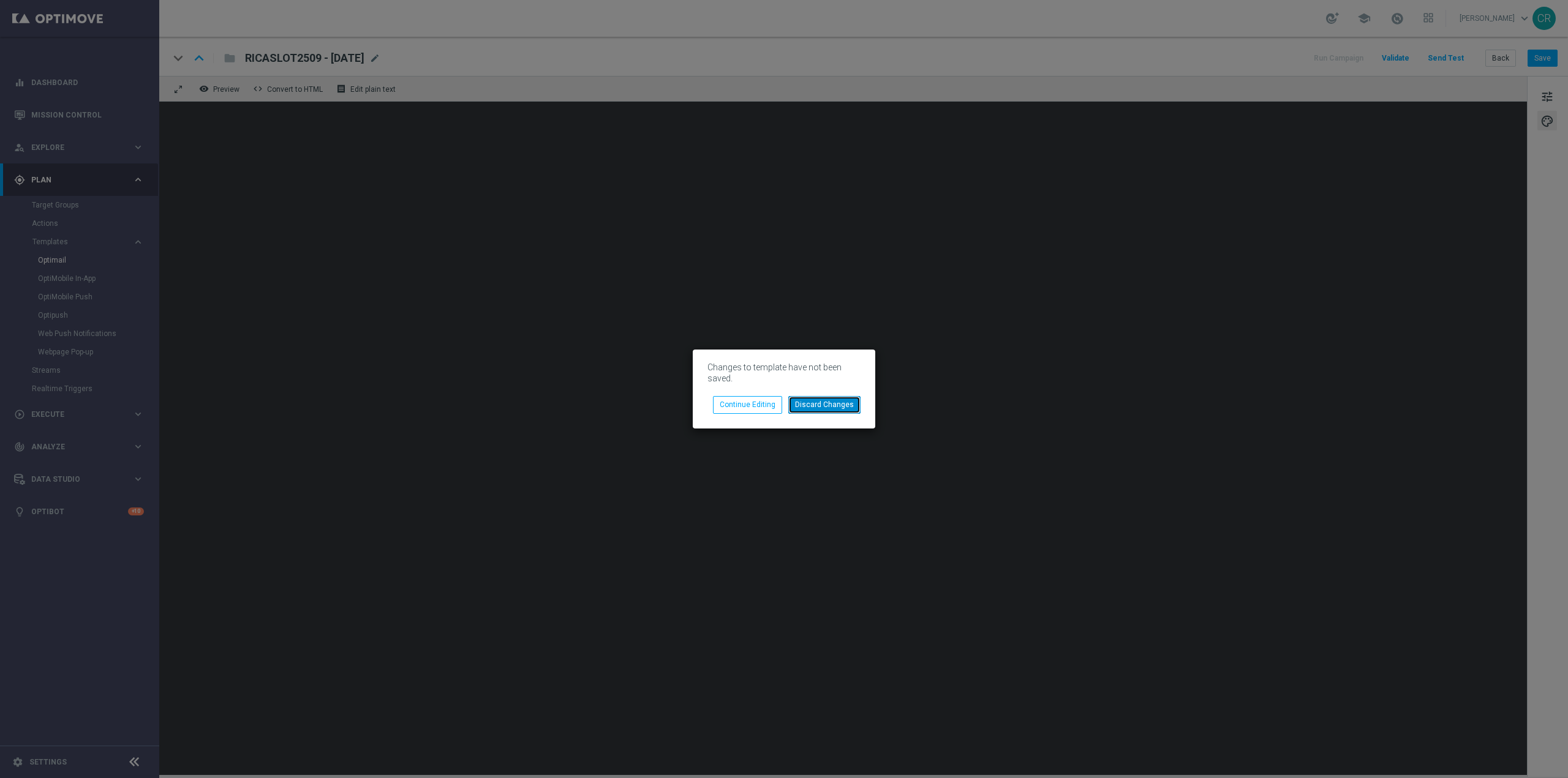
click at [824, 402] on button "Discard Changes" at bounding box center [824, 404] width 72 height 17
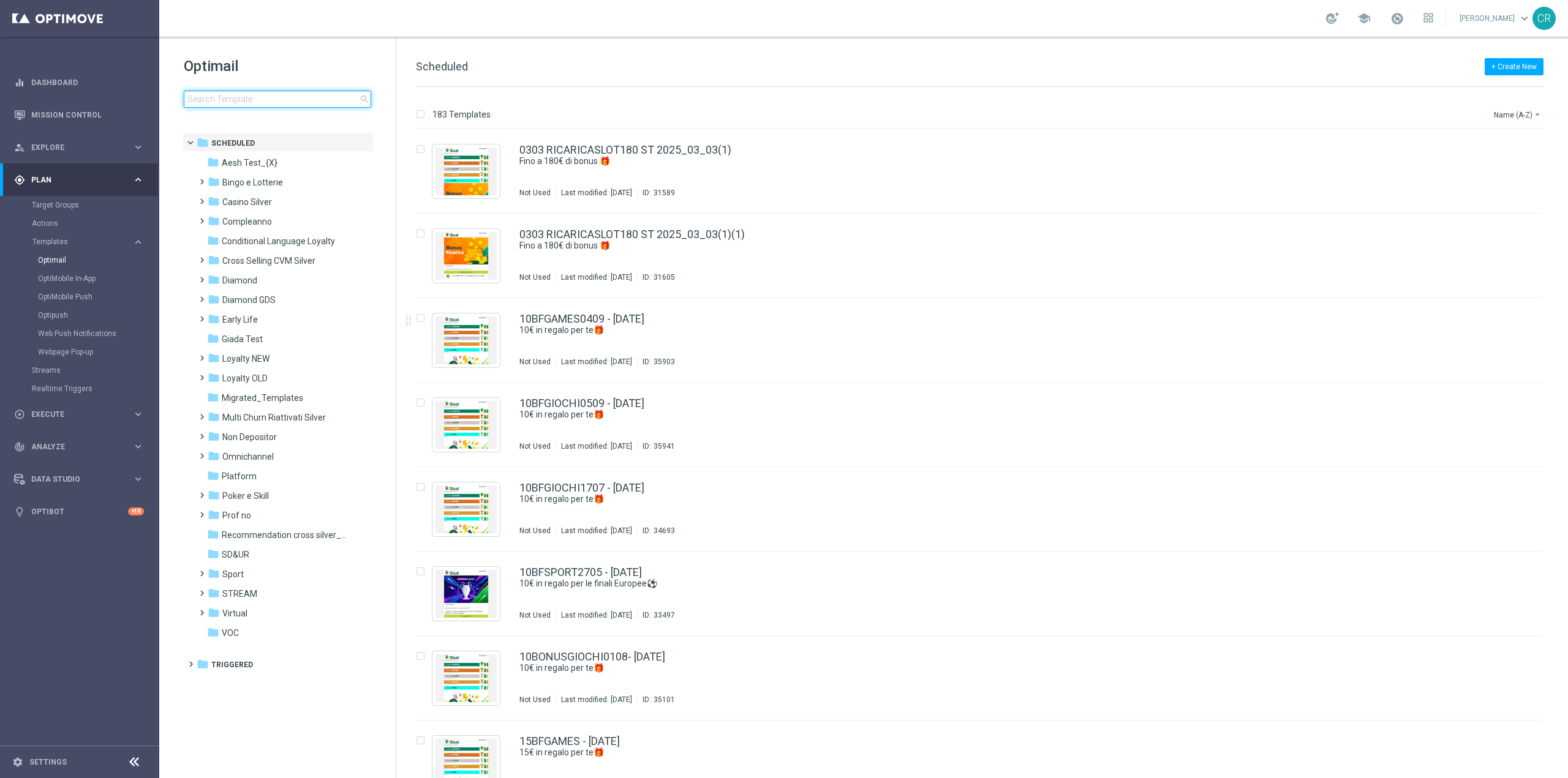
click at [323, 95] on input at bounding box center [277, 98] width 187 height 17
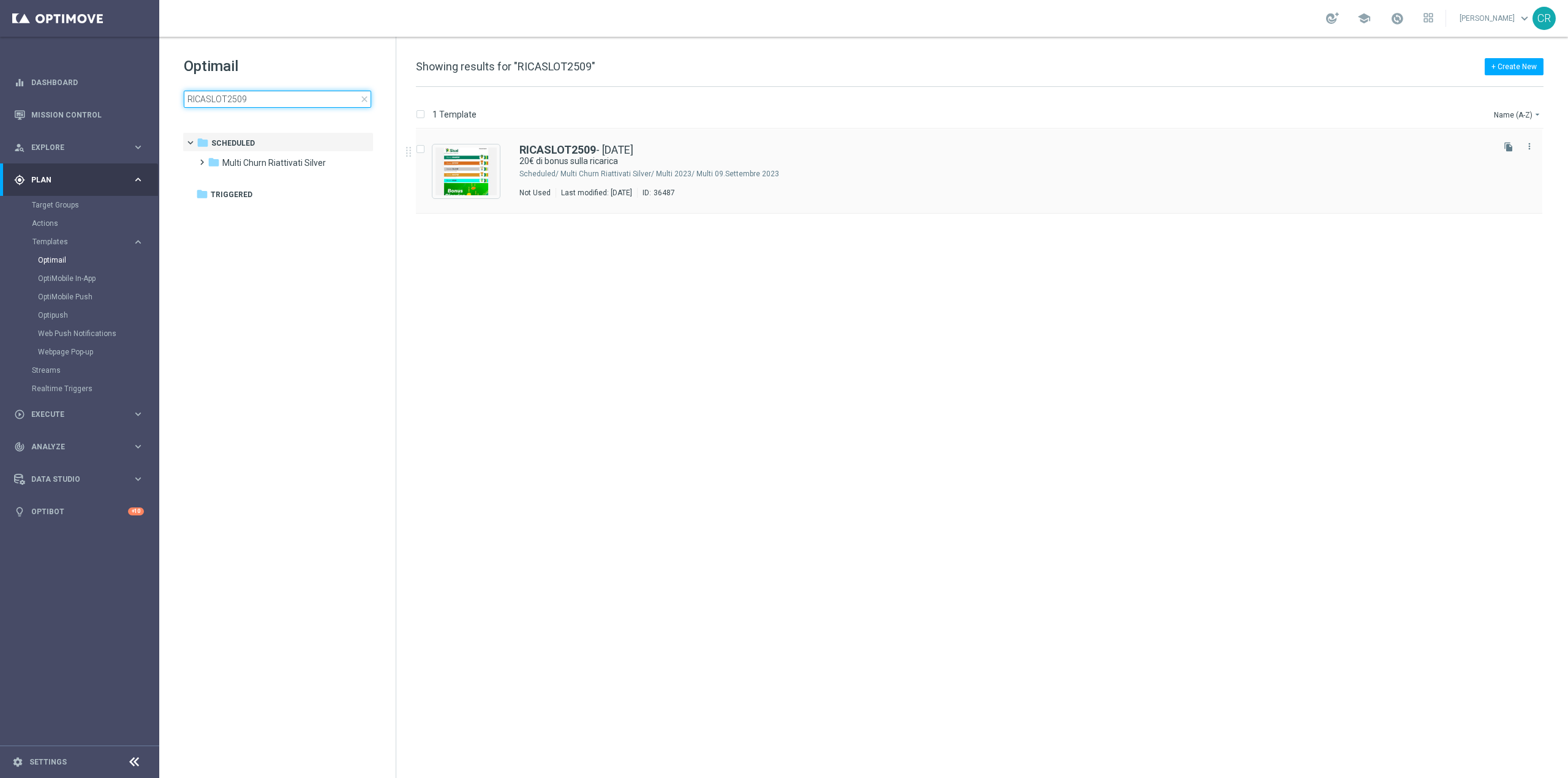
type input "RICASLOT2509"
click at [919, 196] on div "Not Used Last modified: Thursday, September 25, 2025 ID: 36487" at bounding box center [1005, 193] width 972 height 10
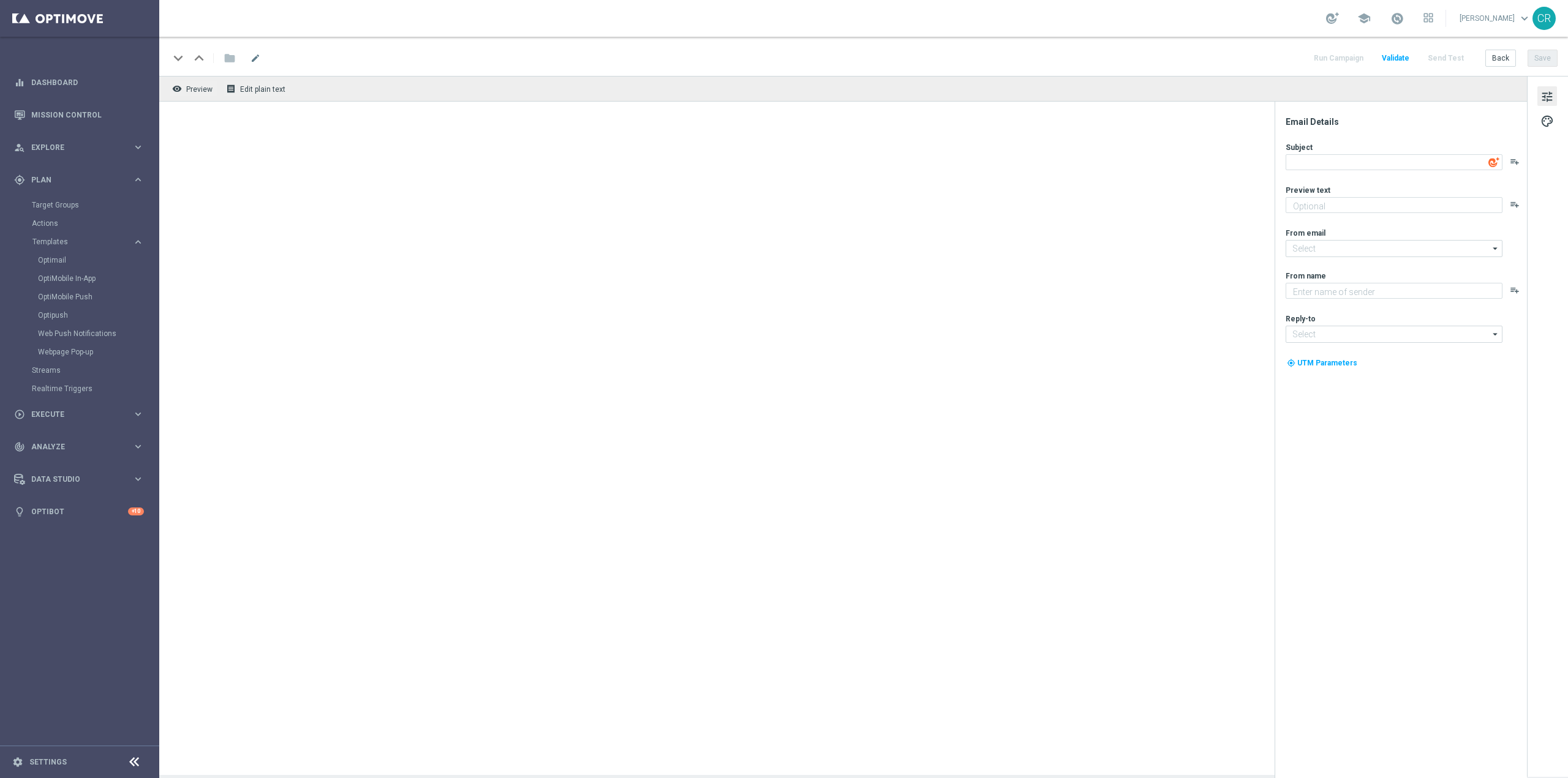
type textarea "20€ di bonus sulla ricarica"
type textarea "Scopri la nuova promozione 🎯"
type input "newsletter@comunicazioni.sisal.it"
type textarea "Sisal"
type input "info@sisal.it"
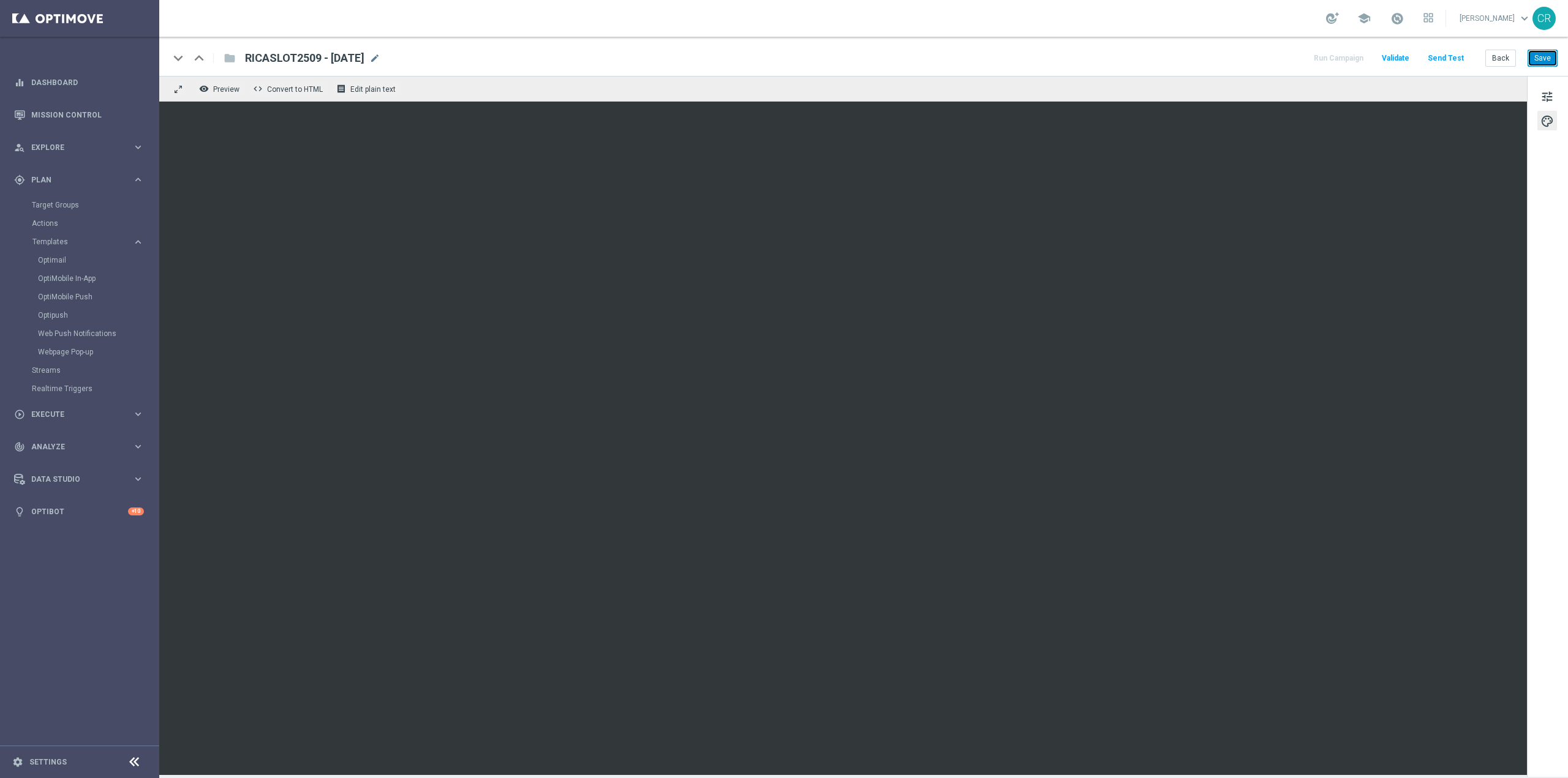
click at [1545, 59] on button "Save" at bounding box center [1542, 58] width 30 height 17
click at [1540, 54] on button "Save" at bounding box center [1542, 58] width 30 height 17
click at [1543, 56] on button "Save" at bounding box center [1542, 58] width 30 height 17
click at [1547, 96] on span "tune" at bounding box center [1547, 97] width 14 height 16
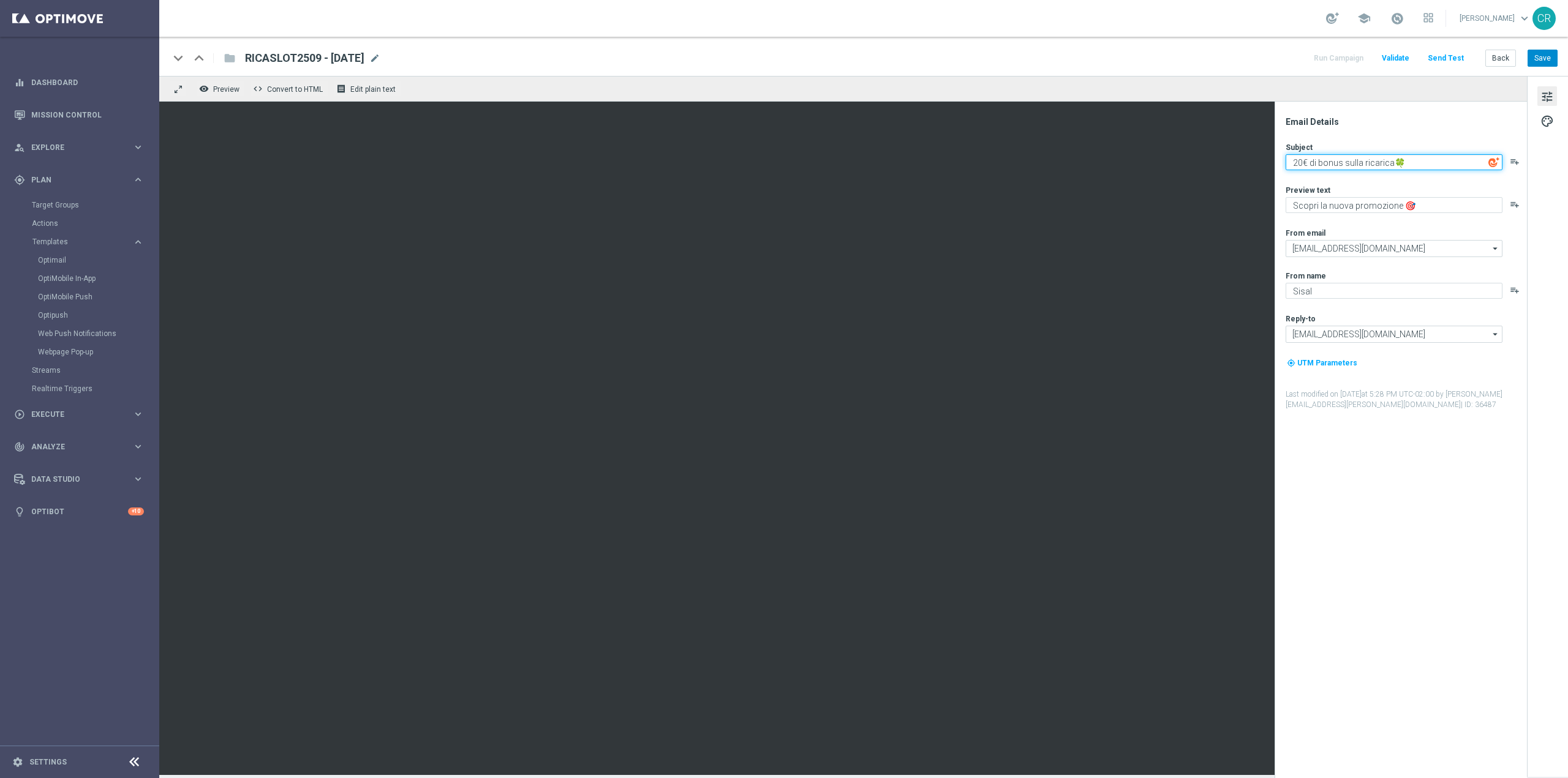
type textarea "20€ di bonus sulla ricarica🍀"
click at [1535, 59] on button "Save" at bounding box center [1542, 58] width 30 height 17
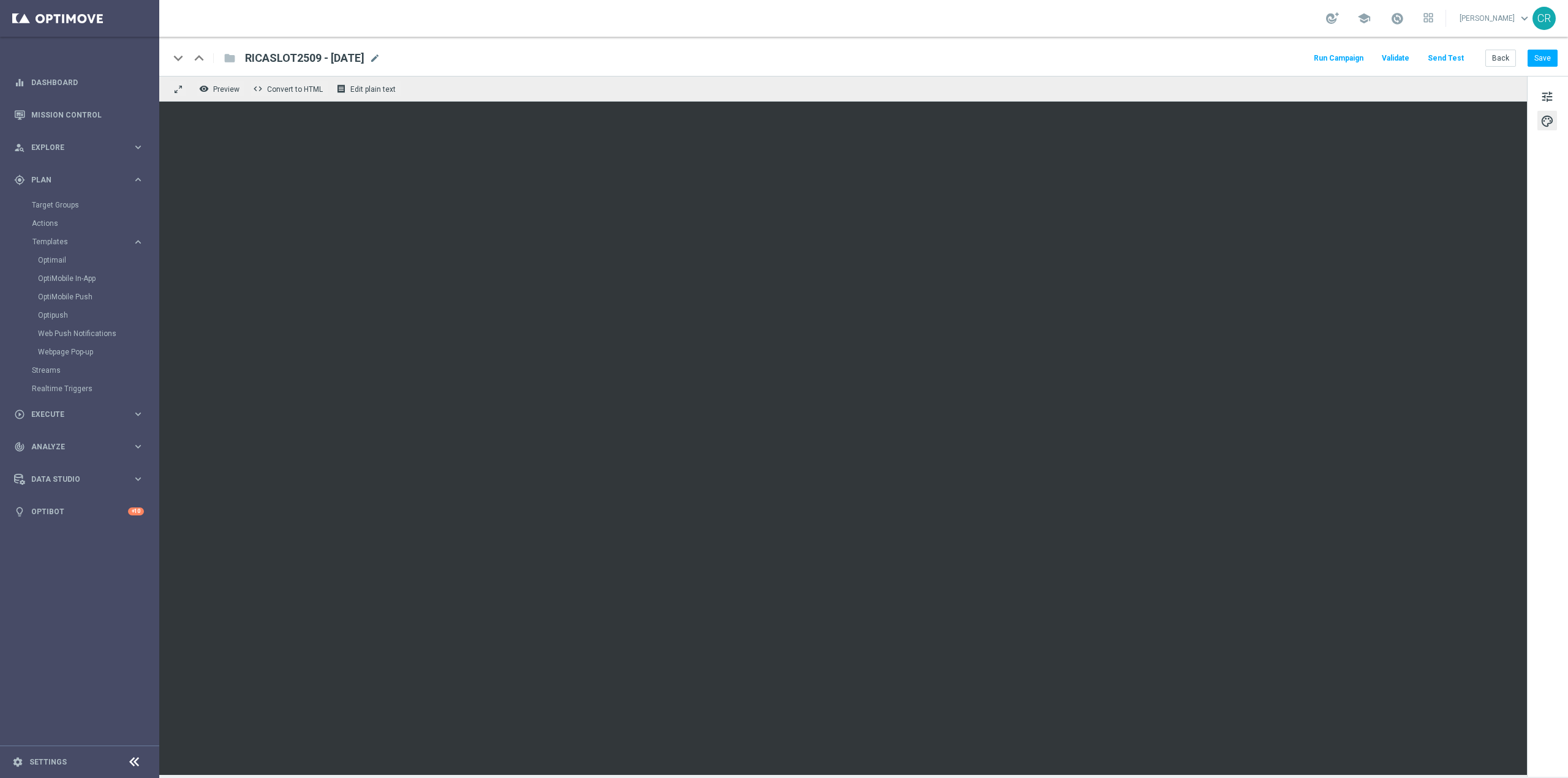
click at [303, 58] on span "RICASLOT2509 - 2025-09-25" at bounding box center [304, 59] width 120 height 15
drag, startPoint x: 398, startPoint y: 57, endPoint x: -94, endPoint y: 70, distance: 492.2
click at [0, 70] on html "equalizer Dashboard Mission Control" at bounding box center [784, 389] width 1568 height 778
click at [1541, 61] on button "Save" at bounding box center [1542, 58] width 30 height 17
click at [63, 205] on link "Target Groups" at bounding box center [79, 205] width 95 height 10
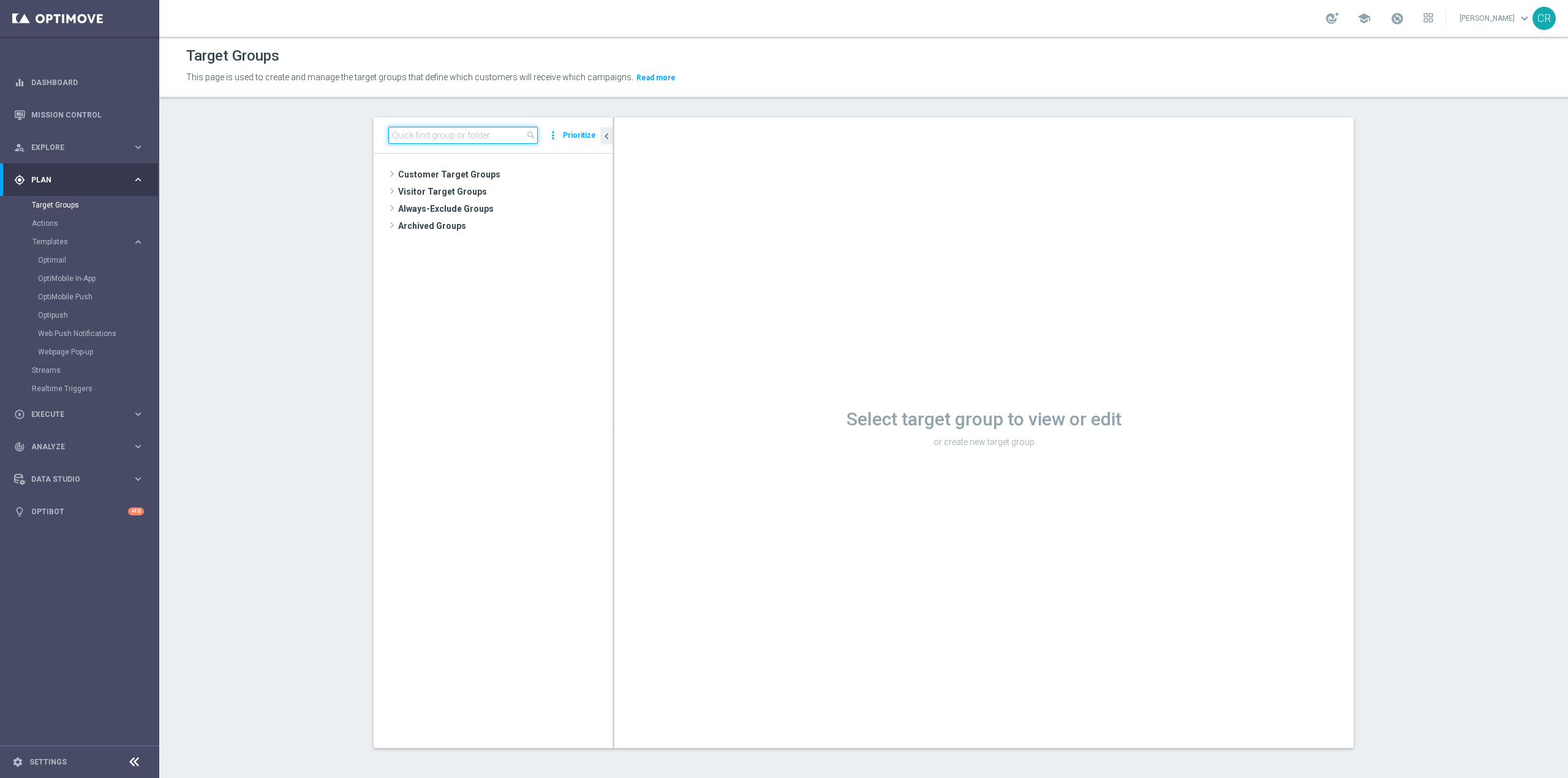
click at [489, 133] on input at bounding box center [464, 135] width 150 height 17
paste input "Multi Master Low 1st NO Sport lm"
type input "Multi Master Low 1st NO Sport lm"
click at [500, 212] on span "Multi Master Low 1st NO Sport lm" at bounding box center [510, 210] width 148 height 11
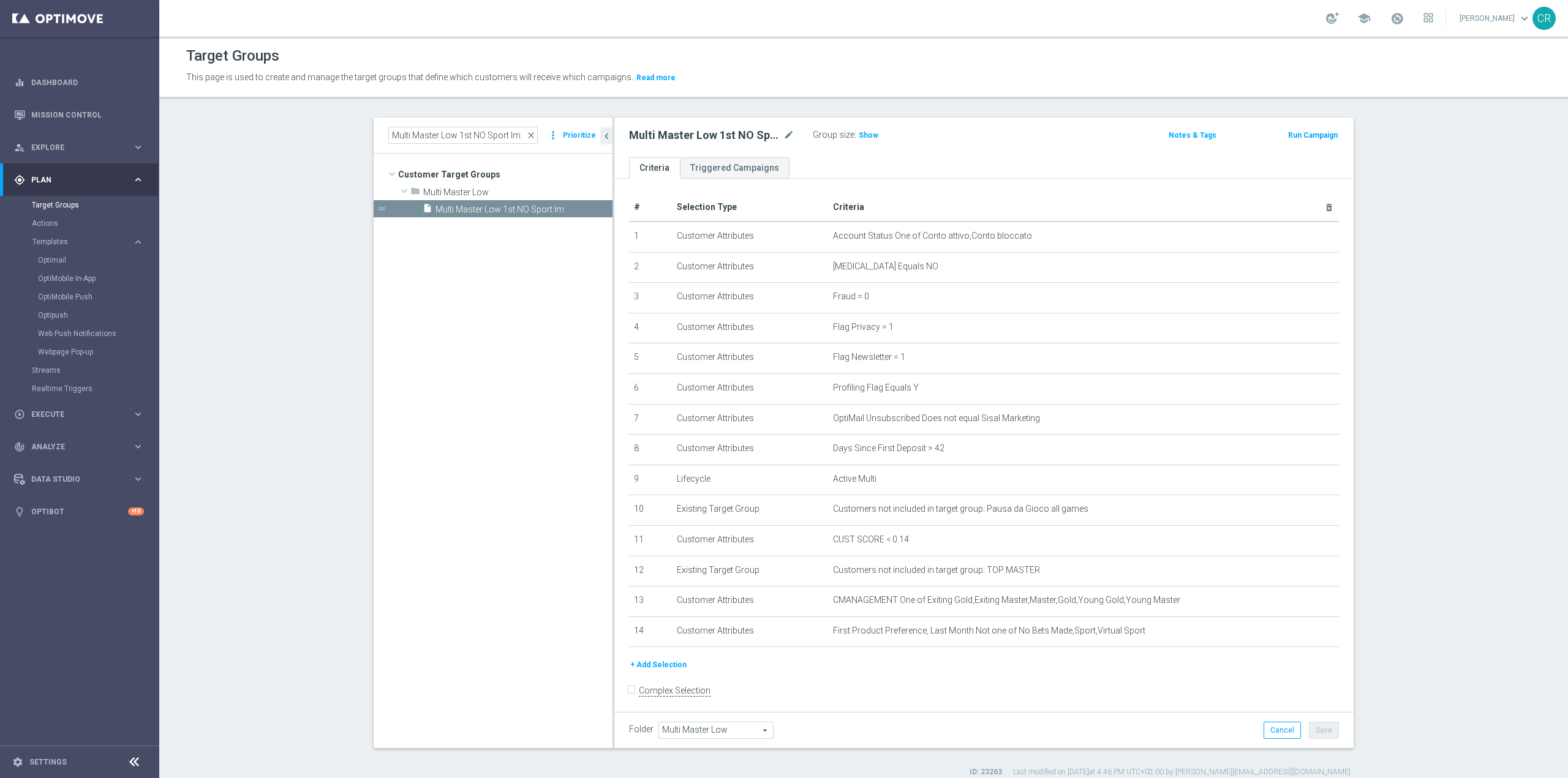
click at [1317, 133] on button "Run Campaign" at bounding box center [1313, 135] width 52 height 14
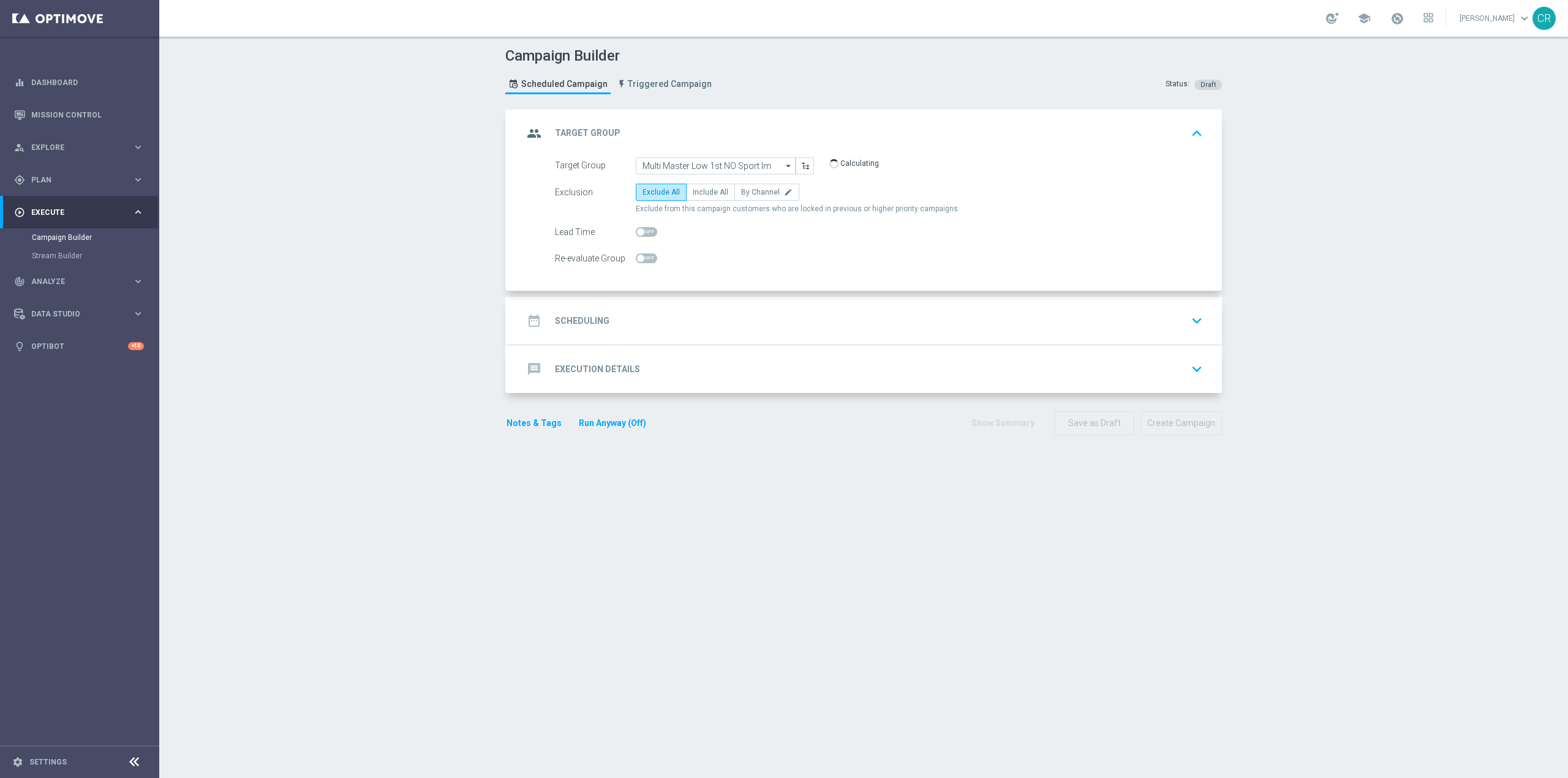
click at [1195, 321] on icon "keyboard_arrow_down" at bounding box center [1196, 320] width 19 height 19
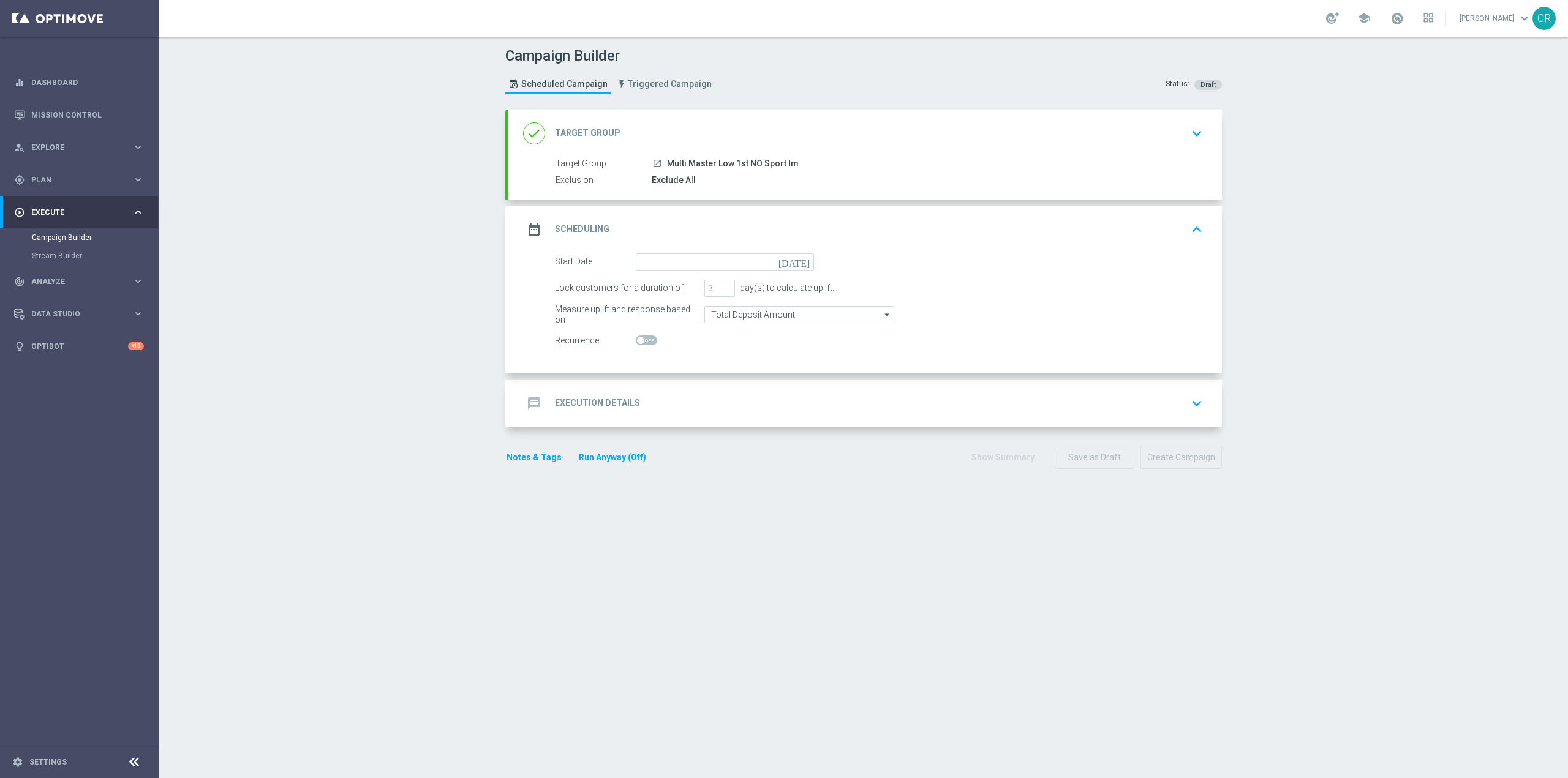
click at [795, 258] on icon "[DATE]" at bounding box center [796, 260] width 36 height 14
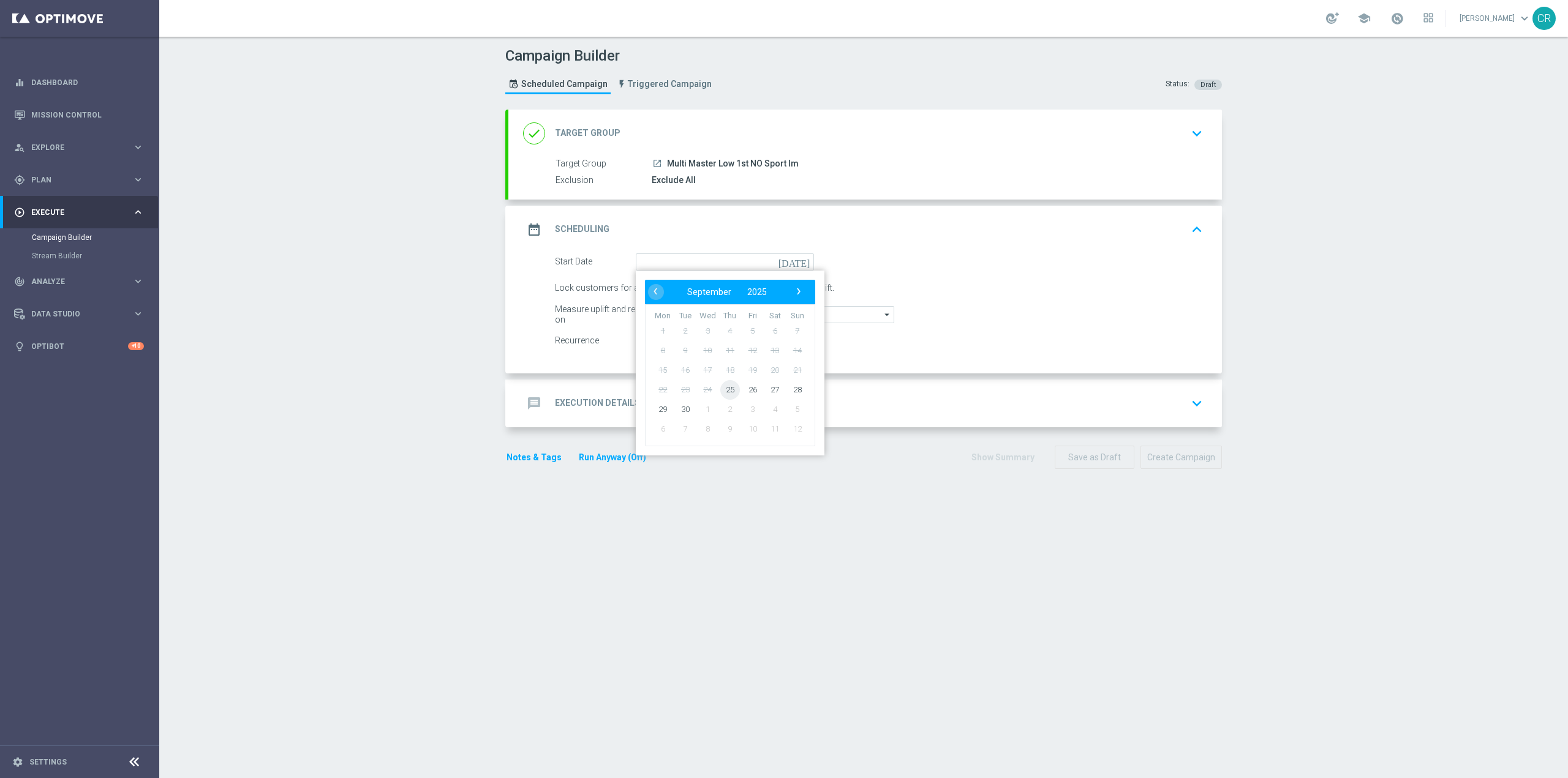
click at [723, 389] on span "25" at bounding box center [730, 389] width 20 height 20
type input "[DATE]"
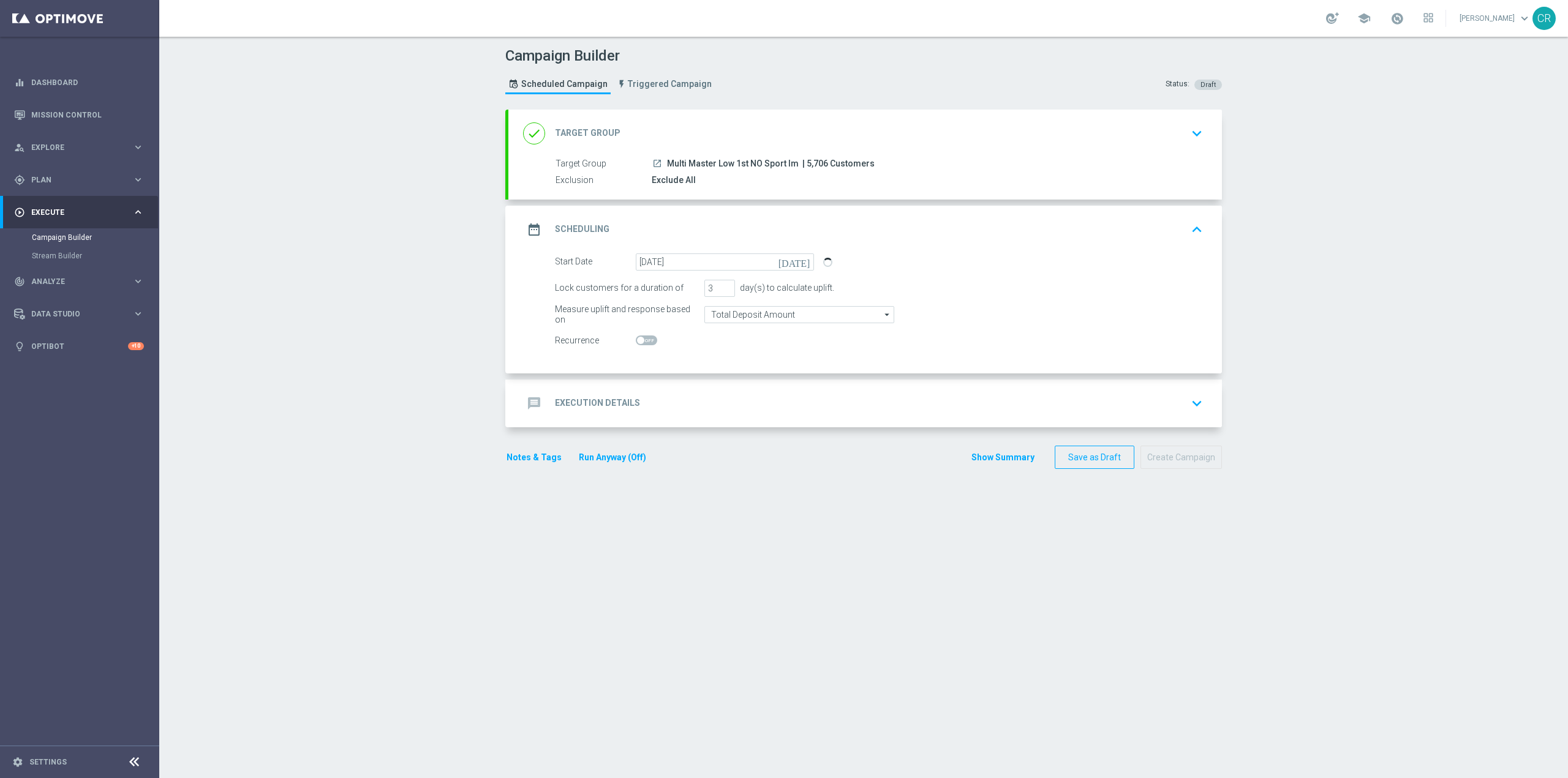
click at [927, 415] on div "message Execution Details keyboard_arrow_down" at bounding box center [865, 403] width 713 height 48
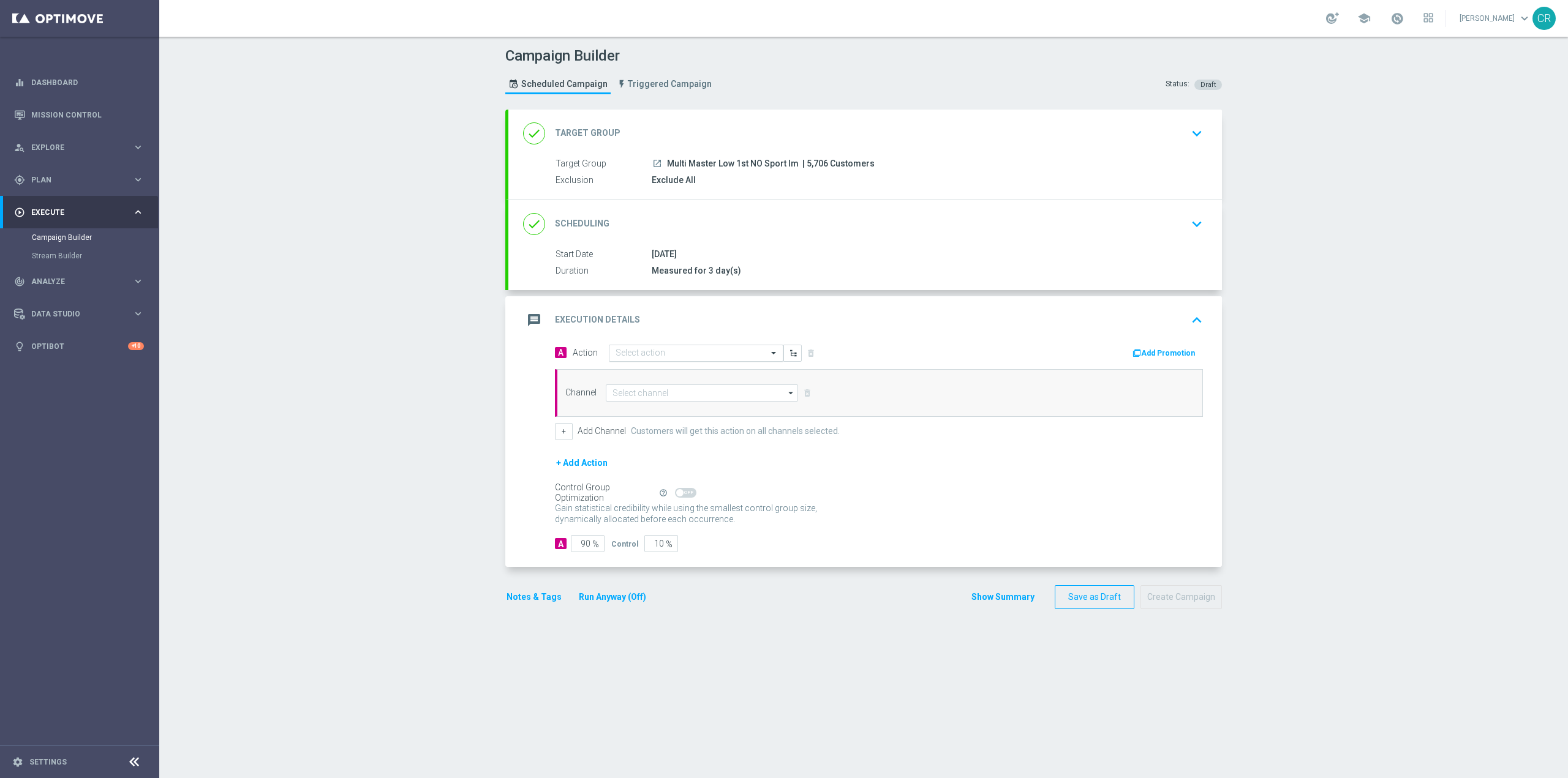
click at [717, 354] on input "text" at bounding box center [684, 354] width 137 height 11
click at [672, 354] on input "text" at bounding box center [684, 354] width 137 height 11
paste input "Ricarica 100€ ricevi 20€ Slot"
type input "Ricarica 100€ ricevi 20€ Slot"
click at [670, 389] on span "Create new action" at bounding box center [659, 391] width 64 height 9
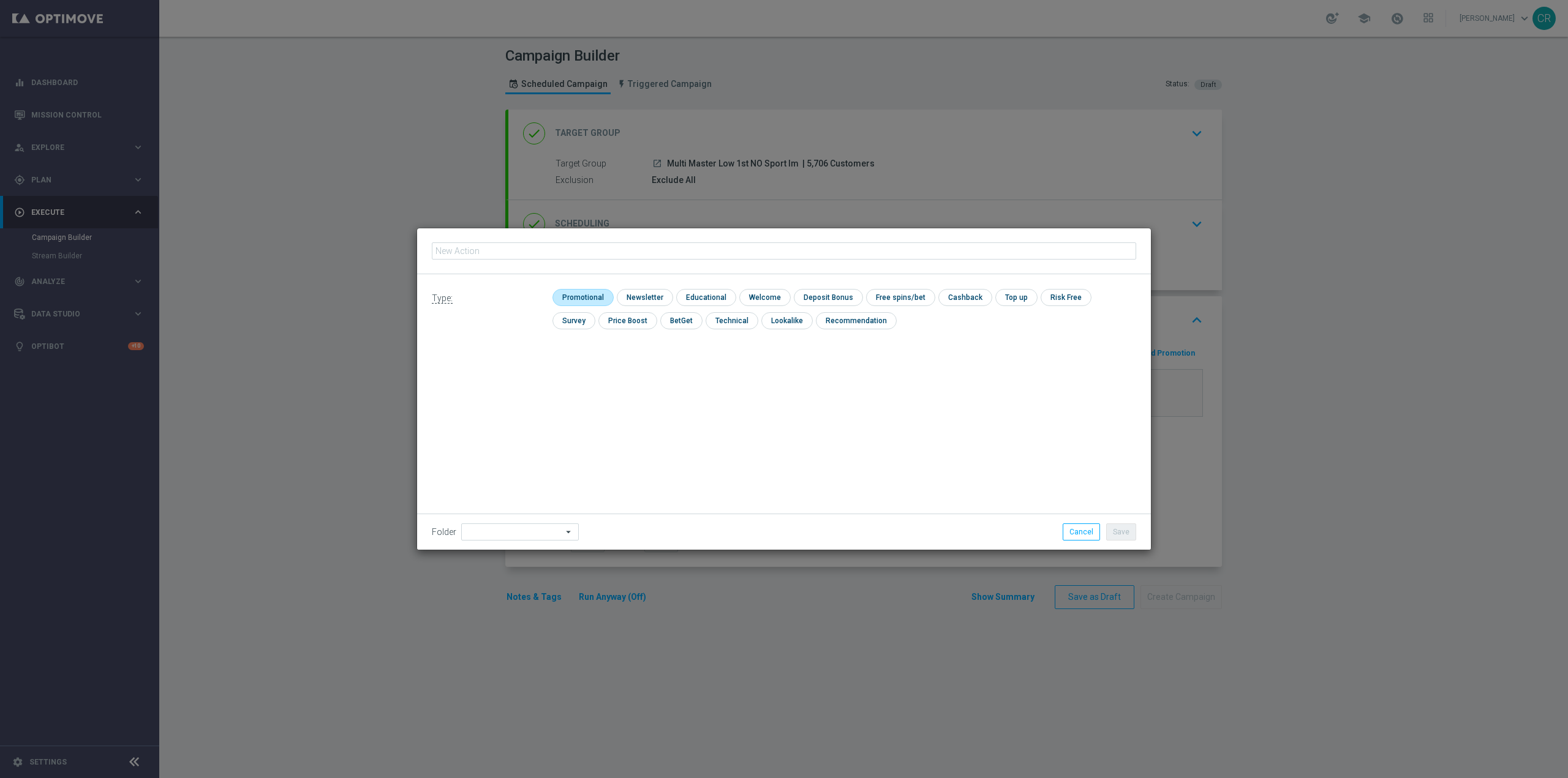
type input "Ricarica 100€ ricevi 20€ Slot"
click at [592, 299] on input "checkbox" at bounding box center [581, 298] width 59 height 16
checkbox input "true"
click at [835, 302] on input "checkbox" at bounding box center [838, 298] width 66 height 16
checkbox input "true"
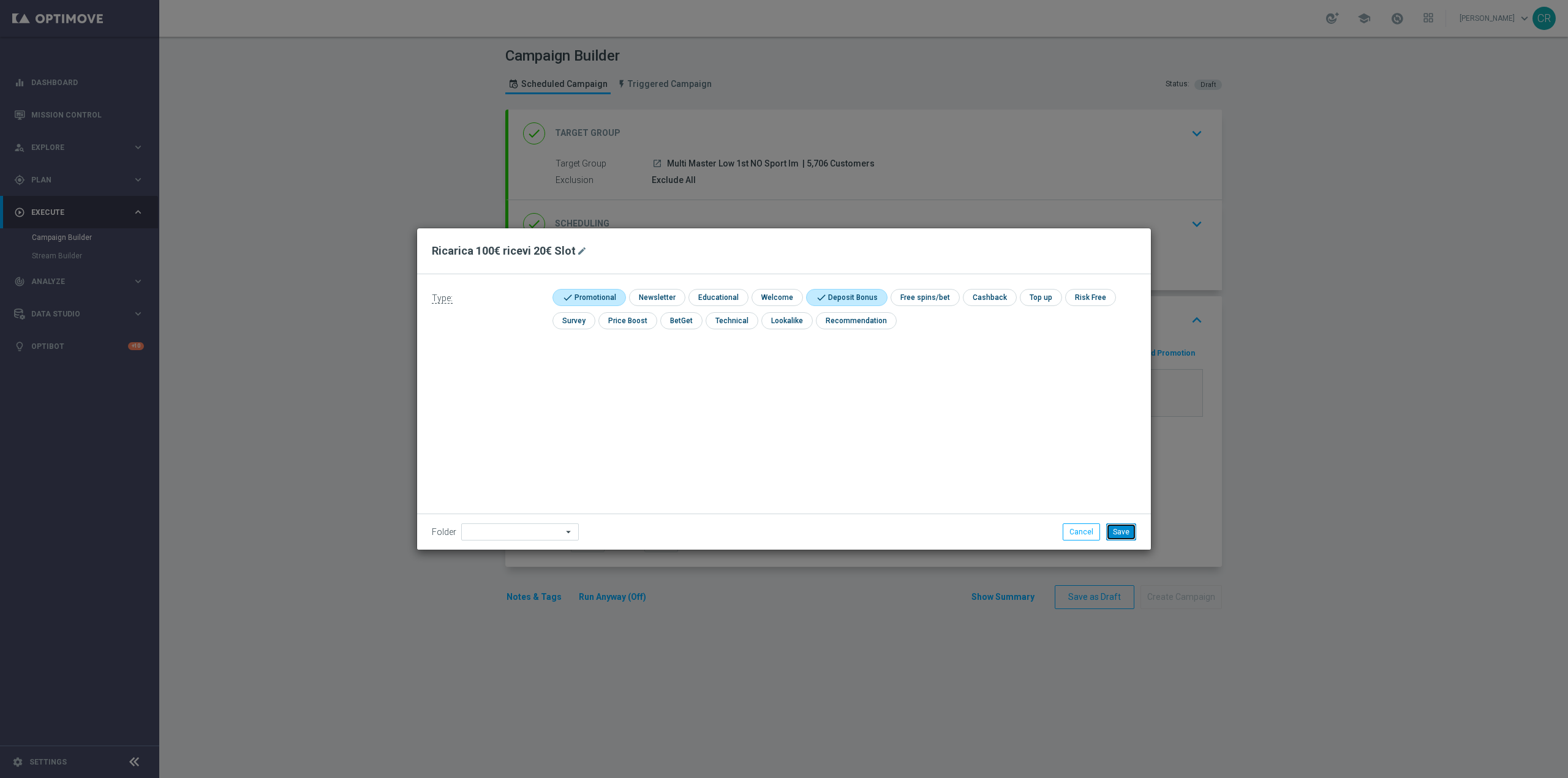
click at [1125, 531] on button "Save" at bounding box center [1121, 532] width 30 height 17
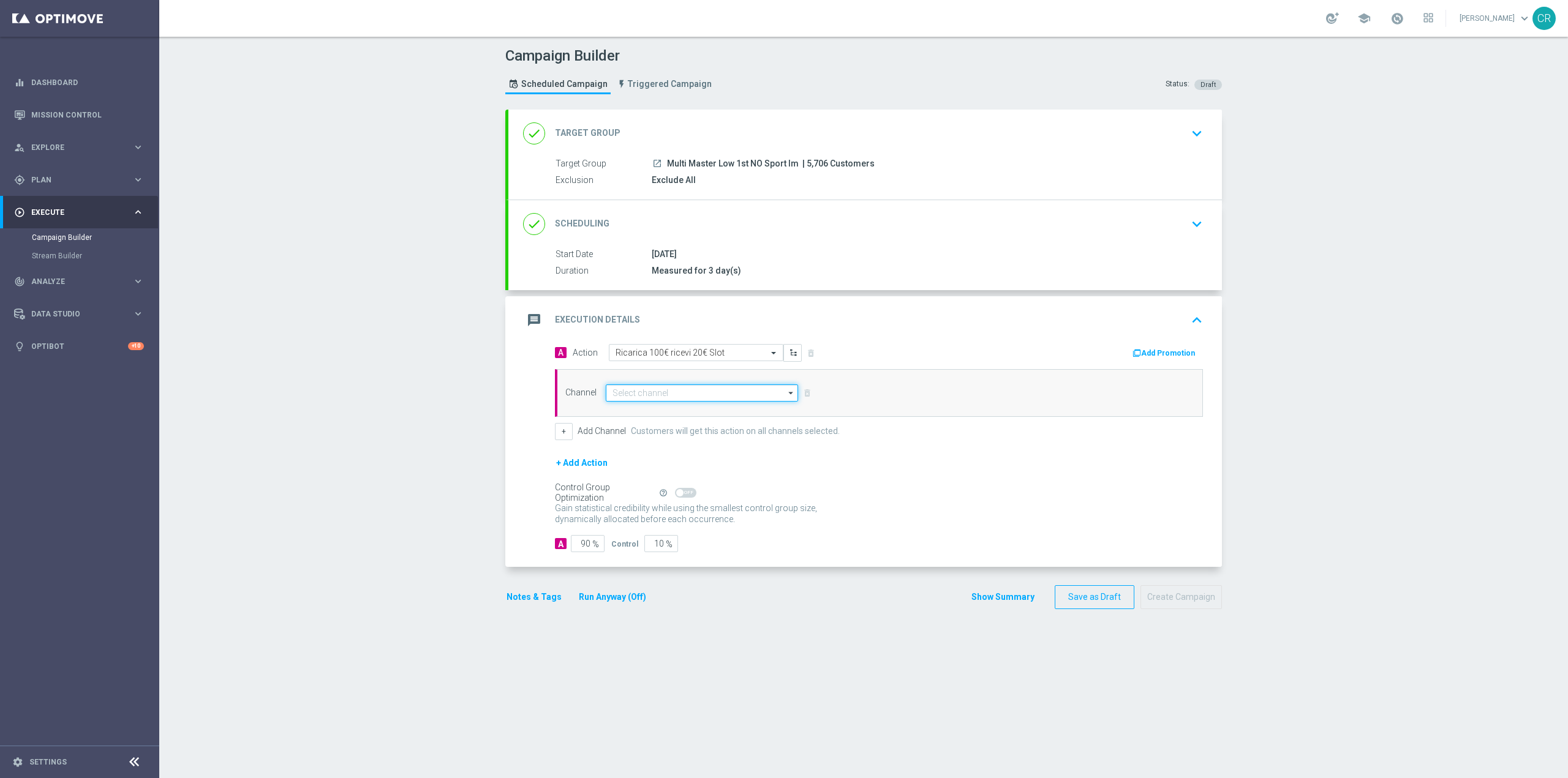
click at [706, 394] on input at bounding box center [702, 393] width 193 height 17
click at [694, 411] on div "Optimail" at bounding box center [697, 411] width 182 height 19
type input "Optimail"
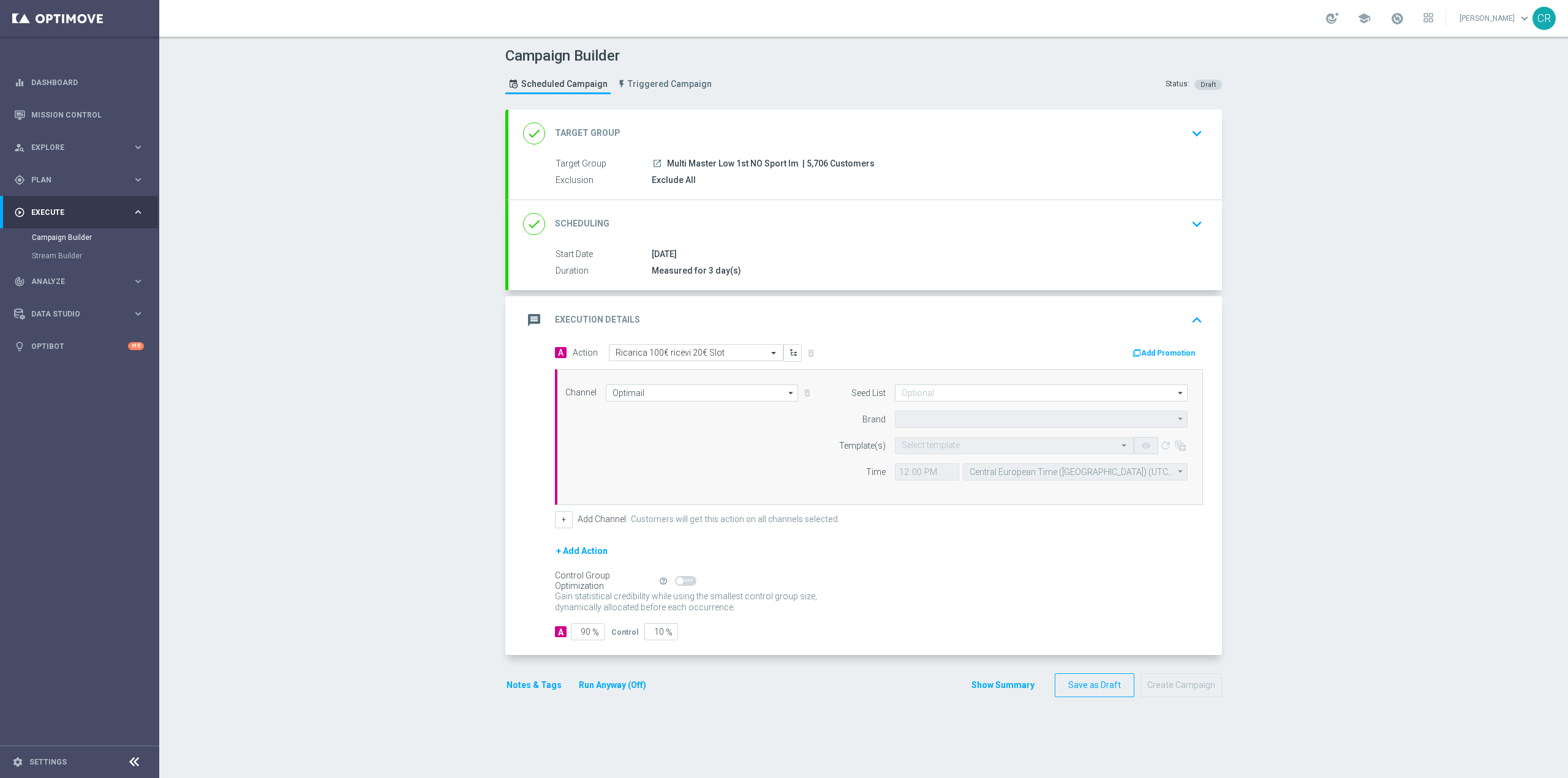
type input "Sisal Marketing"
click at [1166, 350] on button "Add Promotion" at bounding box center [1165, 353] width 68 height 14
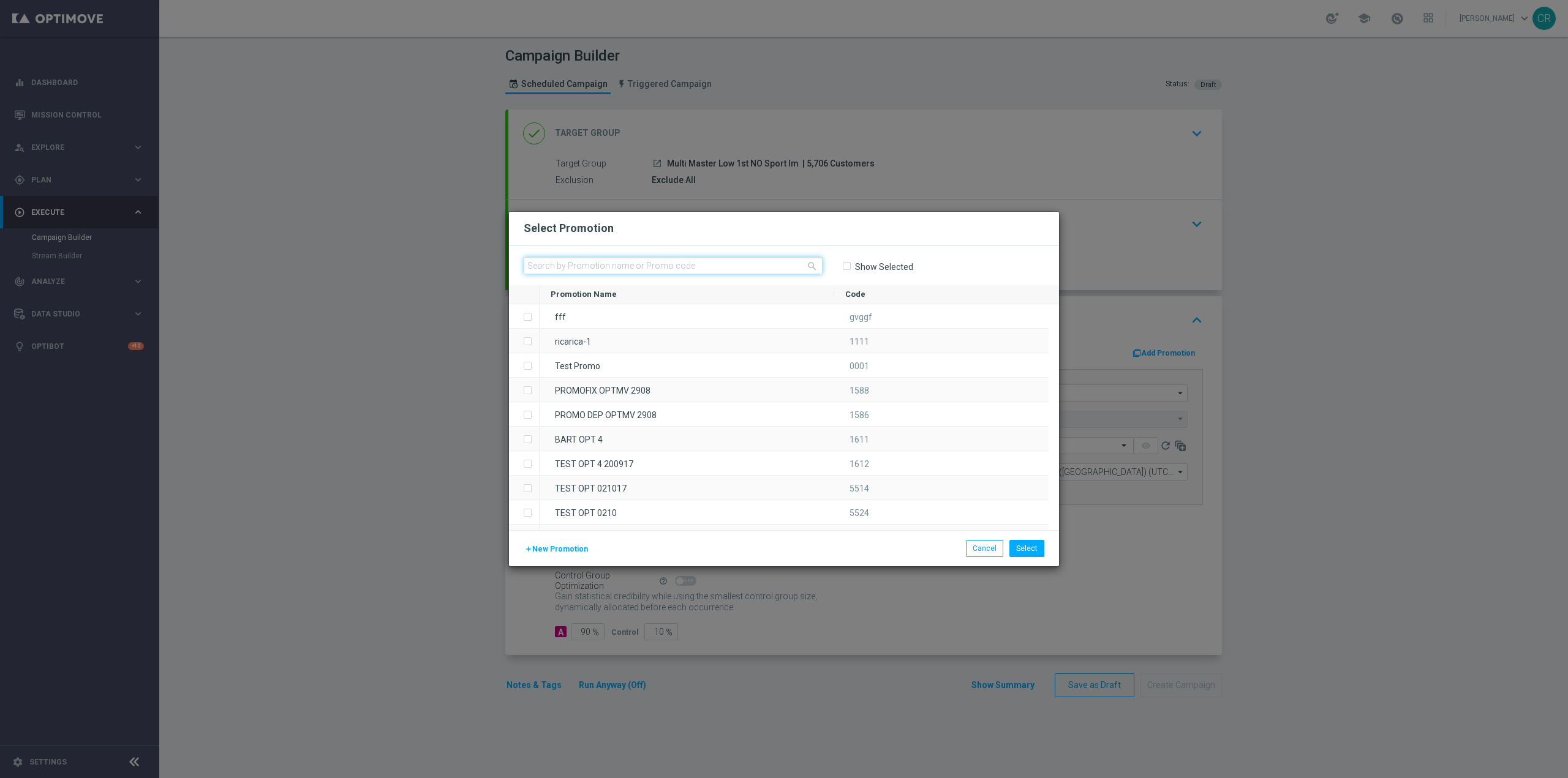
click at [666, 259] on input "text" at bounding box center [673, 265] width 299 height 17
click at [776, 270] on input "text" at bounding box center [673, 265] width 299 height 17
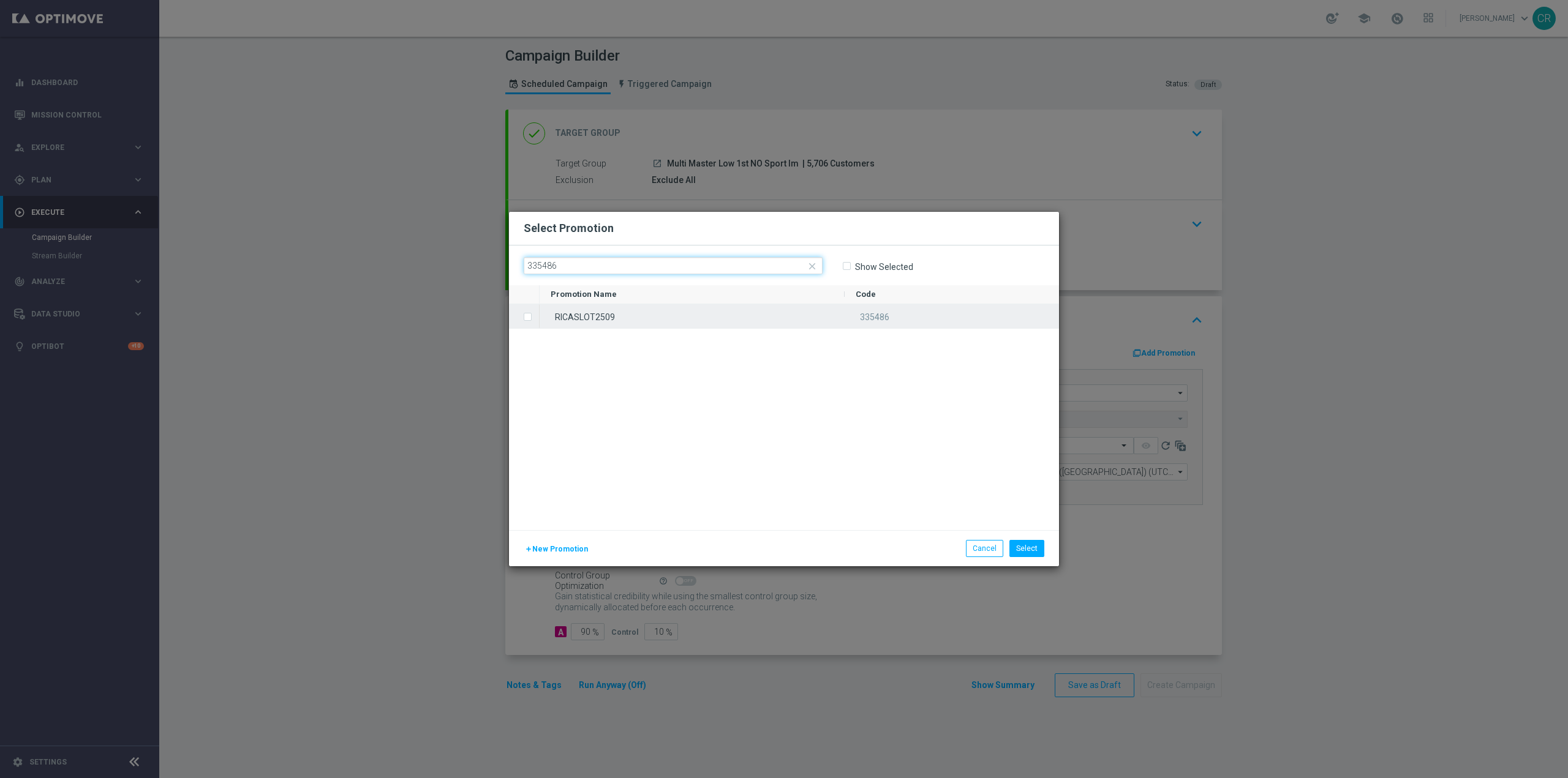
type input "335486"
click at [550, 315] on div "RICASLOT2509" at bounding box center [692, 315] width 305 height 24
click at [1031, 546] on button "Select" at bounding box center [1026, 548] width 35 height 17
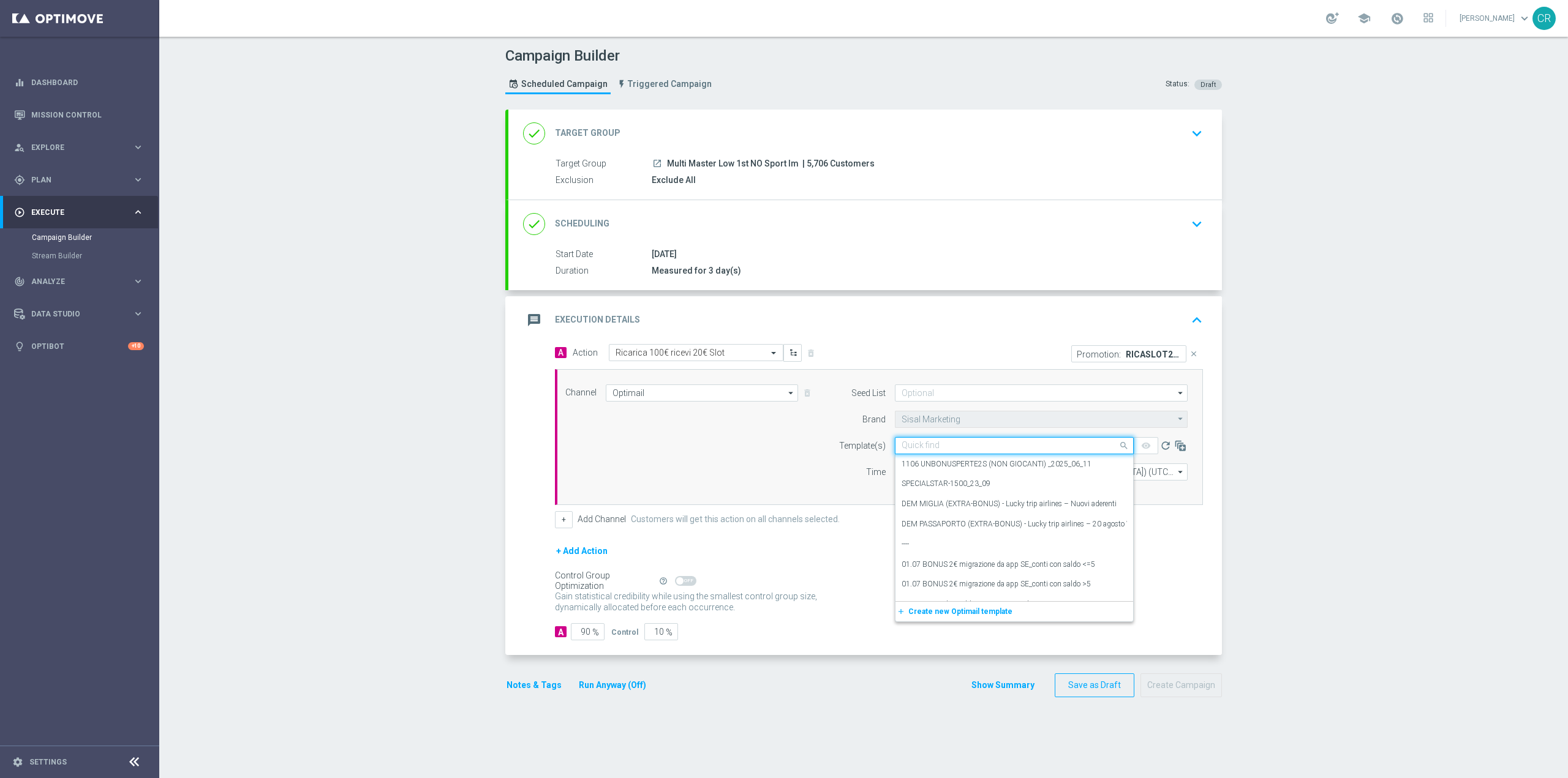
click at [1017, 451] on div "Quick find" at bounding box center [1014, 446] width 239 height 17
click at [1030, 443] on input "text" at bounding box center [1002, 446] width 201 height 11
paste input "RICASLOT2509 - 2025-09-25"
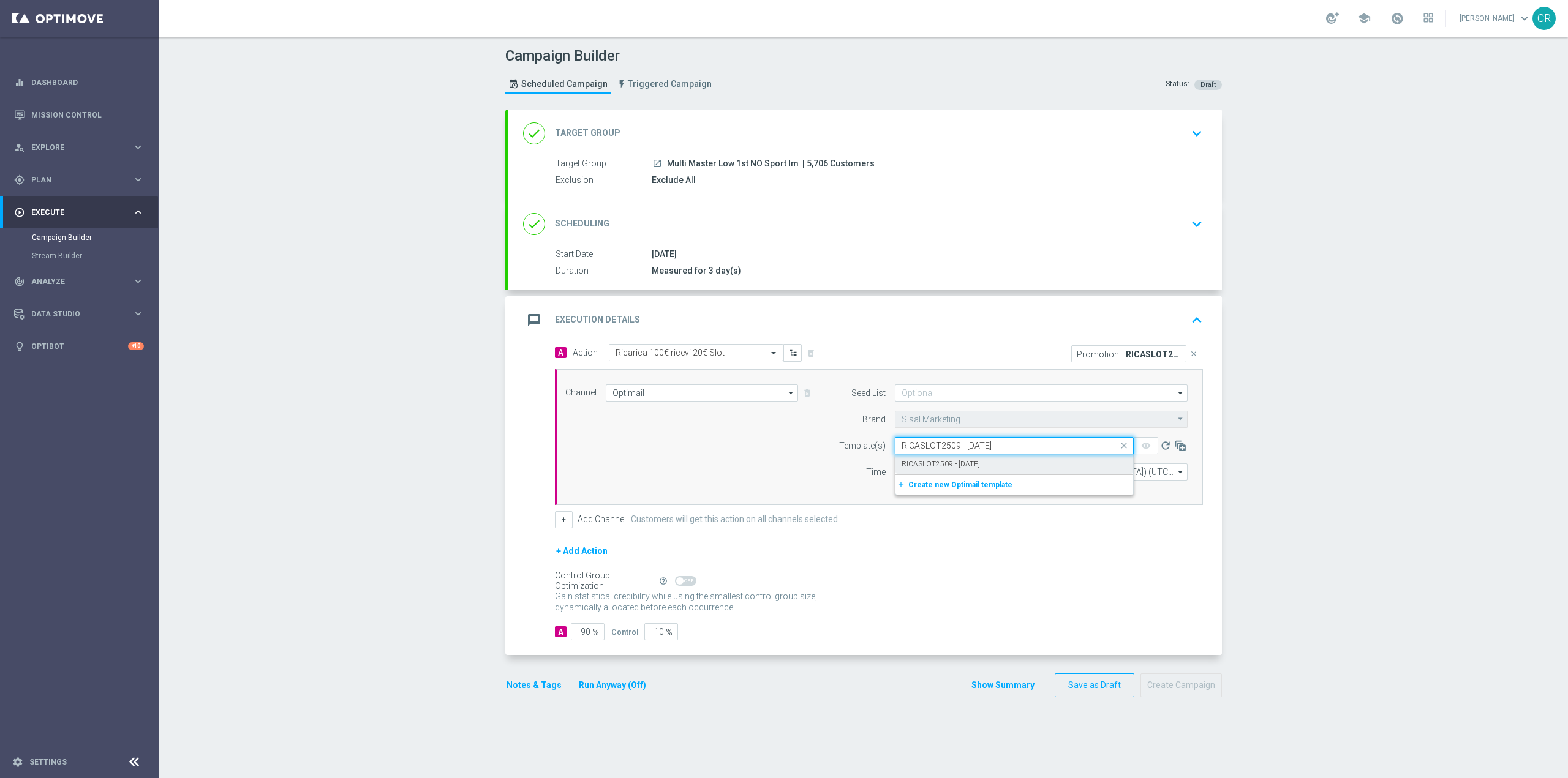
click at [1029, 465] on div "RICASLOT2509 - 2025-09-25" at bounding box center [1014, 464] width 225 height 20
type input "RICASLOT2509 - 2025-09-25"
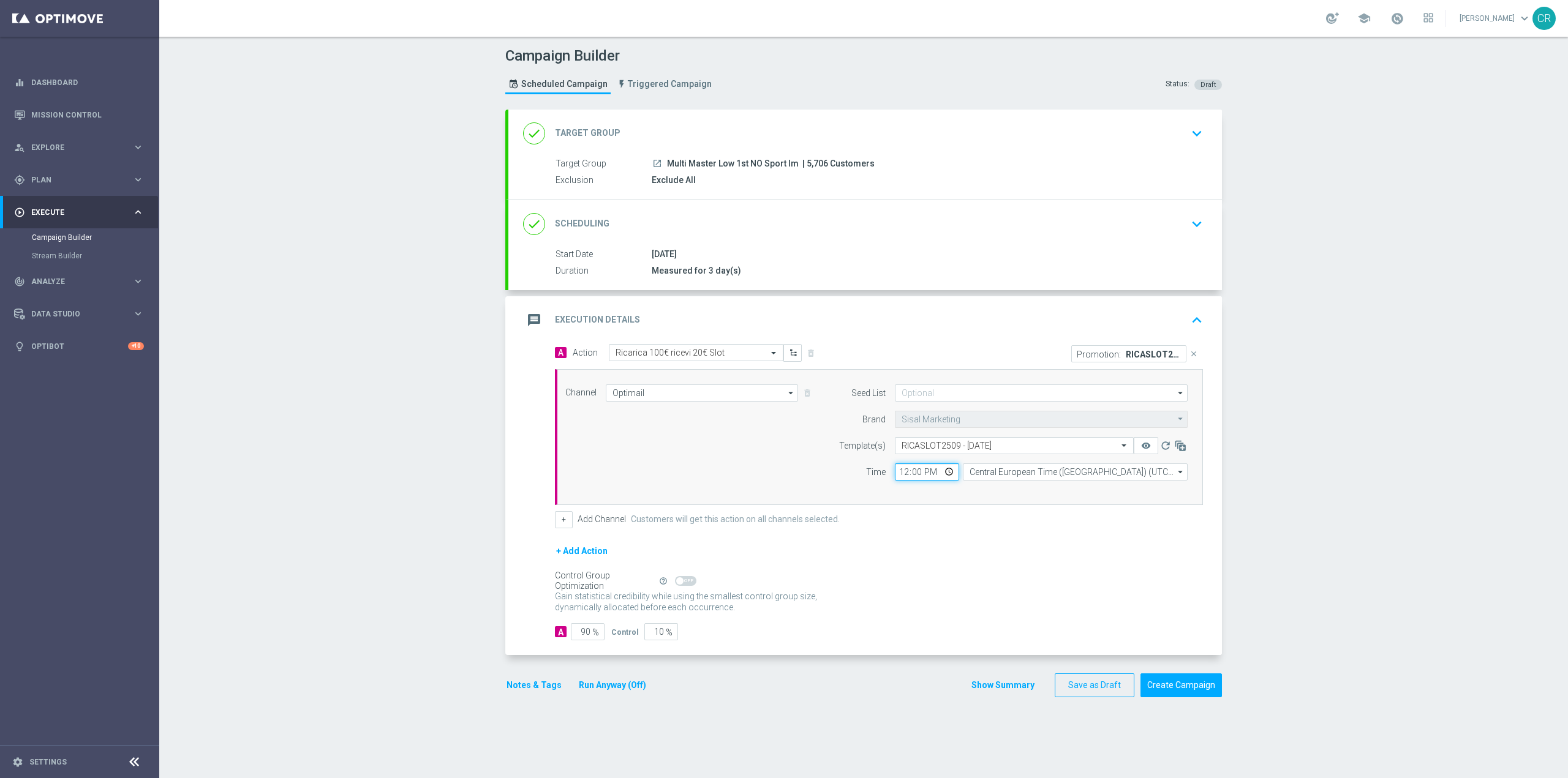
click at [944, 469] on input "12:00" at bounding box center [926, 472] width 64 height 17
type input "18:15"
click at [1064, 570] on div "+ Add Action" at bounding box center [878, 559] width 648 height 31
click at [548, 684] on button "Notes & Tags" at bounding box center [534, 685] width 58 height 15
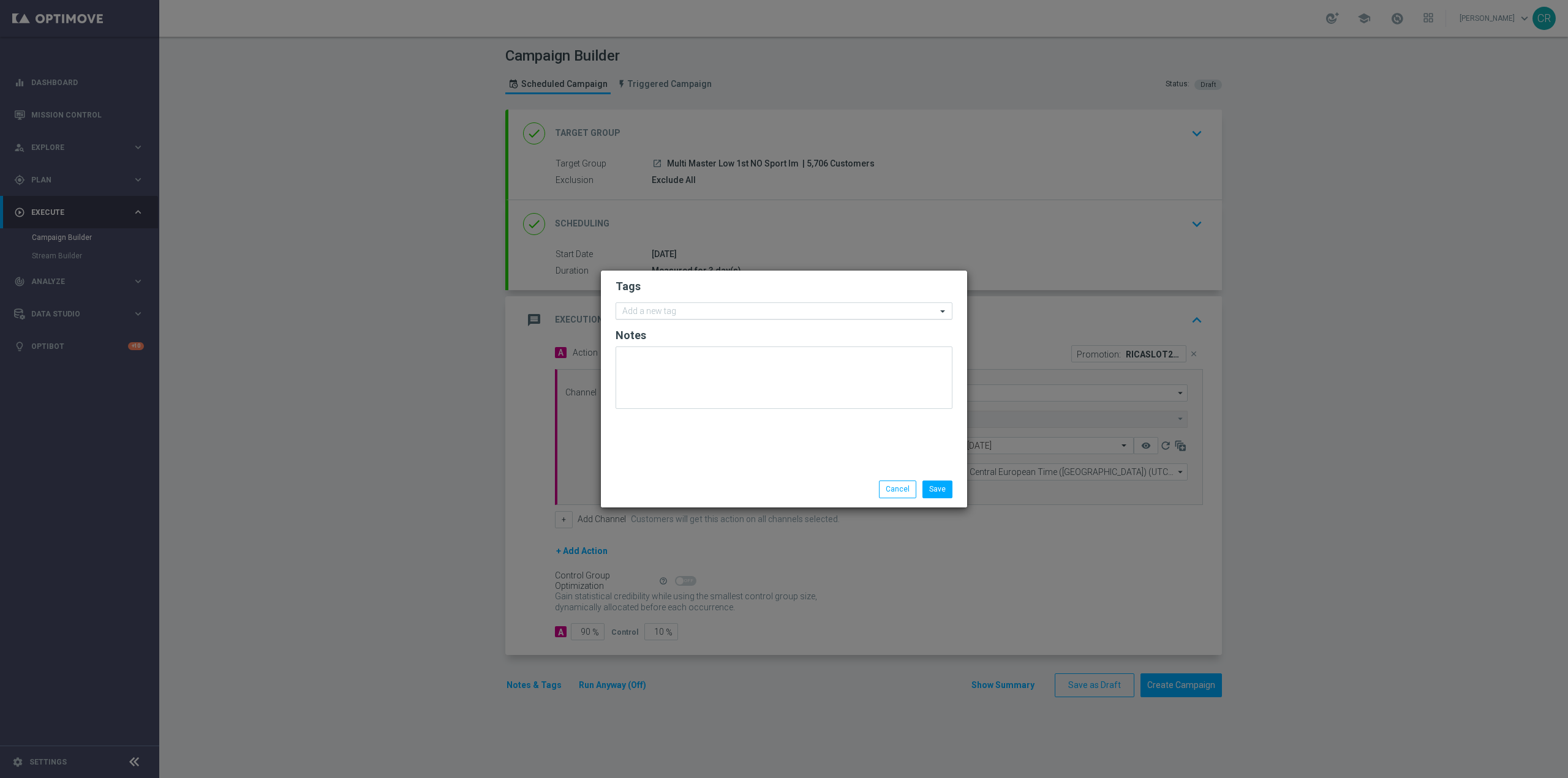
click at [634, 310] on input "text" at bounding box center [779, 311] width 314 height 11
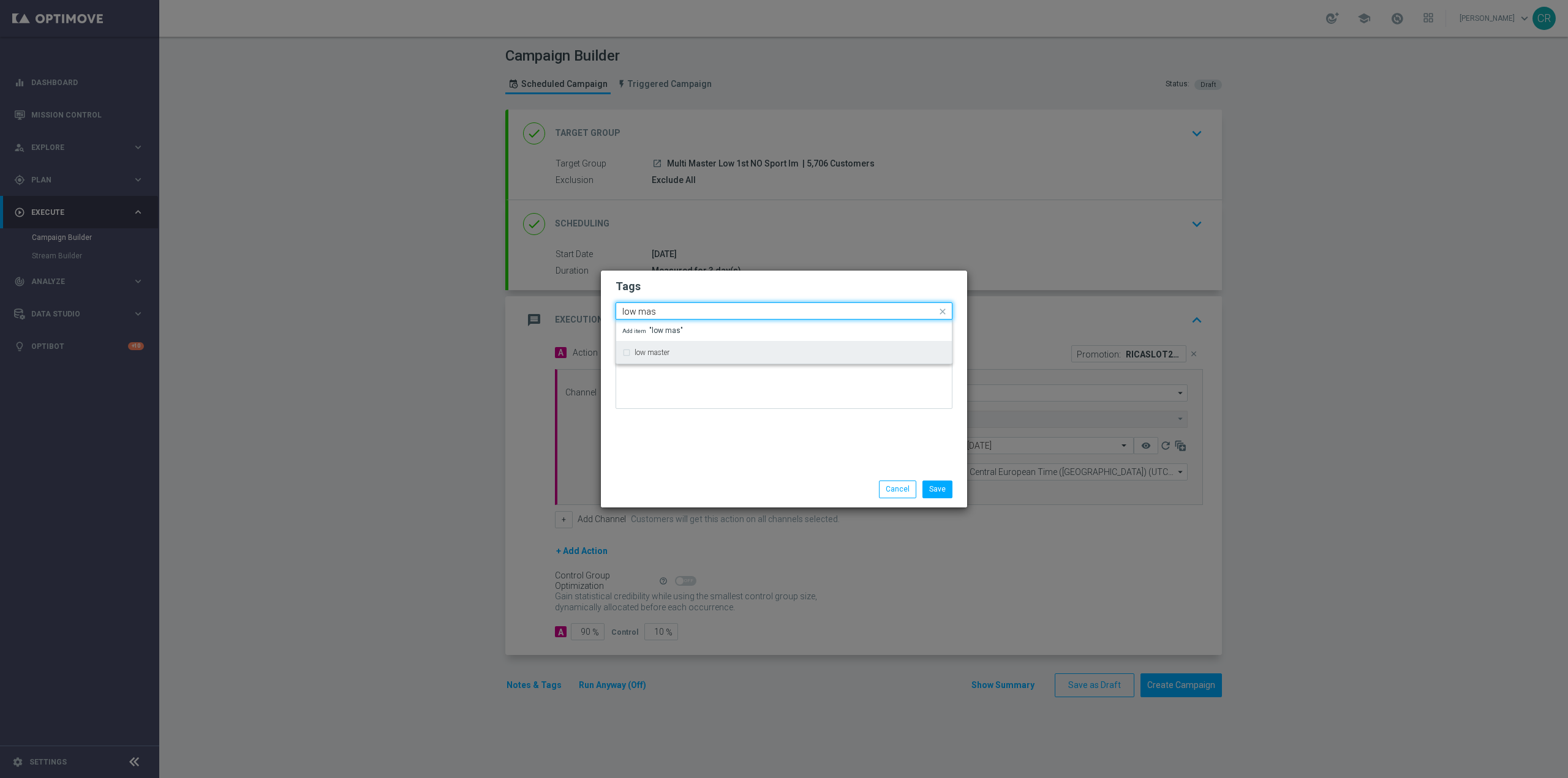
click at [683, 356] on div "low master" at bounding box center [784, 353] width 324 height 20
type input "low mas"
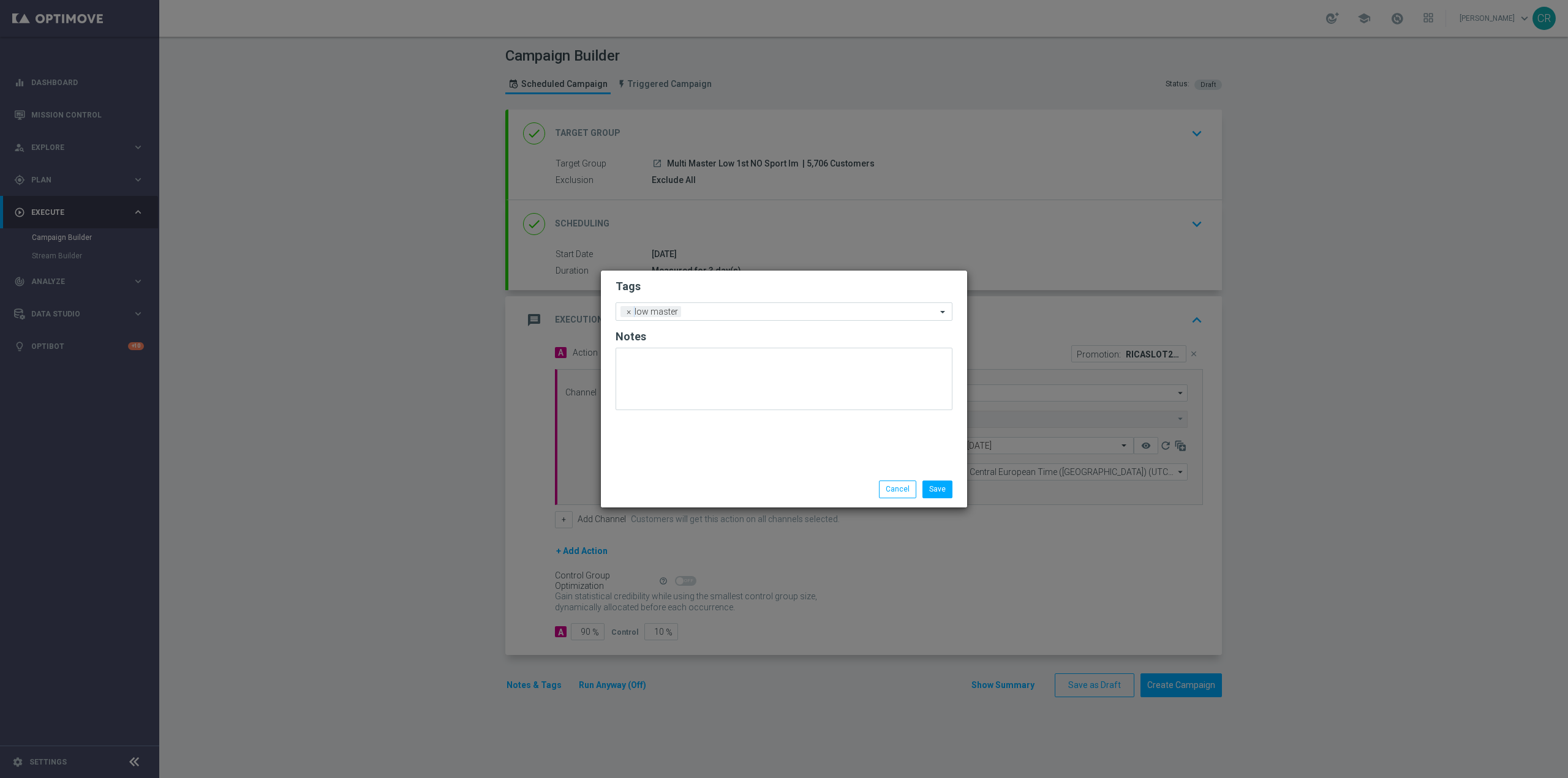
click at [822, 451] on div "Tags Add a new tag × low master Notes" at bounding box center [784, 371] width 366 height 201
click at [714, 311] on input "text" at bounding box center [812, 312] width 250 height 11
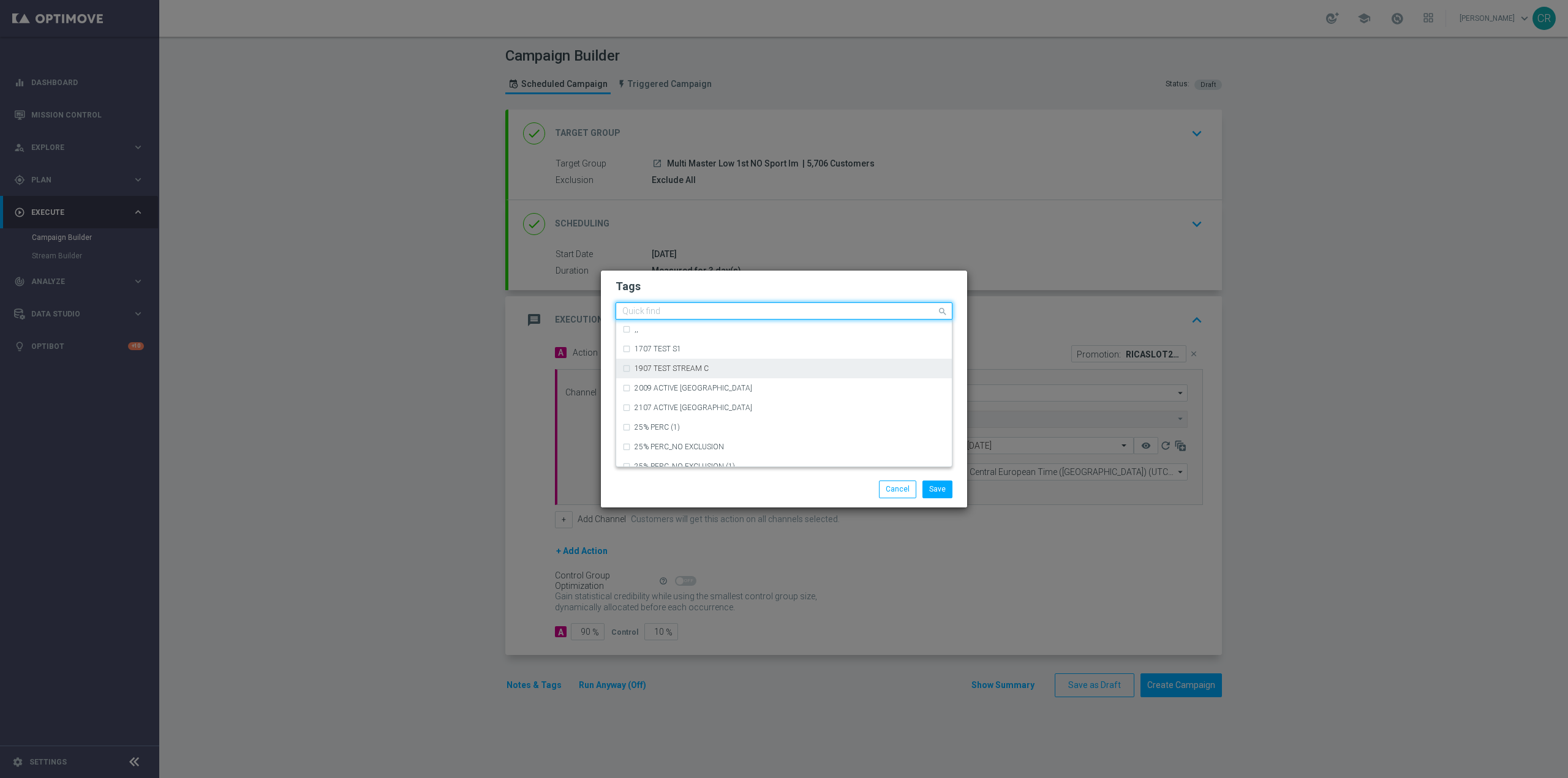
click at [710, 314] on input "text" at bounding box center [779, 311] width 314 height 11
click at [667, 345] on div "up-selling" at bounding box center [784, 349] width 324 height 20
type input "up-sell"
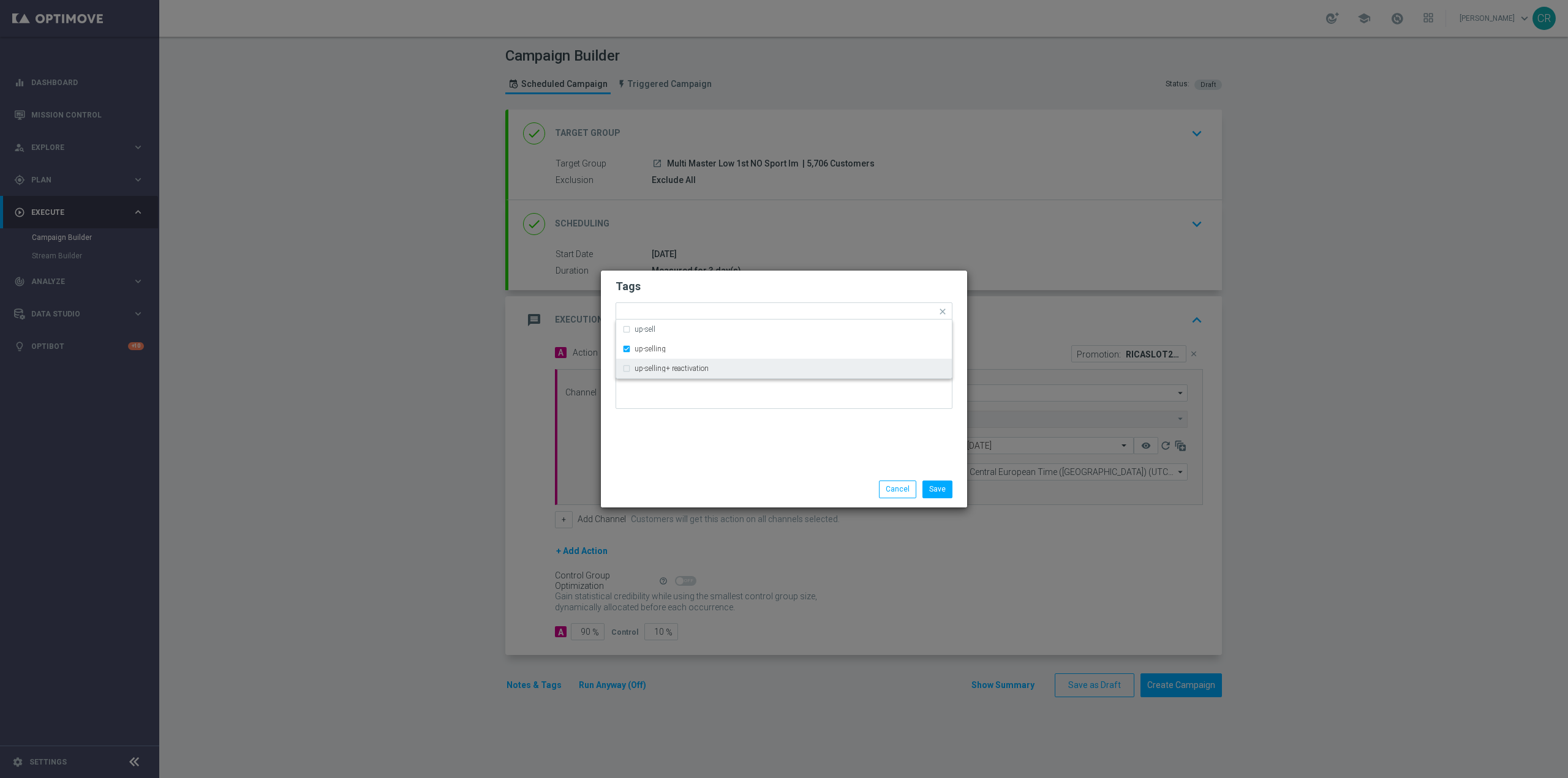
click at [684, 460] on div "Tags Quick find × low master × up-selling up-sell up-selling up-selling+ reacti…" at bounding box center [784, 371] width 366 height 201
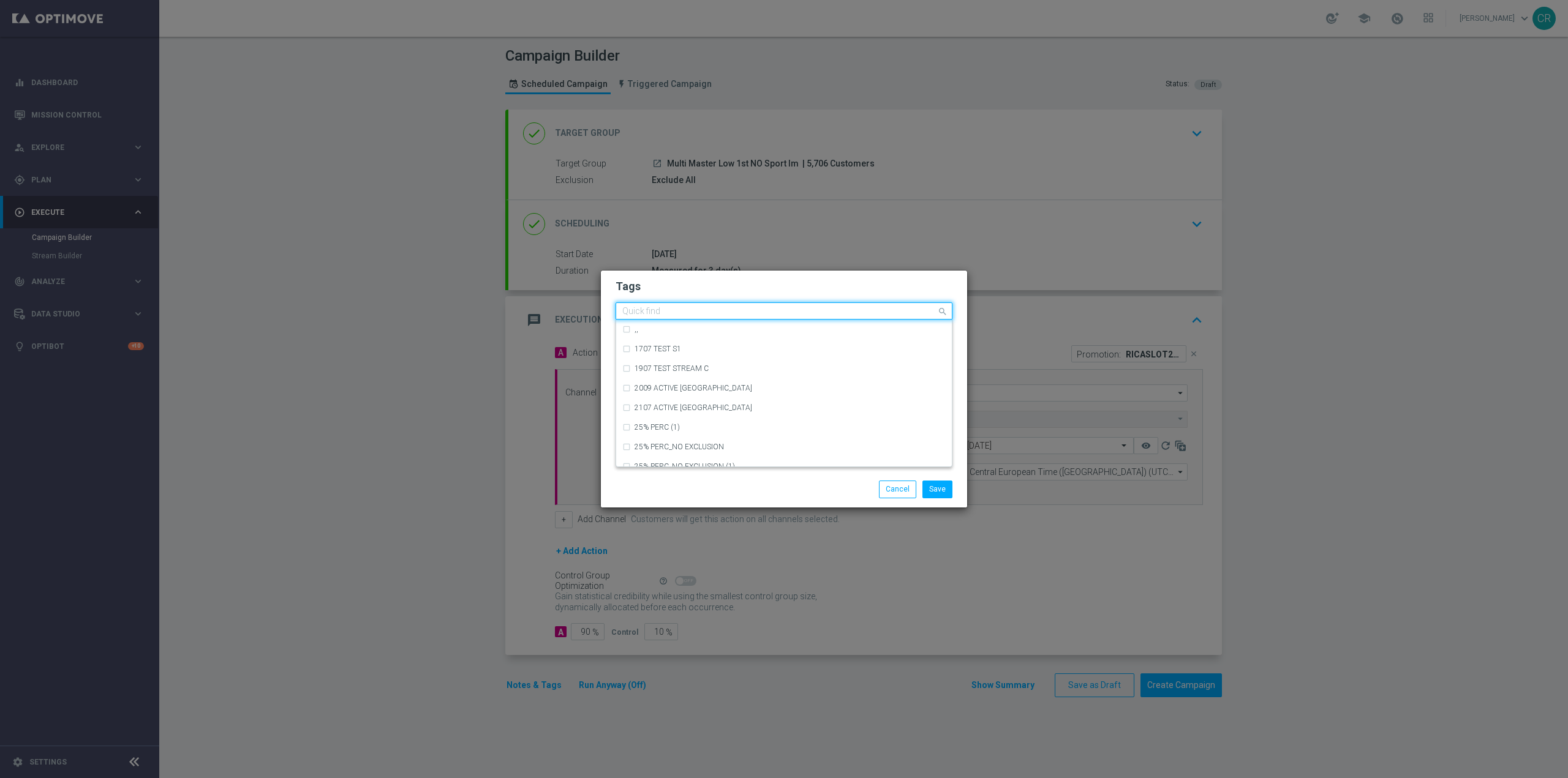
click at [790, 311] on input "text" at bounding box center [779, 311] width 314 height 11
click at [689, 309] on input "text" at bounding box center [779, 311] width 314 height 11
click at [711, 428] on div "ricarica" at bounding box center [784, 435] width 324 height 20
type input "ricarica"
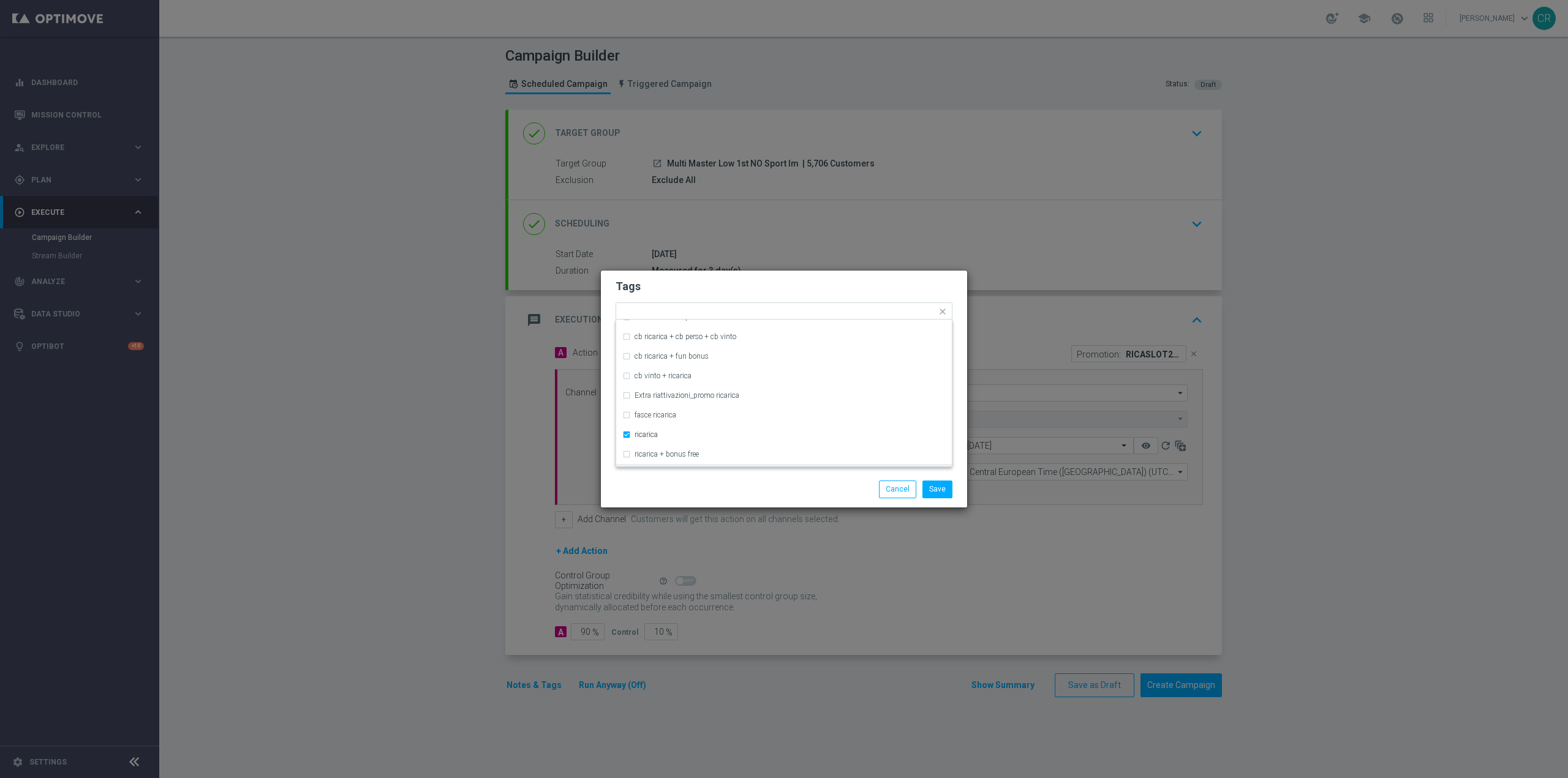
click at [851, 493] on div "Save Cancel" at bounding box center [843, 489] width 237 height 17
click at [861, 314] on input "text" at bounding box center [779, 311] width 314 height 11
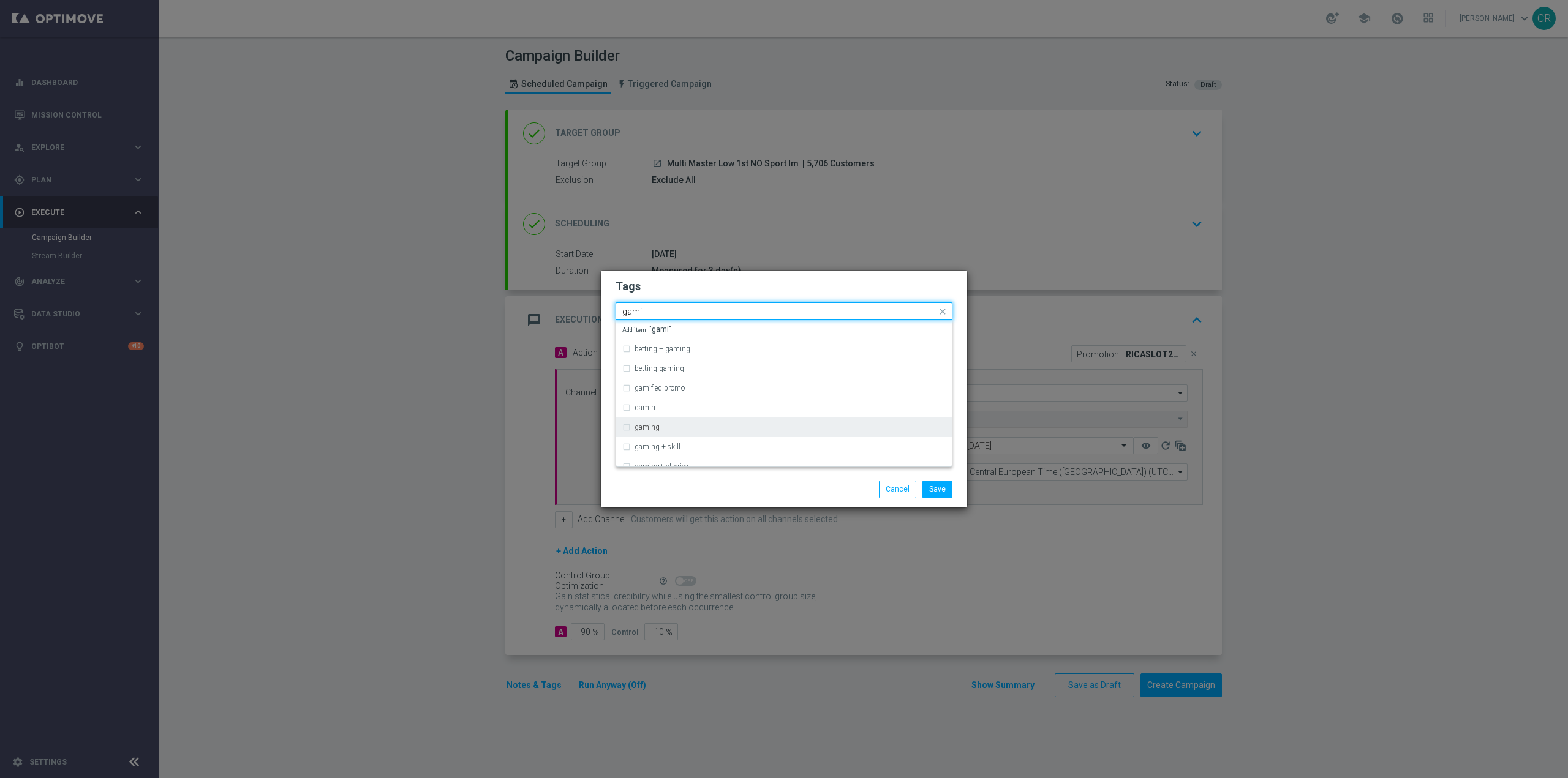
click at [719, 433] on div "gaming" at bounding box center [784, 428] width 324 height 20
type input "gami"
click at [731, 482] on div "Save Cancel" at bounding box center [843, 489] width 237 height 17
click at [886, 314] on input "text" at bounding box center [779, 311] width 314 height 11
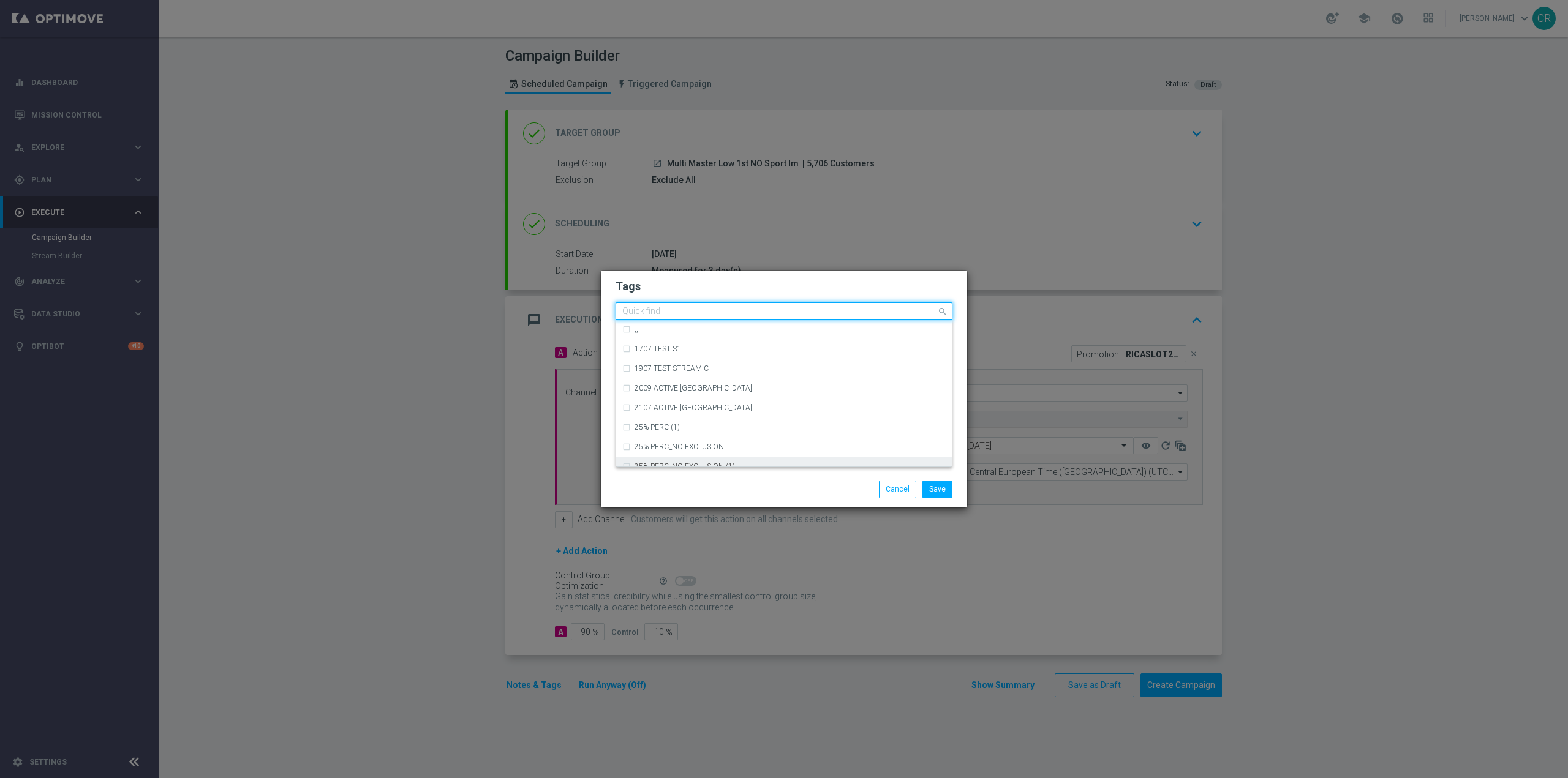
click at [754, 501] on div "Save Cancel" at bounding box center [784, 489] width 366 height 36
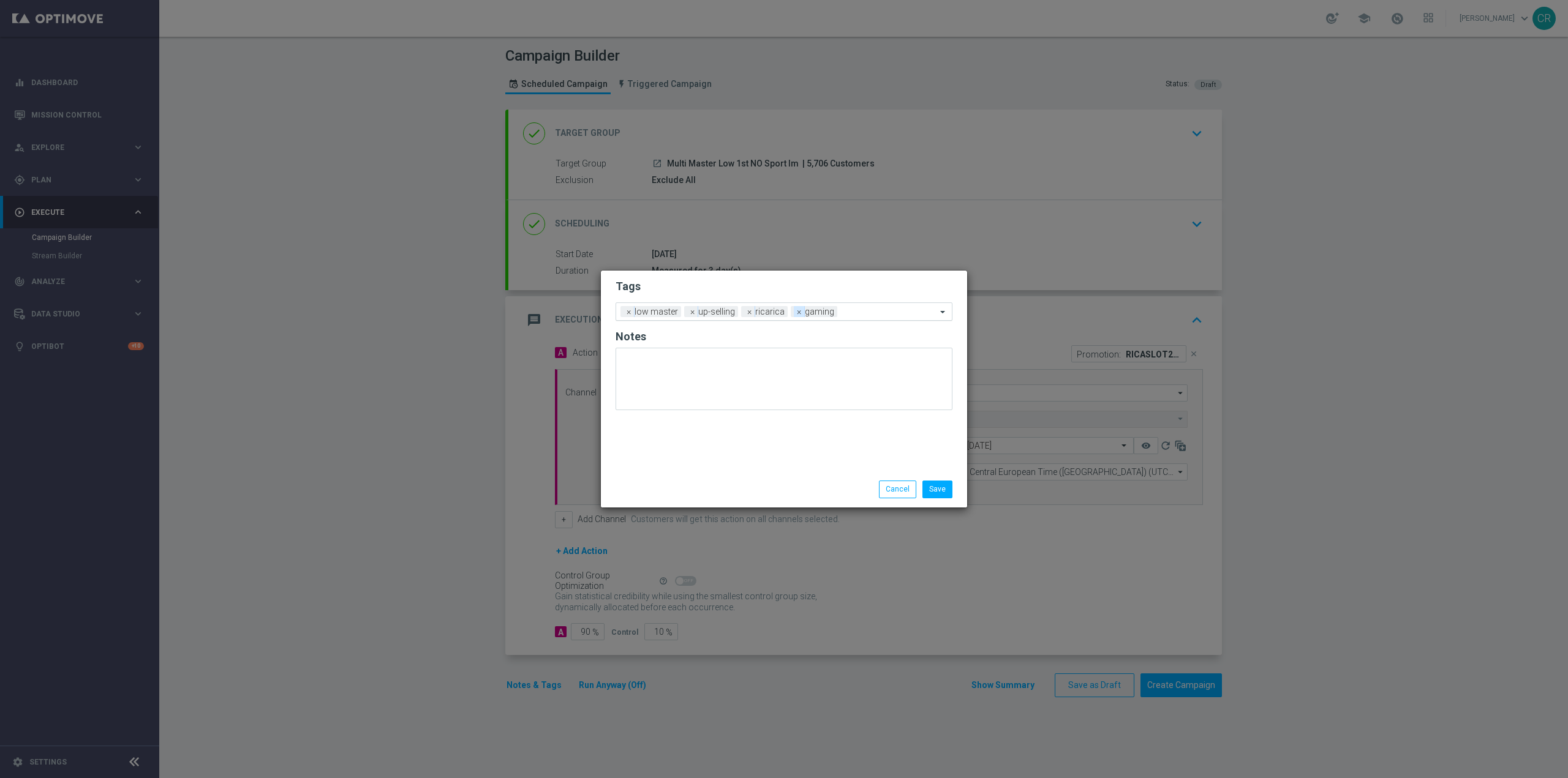
click at [794, 312] on span "×" at bounding box center [799, 312] width 11 height 11
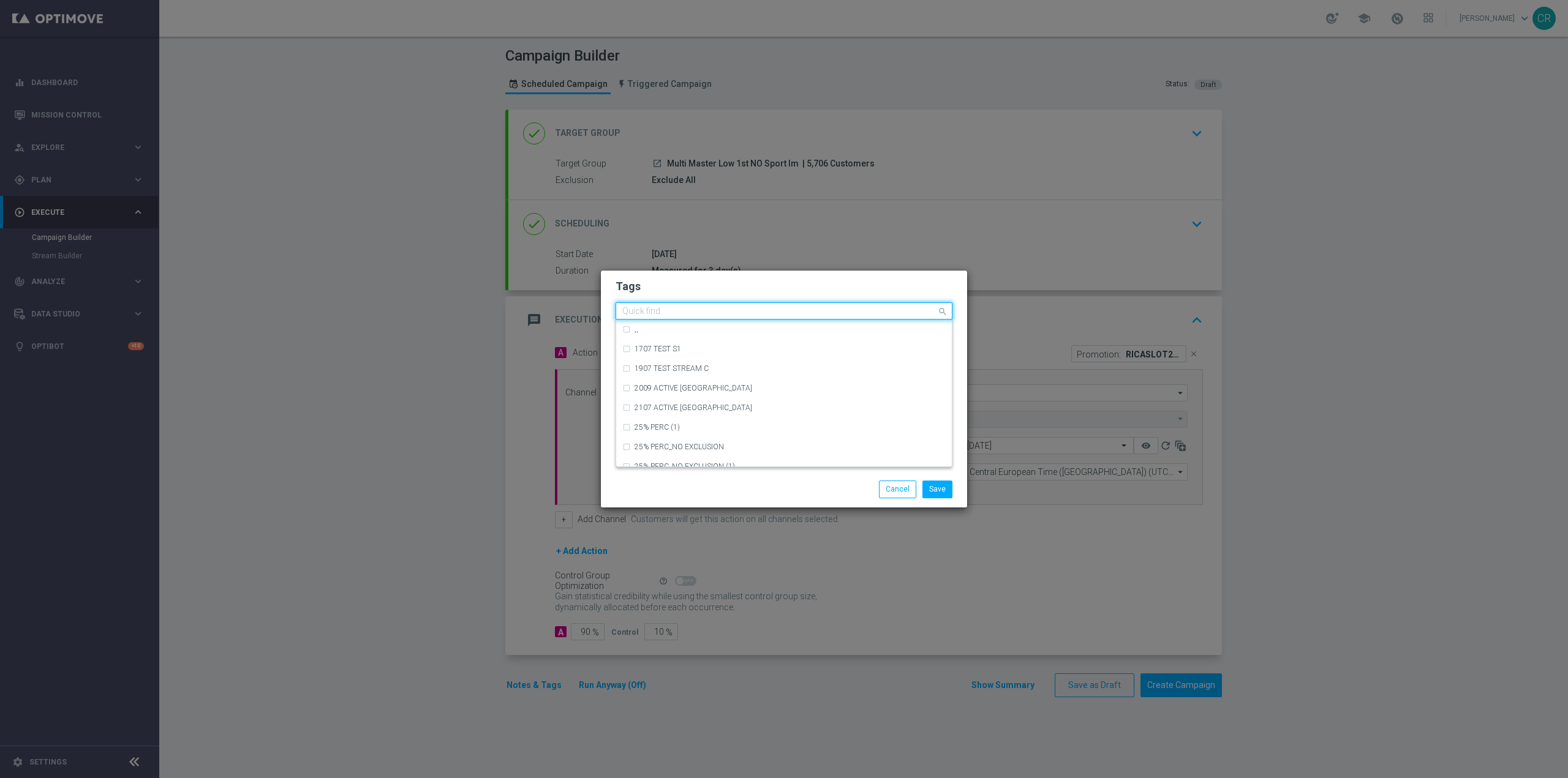
click at [860, 316] on input "text" at bounding box center [779, 311] width 314 height 11
type input "c"
click at [670, 425] on div "casino" at bounding box center [790, 427] width 311 height 7
type input "casi"
click at [707, 493] on div "Save Cancel" at bounding box center [784, 489] width 355 height 17
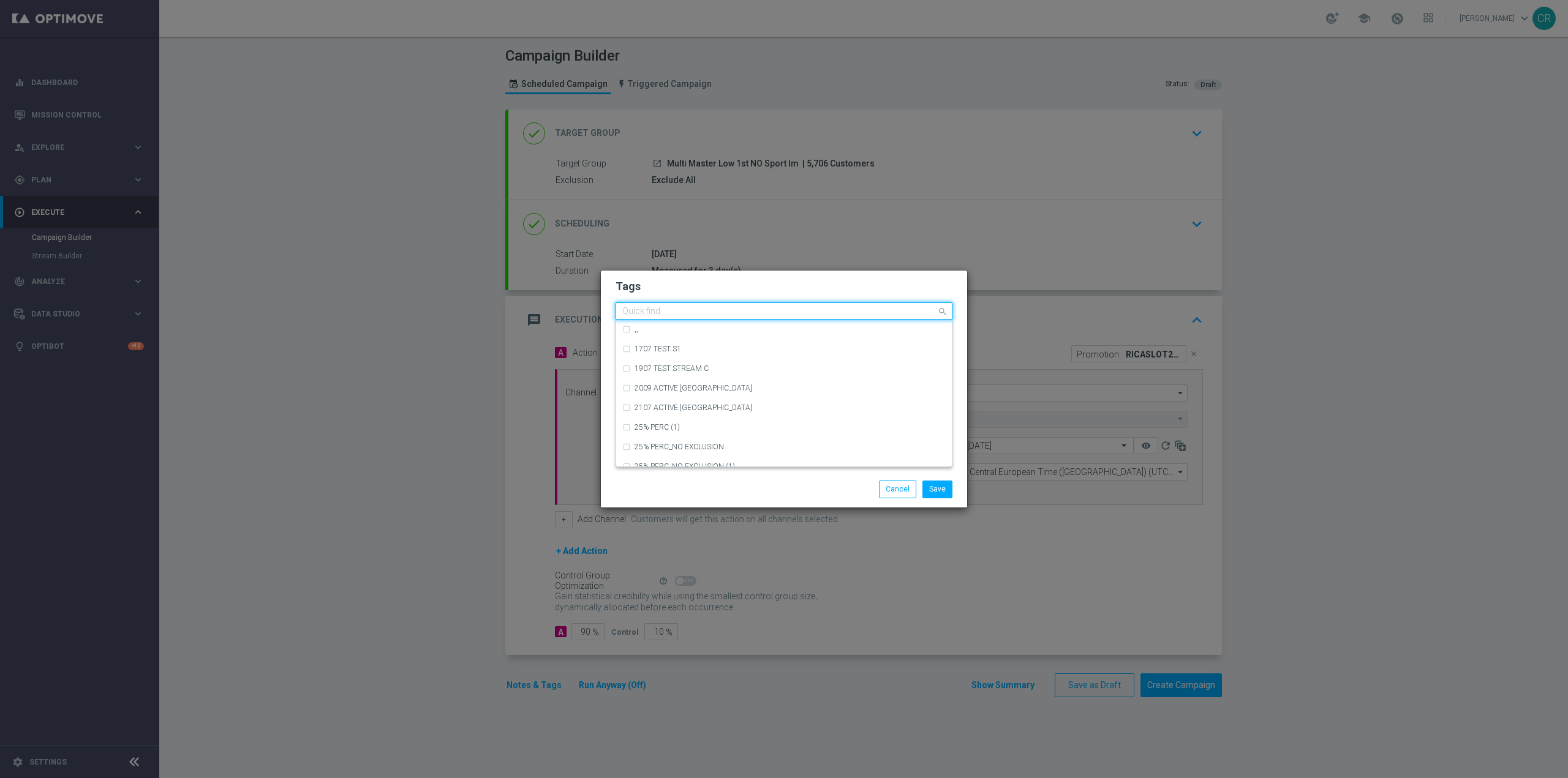
click at [886, 306] on div "Quick find × low master × up-selling × ricarica × casino" at bounding box center [777, 311] width 320 height 15
click at [718, 385] on div "bonus cash" at bounding box center [790, 388] width 311 height 7
type input "bonus"
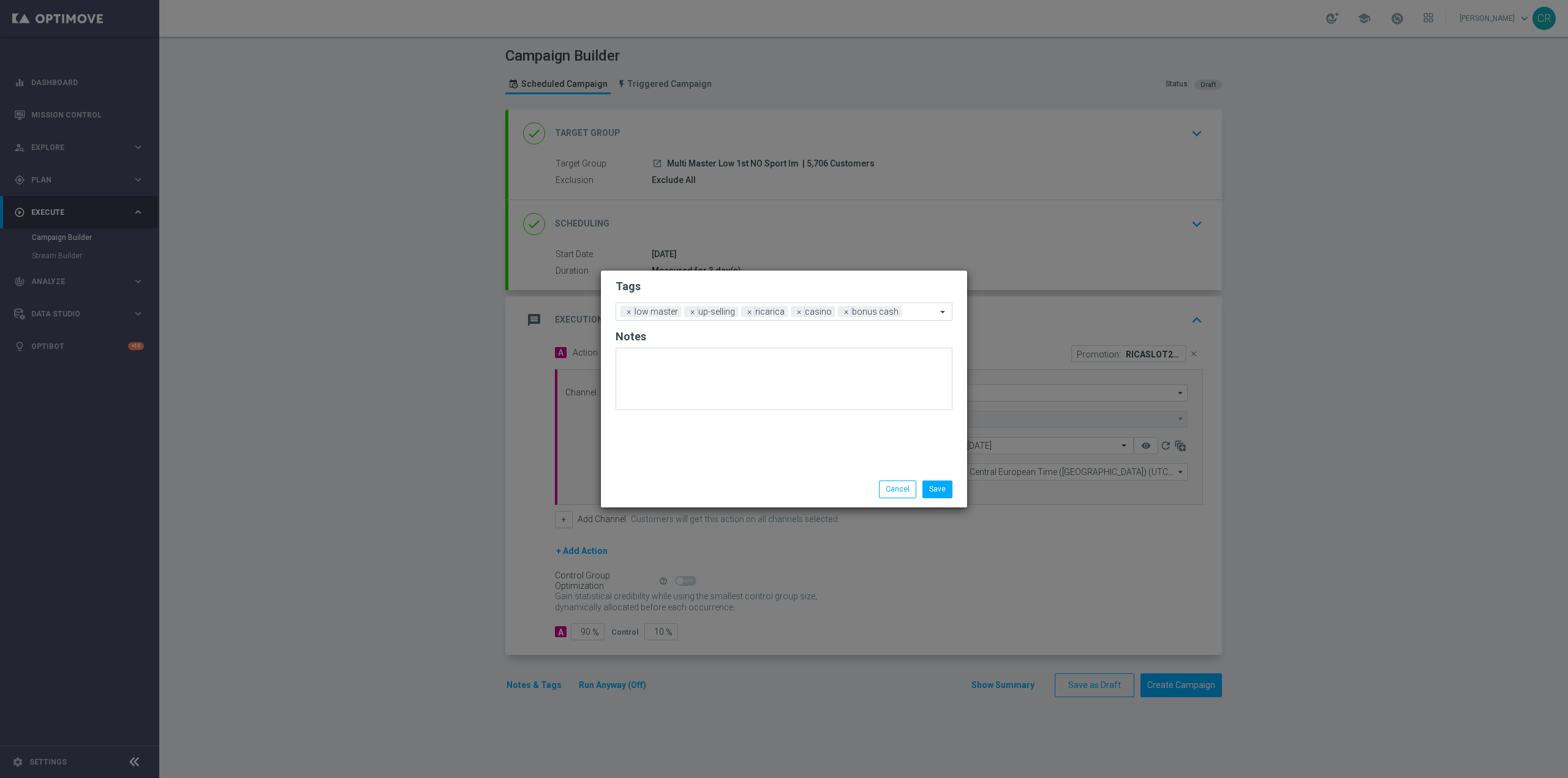
click at [722, 489] on div "Save Cancel" at bounding box center [784, 489] width 355 height 17
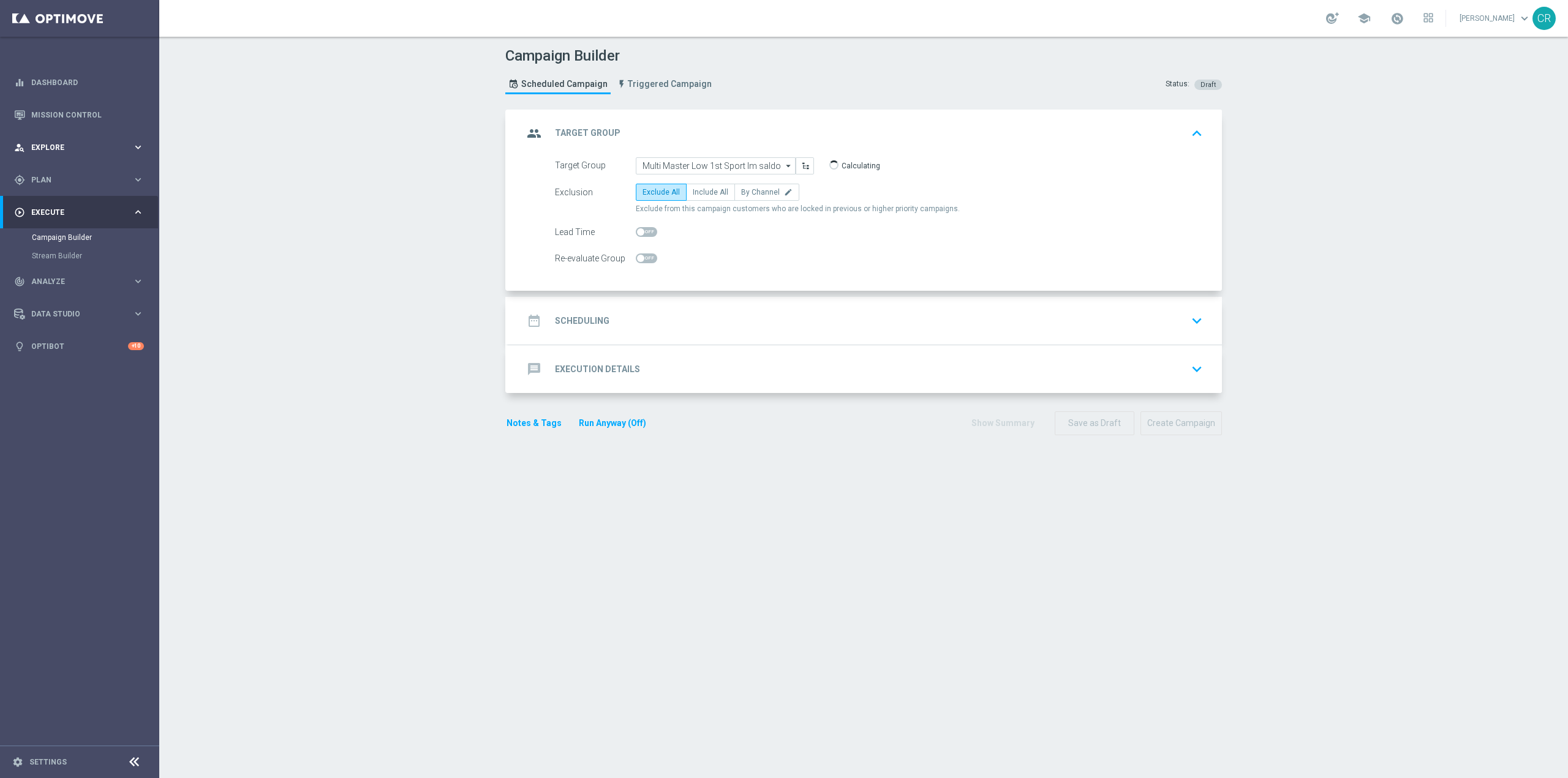
click at [93, 137] on div "person_search Explore keyboard_arrow_right" at bounding box center [79, 147] width 158 height 33
click at [71, 319] on div "gps_fixed Plan keyboard_arrow_right" at bounding box center [79, 327] width 158 height 33
click at [59, 236] on accordion "Templates keyboard_arrow_right Optimail OptiMobile In-App OptiMobile Push Optip…" at bounding box center [94, 241] width 126 height 19
click at [59, 241] on span "Templates" at bounding box center [76, 241] width 88 height 7
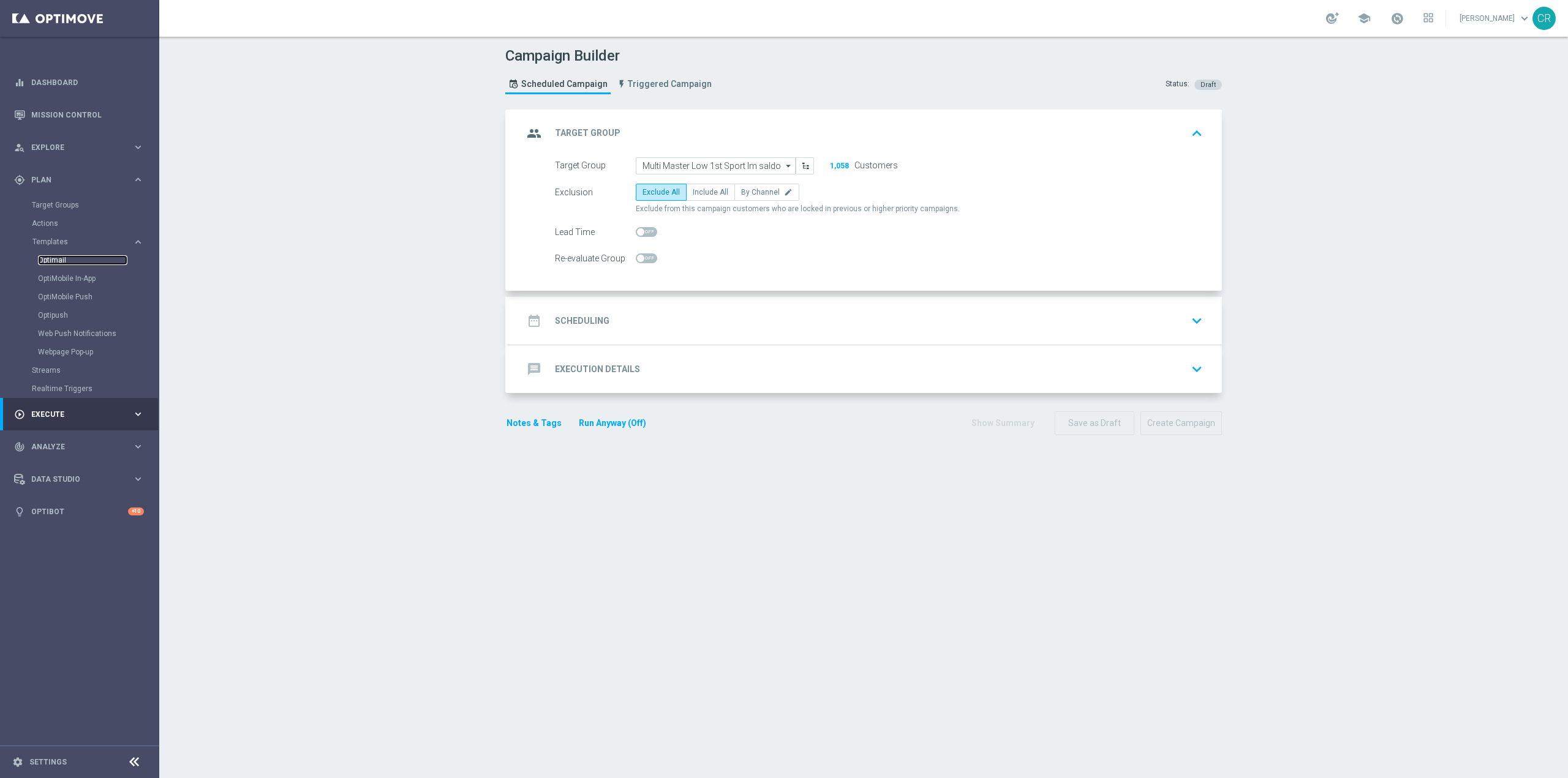
click at [67, 259] on link "Optimail" at bounding box center [83, 260] width 89 height 10
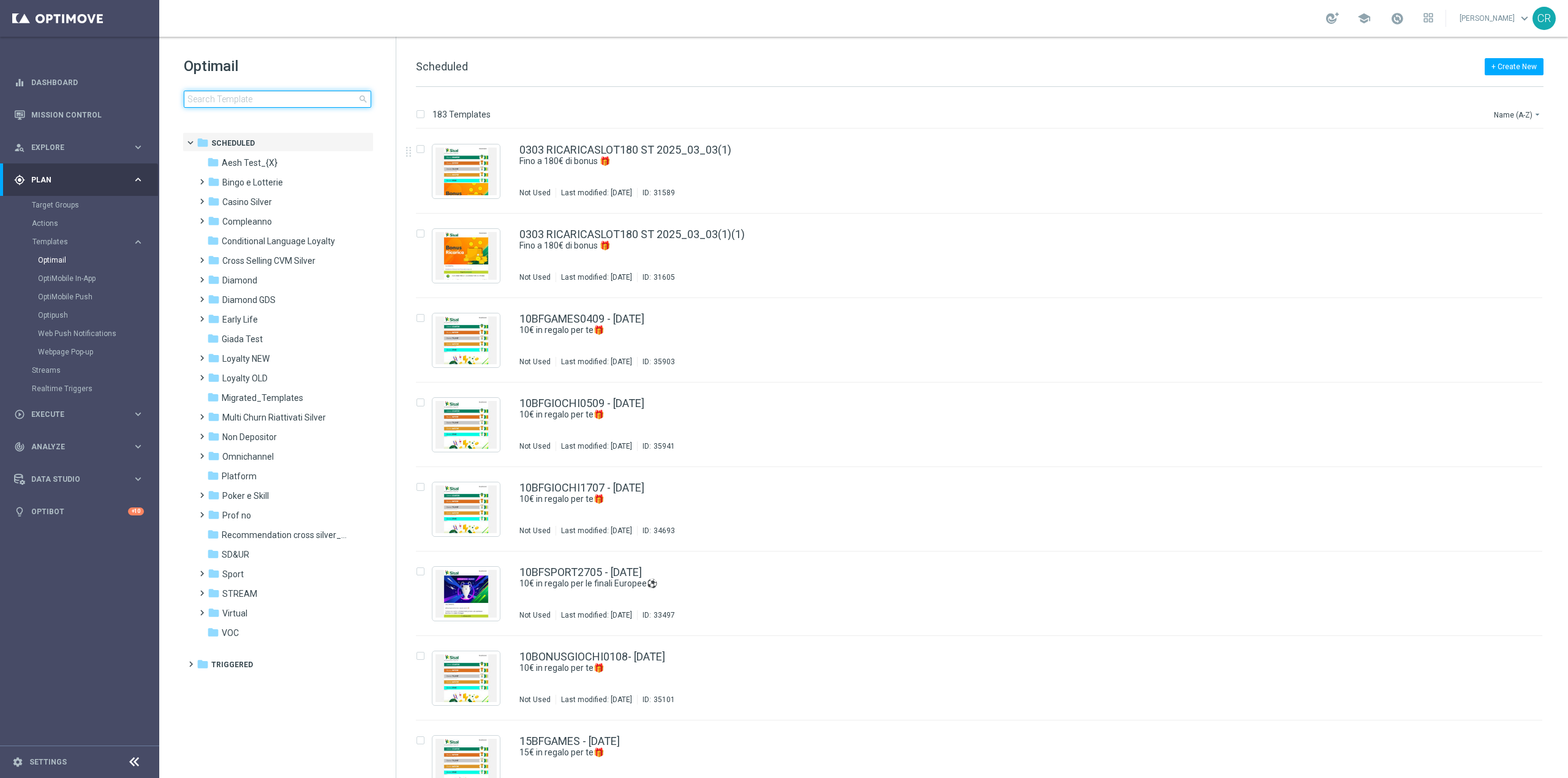
click at [233, 106] on input at bounding box center [277, 98] width 187 height 17
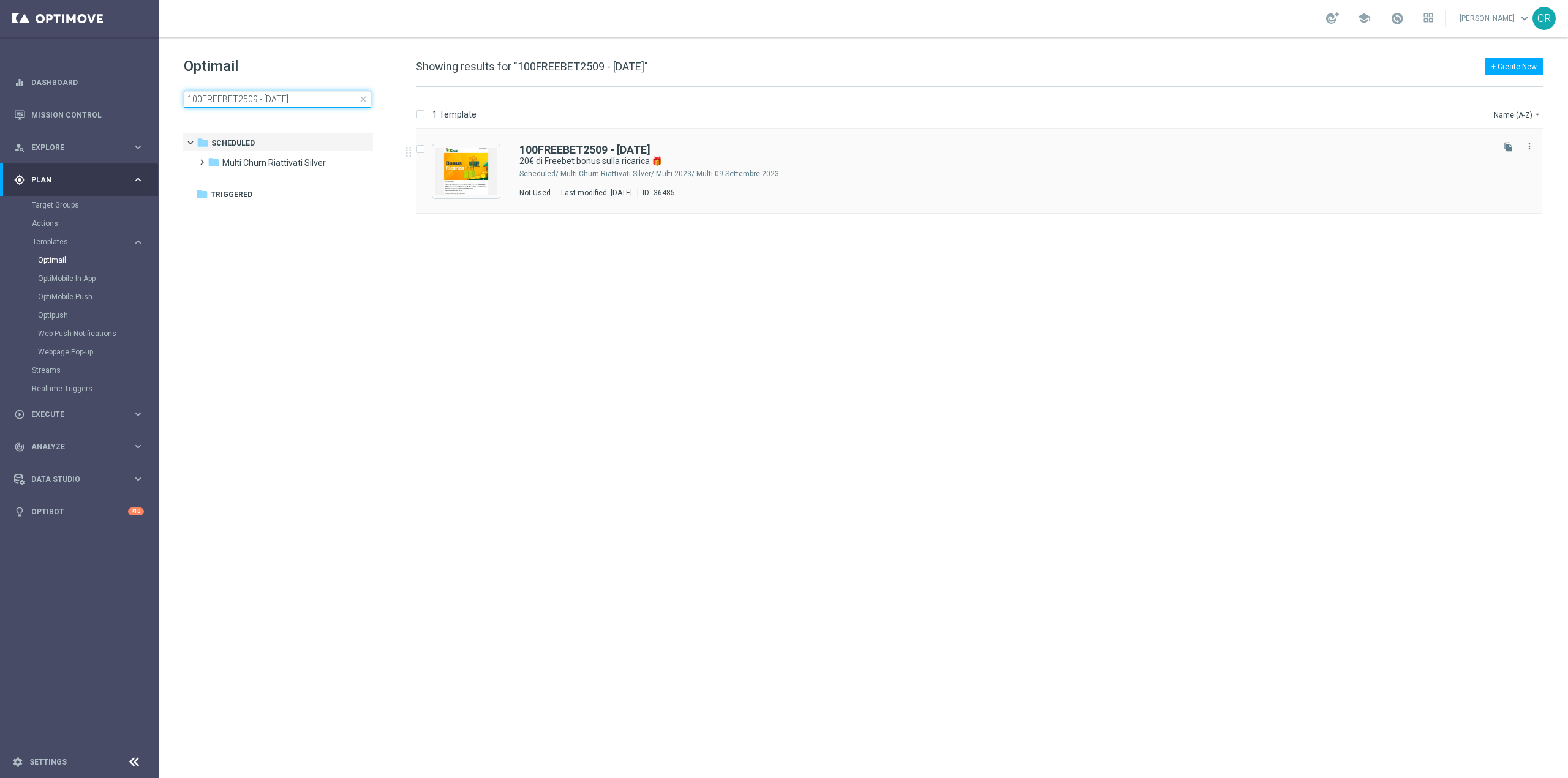
type input "100FREEBET2509 - [DATE]"
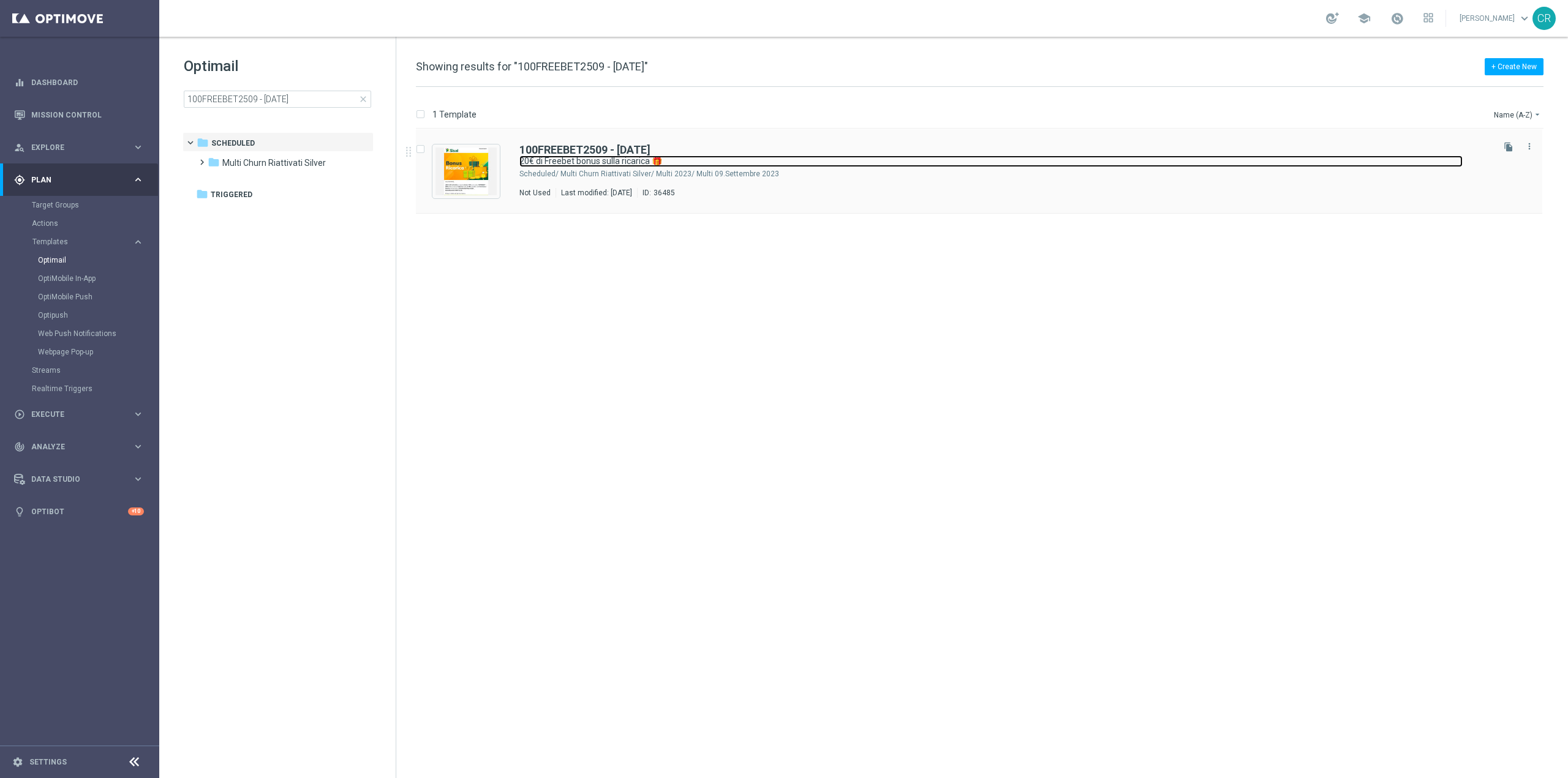
click at [1324, 160] on link "20€ di Freebet bonus sulla ricarica 🎁" at bounding box center [991, 161] width 943 height 11
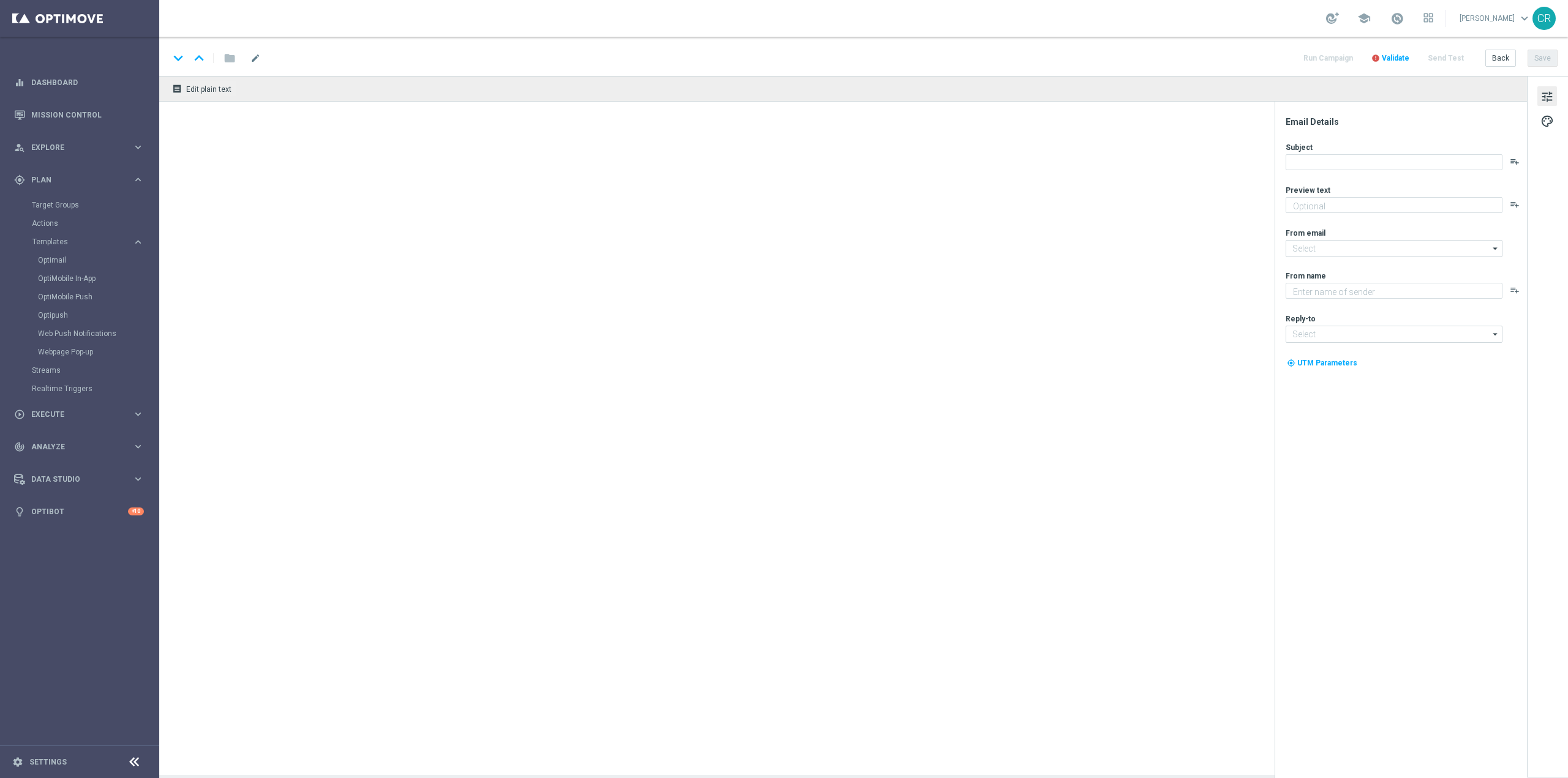
type textarea "Per divertirti sullo Sport ⚽"
type input "newsletter@comunicazioni.sisal.it"
type textarea "Sisal"
type input "info@sisal.it"
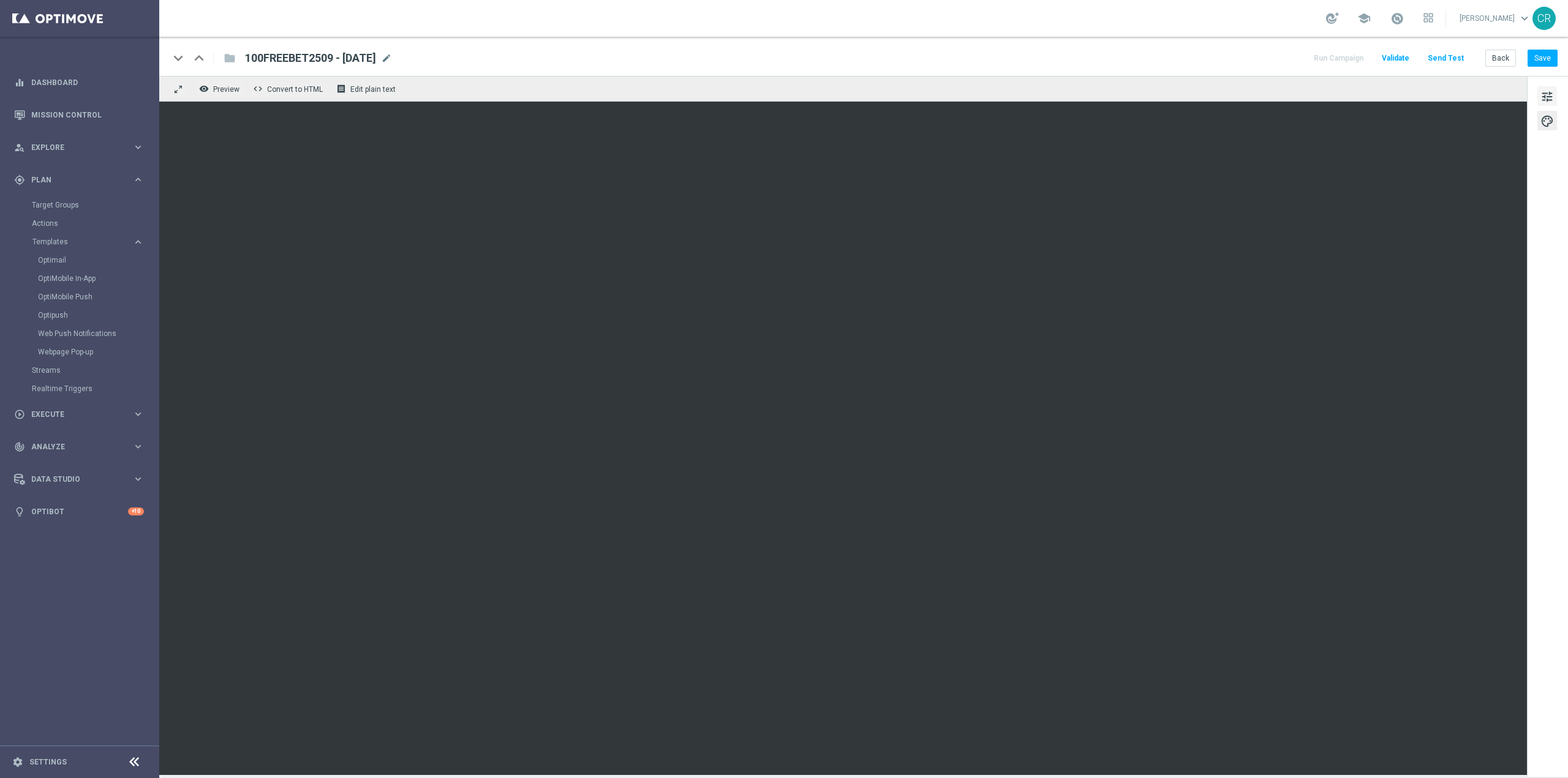
click at [1553, 93] on span "tune" at bounding box center [1547, 97] width 14 height 16
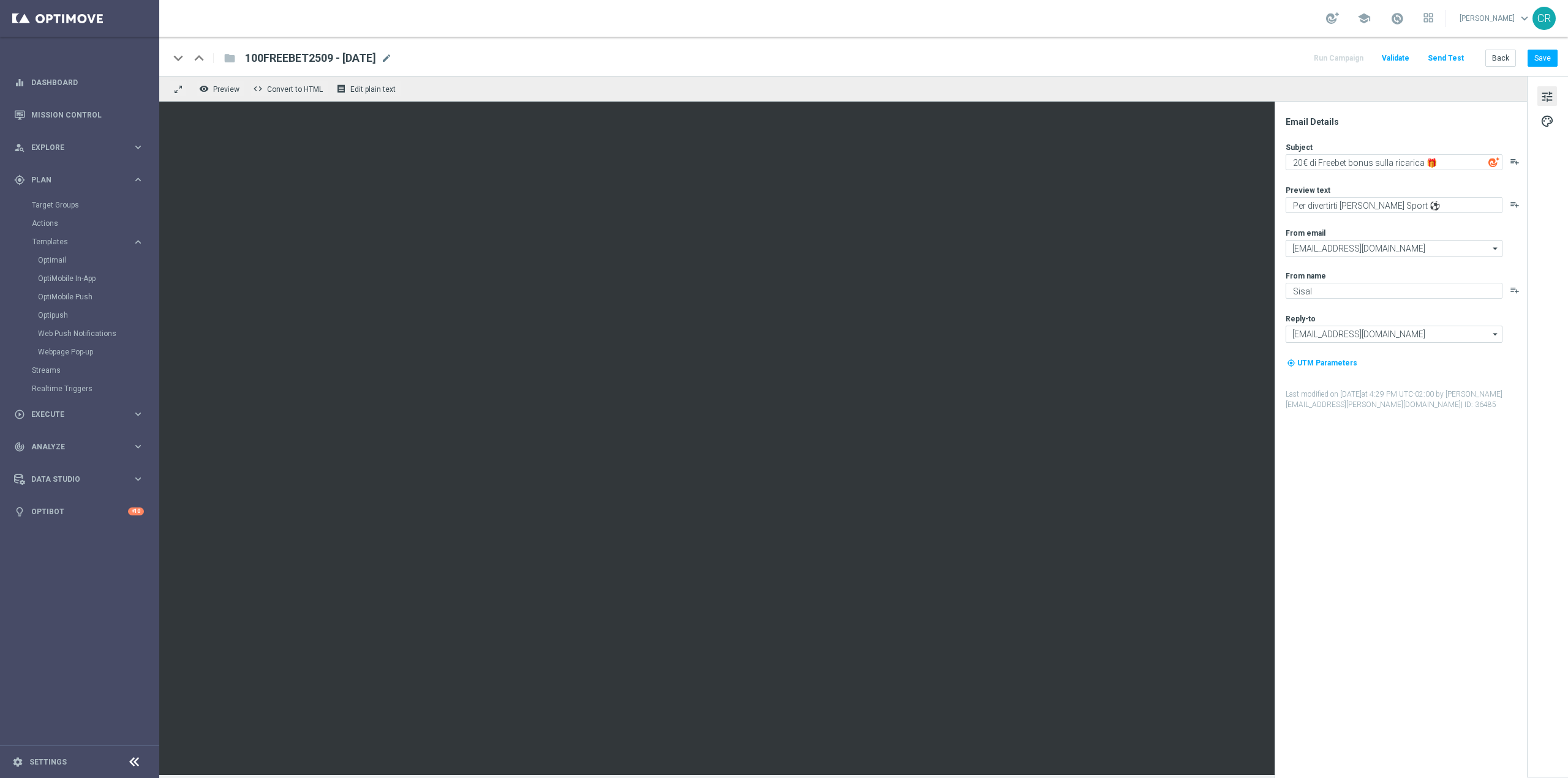
click at [1370, 559] on div "Email Details Subject 20€ di Freebet bonus sulla ricarica 🎁 playlist_add Previe…" at bounding box center [1404, 447] width 244 height 662
click at [1391, 20] on span at bounding box center [1397, 18] width 14 height 14
click at [1396, 677] on div "Email Details Subject 20€ di Freebet bonus sulla ricarica 🎁 playlist_add Previe…" at bounding box center [1404, 447] width 244 height 662
click at [1534, 59] on button "Save" at bounding box center [1542, 58] width 30 height 17
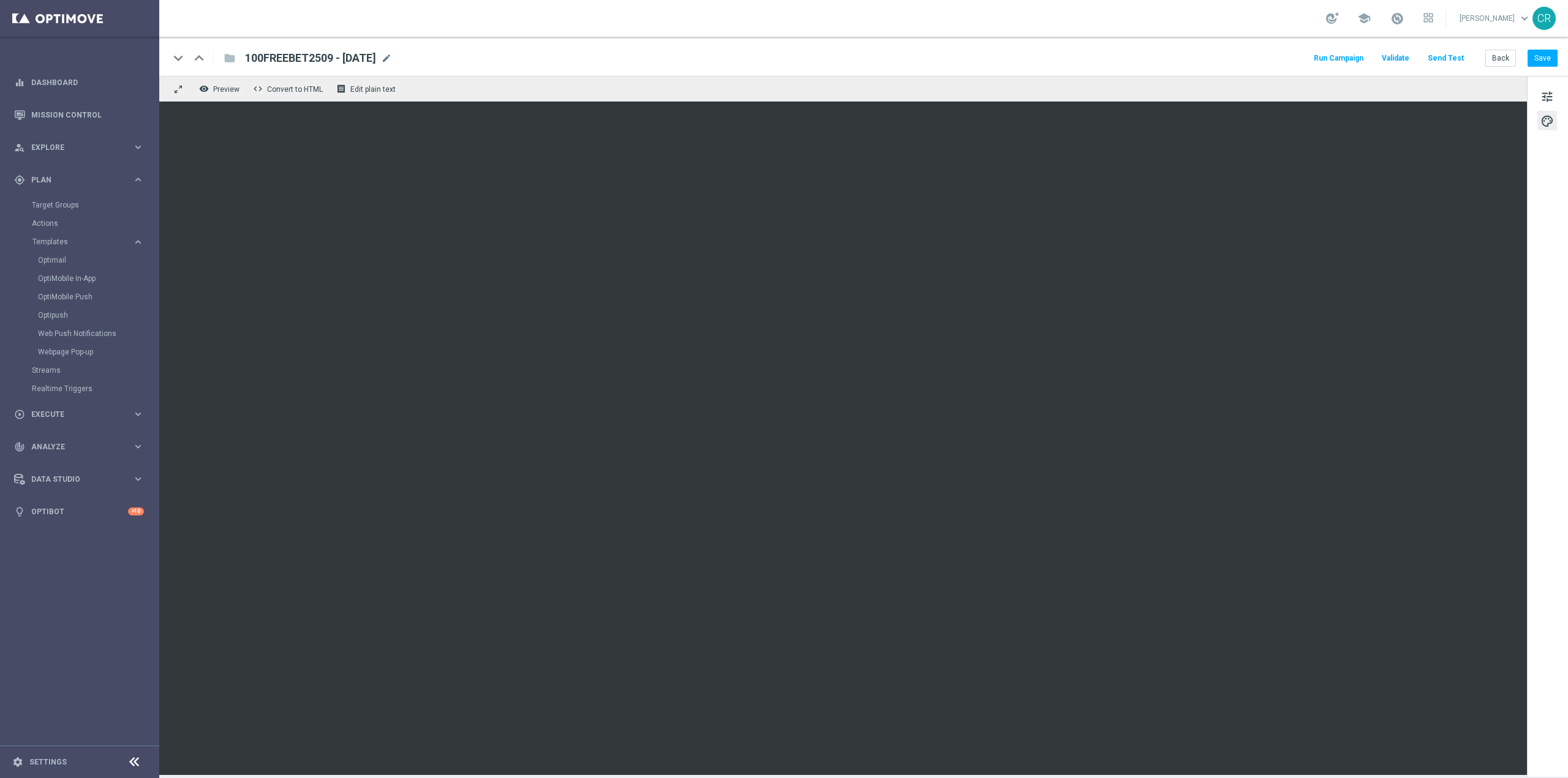
click at [1543, 67] on div "keyboard_arrow_down keyboard_arrow_up folder 100FREEBET2509 - 2025-09-25 100FRE…" at bounding box center [864, 56] width 1409 height 39
click at [1543, 61] on button "Save" at bounding box center [1542, 58] width 30 height 17
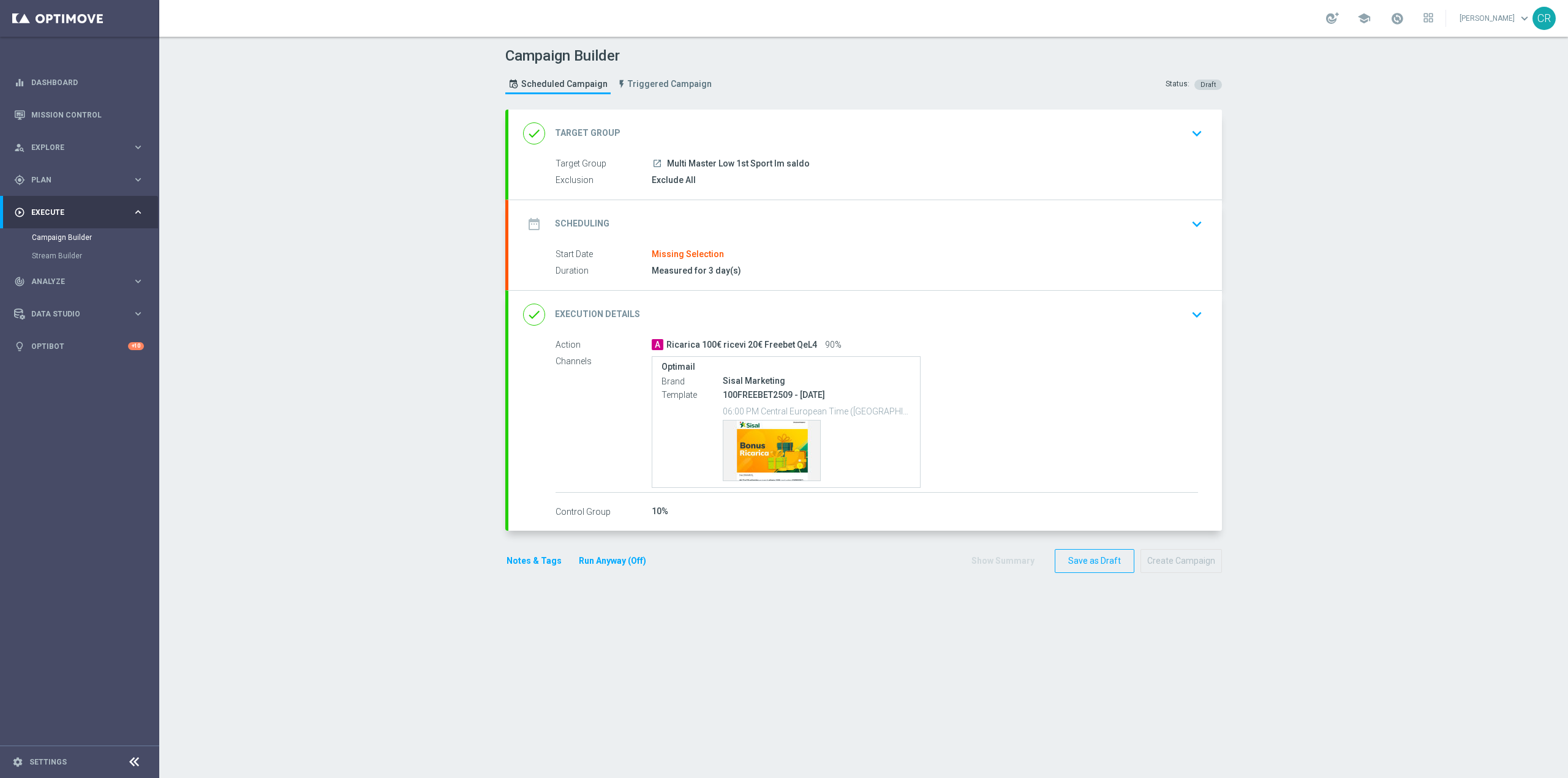
click at [1196, 223] on icon "keyboard_arrow_down" at bounding box center [1196, 224] width 19 height 19
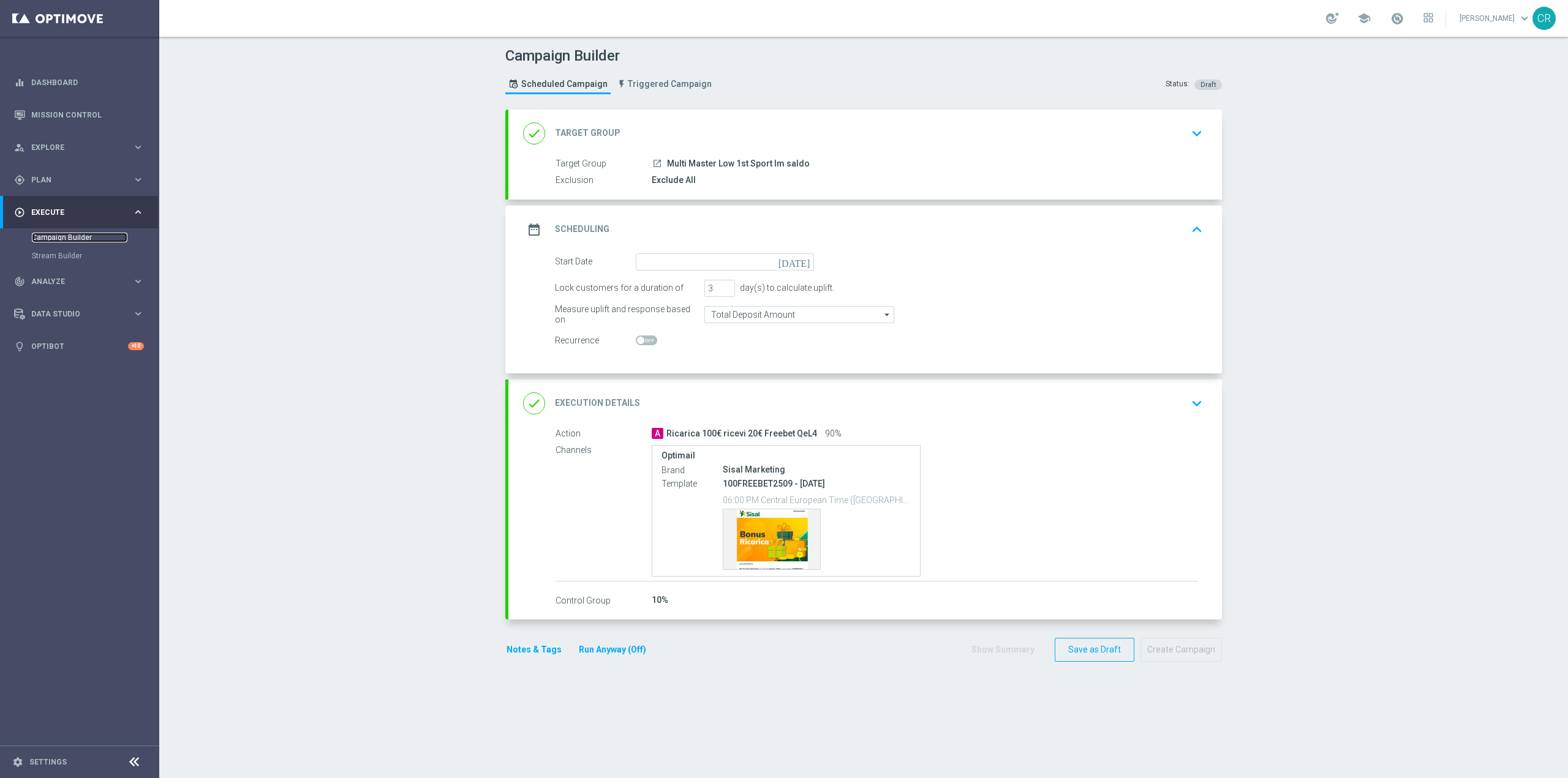
click at [71, 239] on link "Campaign Builder" at bounding box center [79, 237] width 95 height 10
click at [72, 176] on span "Plan" at bounding box center [81, 180] width 101 height 7
click at [80, 140] on div "person_search Explore keyboard_arrow_right" at bounding box center [79, 147] width 158 height 33
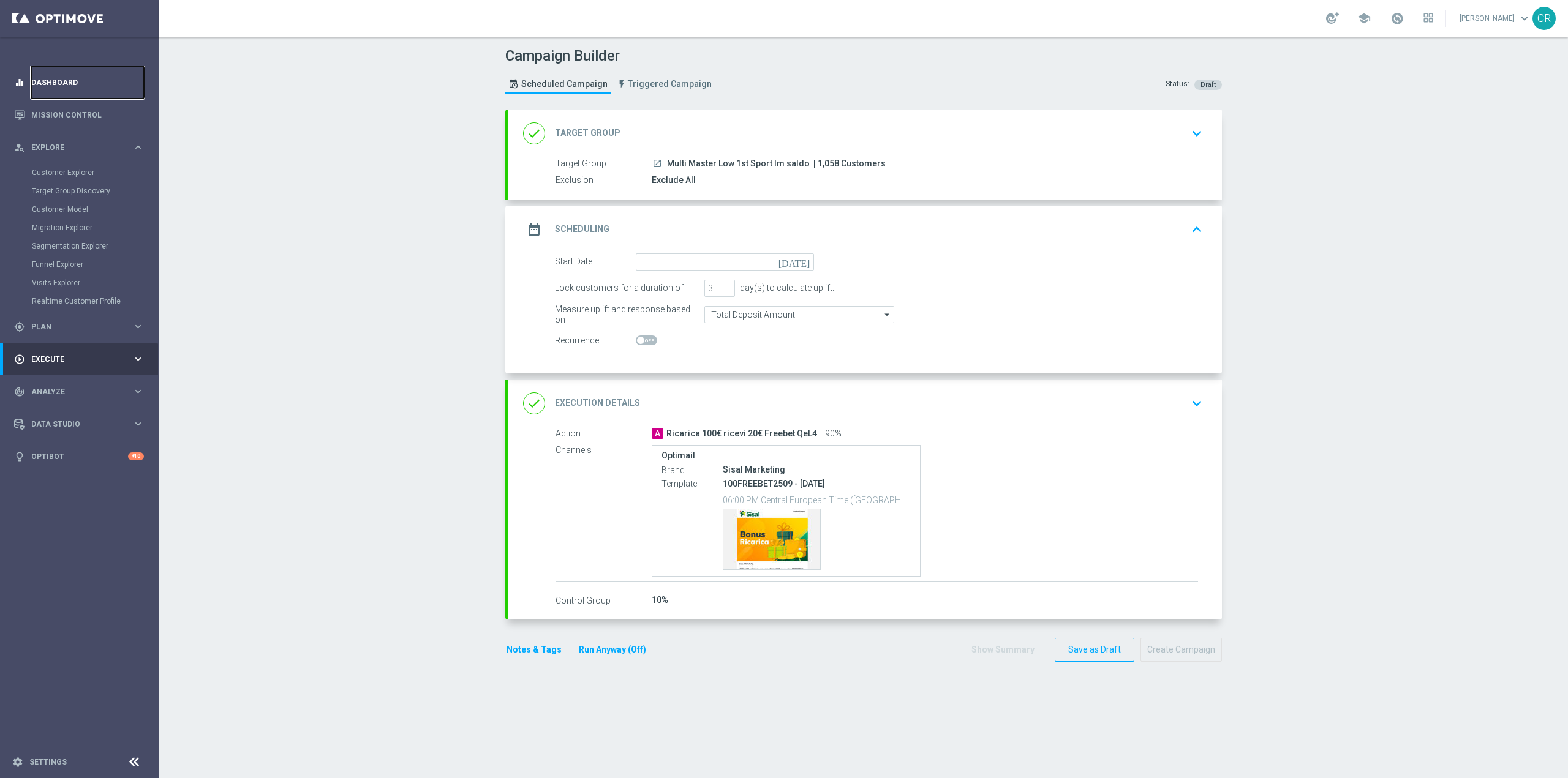
click at [48, 80] on link "Dashboard" at bounding box center [87, 82] width 113 height 33
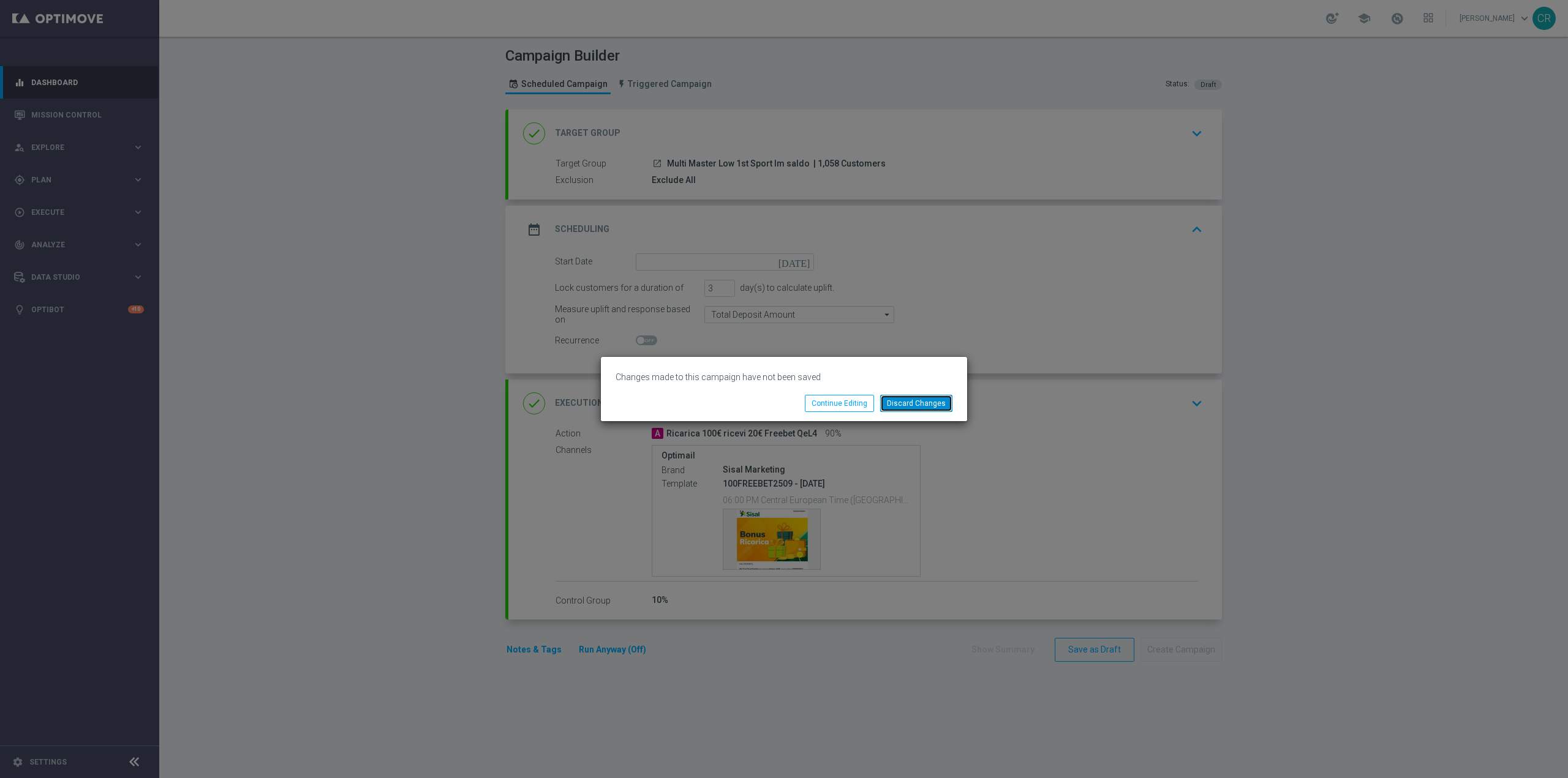
click at [924, 402] on button "Discard Changes" at bounding box center [916, 403] width 72 height 17
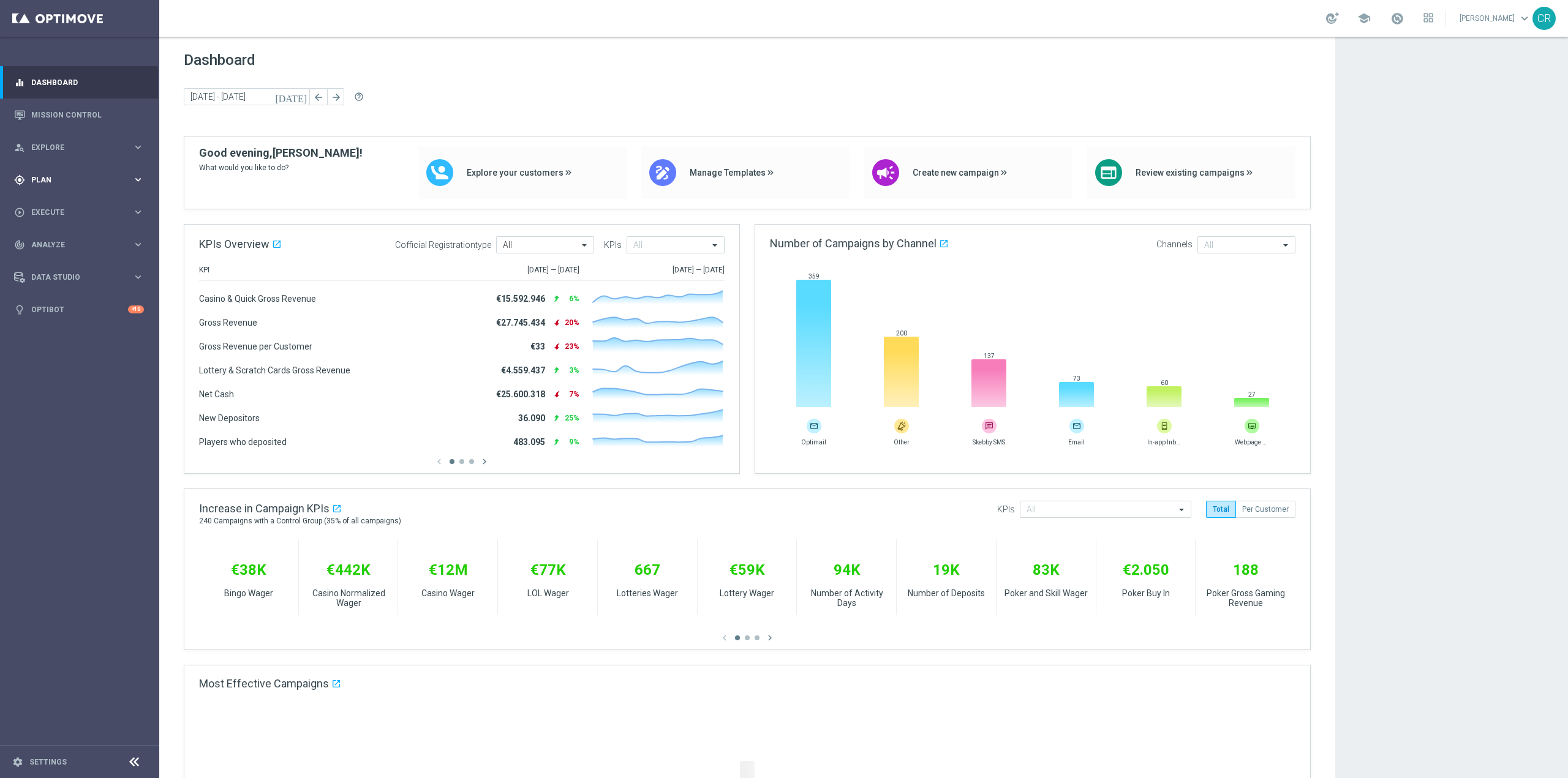
click at [63, 180] on span "Plan" at bounding box center [81, 180] width 101 height 7
click at [89, 237] on button "Templates keyboard_arrow_right" at bounding box center [88, 241] width 113 height 10
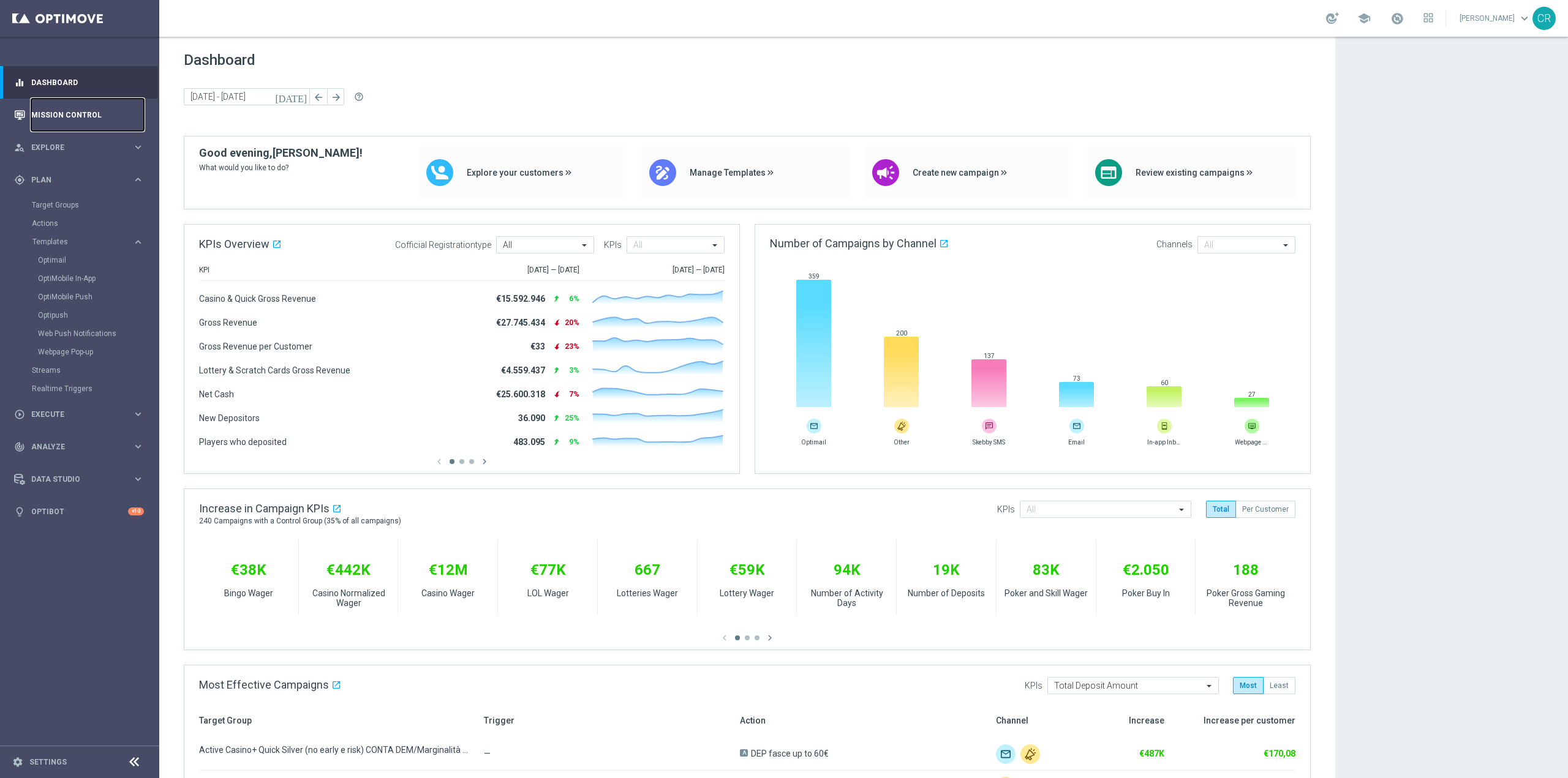
click at [62, 106] on link "Mission Control" at bounding box center [87, 115] width 113 height 33
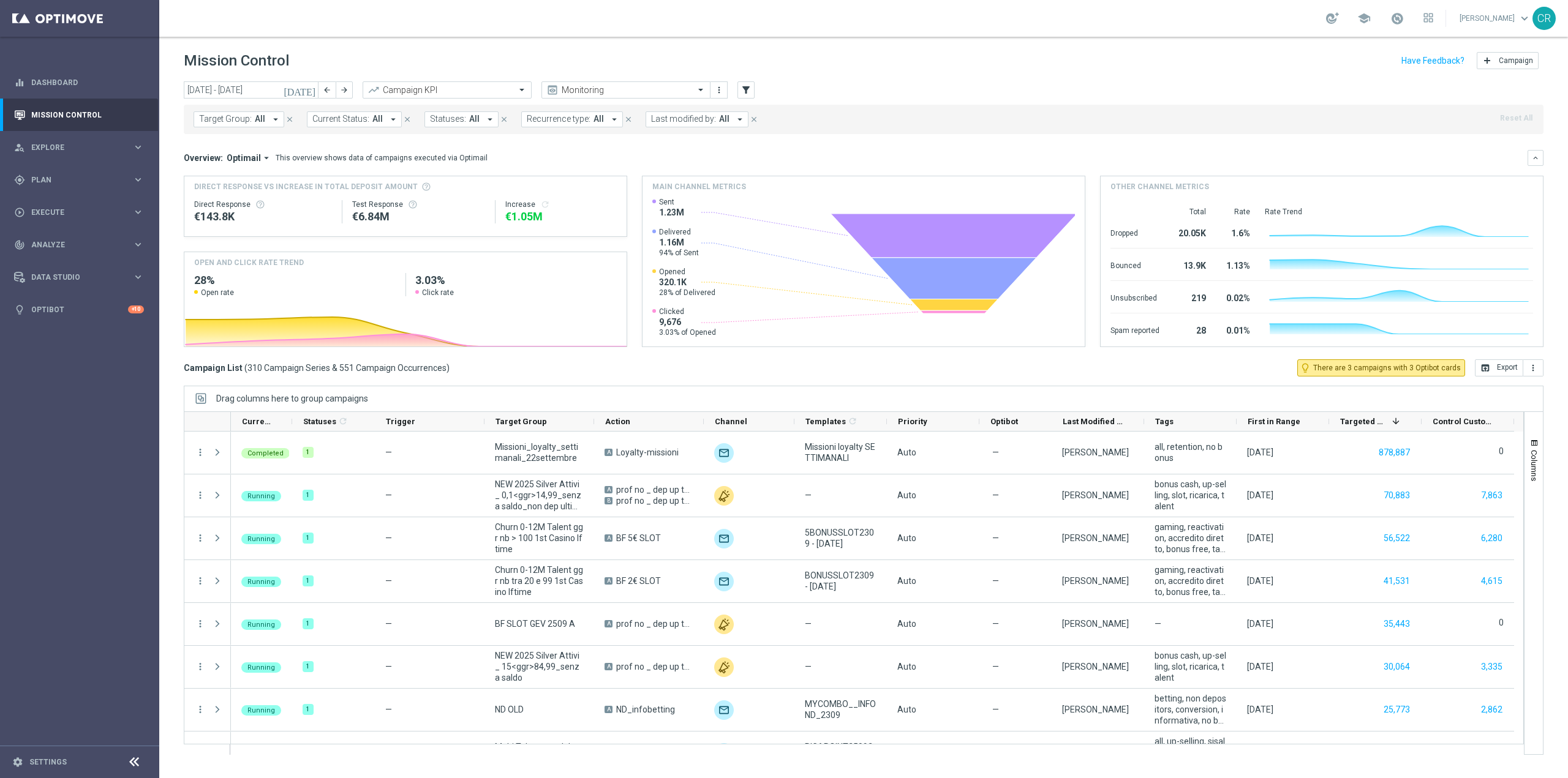
click at [316, 91] on icon "[DATE]" at bounding box center [300, 90] width 33 height 11
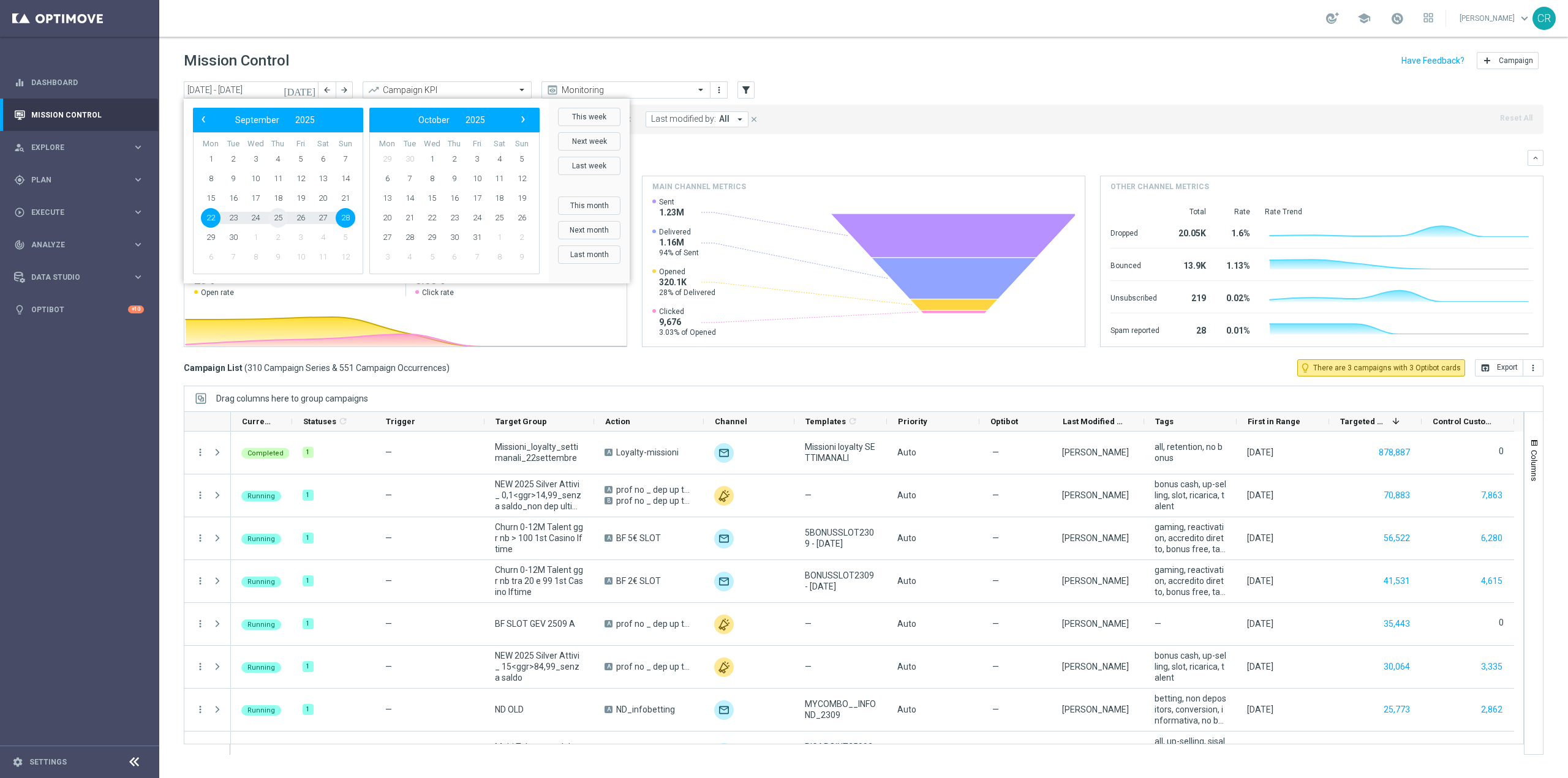
click at [284, 217] on span "25" at bounding box center [278, 218] width 20 height 20
type input "25 Sep 2025 - 25 Sep 2025"
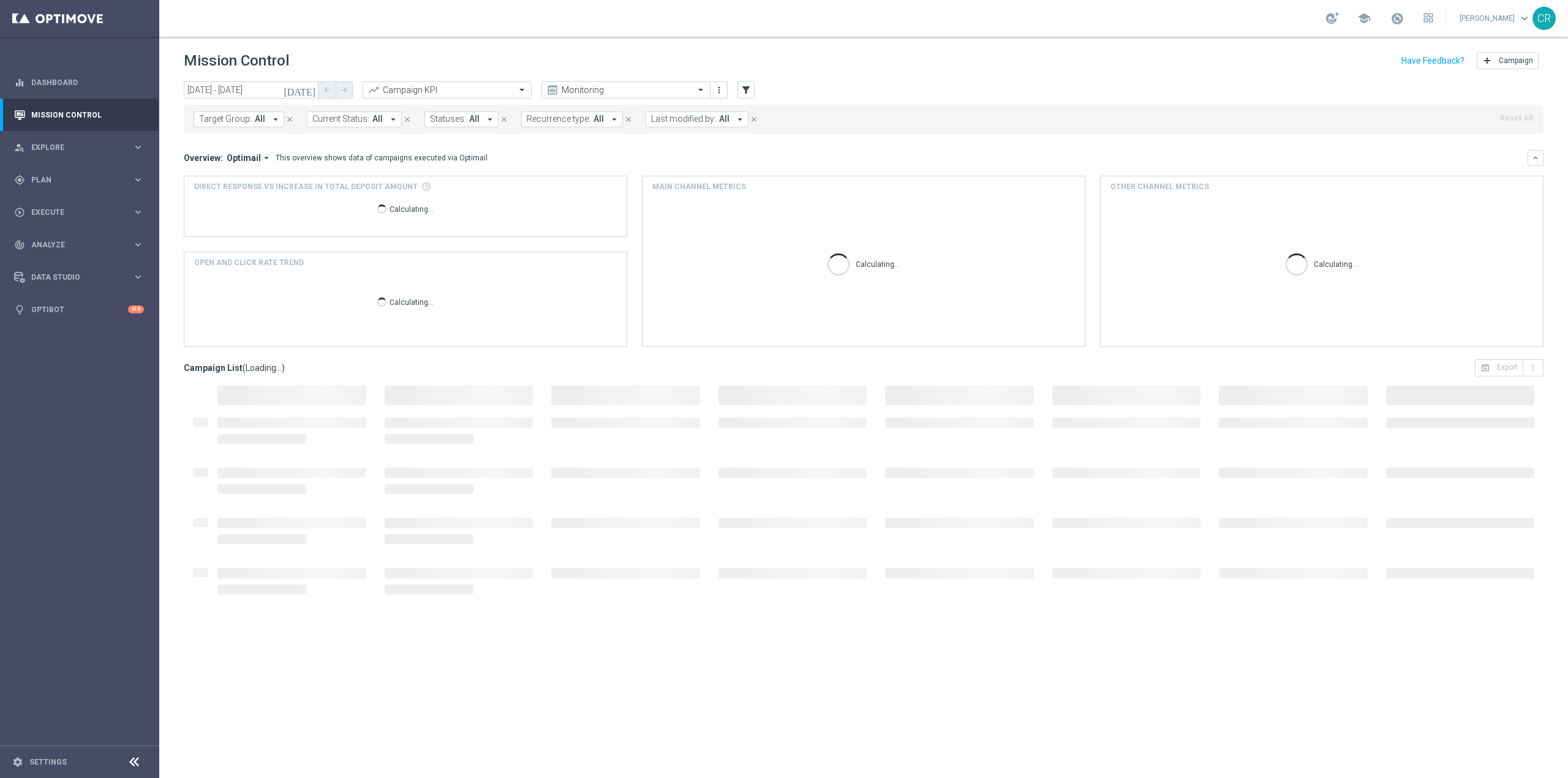
click at [682, 120] on span "Last modified by:" at bounding box center [684, 119] width 65 height 11
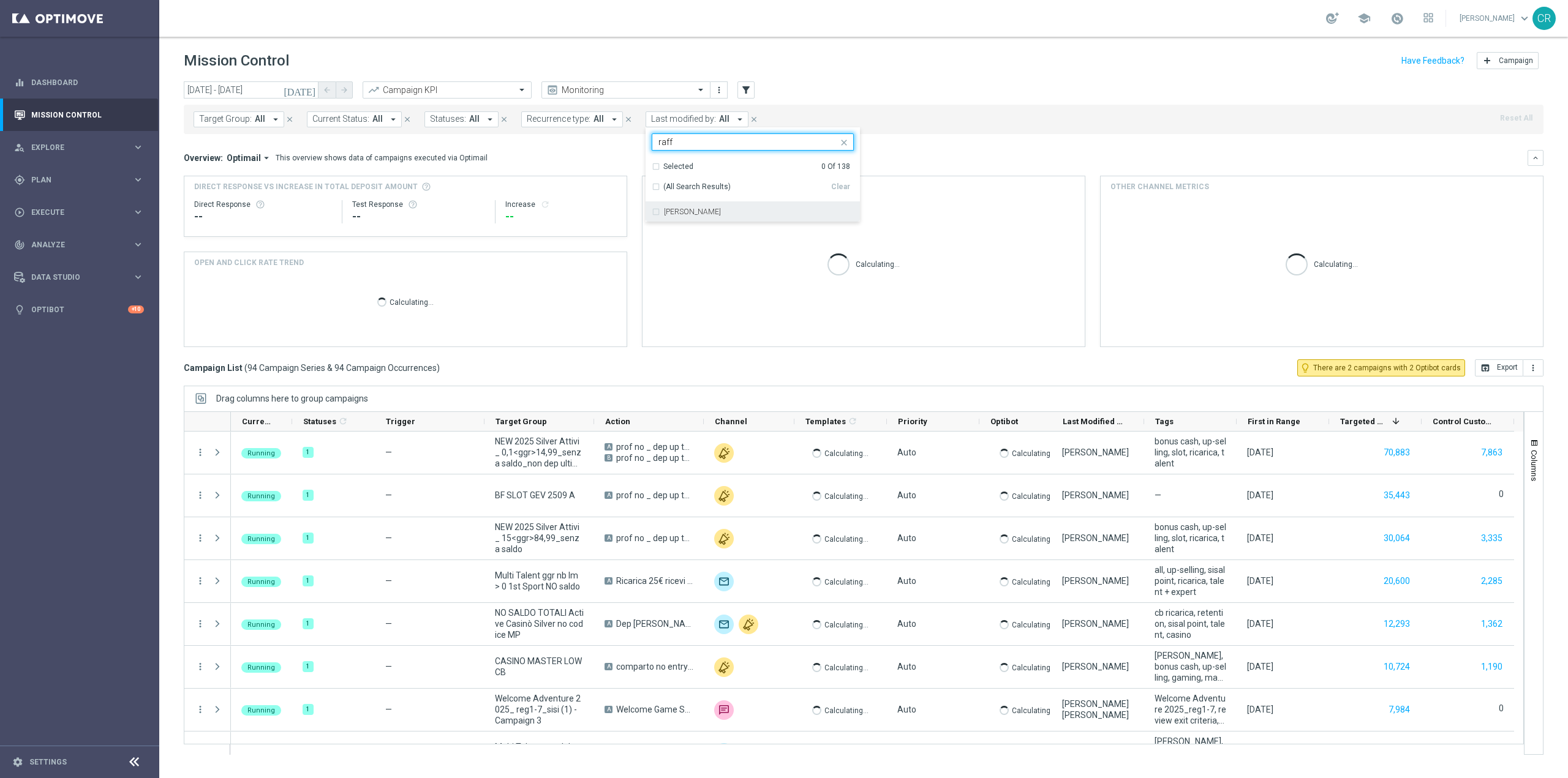
click at [697, 210] on label "[PERSON_NAME]" at bounding box center [692, 211] width 57 height 7
type input "raff"
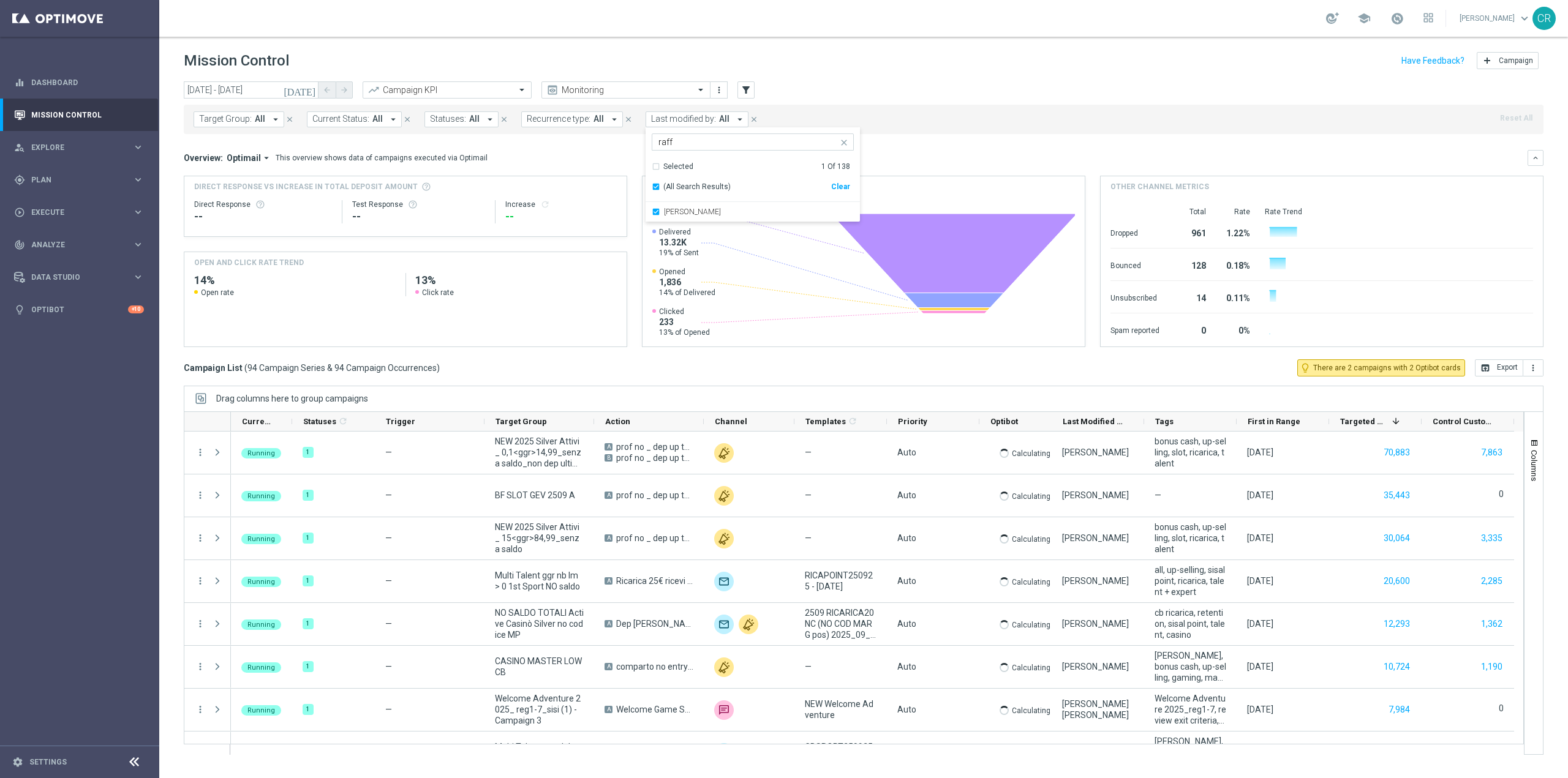
click at [952, 148] on mini-dashboard "Overview: Optimail arrow_drop_down This overview shows data of campaigns execut…" at bounding box center [864, 246] width 1360 height 225
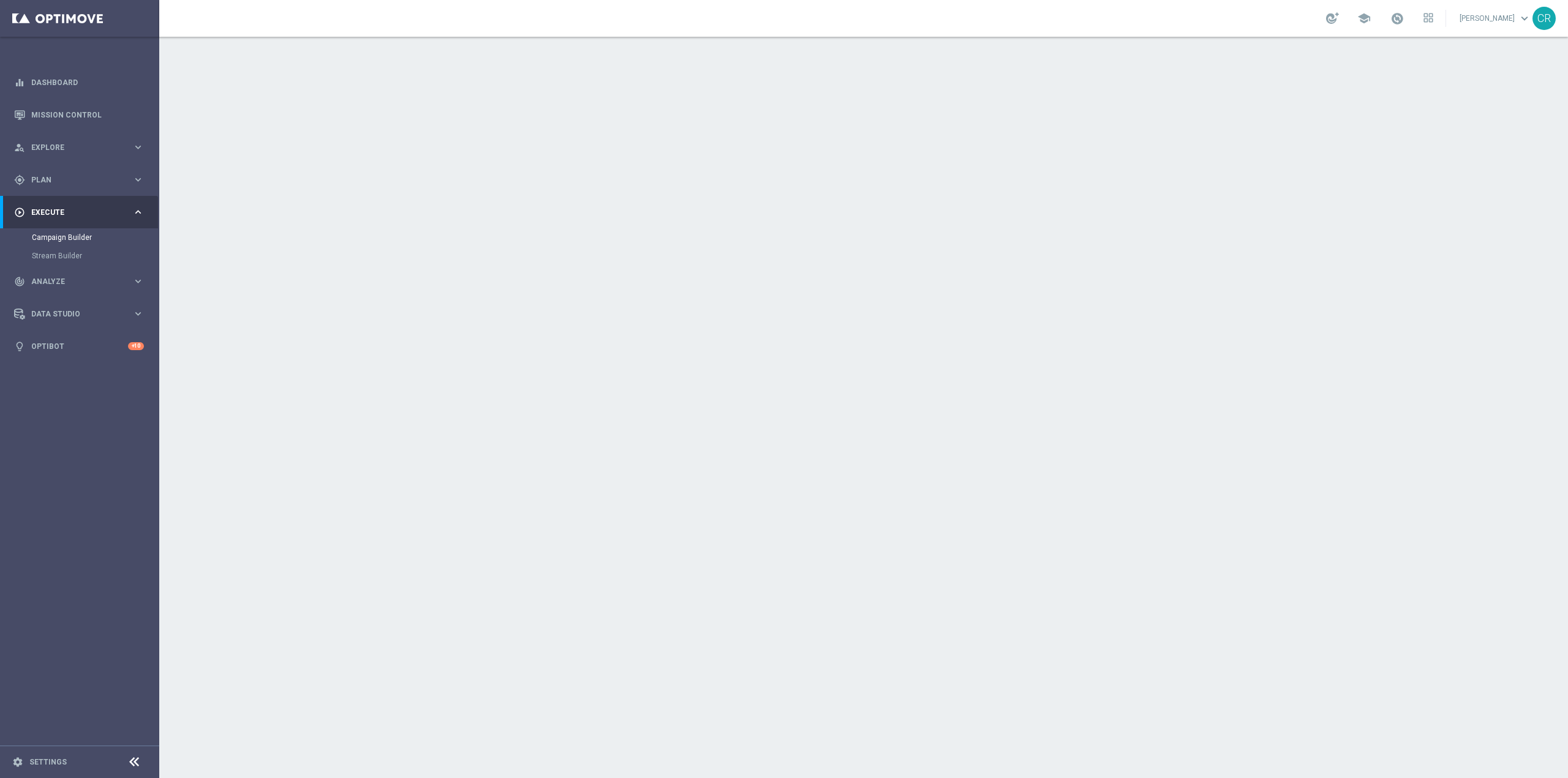
click at [1189, 131] on icon "keyboard_arrow_down" at bounding box center [1196, 133] width 19 height 19
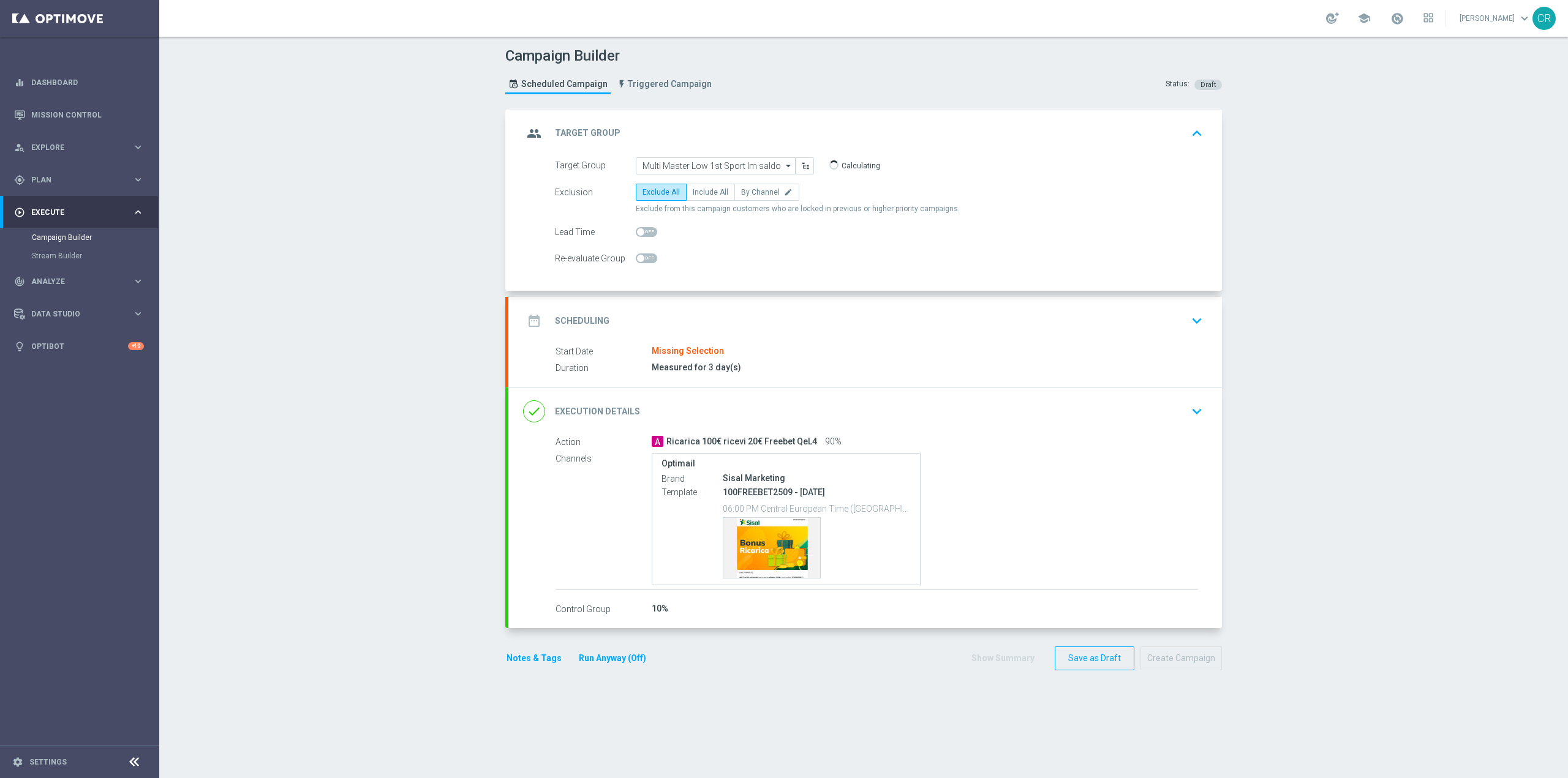
click at [1187, 324] on icon "keyboard_arrow_down" at bounding box center [1196, 320] width 19 height 19
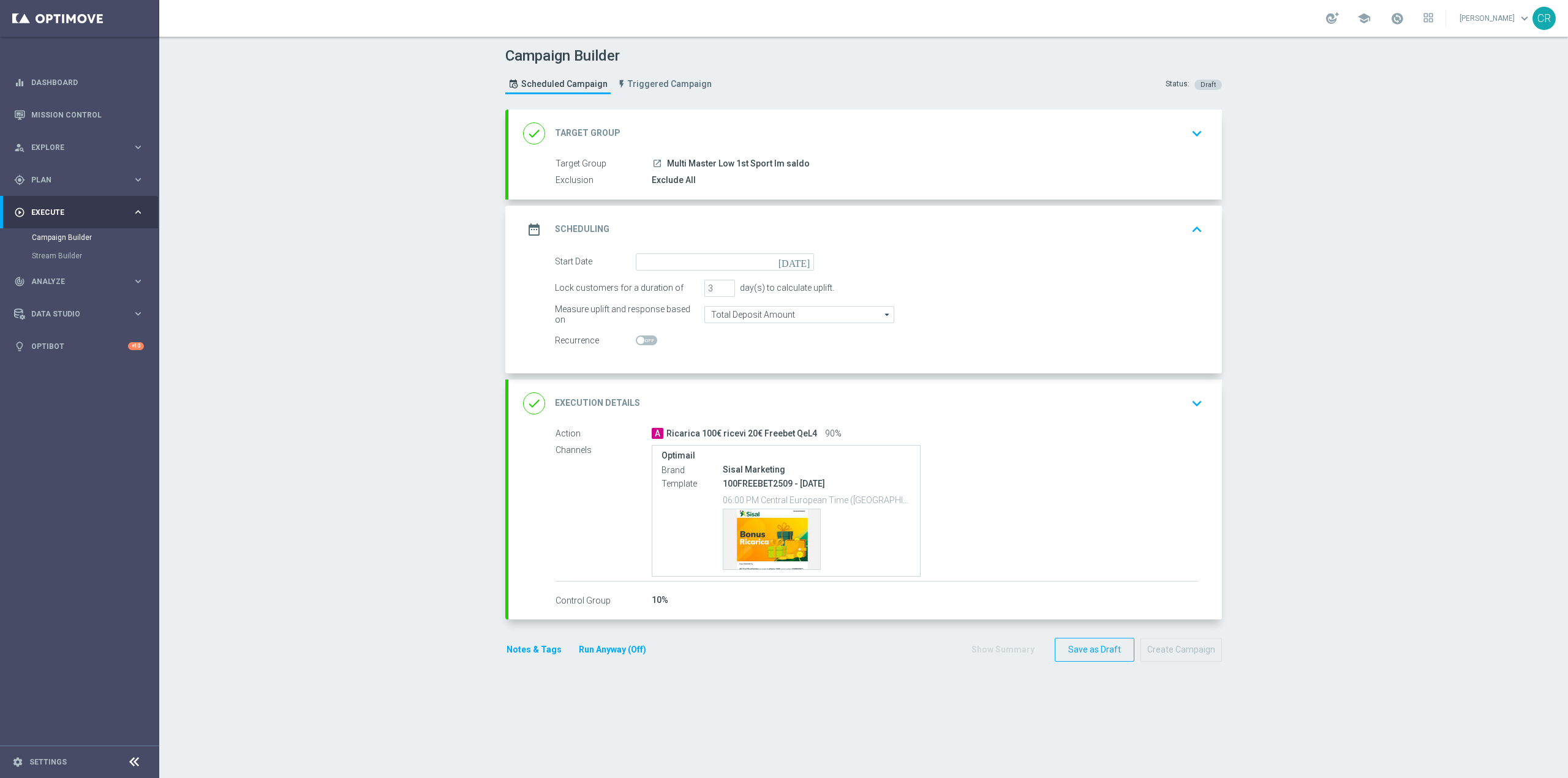
click at [798, 263] on icon "[DATE]" at bounding box center [796, 260] width 36 height 14
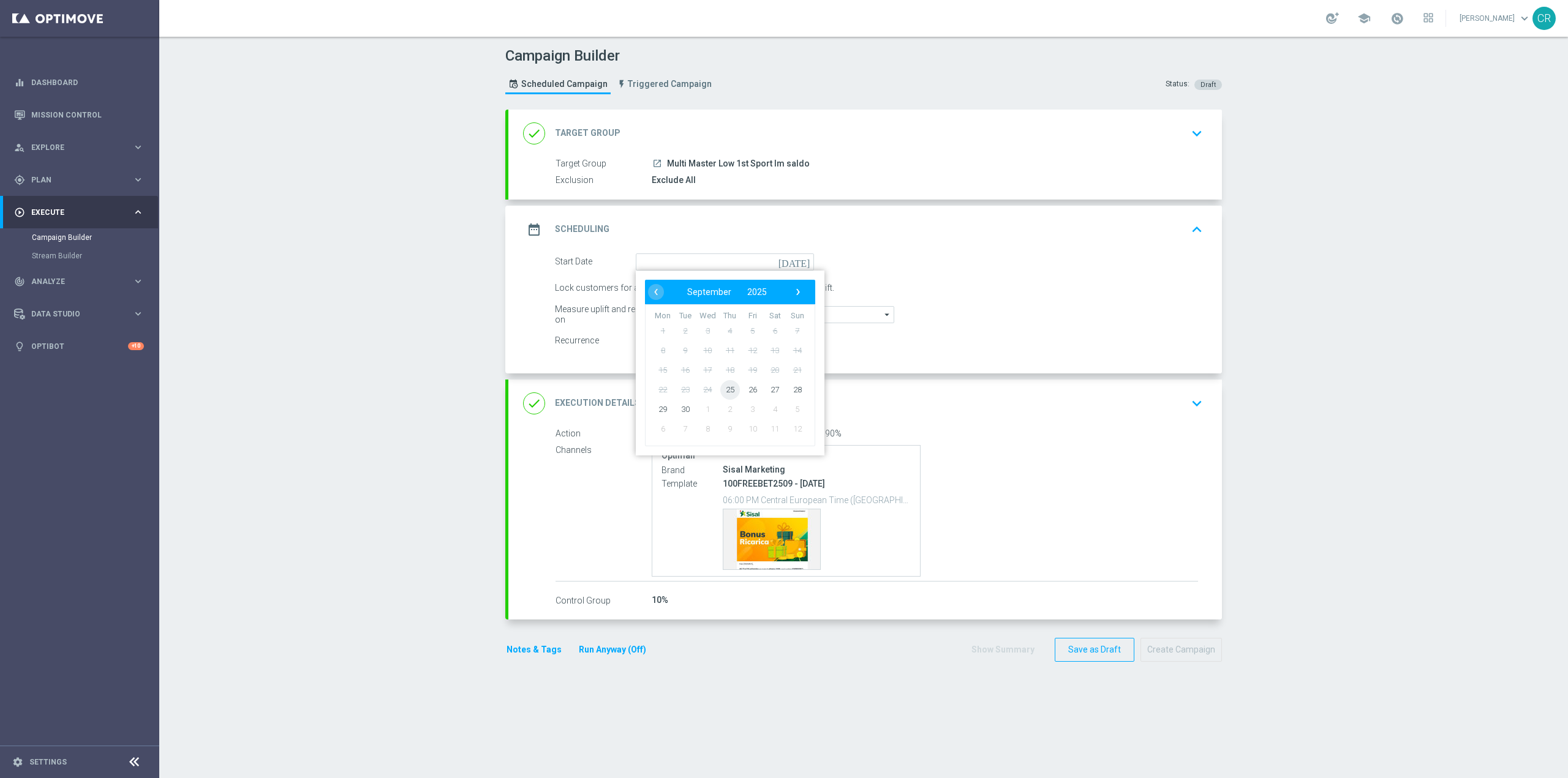
drag, startPoint x: 736, startPoint y: 390, endPoint x: 729, endPoint y: 390, distance: 7.0
click at [729, 390] on span "25" at bounding box center [730, 389] width 20 height 20
type input "25 Sep 2025"
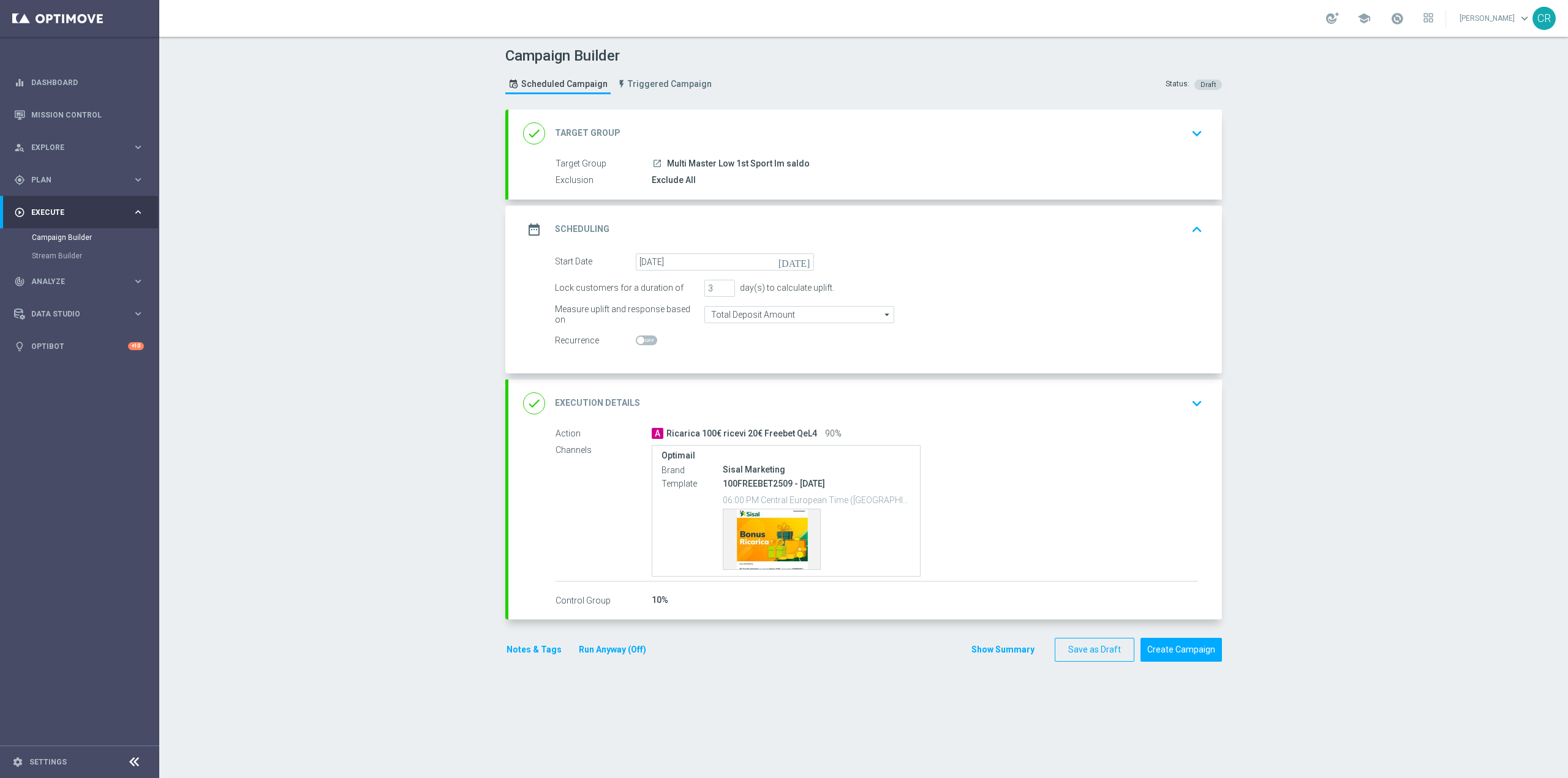
click at [882, 317] on icon "arrow_drop_down" at bounding box center [887, 315] width 12 height 16
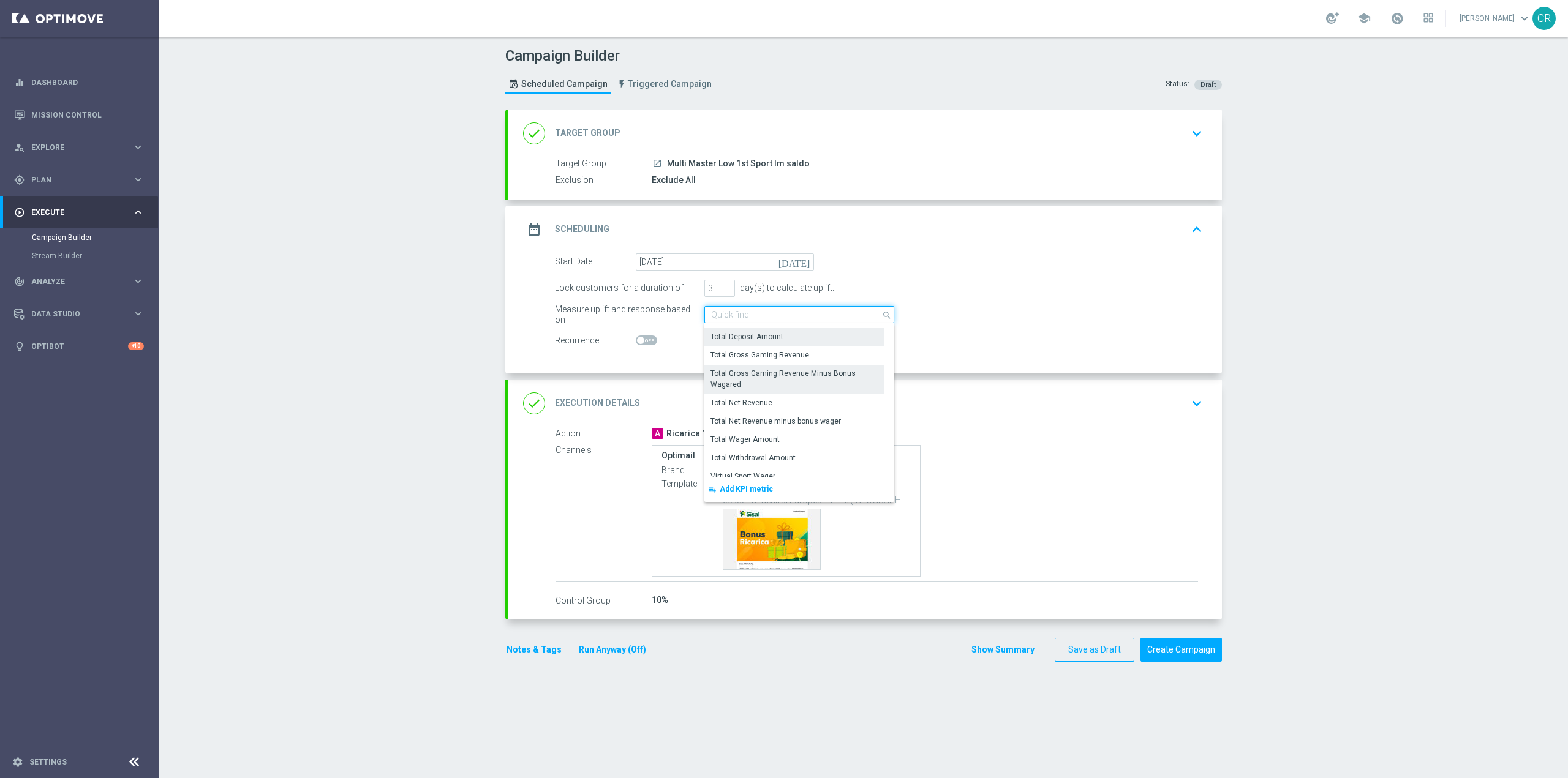
scroll to position [299, 0]
click at [1133, 311] on div "Measure uplift and response based on Total Deposit Amount search Show Selected …" at bounding box center [878, 315] width 666 height 17
type input "Total Deposit Amount"
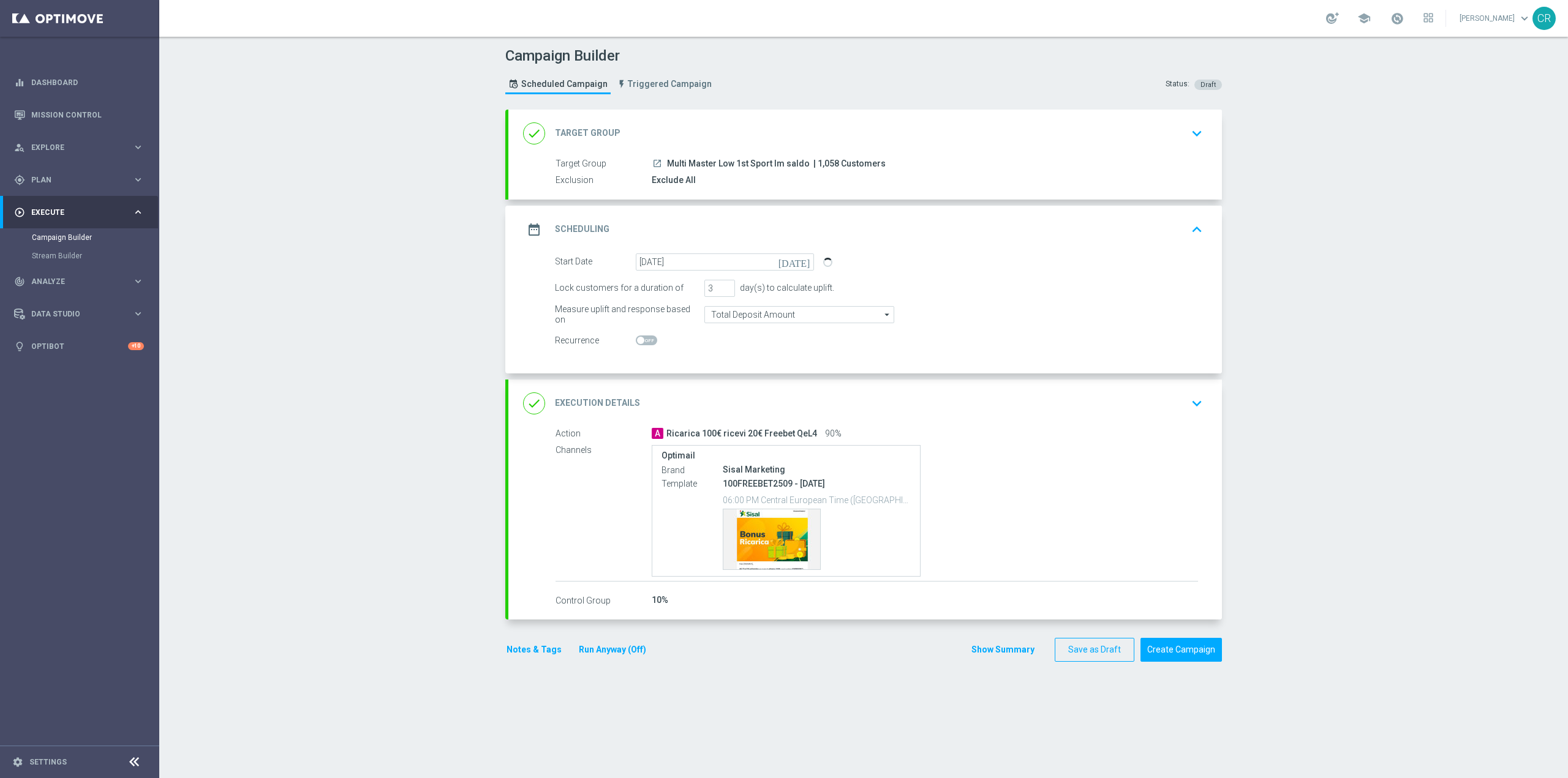
click at [1194, 403] on icon "keyboard_arrow_down" at bounding box center [1196, 403] width 19 height 19
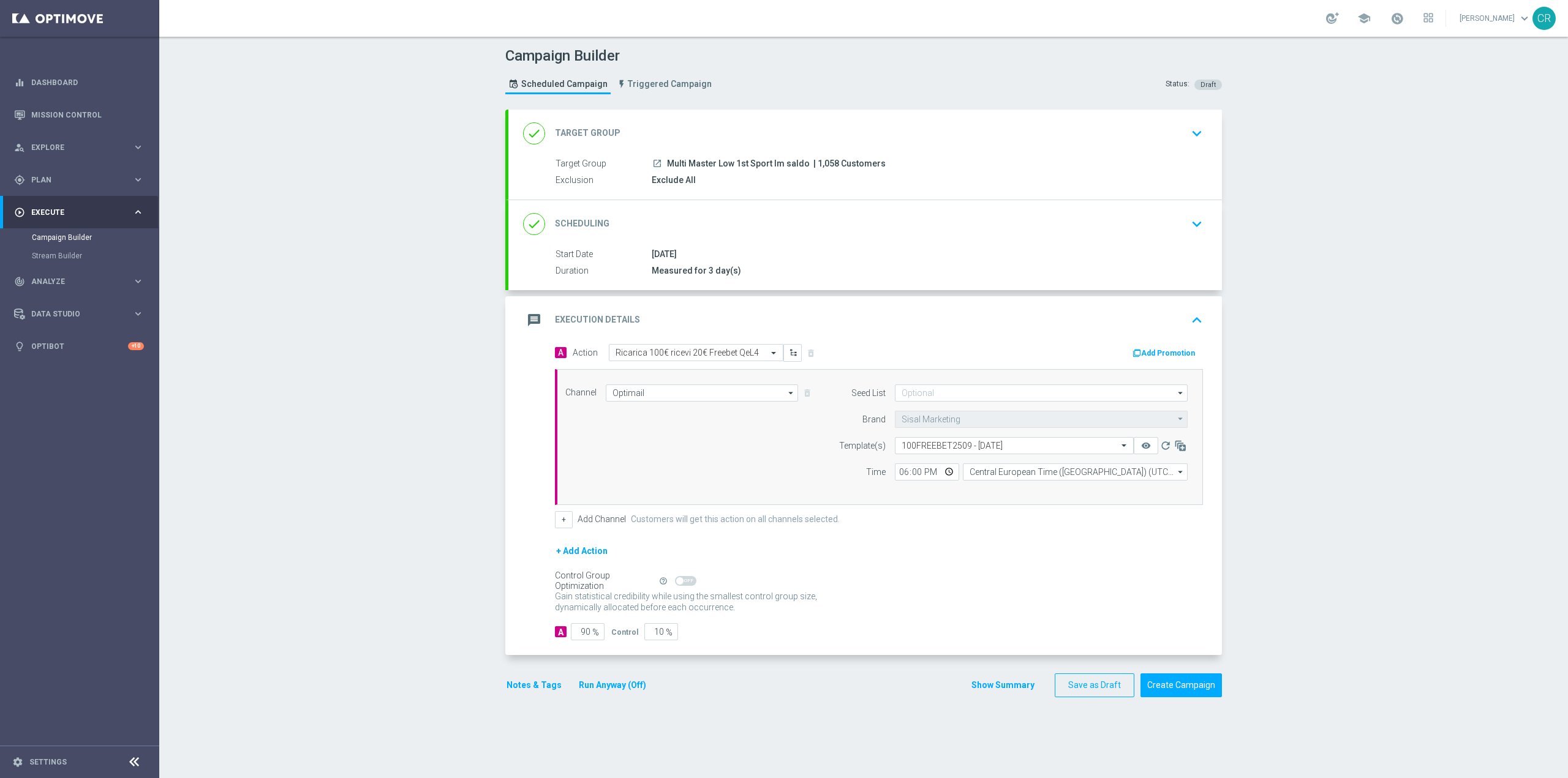
click at [1156, 350] on button "Add Promotion" at bounding box center [1165, 353] width 68 height 14
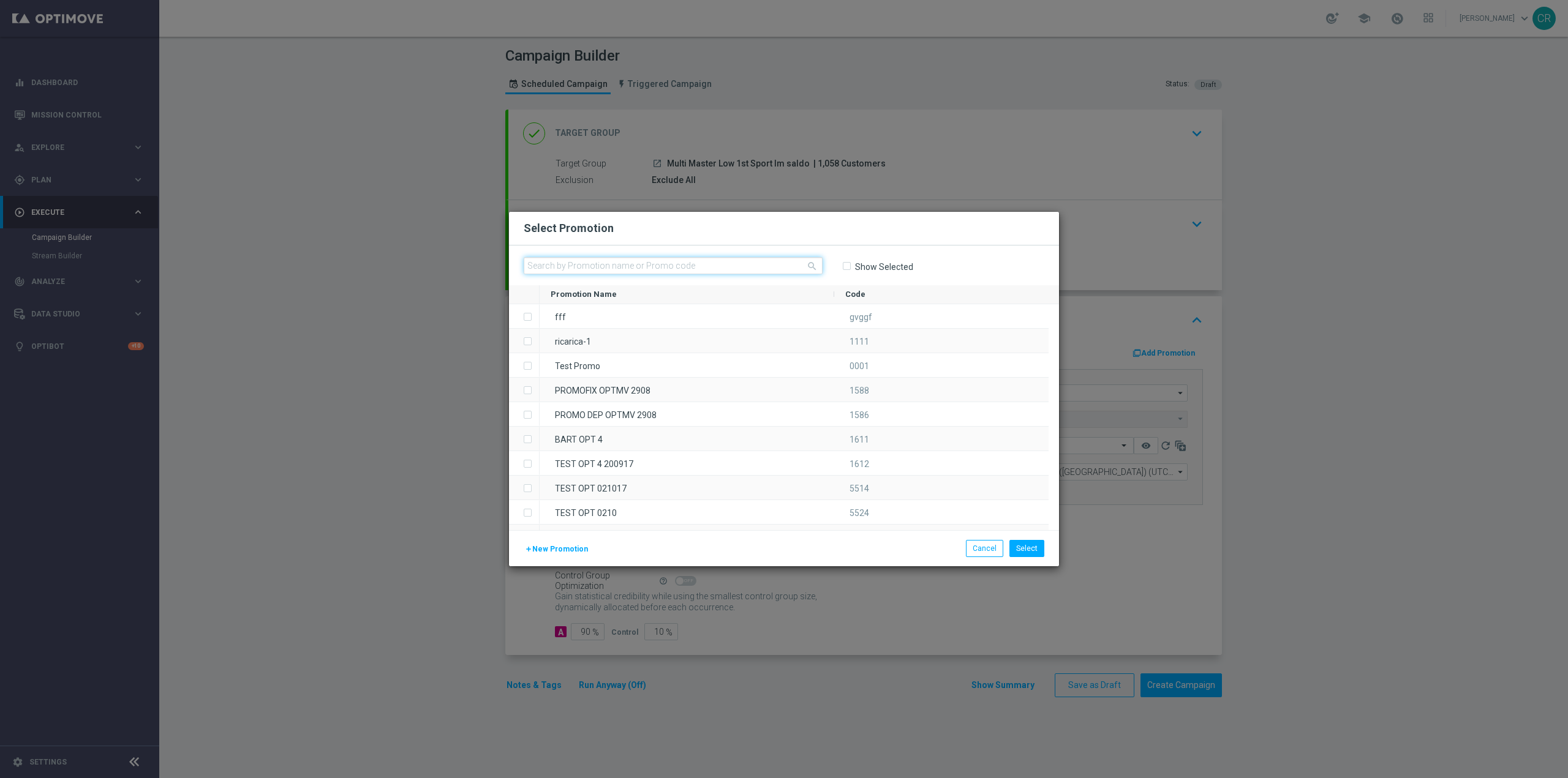
click at [668, 267] on input "text" at bounding box center [673, 265] width 299 height 17
paste input "335478"
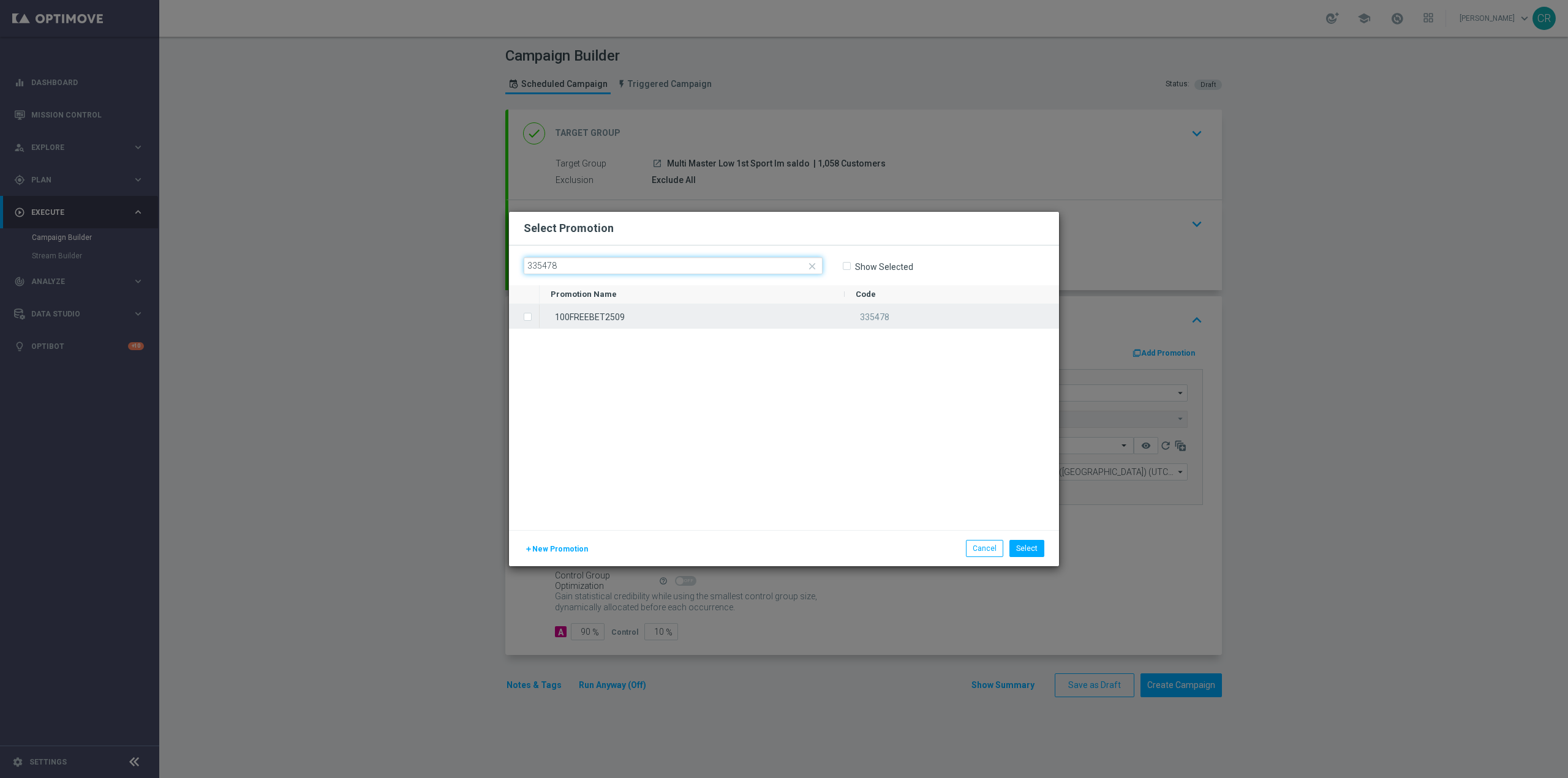
type input "335478"
click at [530, 320] on span "Press SPACE to select this row." at bounding box center [529, 317] width 12 height 24
click at [1023, 554] on button "Select" at bounding box center [1026, 548] width 35 height 17
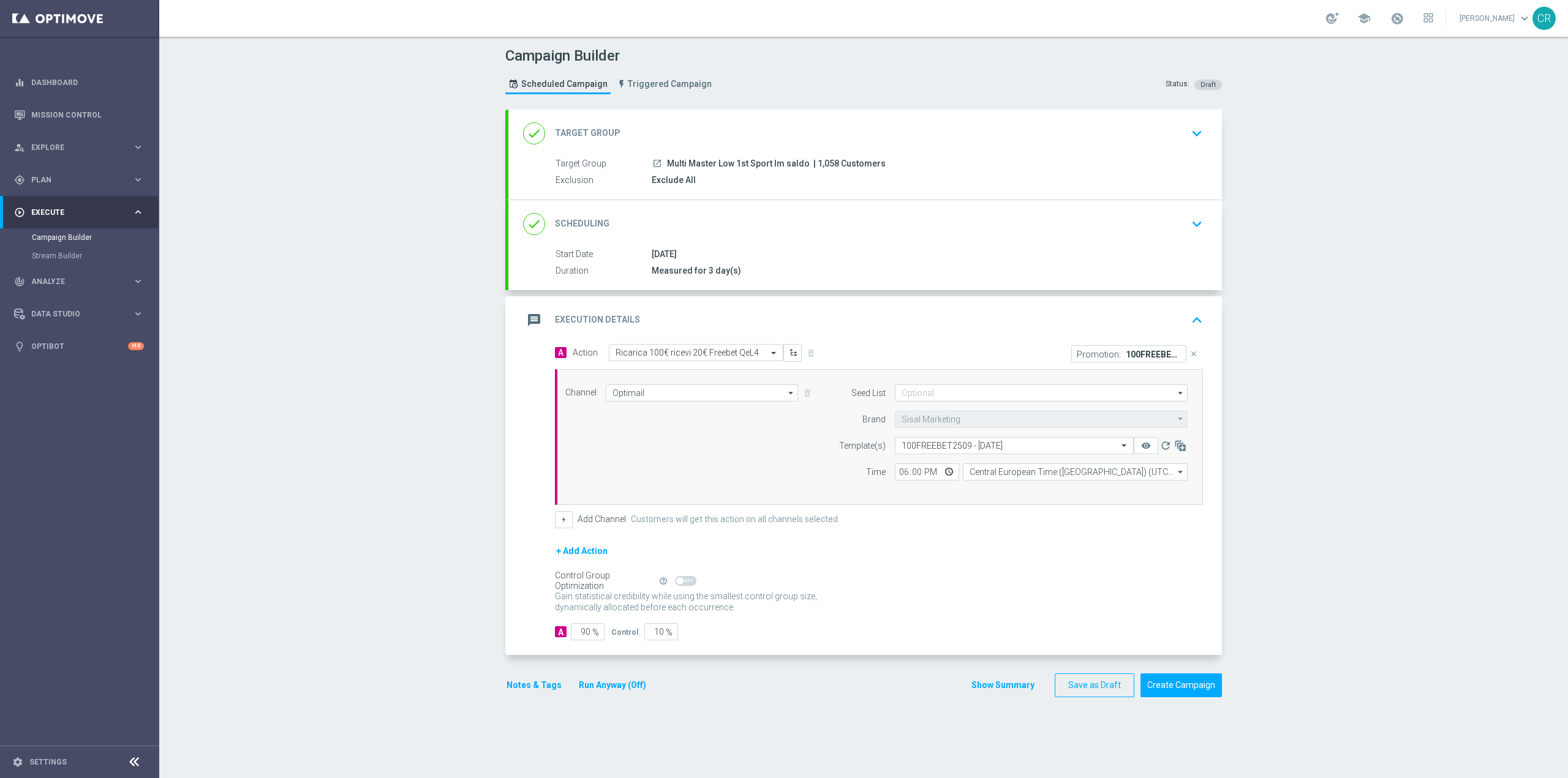
click at [536, 684] on button "Notes & Tags" at bounding box center [534, 685] width 58 height 15
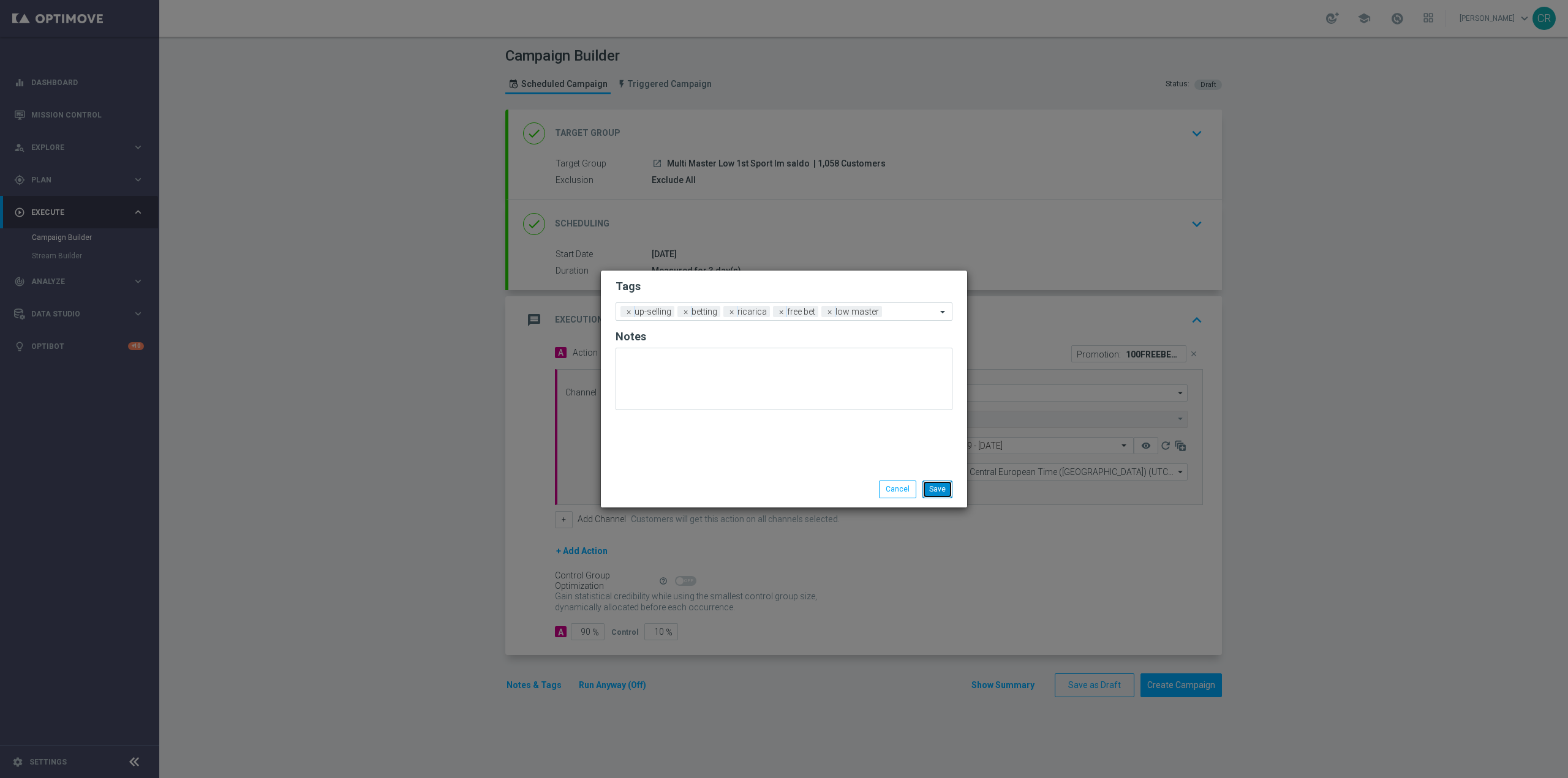
click at [934, 489] on button "Save" at bounding box center [937, 489] width 30 height 17
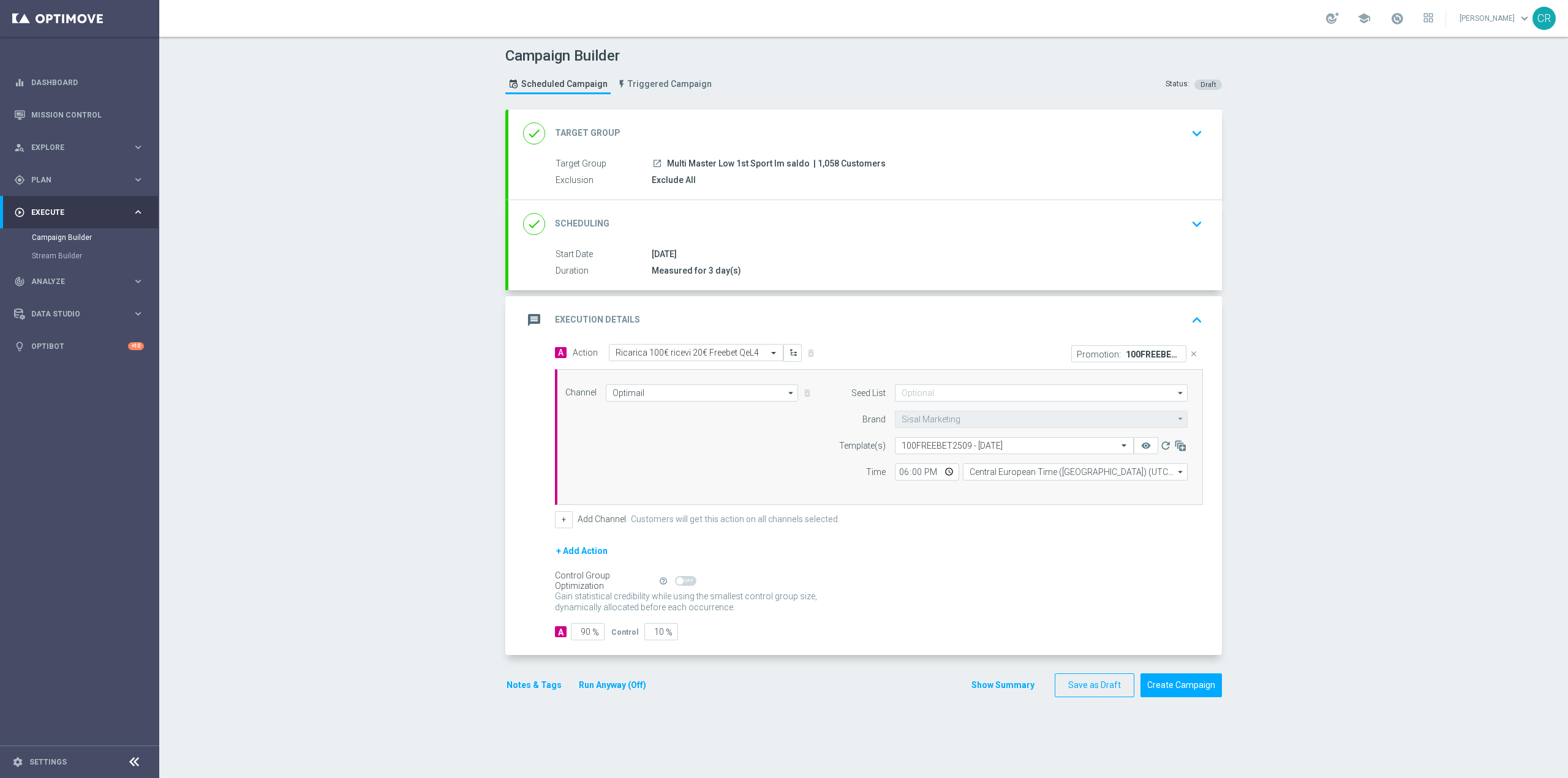
click at [1113, 228] on div "done Scheduling keyboard_arrow_down" at bounding box center [865, 224] width 684 height 24
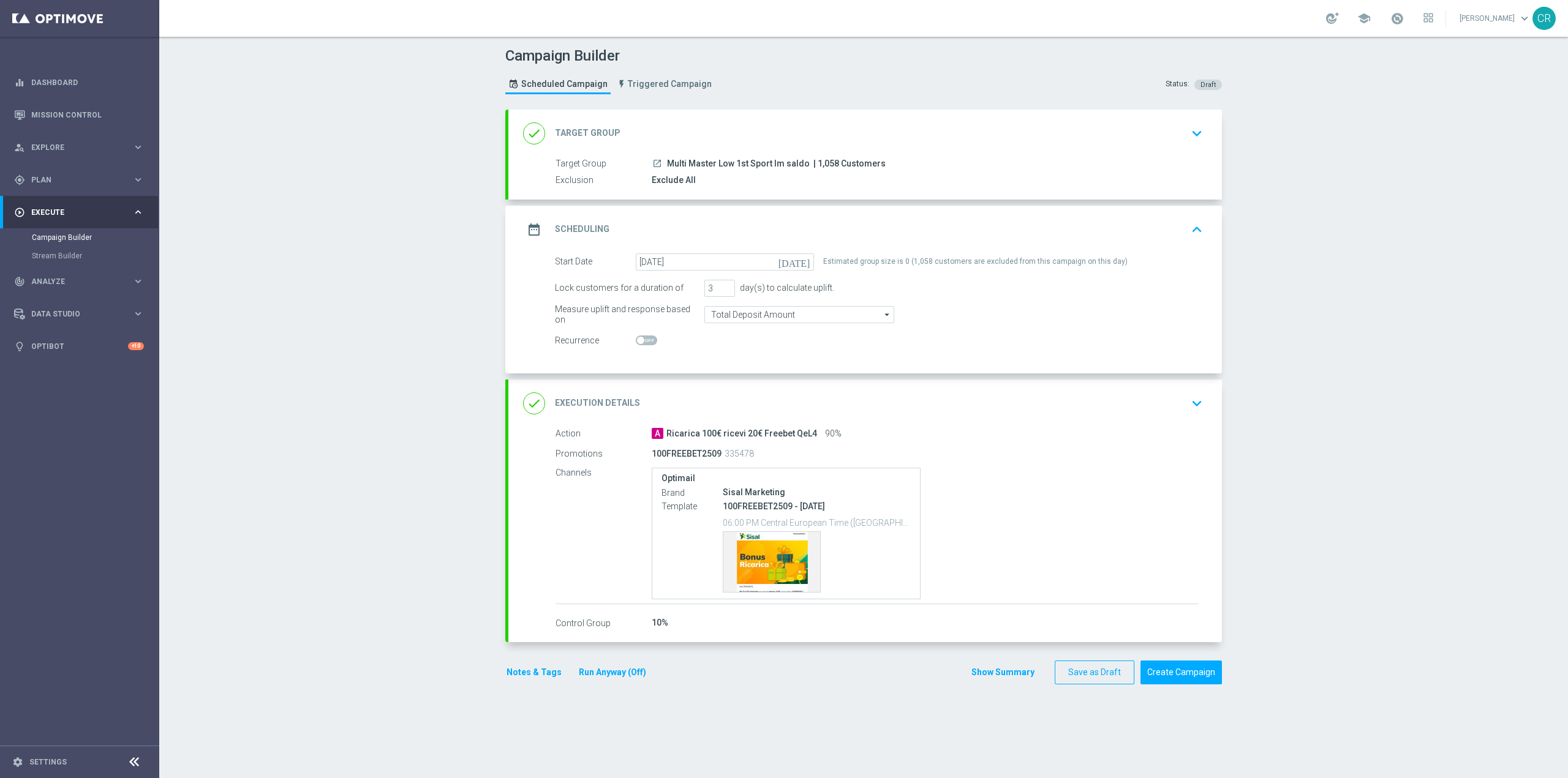
click at [979, 153] on div "done Target Group keyboard_arrow_down" at bounding box center [865, 133] width 713 height 48
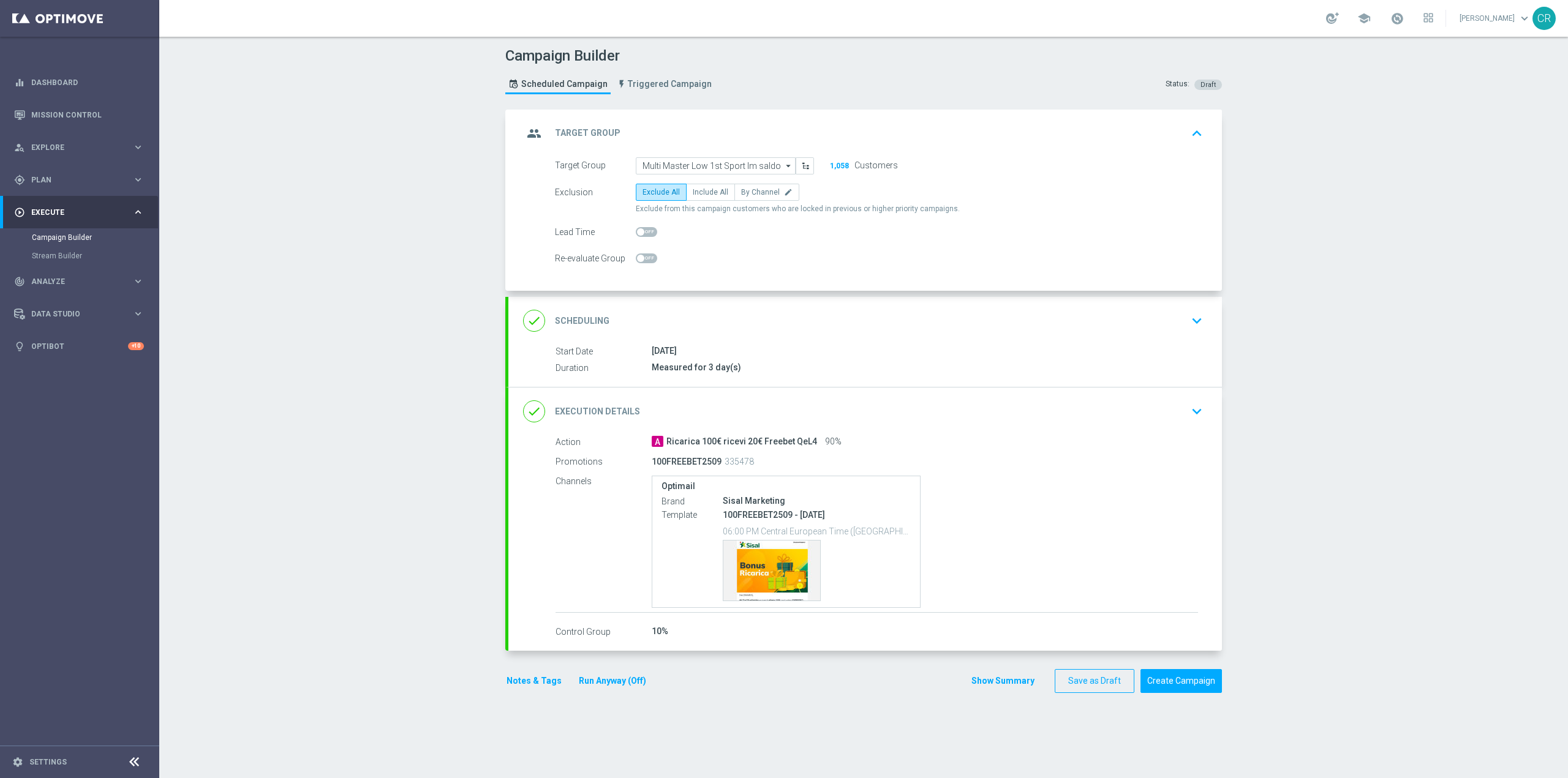
click at [939, 324] on div "done Scheduling keyboard_arrow_down" at bounding box center [865, 320] width 684 height 24
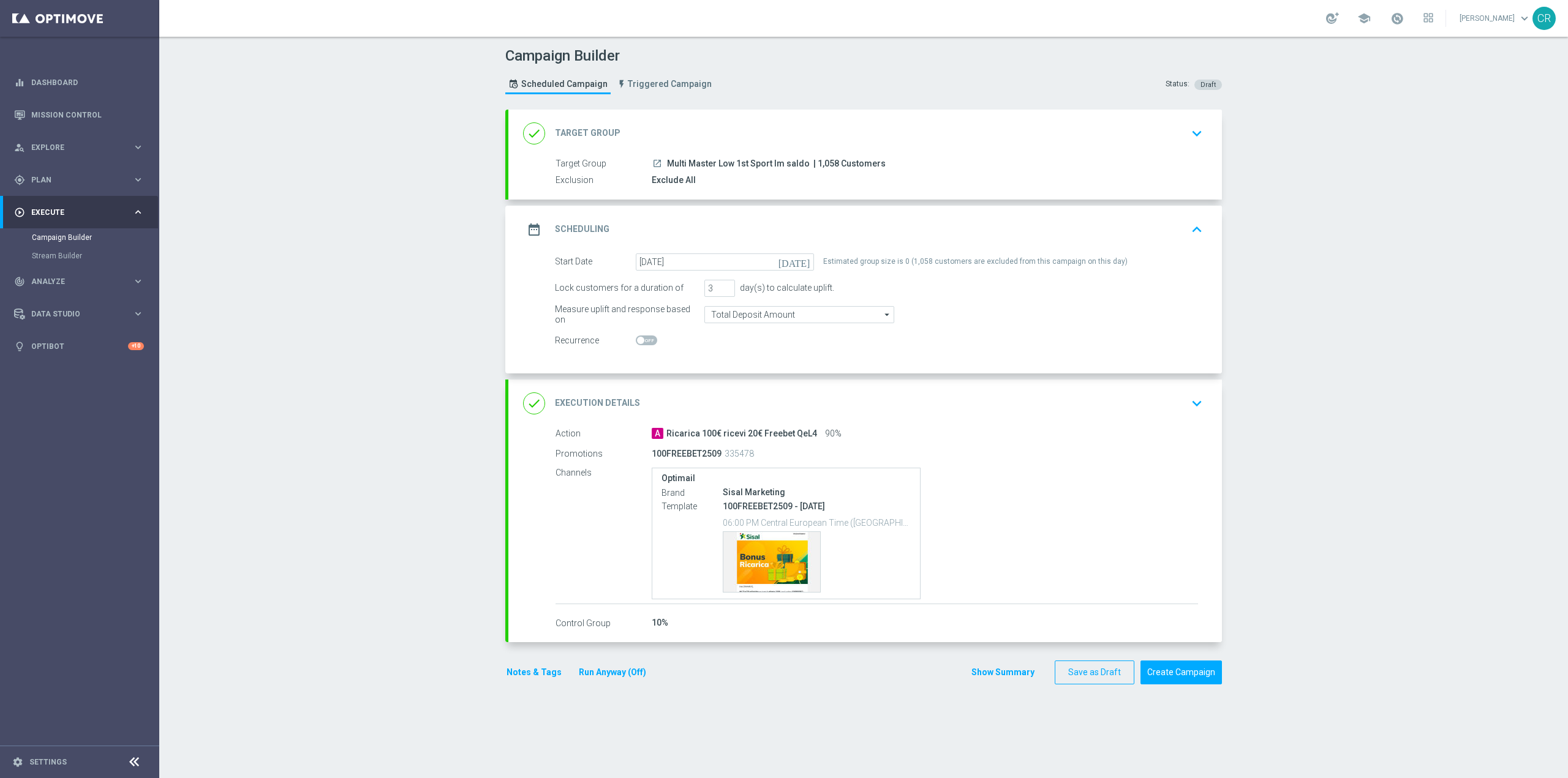
click at [764, 180] on div "Exclude All" at bounding box center [925, 180] width 547 height 12
click at [1078, 164] on div "launch Multi Master Low 1st Sport lm saldo | 1,058 Customers" at bounding box center [925, 163] width 547 height 12
click at [1108, 135] on div "done Target Group keyboard_arrow_down" at bounding box center [865, 133] width 684 height 24
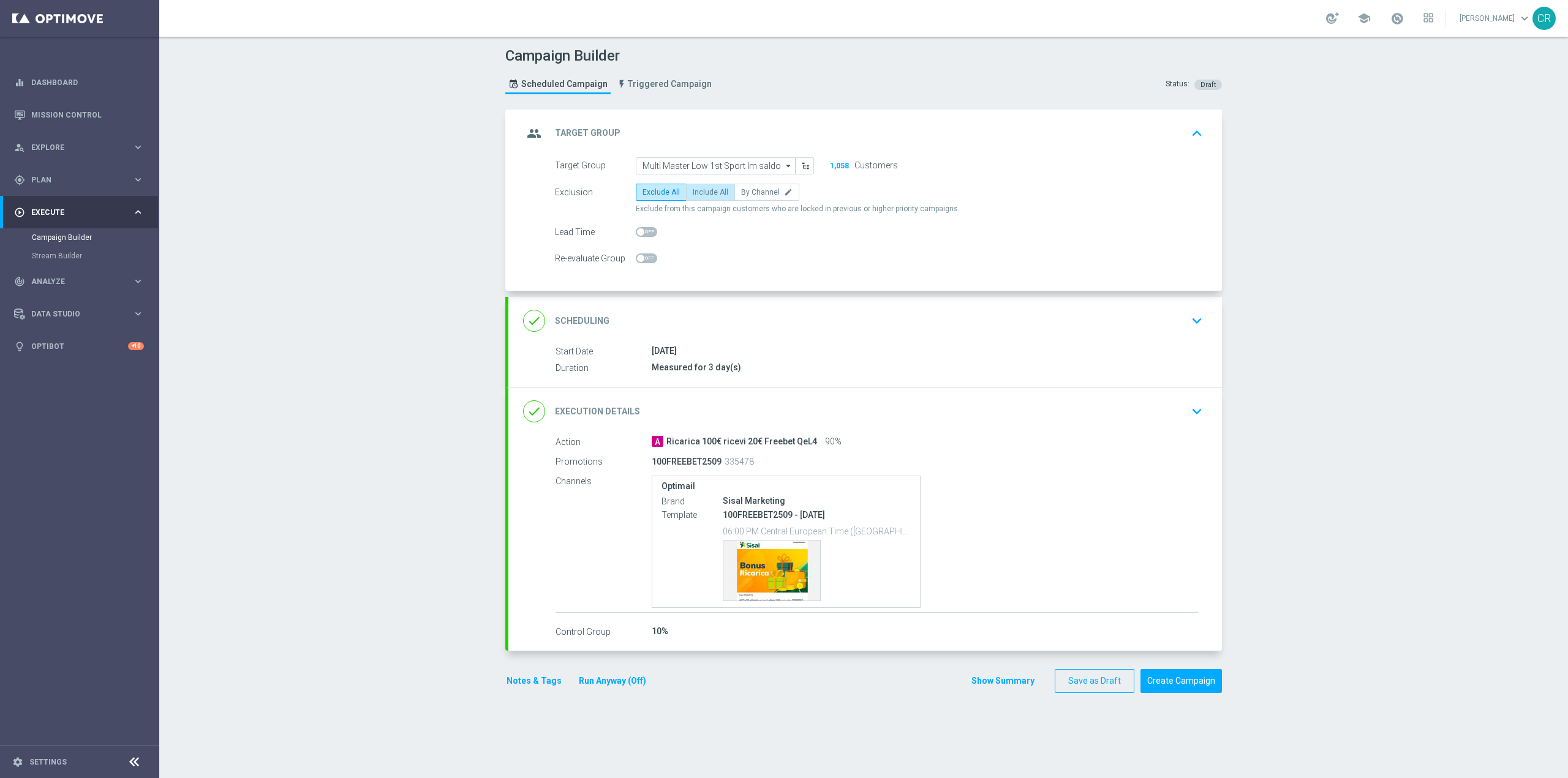
click at [701, 189] on span "Include All" at bounding box center [711, 192] width 36 height 9
click at [701, 190] on input "Include All" at bounding box center [697, 194] width 8 height 8
radio input "true"
click at [1130, 315] on div "done Scheduling keyboard_arrow_down" at bounding box center [865, 320] width 684 height 24
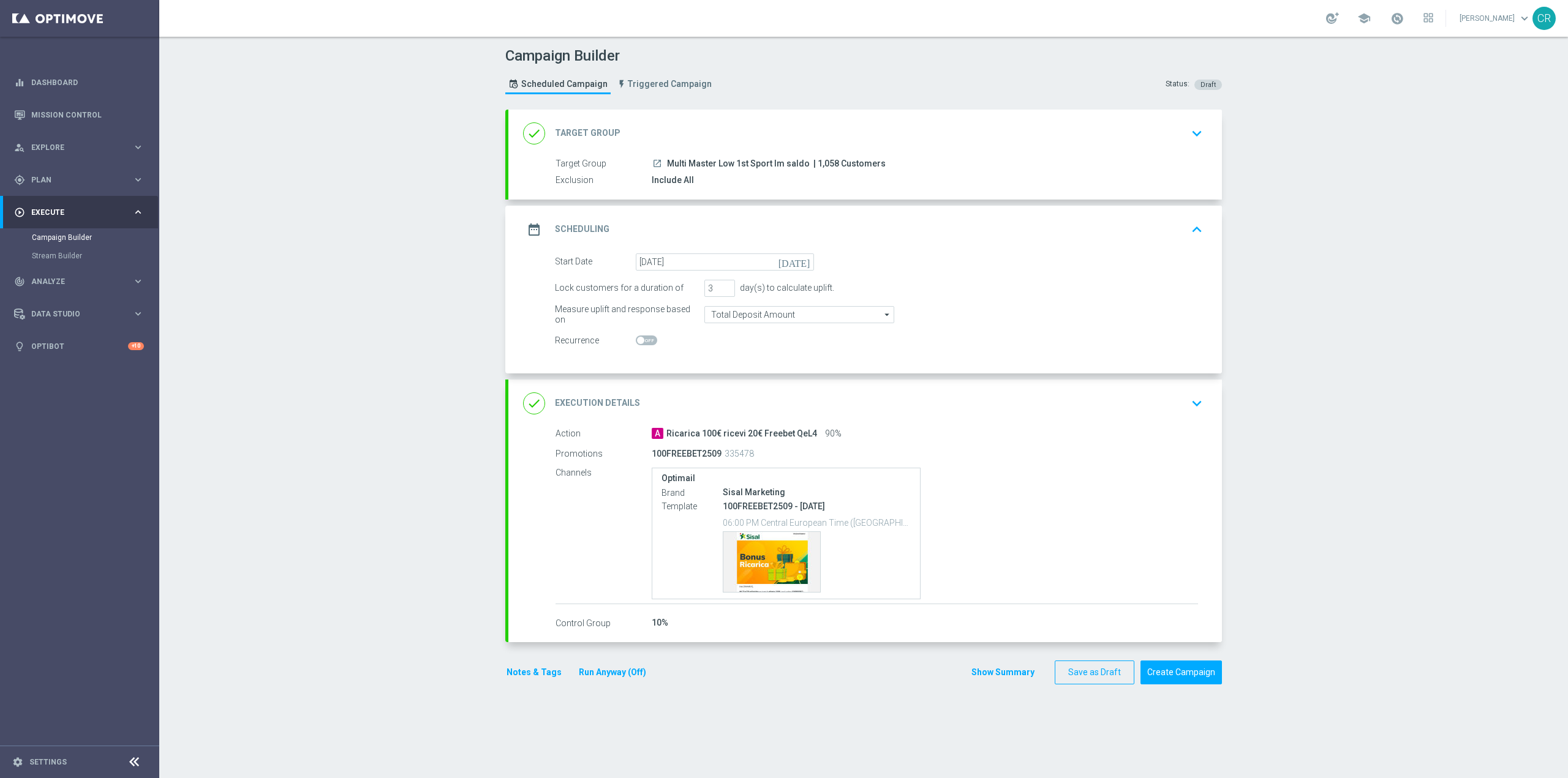
click at [1187, 398] on icon "keyboard_arrow_down" at bounding box center [1196, 403] width 19 height 19
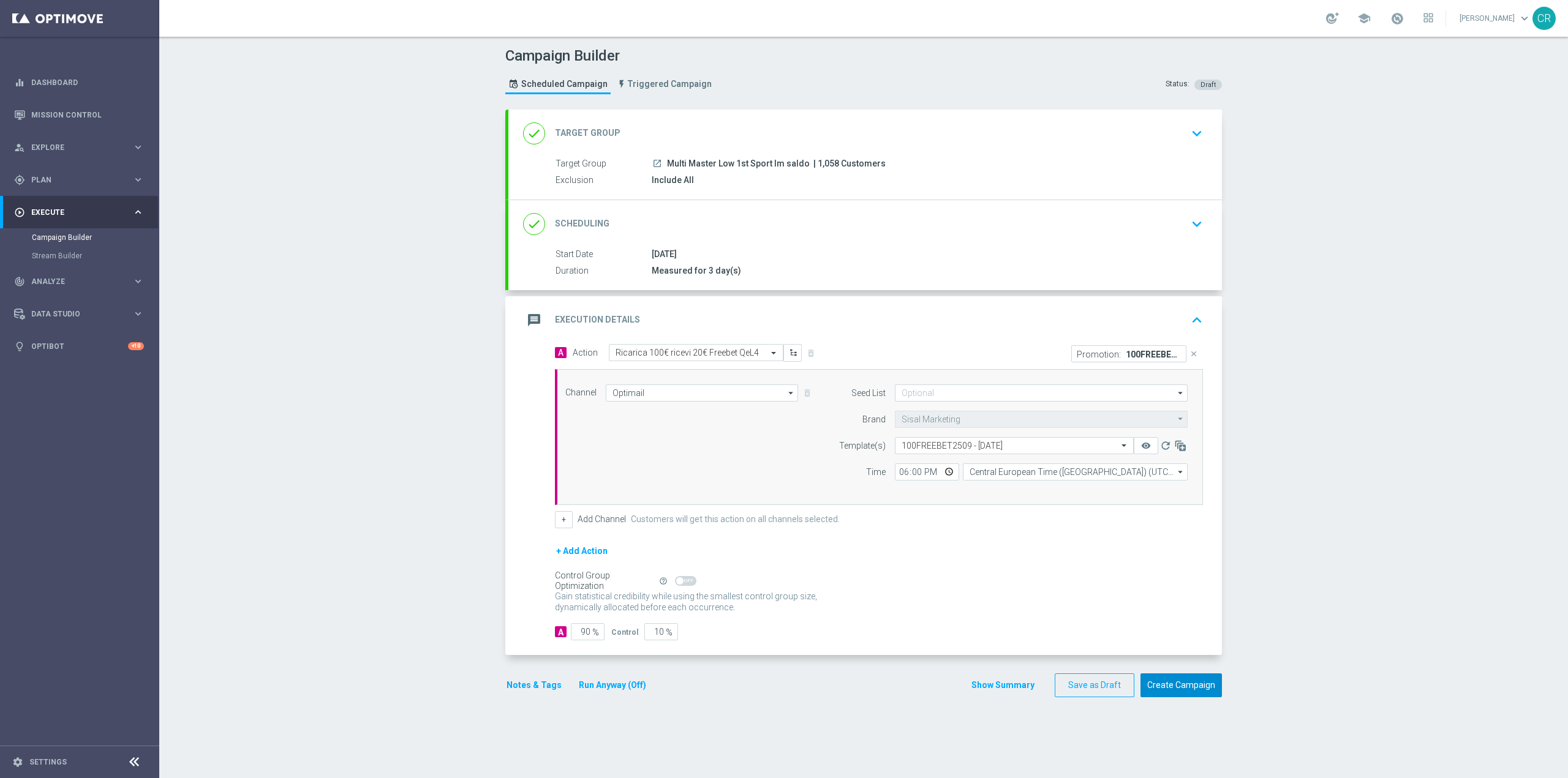
click at [1187, 682] on button "Create Campaign" at bounding box center [1181, 685] width 81 height 24
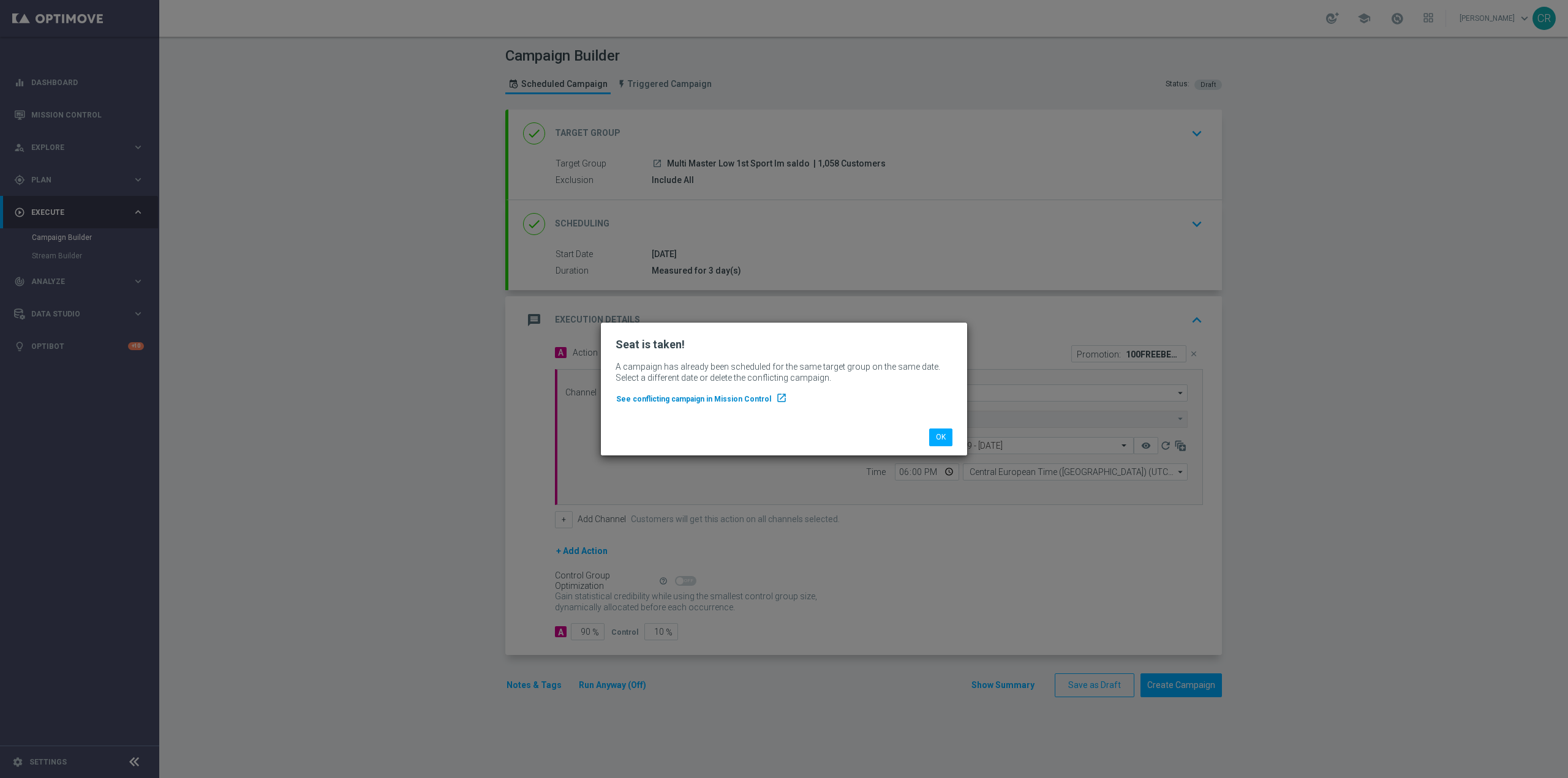
click at [705, 402] on span "See conflicting campaign in Mission Control" at bounding box center [694, 399] width 155 height 9
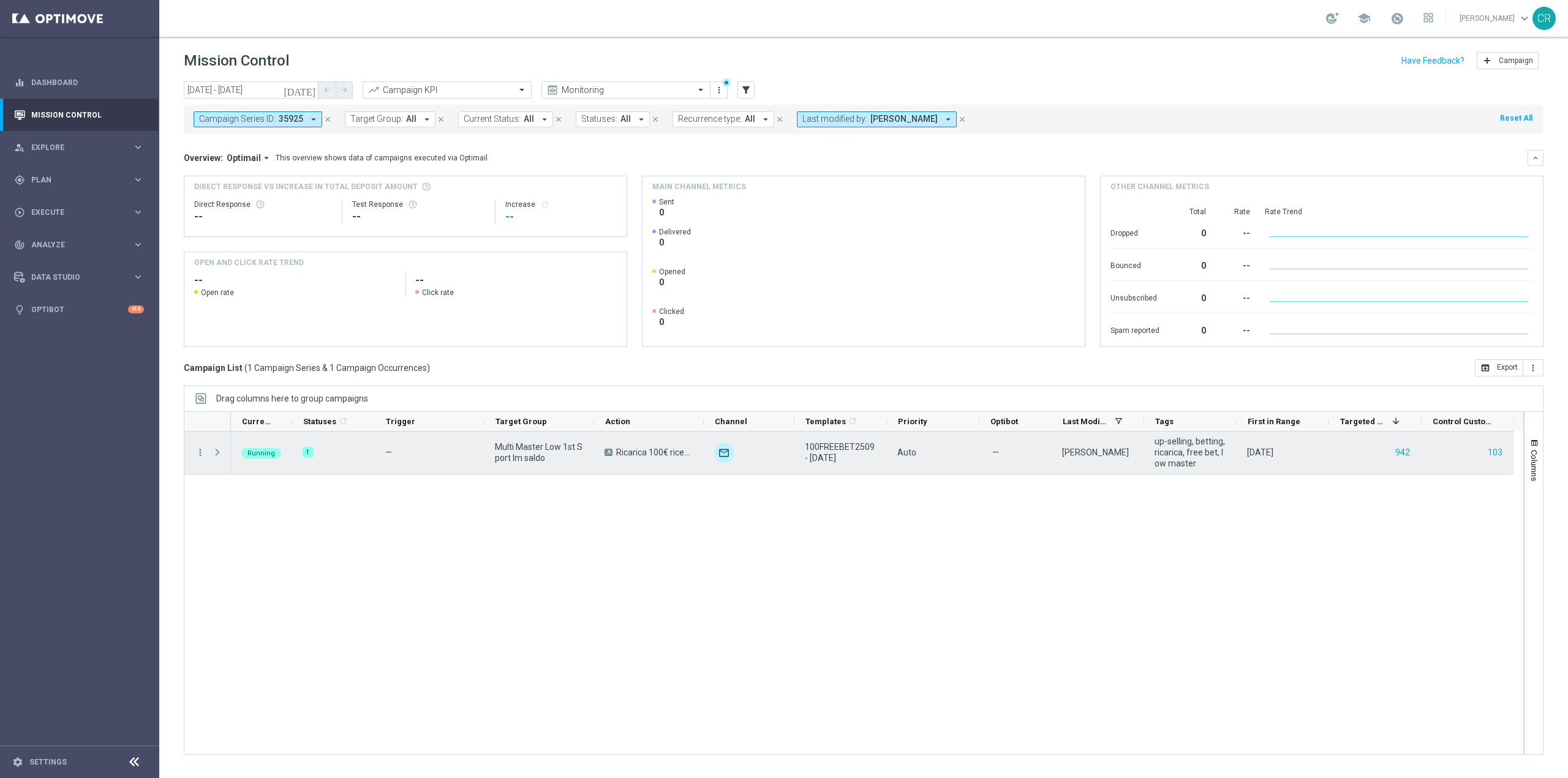
click at [214, 453] on span "Press SPACE to select this row." at bounding box center [218, 453] width 11 height 10
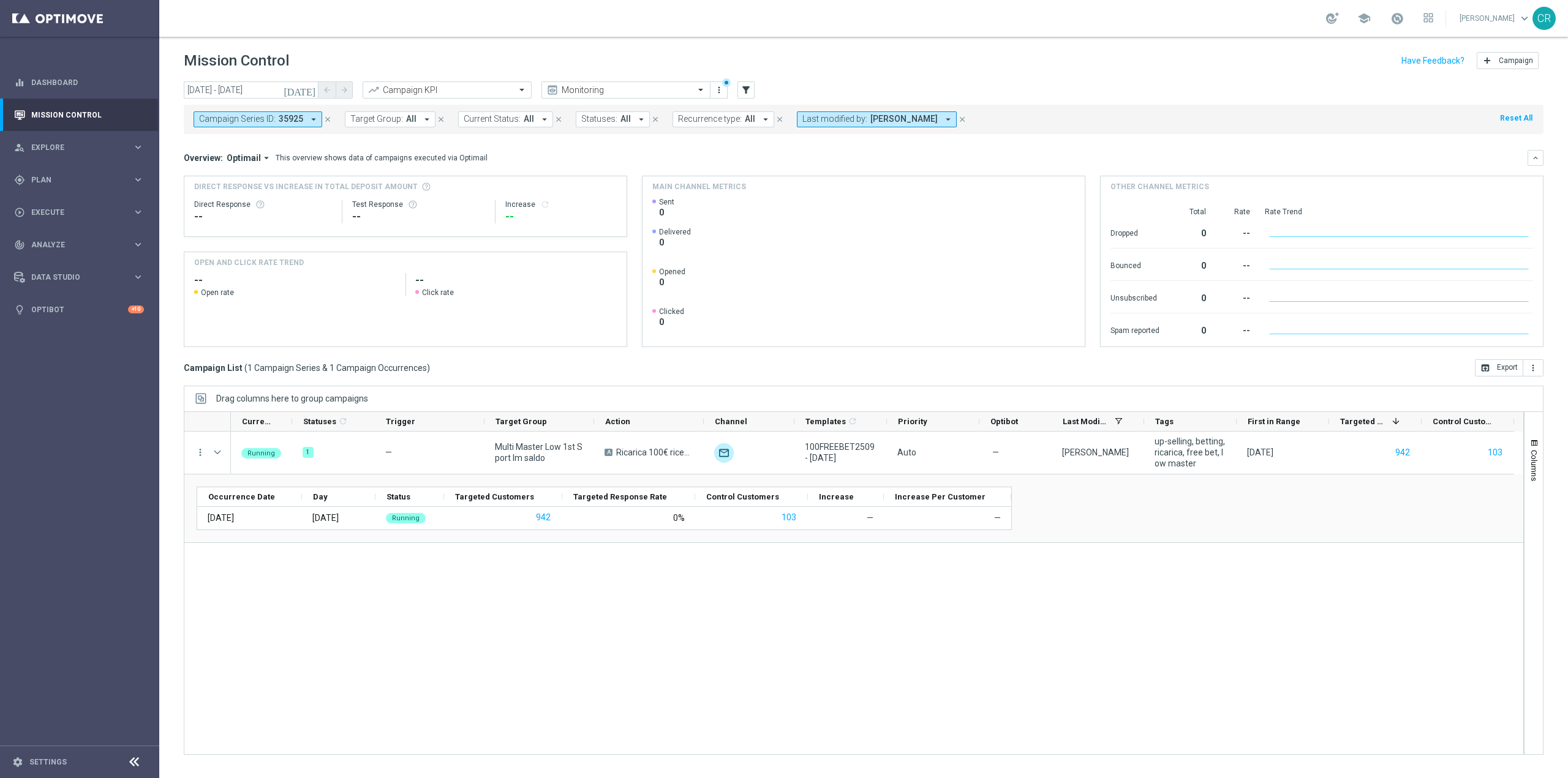
click at [425, 593] on div "Running 1 — Multi Master Low 1st Sport lm saldo A Ricarica 100€ ricevi 20€ Free…" at bounding box center [877, 593] width 1292 height 323
click at [1396, 522] on div "Occurrence Date Day" at bounding box center [854, 508] width 1314 height 43
click at [1332, 638] on div "Running 1 — Multi Master Low 1st Sport lm saldo A Ricarica 100€ ricevi 20€ Free…" at bounding box center [877, 593] width 1292 height 323
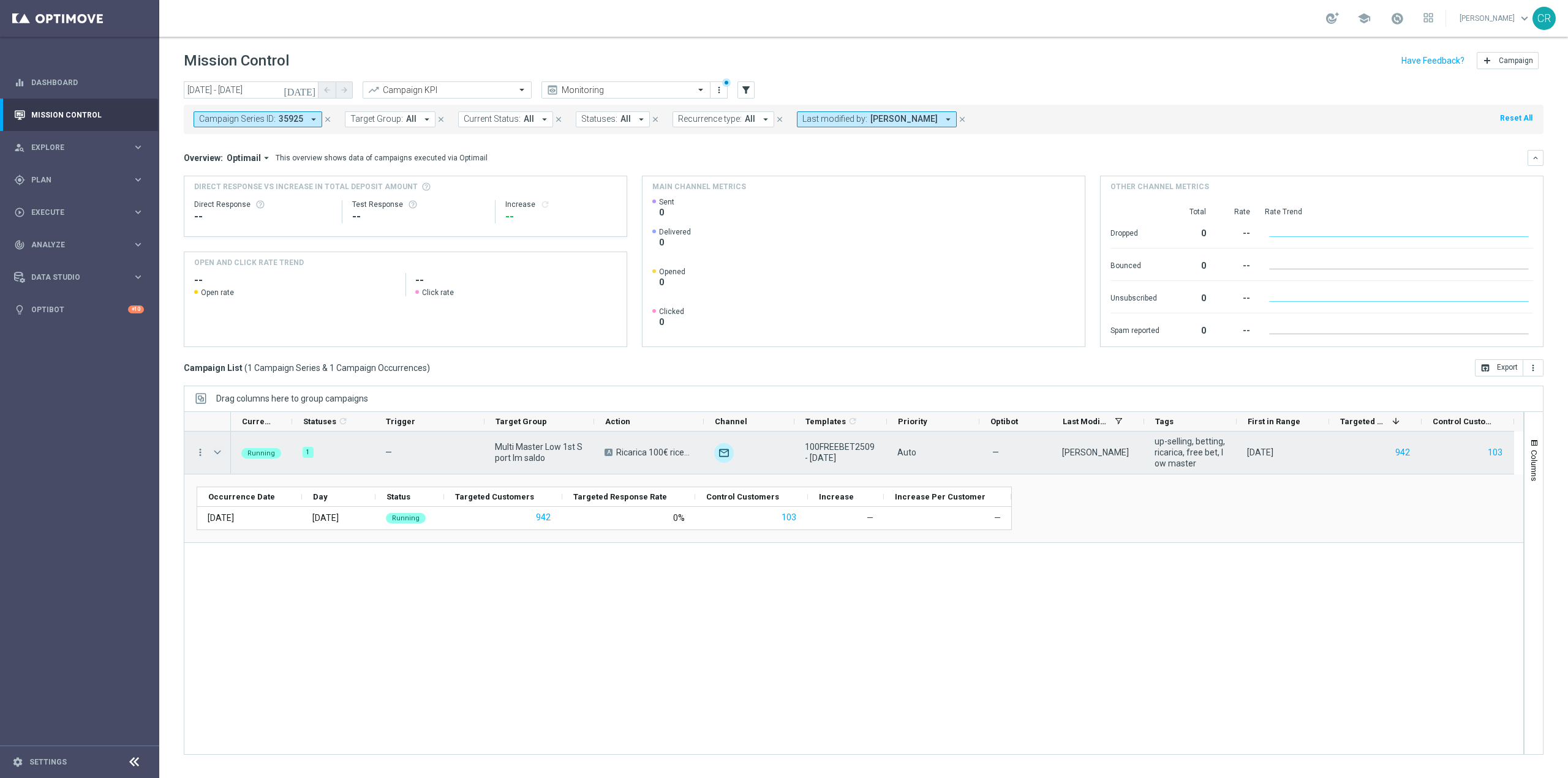
click at [221, 455] on span "Press SPACE to select this row." at bounding box center [218, 453] width 11 height 10
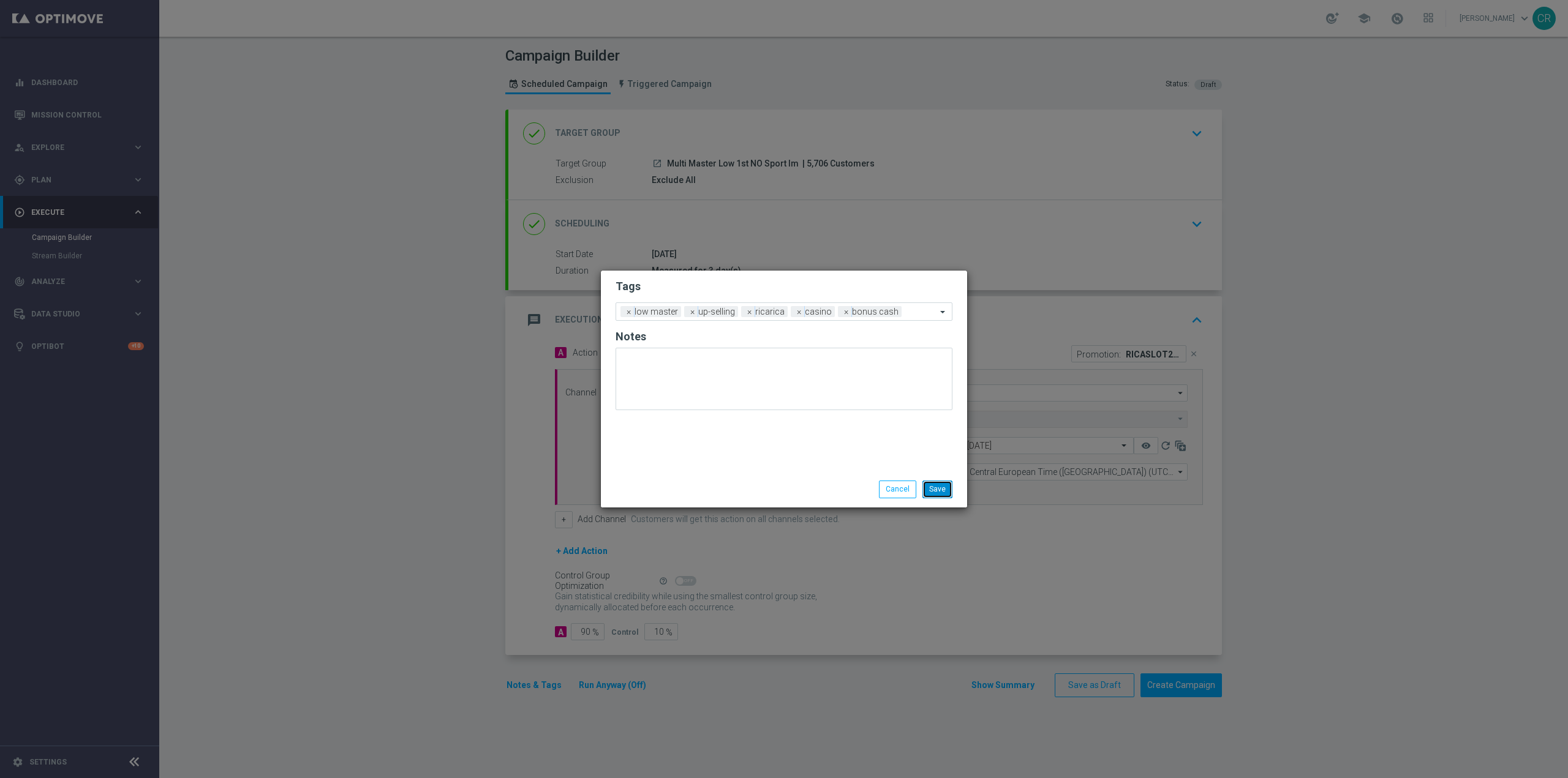
click at [939, 484] on button "Save" at bounding box center [937, 489] width 30 height 17
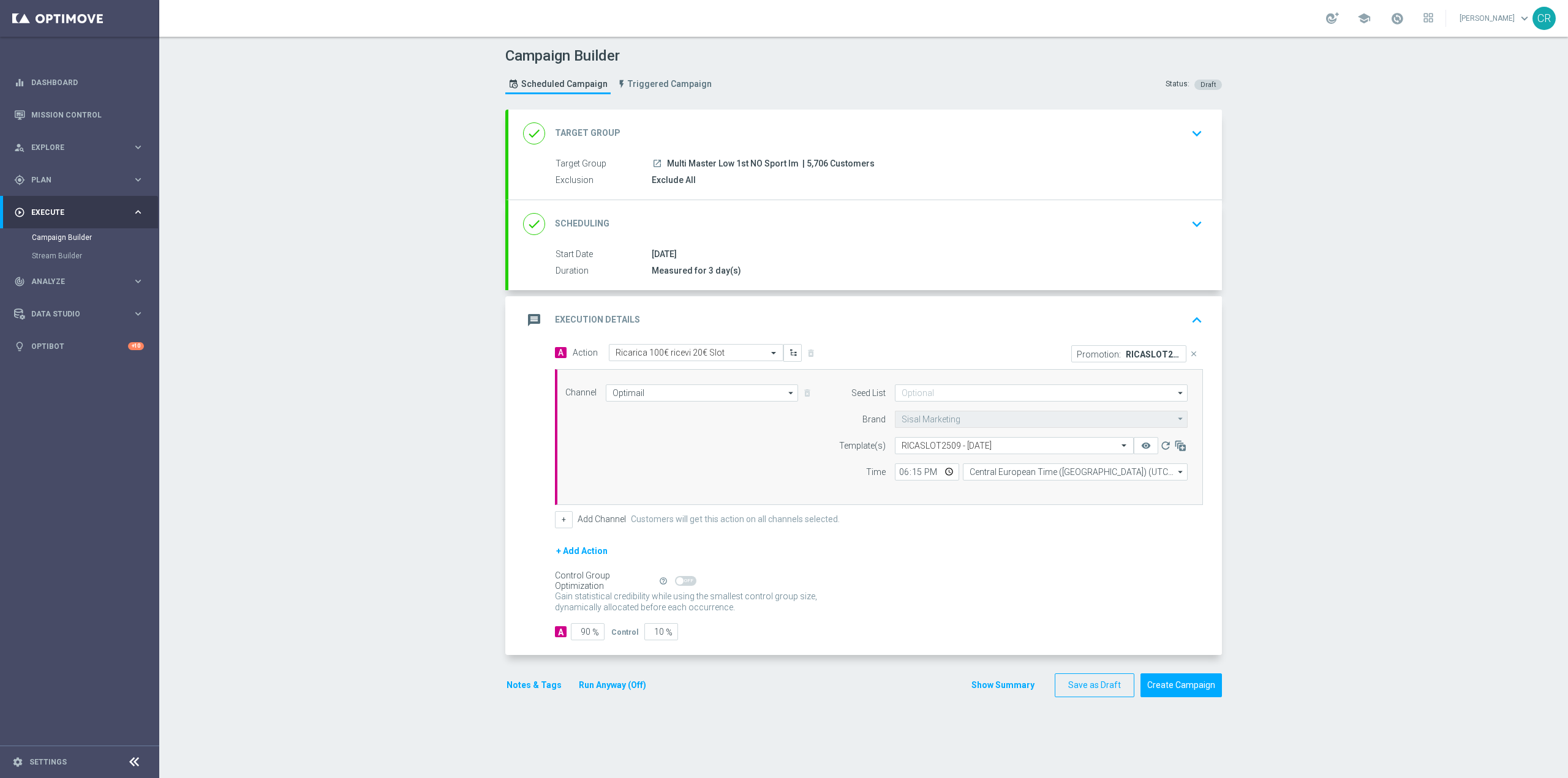
click at [1122, 591] on div "Gain statistical credibility while using the smallest control group size, dynam…" at bounding box center [878, 602] width 648 height 29
drag, startPoint x: 1505, startPoint y: 585, endPoint x: 1466, endPoint y: 567, distance: 43.0
click at [1505, 585] on div "Campaign Builder Scheduled Campaign Triggered Campaign Status: Draft done Targe…" at bounding box center [864, 407] width 1409 height 741
click at [1186, 307] on div "message Execution Details keyboard_arrow_up" at bounding box center [865, 320] width 713 height 48
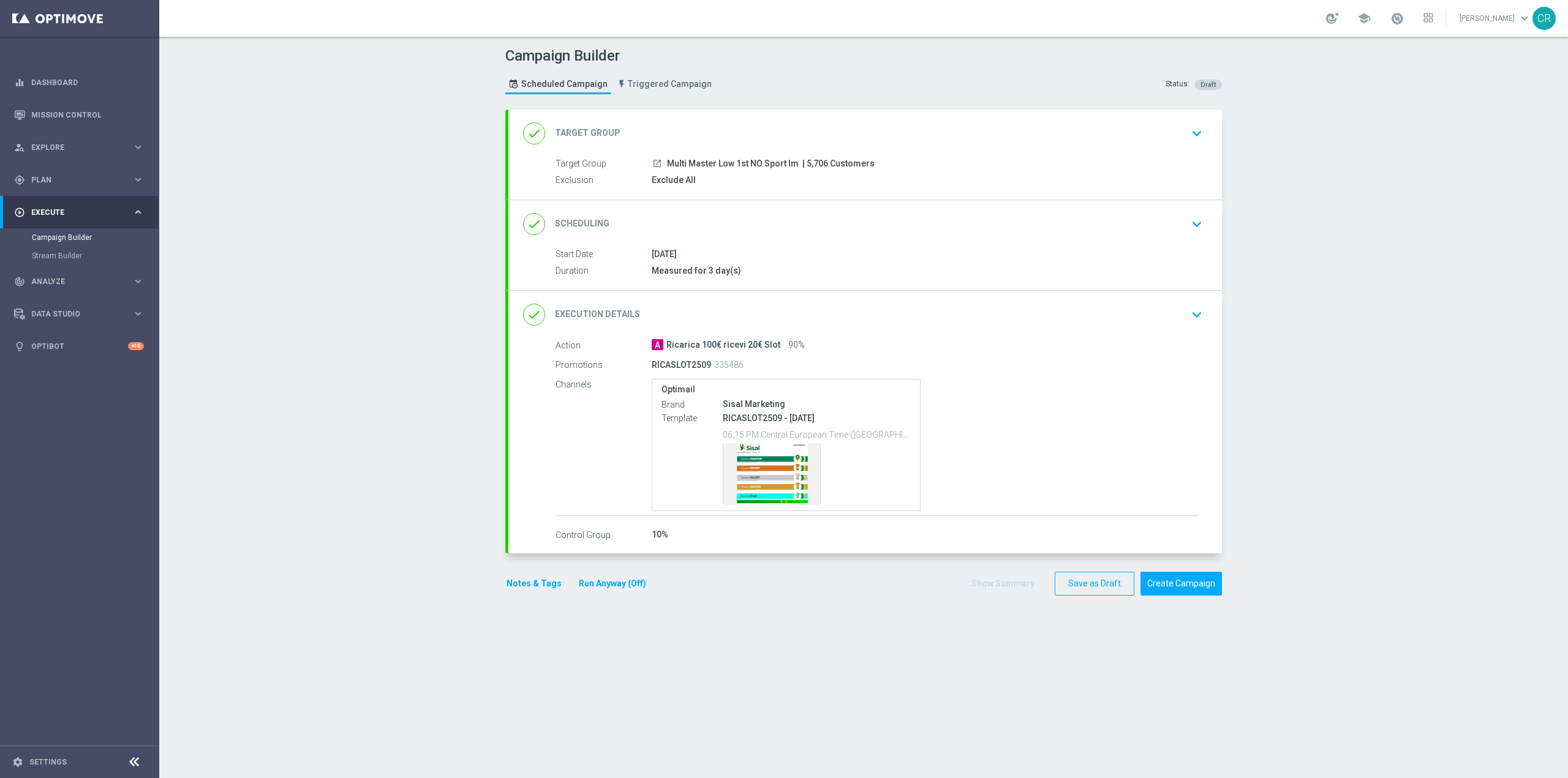
click at [1187, 142] on icon "keyboard_arrow_down" at bounding box center [1196, 133] width 19 height 19
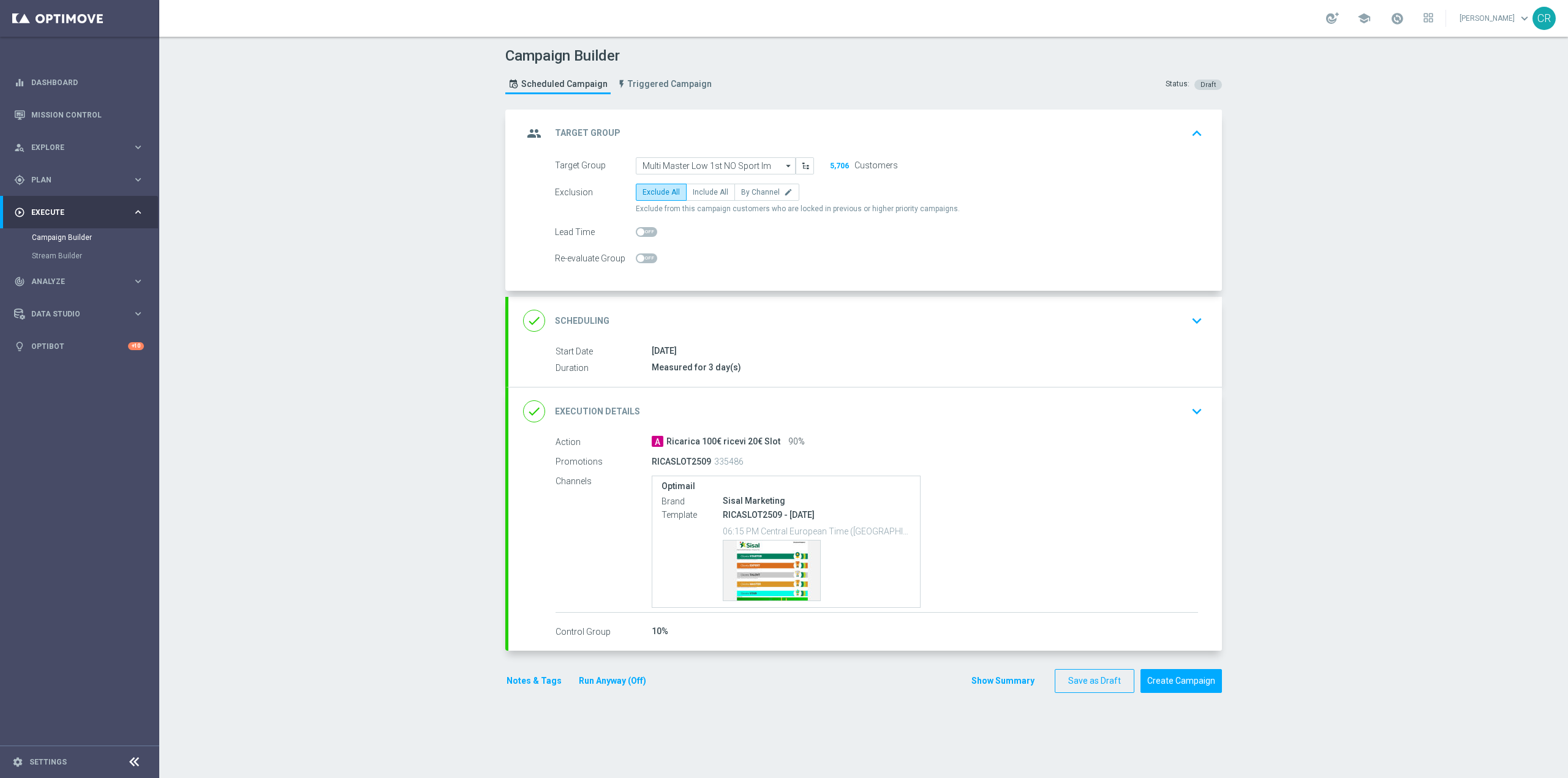
click at [1135, 323] on div "done Scheduling keyboard_arrow_down" at bounding box center [865, 320] width 684 height 24
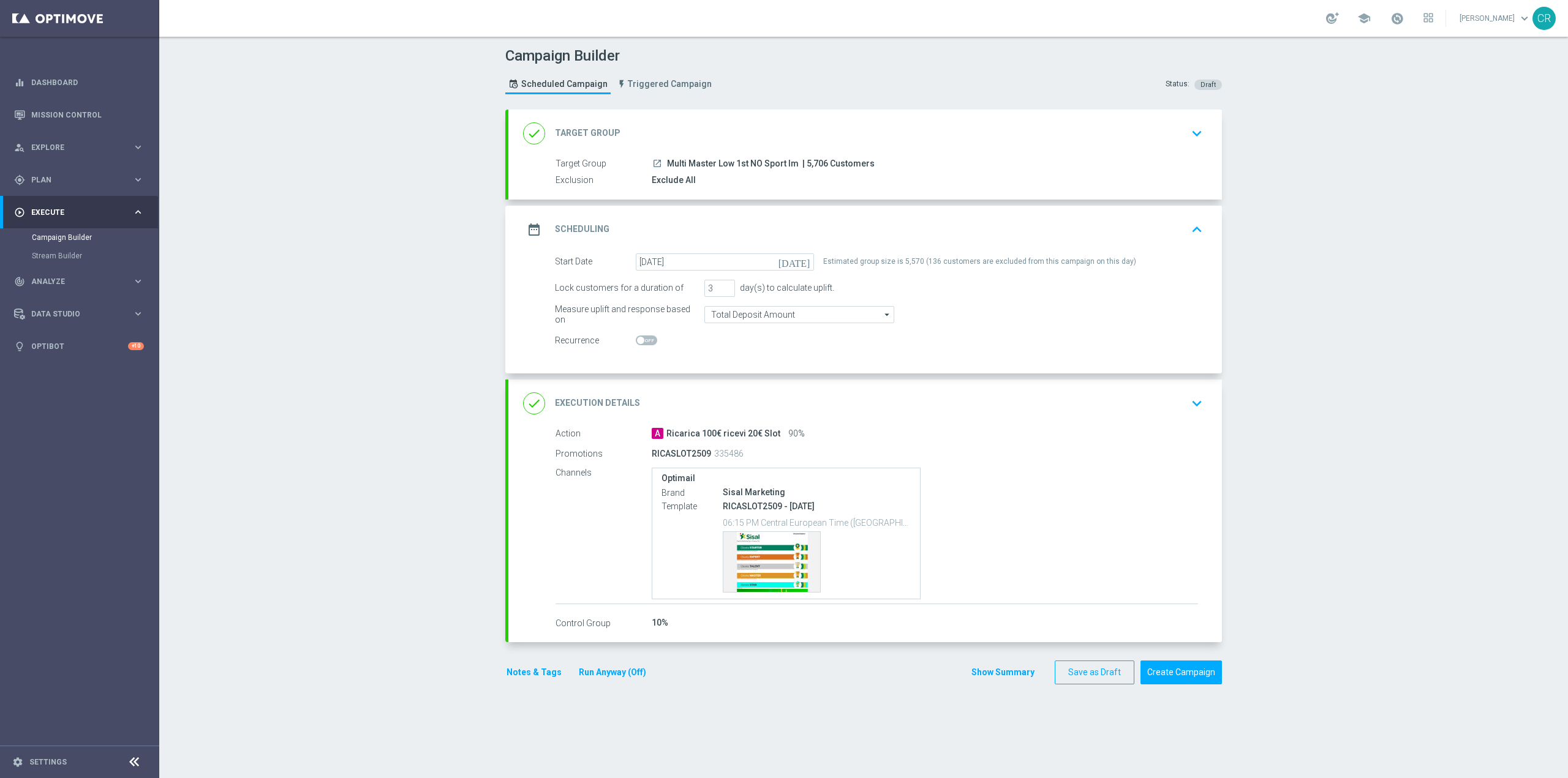
click at [781, 530] on div "RICASLOT2509 - 2025-09-25 06:15 PM Central European Time (Berlin) (UTC +02:00) …" at bounding box center [817, 546] width 188 height 93
click at [771, 559] on div "Template preview" at bounding box center [772, 563] width 97 height 60
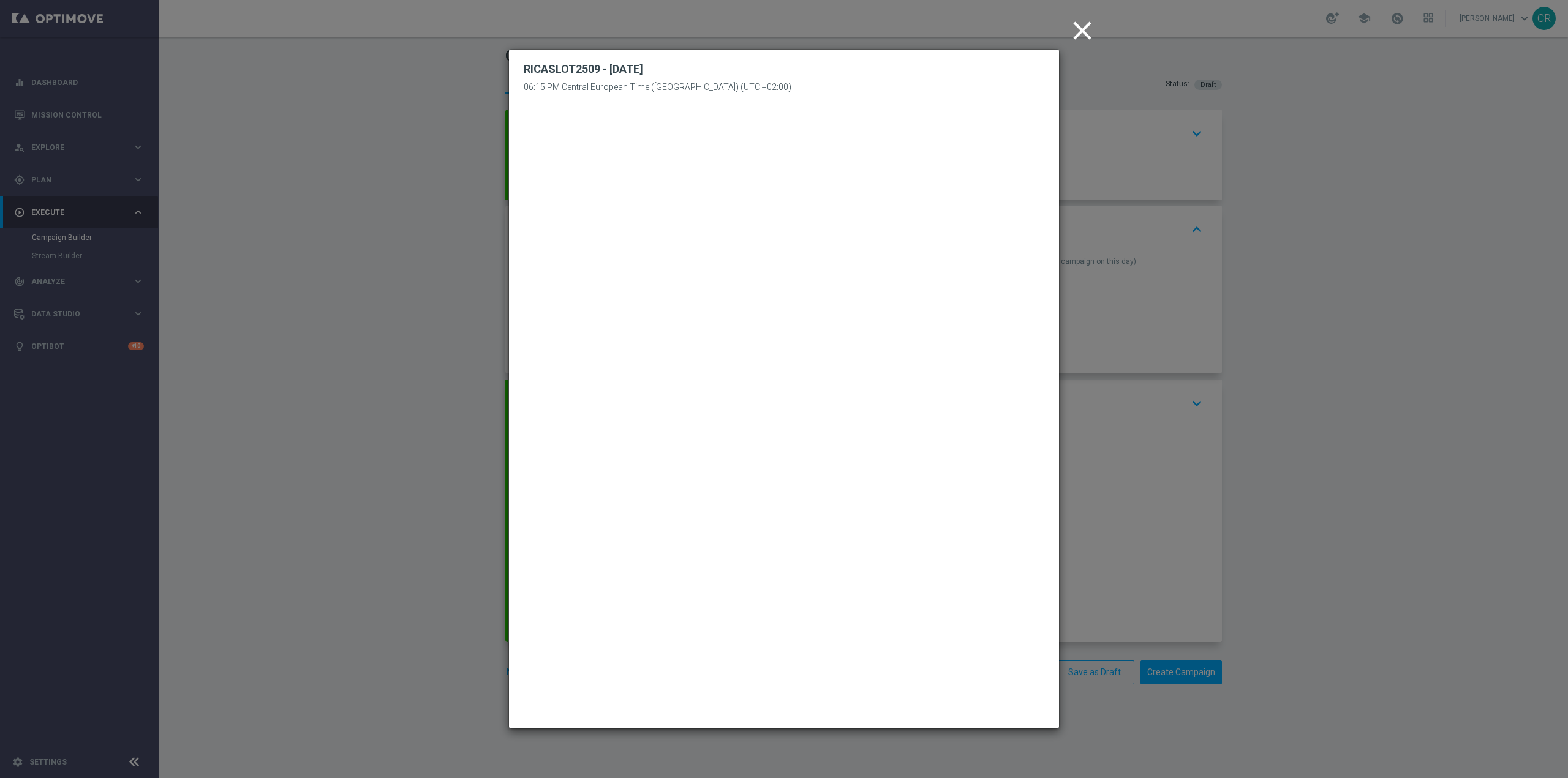
click at [1135, 124] on modal-container "close RICASLOT2509 - 2025-09-25 06:15 PM Central European Time (Berlin) (UTC +0…" at bounding box center [784, 389] width 1568 height 778
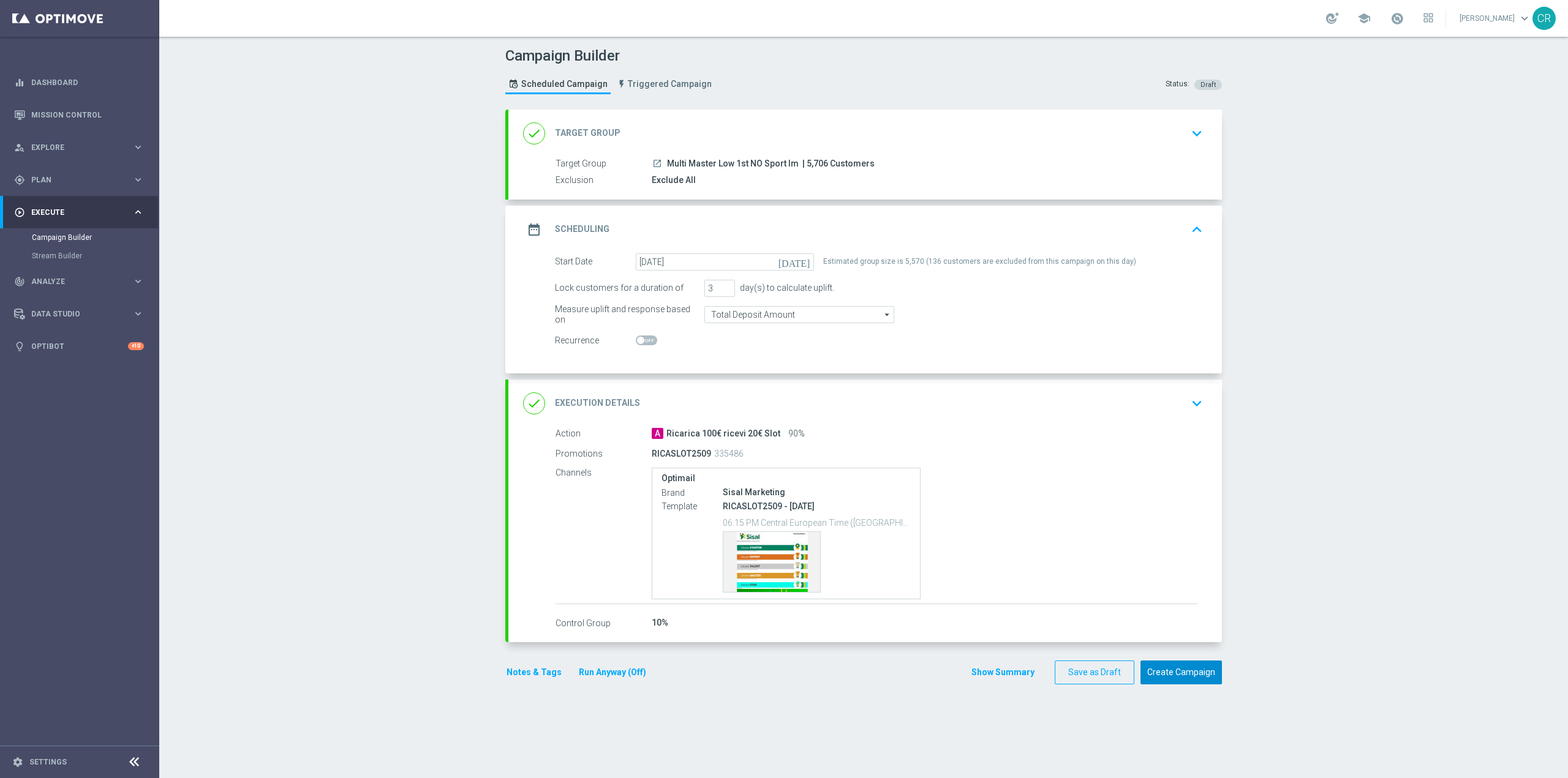
click at [1176, 667] on button "Create Campaign" at bounding box center [1181, 672] width 81 height 24
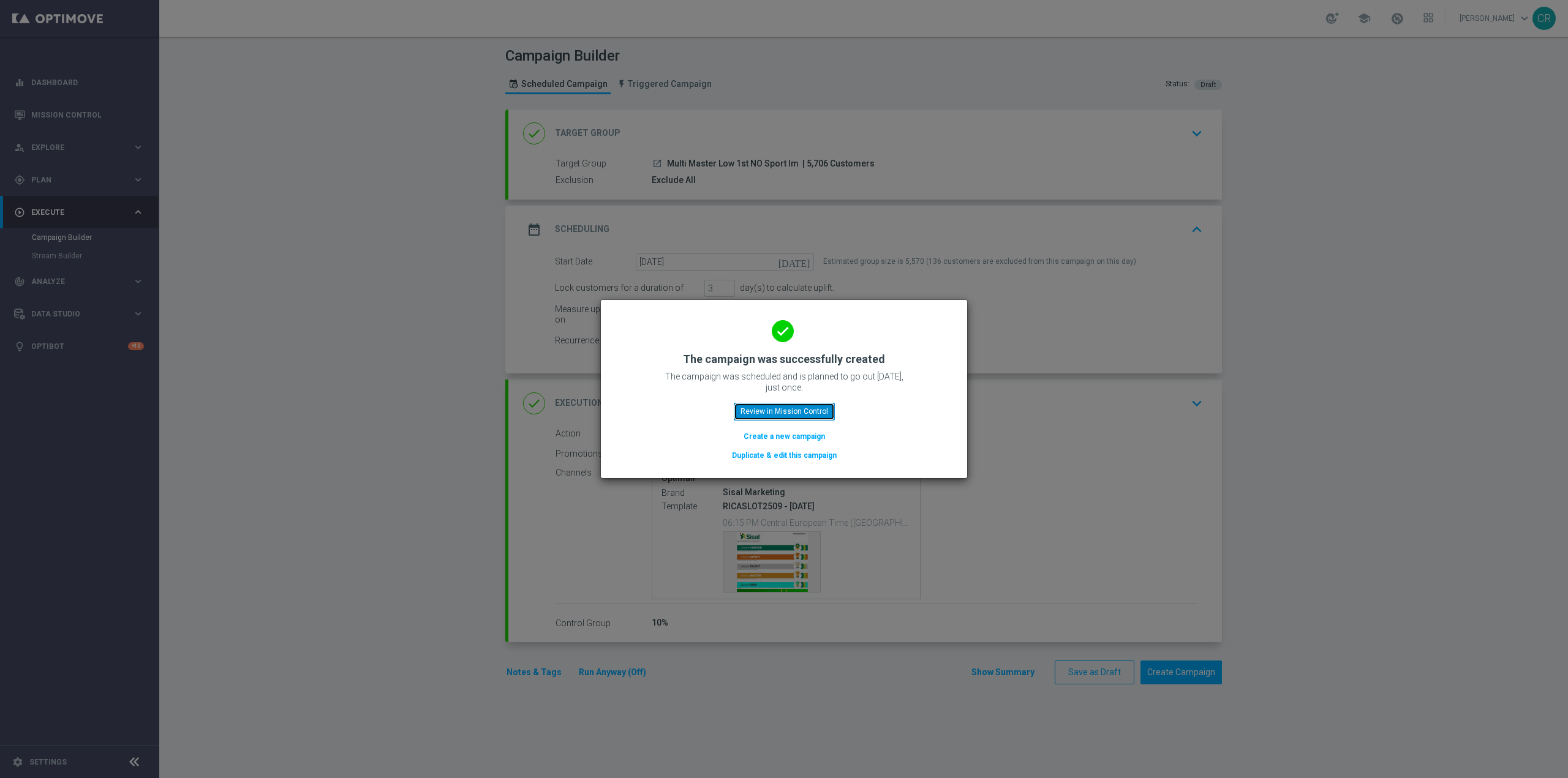
click at [791, 411] on button "Review in Mission Control" at bounding box center [784, 411] width 101 height 17
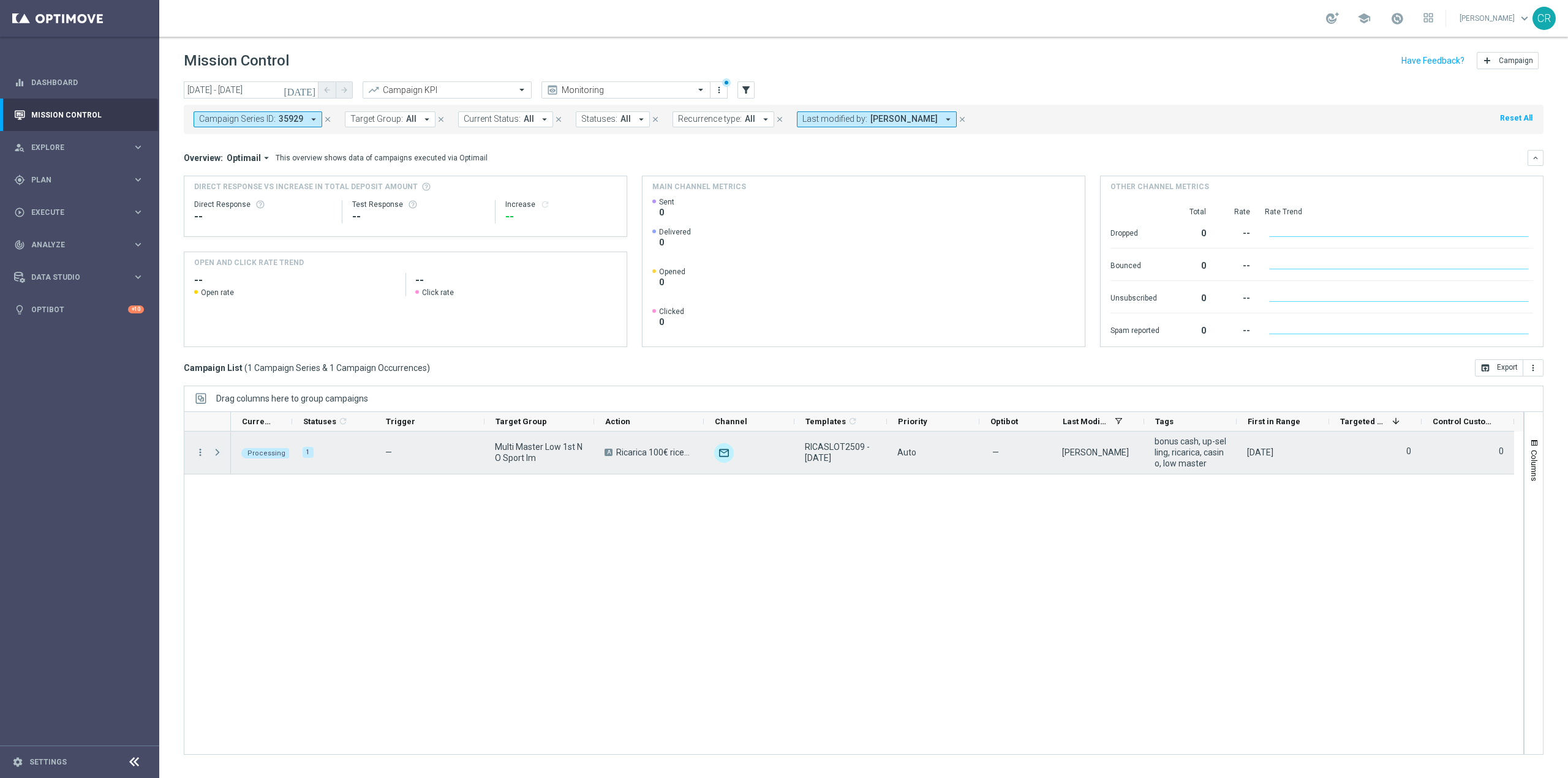
click at [220, 456] on span "Press SPACE to select this row." at bounding box center [218, 453] width 11 height 10
click at [220, 450] on span "Press SPACE to select this row." at bounding box center [218, 453] width 11 height 10
